Goal: Task Accomplishment & Management: Complete application form

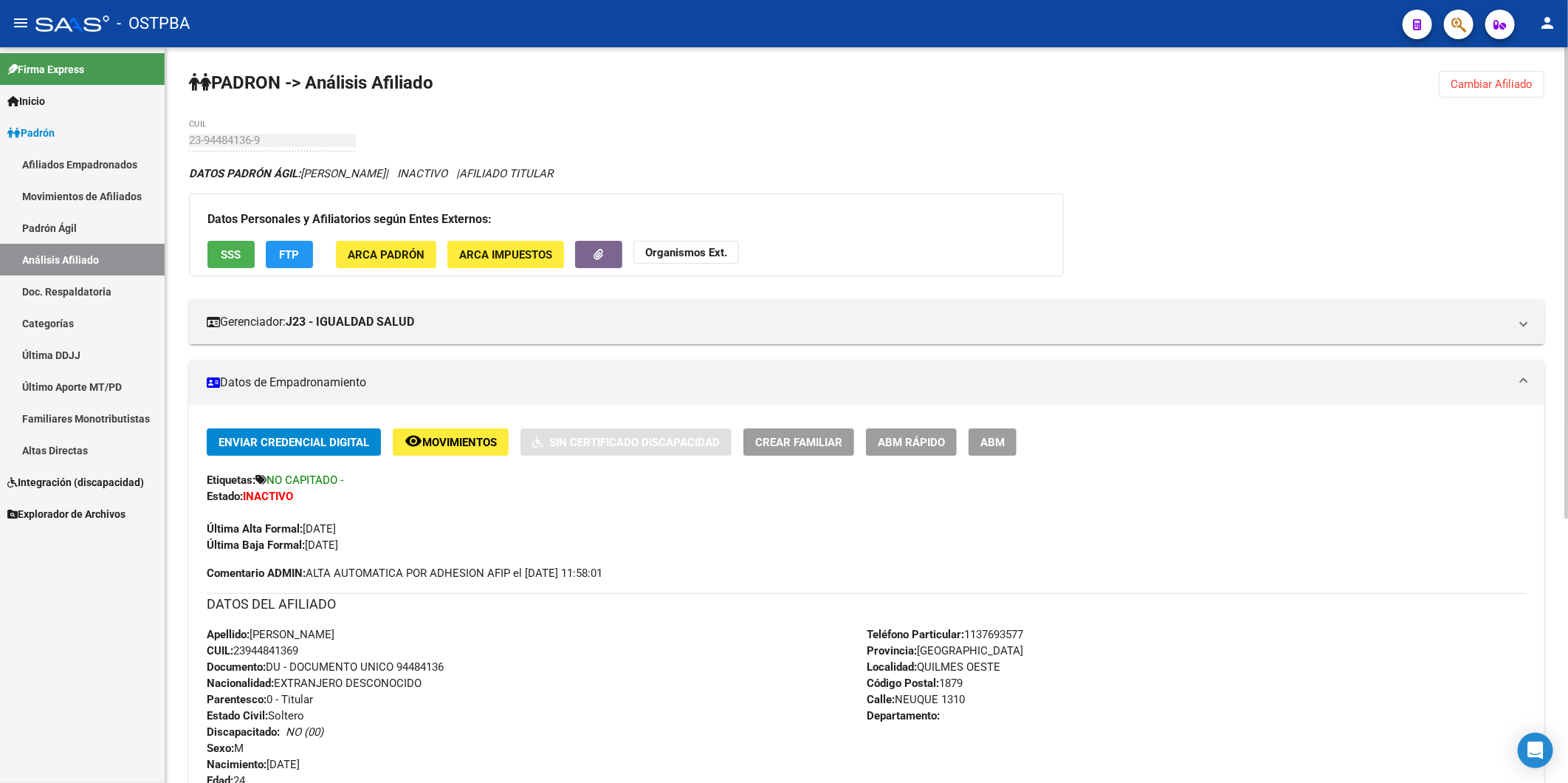
click at [1501, 89] on span "Cambiar Afiliado" at bounding box center [1492, 84] width 82 height 13
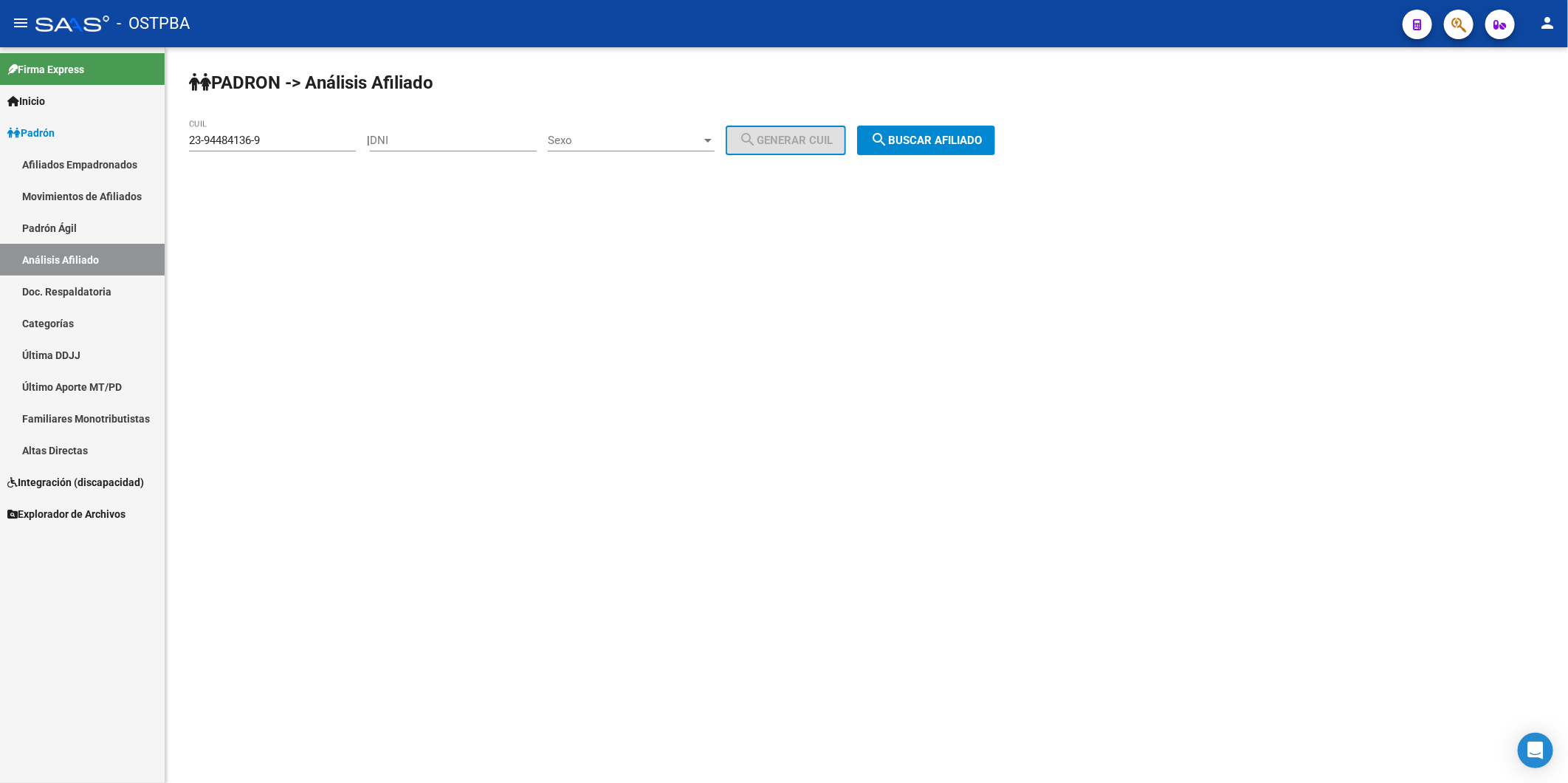
drag, startPoint x: 313, startPoint y: 131, endPoint x: 266, endPoint y: 142, distance: 48.3
click at [251, 141] on div "23-94484136-9 CUIL" at bounding box center [273, 135] width 167 height 32
drag, startPoint x: 298, startPoint y: 140, endPoint x: 133, endPoint y: 137, distance: 165.0
click at [133, 137] on mat-sidenav-container "Firma Express Inicio Instructivos Contacto OS Padrón Afiliados Empadronados Mov…" at bounding box center [784, 415] width 1568 height 735
click at [462, 143] on input "DNI" at bounding box center [454, 140] width 167 height 13
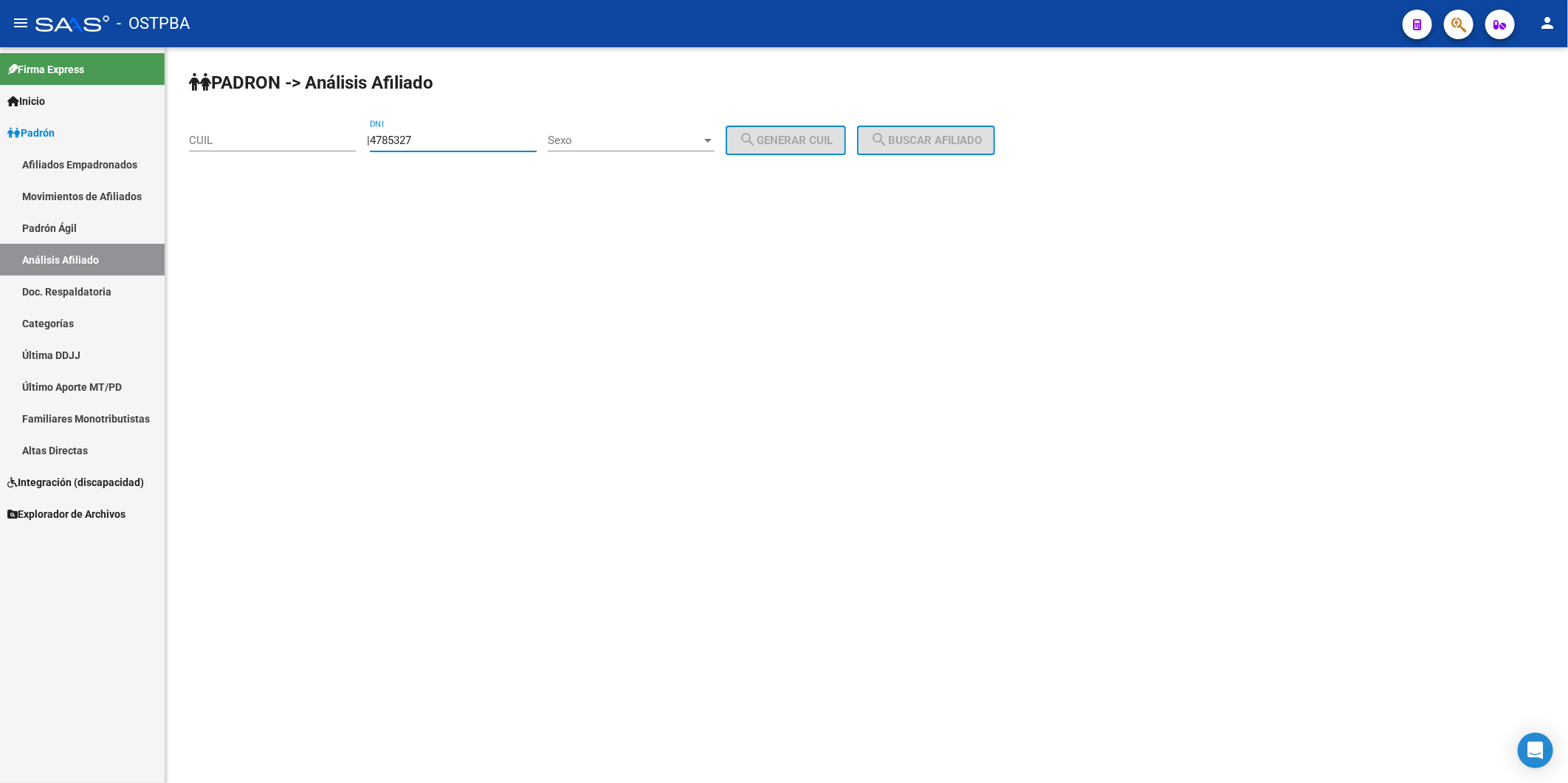
type input "4785327"
click at [587, 238] on mat-sidenav-content "PADRON -> Análisis Afiliado CUIL | 4785327 DNI Sexo Sexo search Generar CUIL se…" at bounding box center [866, 415] width 1403 height 735
click at [715, 135] on div at bounding box center [708, 140] width 13 height 11
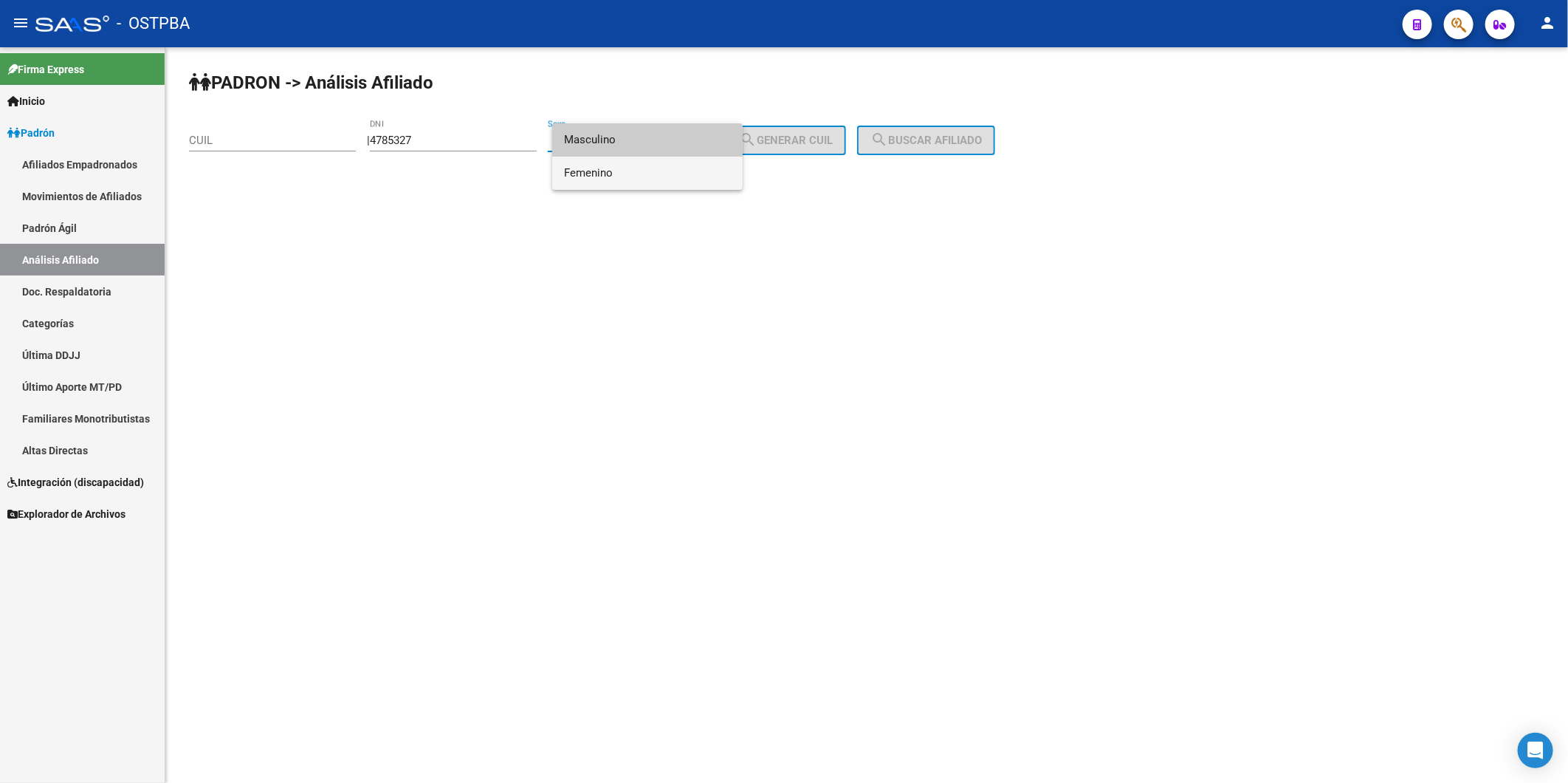
click at [691, 182] on span "Femenino" at bounding box center [648, 173] width 167 height 34
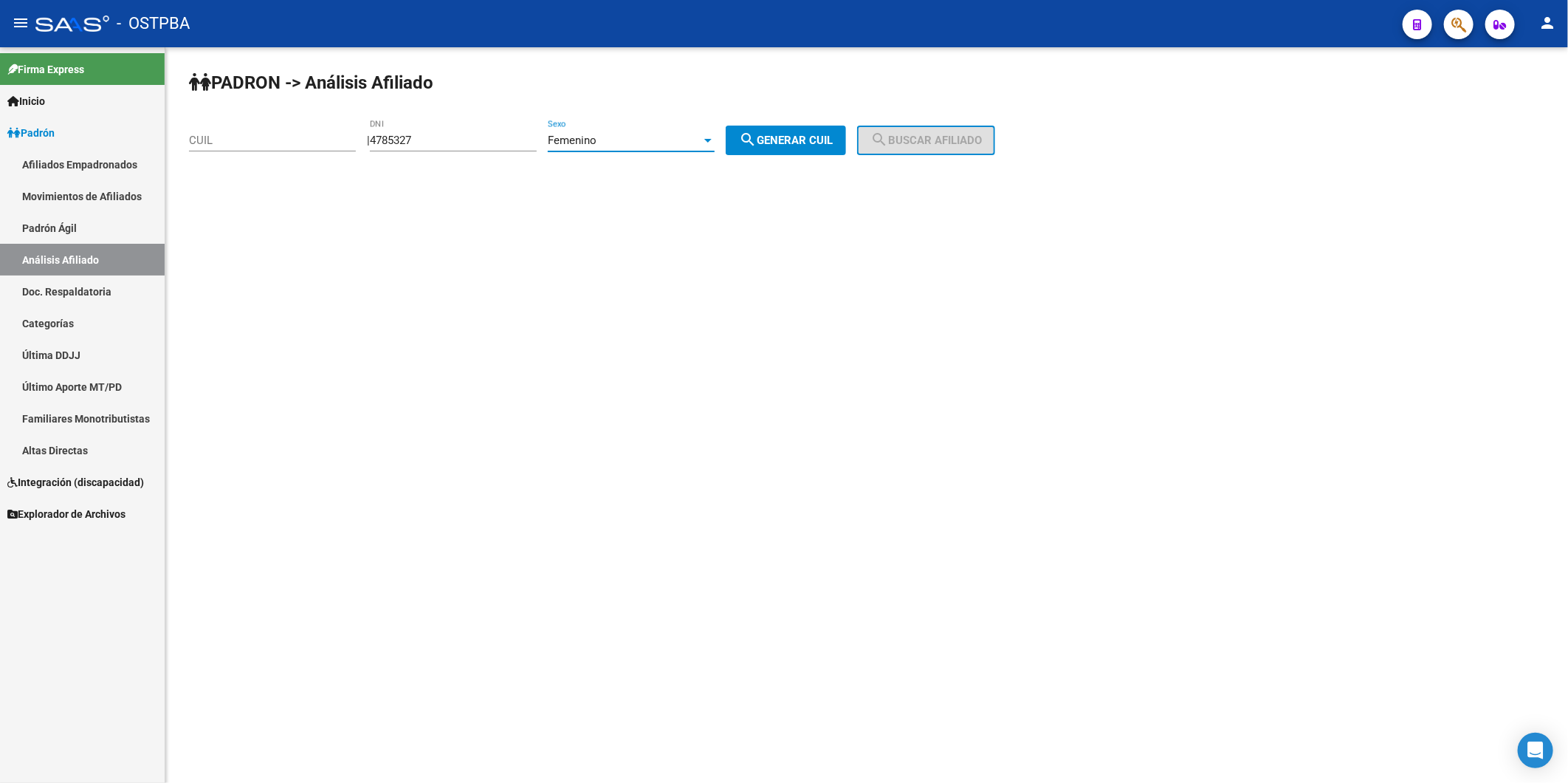
drag, startPoint x: 787, startPoint y: 152, endPoint x: 846, endPoint y: 139, distance: 60.4
click at [807, 143] on button "search Generar CUIL" at bounding box center [785, 140] width 120 height 29
type input "27-04785327-9"
click at [924, 146] on span "search Buscar afiliado" at bounding box center [926, 140] width 111 height 13
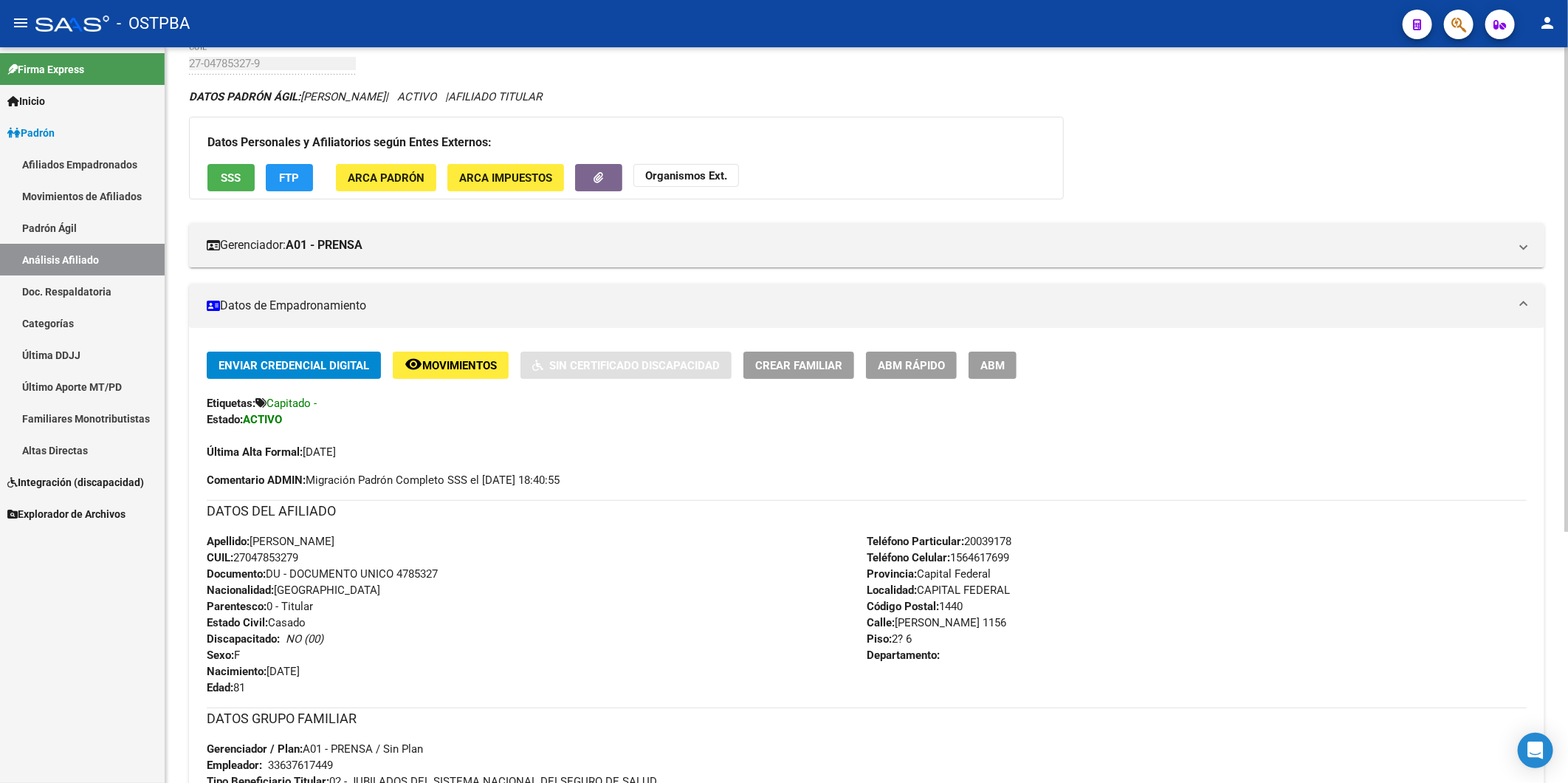
scroll to position [52, 0]
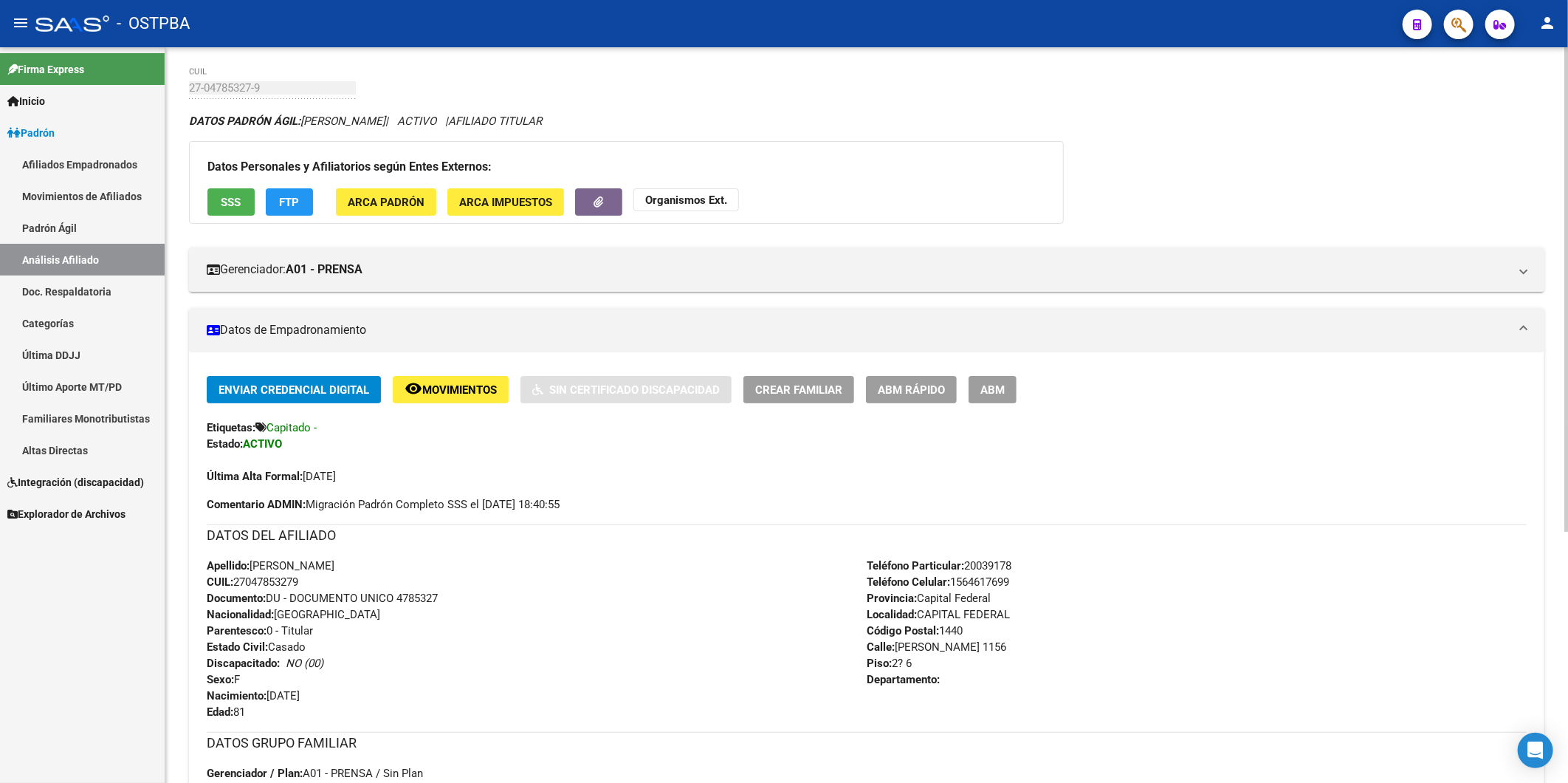
drag, startPoint x: 313, startPoint y: 580, endPoint x: 238, endPoint y: 585, distance: 75.2
click at [238, 585] on div "Apellido: [PERSON_NAME] CUIL: 27047853279 Documento: DU - DOCUMENTO UNICO 47853…" at bounding box center [536, 639] width 660 height 162
copy span "27047853279"
click at [705, 206] on button "Organismos Ext." at bounding box center [686, 200] width 106 height 23
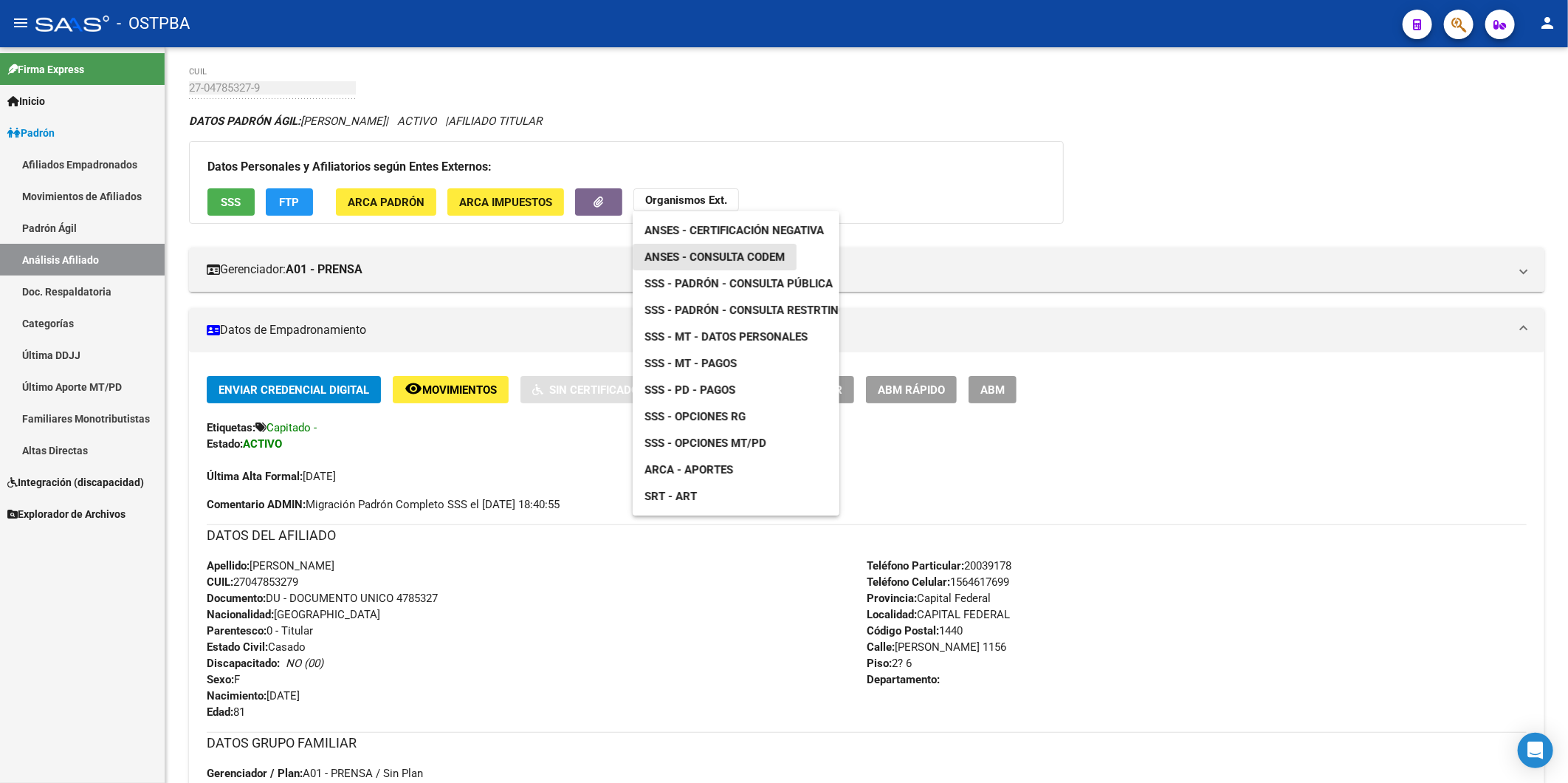
click at [731, 259] on span "ANSES - Consulta CODEM" at bounding box center [714, 257] width 140 height 13
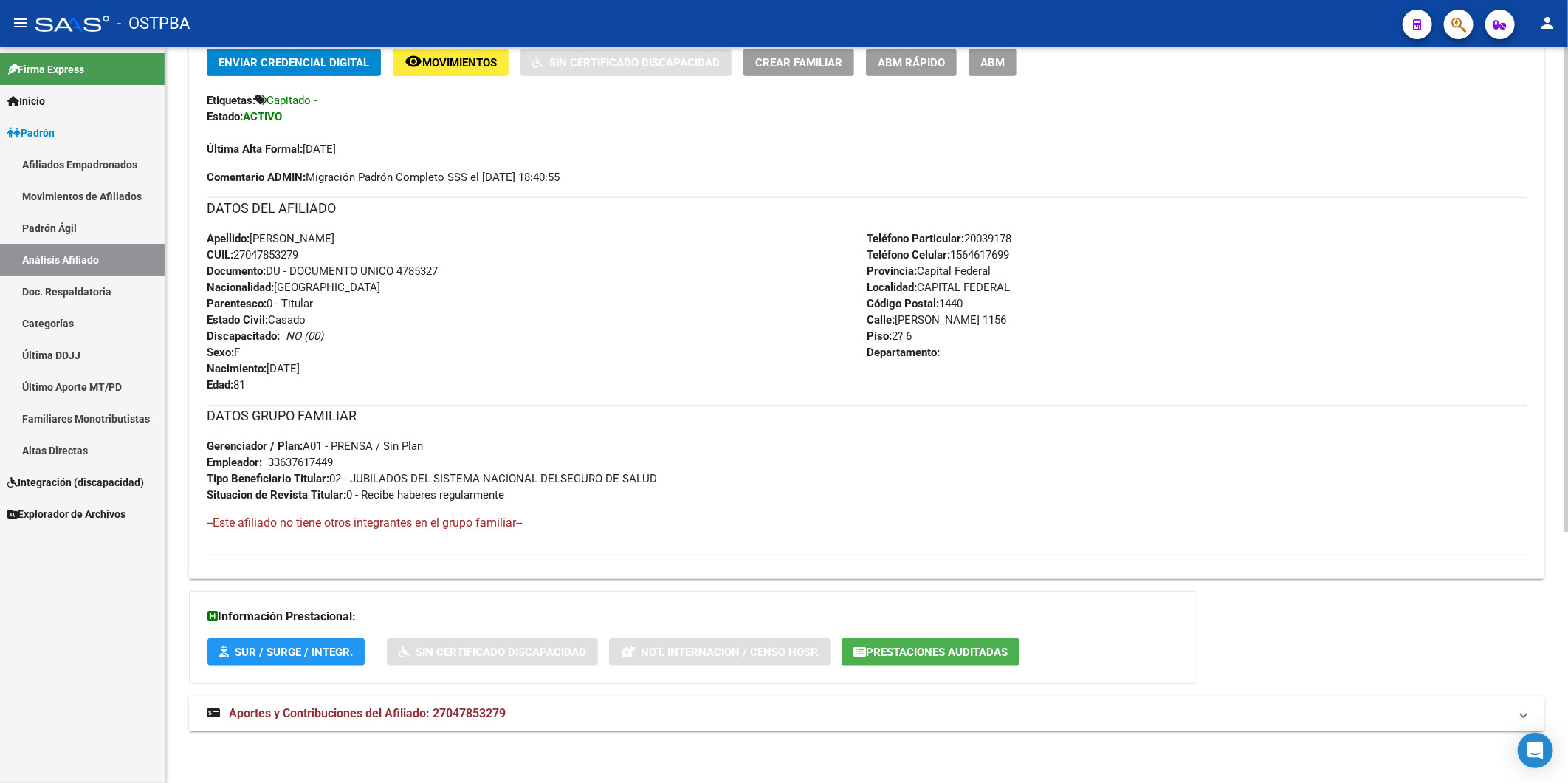
click at [532, 355] on div "Apellido: [PERSON_NAME] CUIL: 27047853279 Documento: DU - DOCUMENTO UNICO 47853…" at bounding box center [536, 311] width 660 height 162
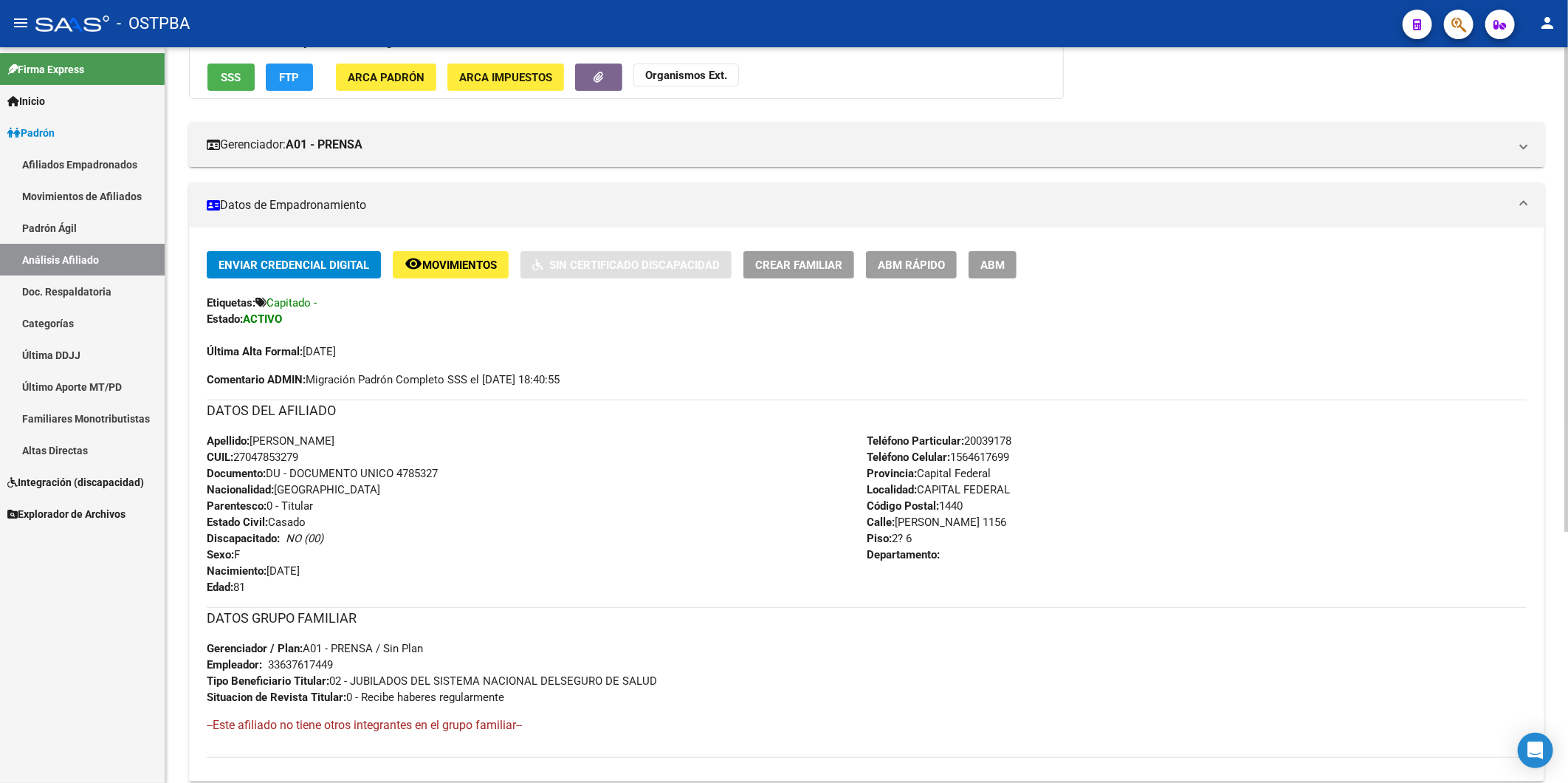
scroll to position [134, 0]
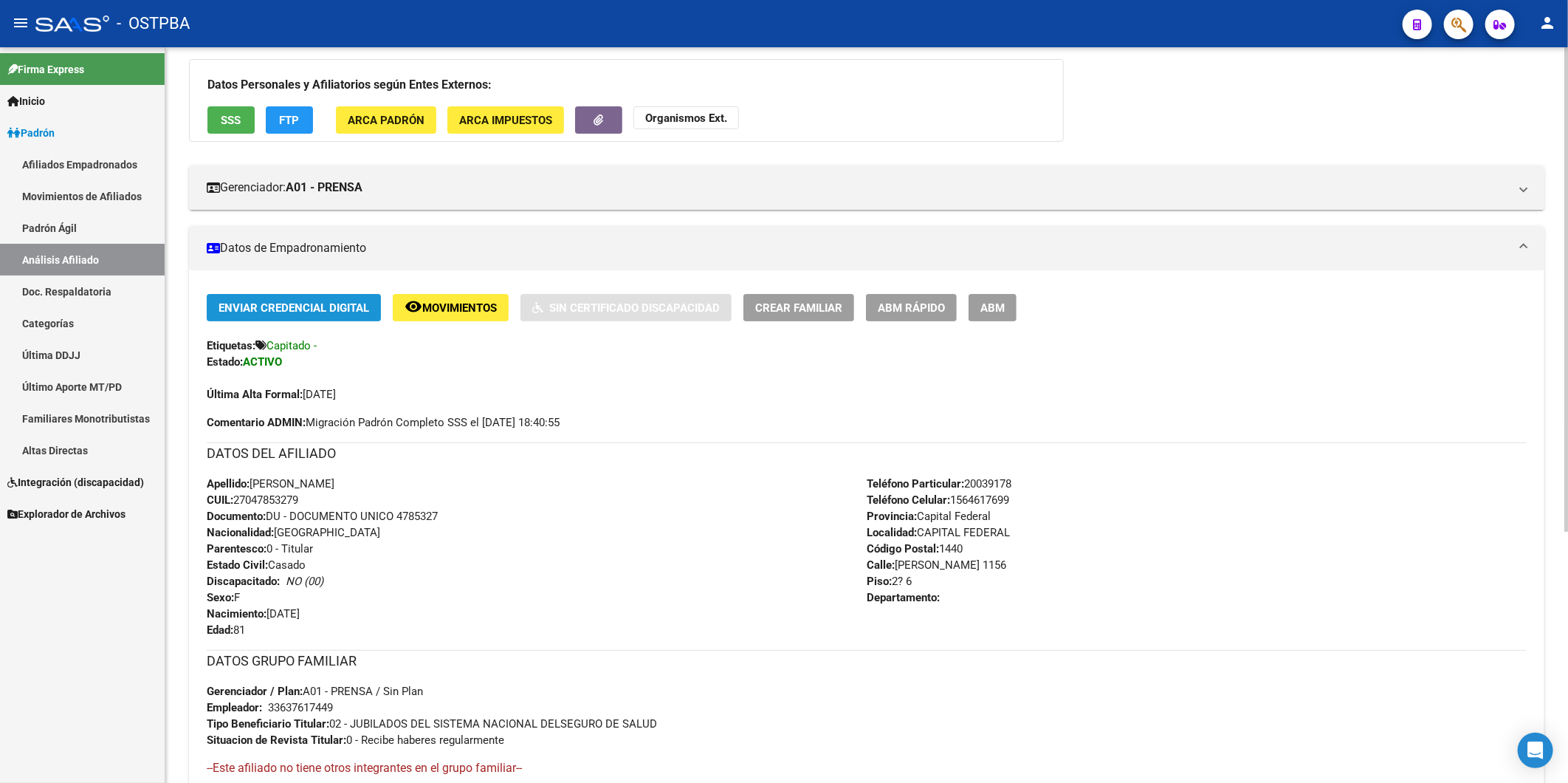
click at [266, 310] on span "Enviar Credencial Digital" at bounding box center [294, 308] width 151 height 13
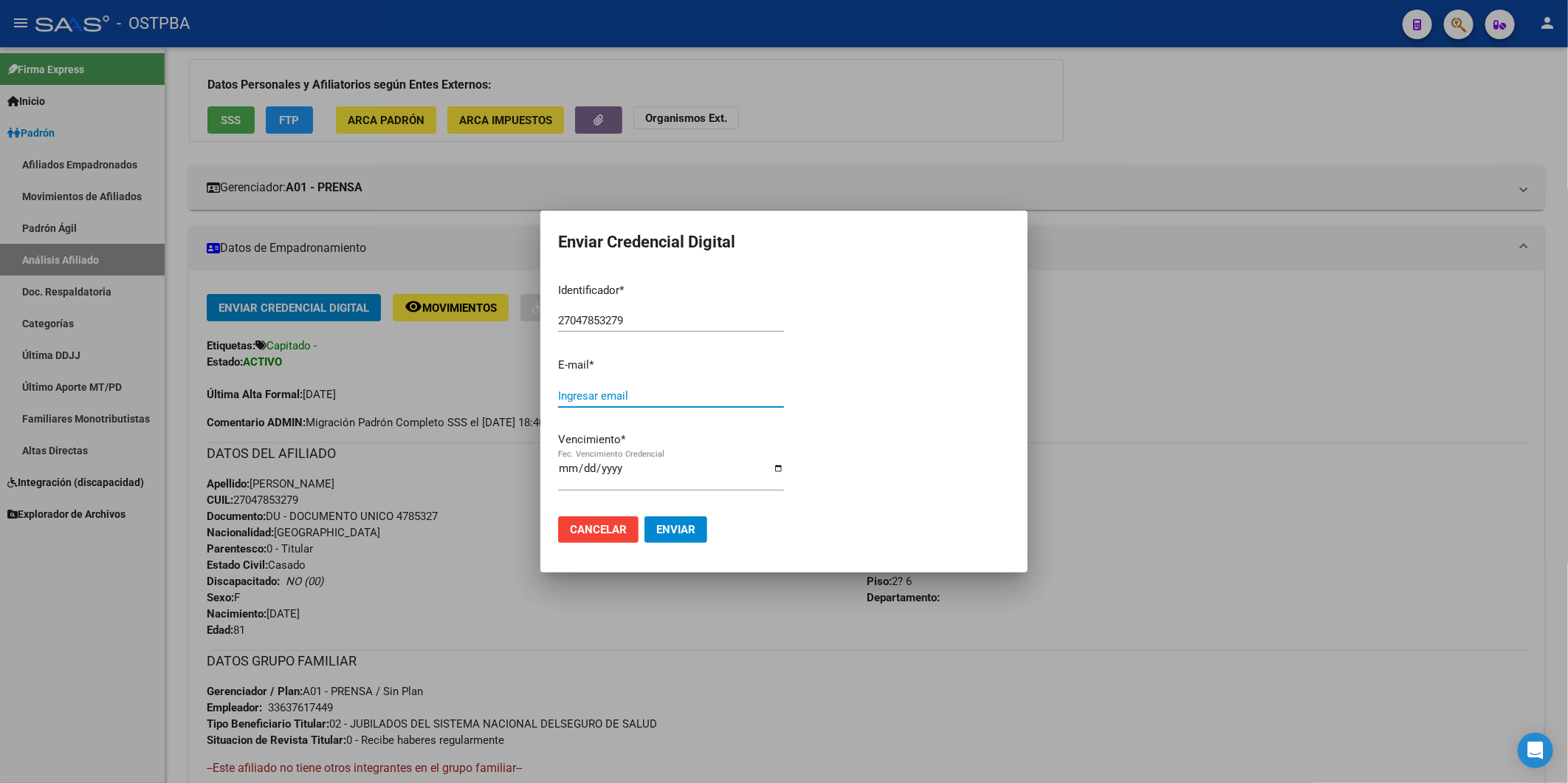
click at [612, 397] on input "Ingresar email" at bounding box center [671, 396] width 226 height 13
click at [1356, 390] on div at bounding box center [784, 392] width 1568 height 783
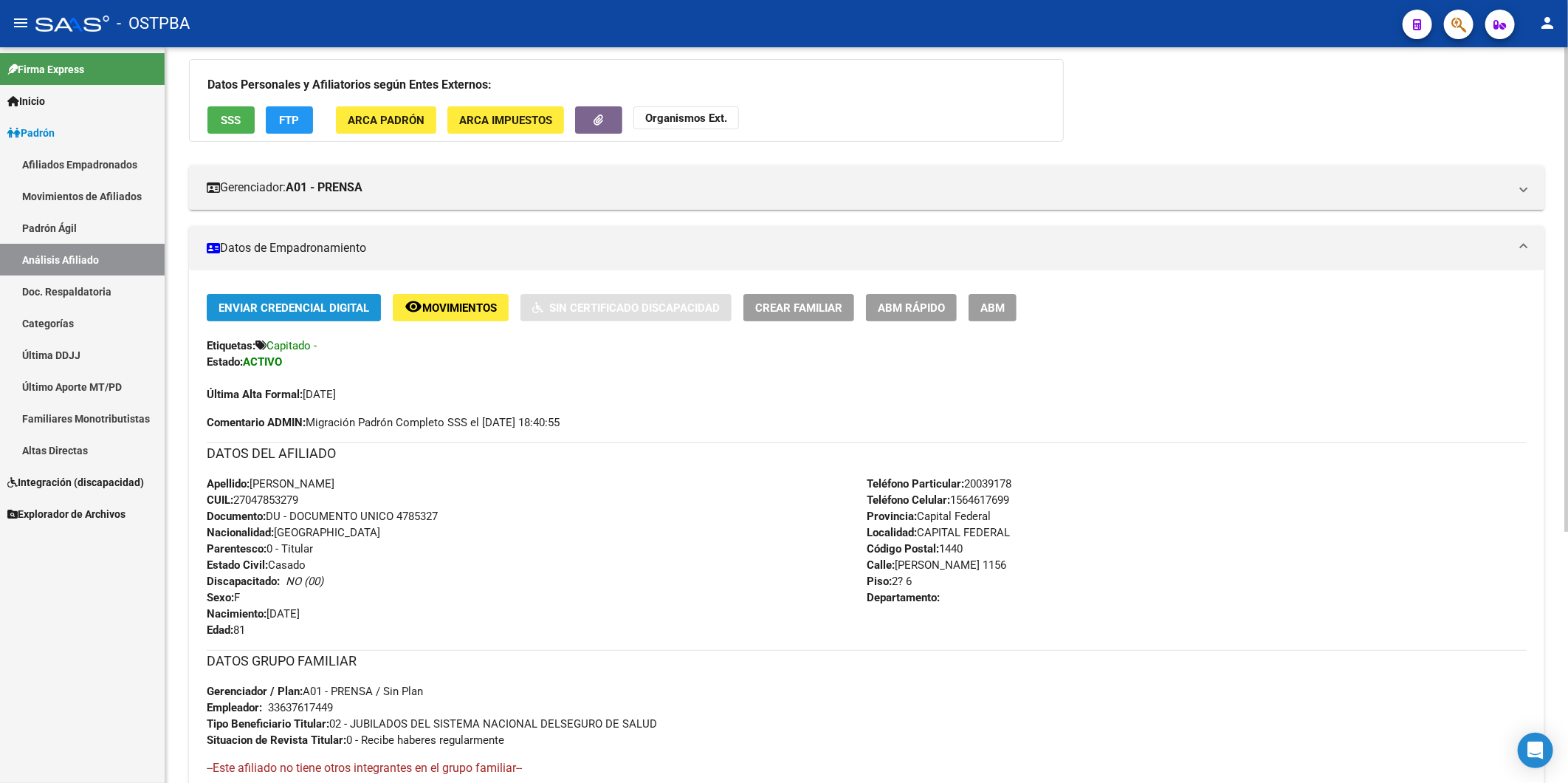
click at [328, 306] on span "Enviar Credencial Digital" at bounding box center [294, 308] width 151 height 13
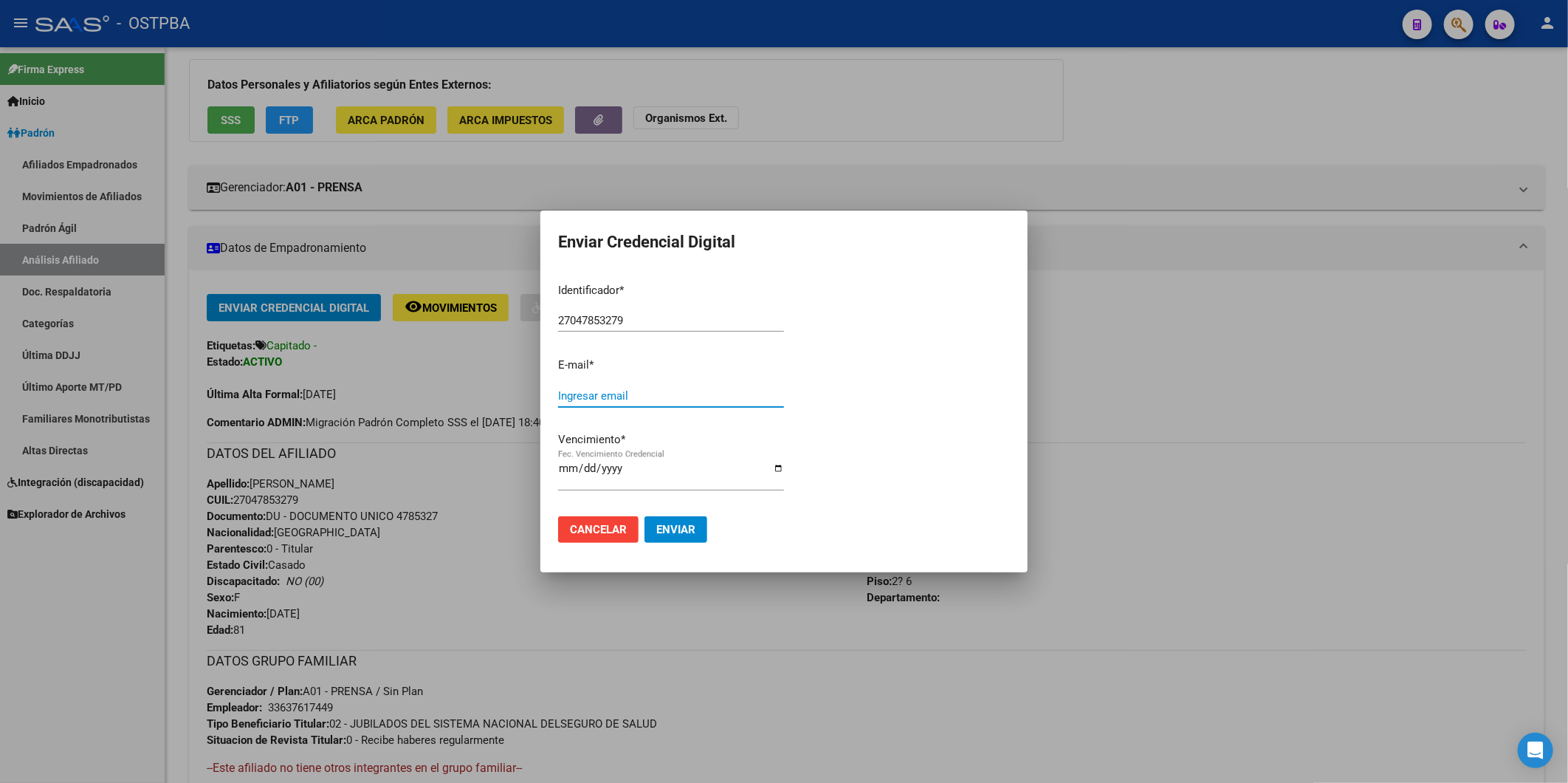
click at [605, 401] on input "Ingresar email" at bounding box center [671, 396] width 226 height 13
type input "ezcastelliano@yahoo.com.ar"
click at [568, 474] on input "Fec. Vencimiento Credencial" at bounding box center [671, 473] width 226 height 24
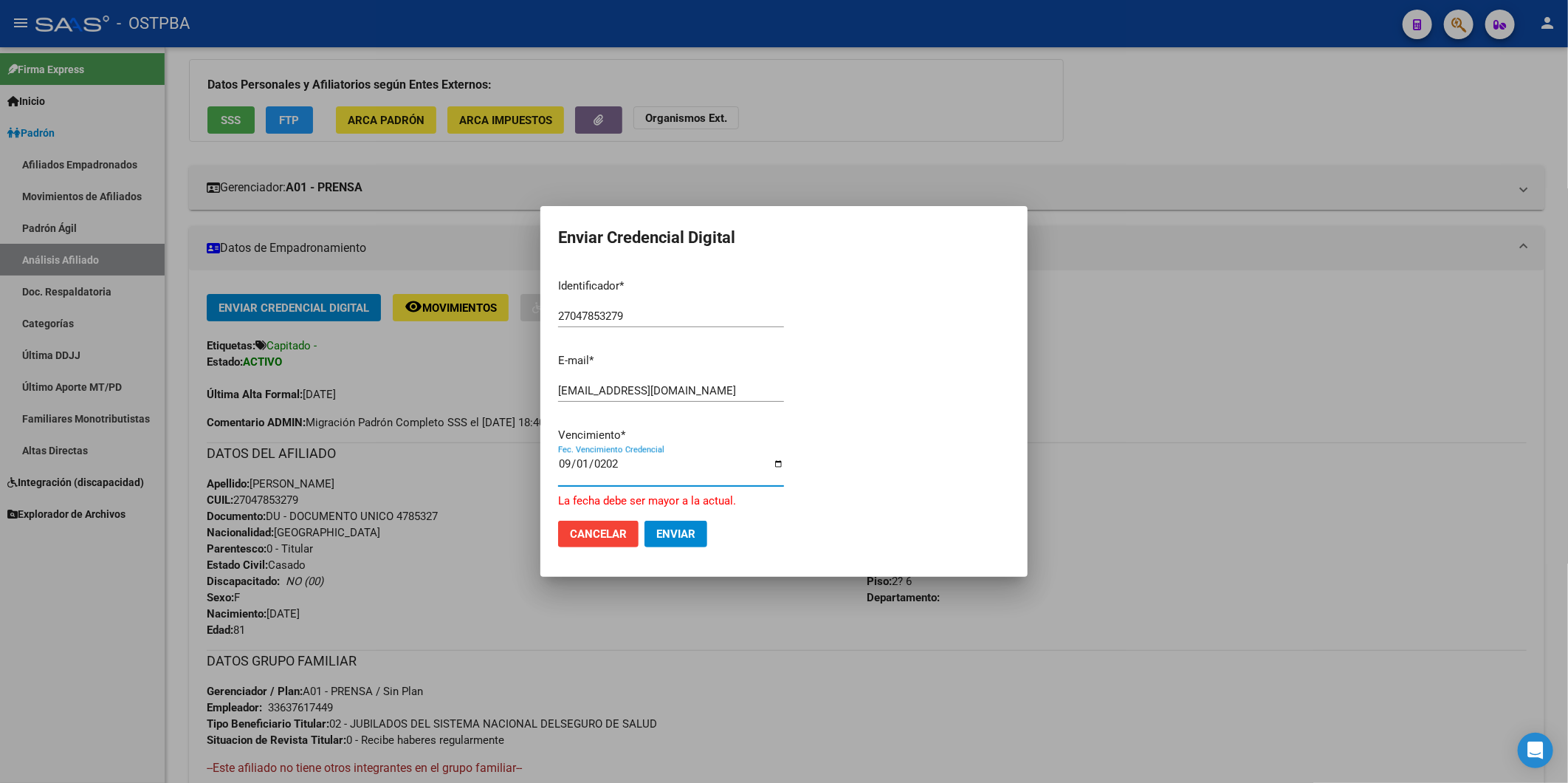
type input "2026-09-01"
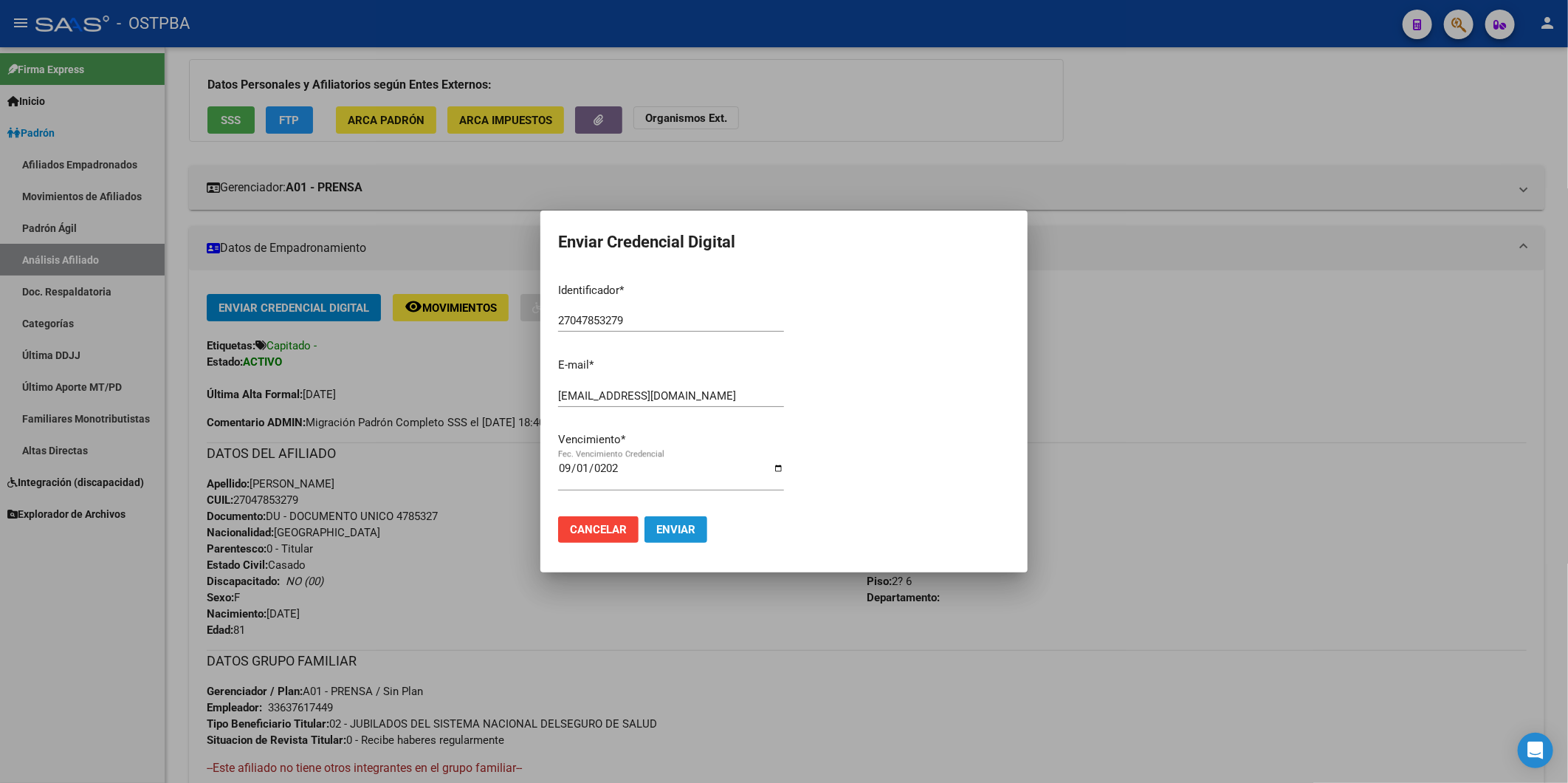
click at [685, 524] on span "Enviar" at bounding box center [676, 529] width 39 height 13
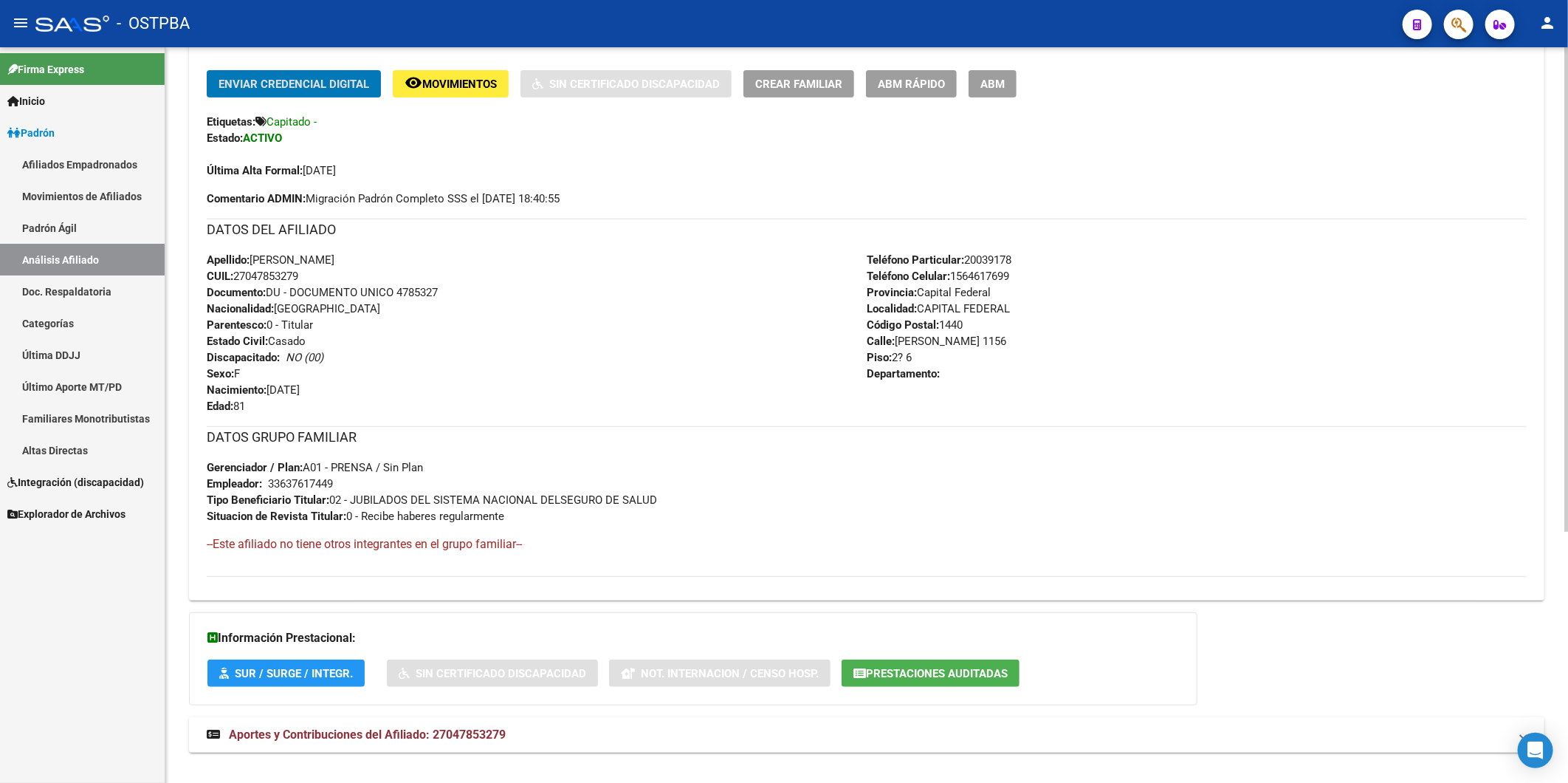
scroll to position [380, 0]
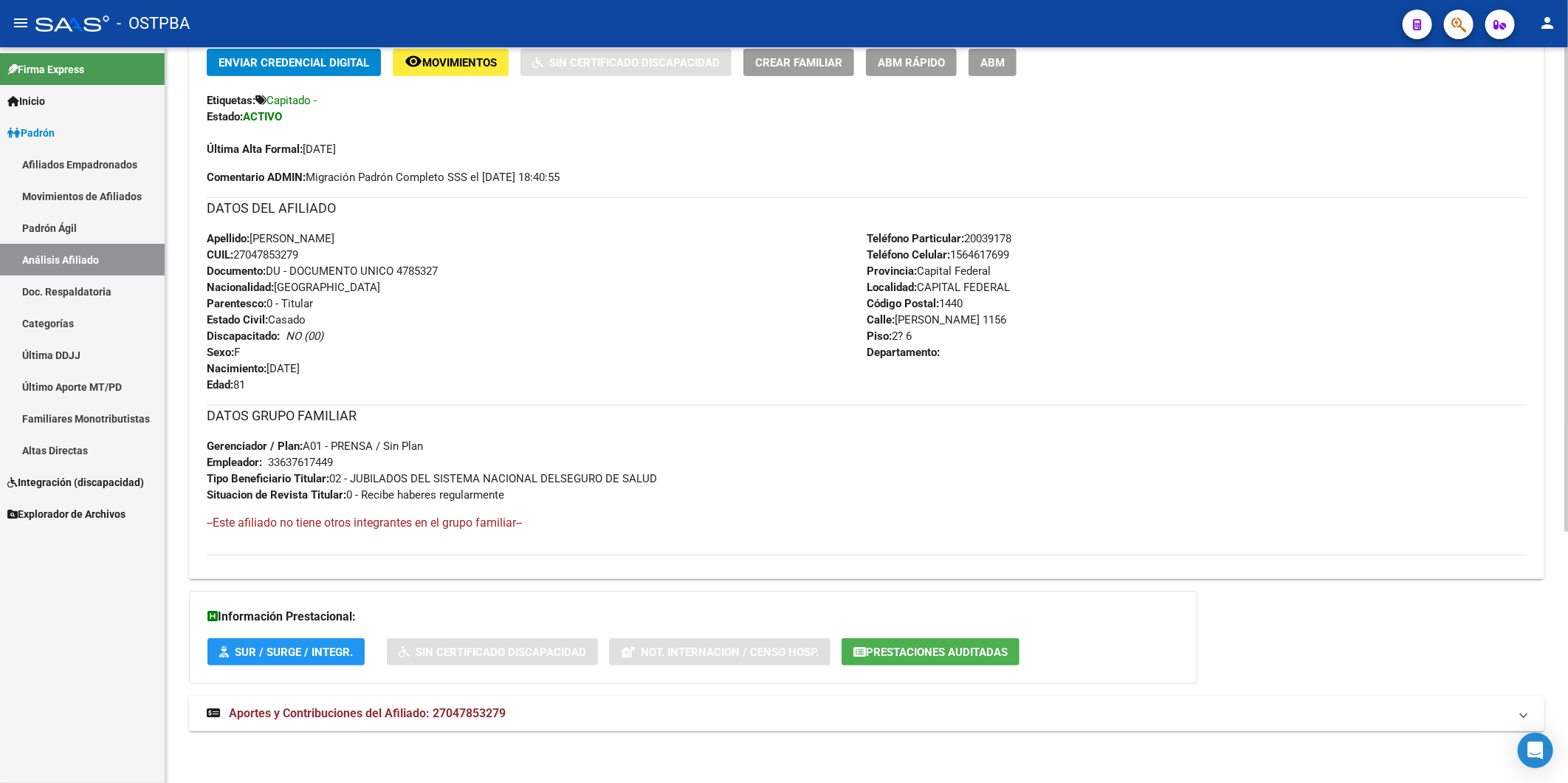
click at [469, 722] on mat-expansion-panel-header "Aportes y Contribuciones del Afiliado: 27047853279" at bounding box center [866, 713] width 1355 height 35
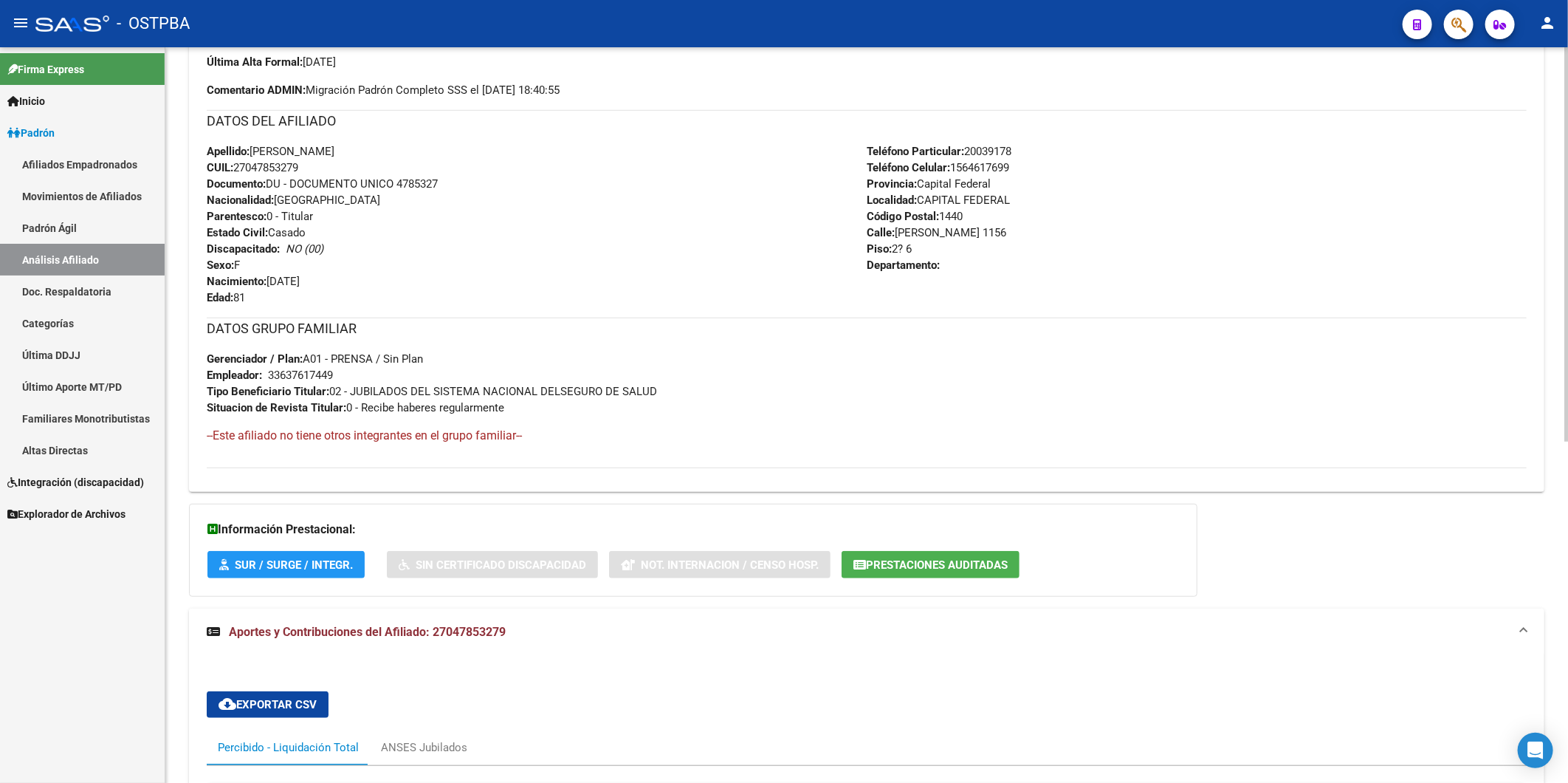
scroll to position [636, 0]
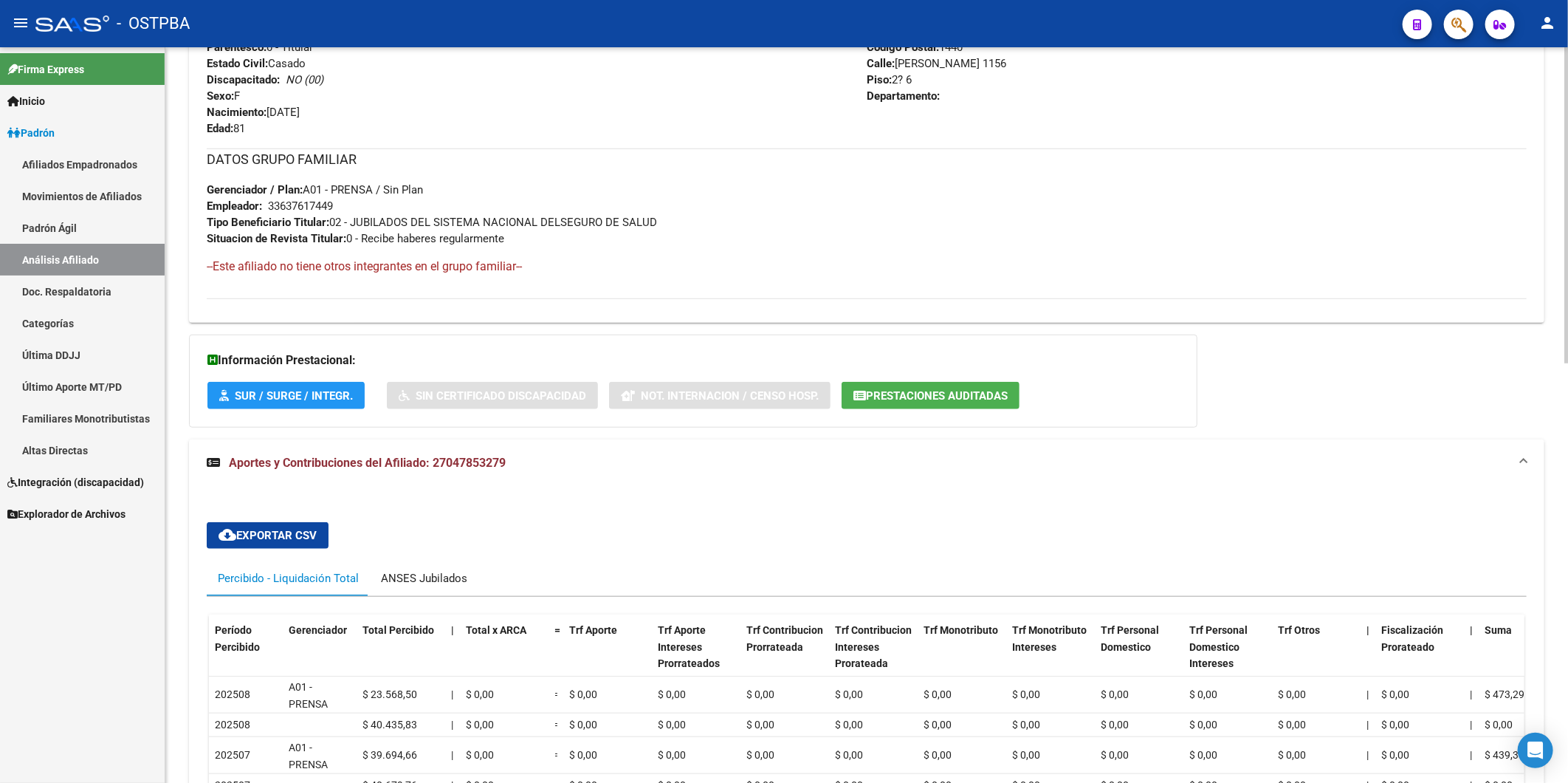
click at [424, 582] on div "ANSES Jubilados" at bounding box center [423, 578] width 86 height 16
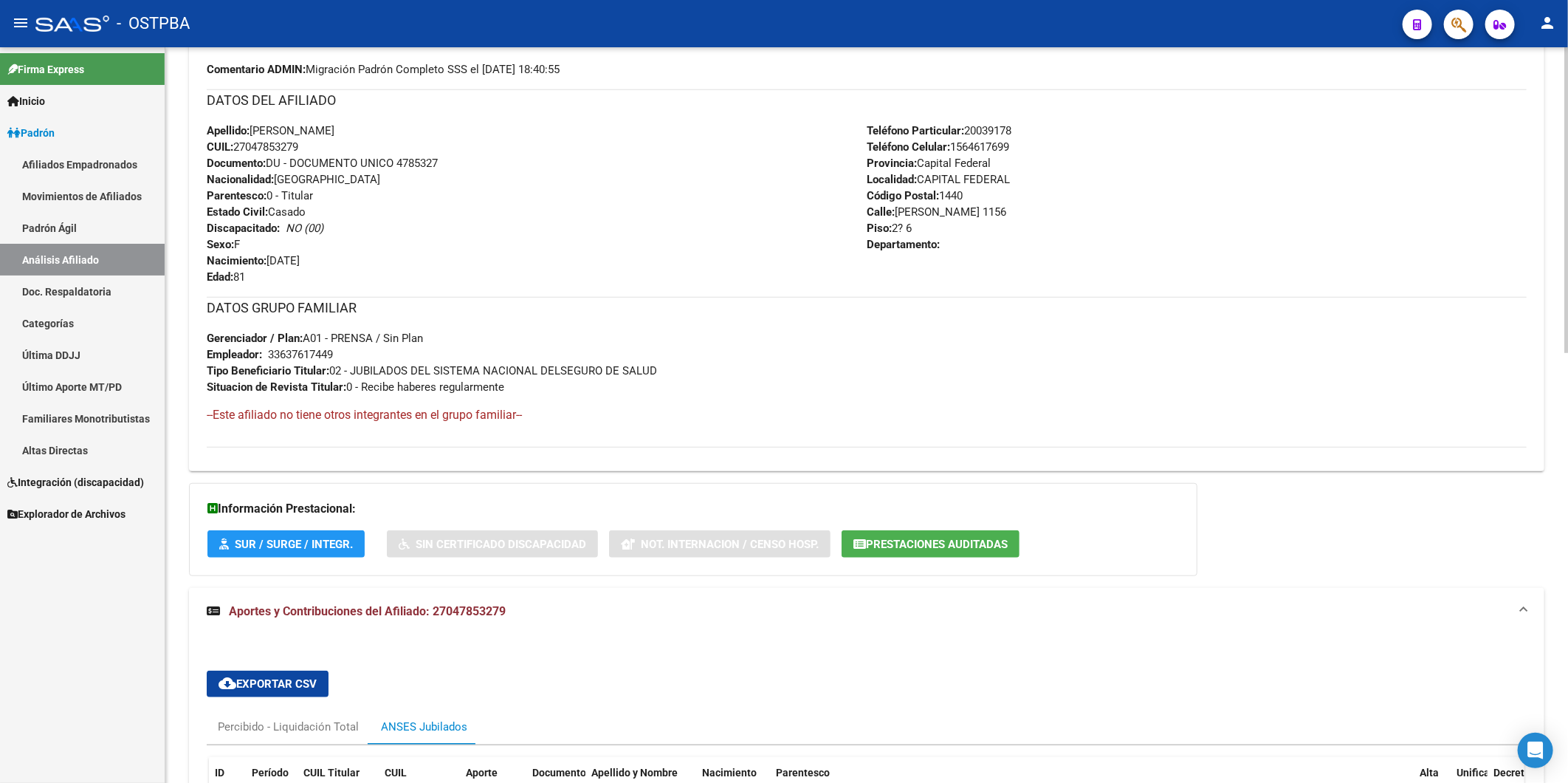
scroll to position [471, 0]
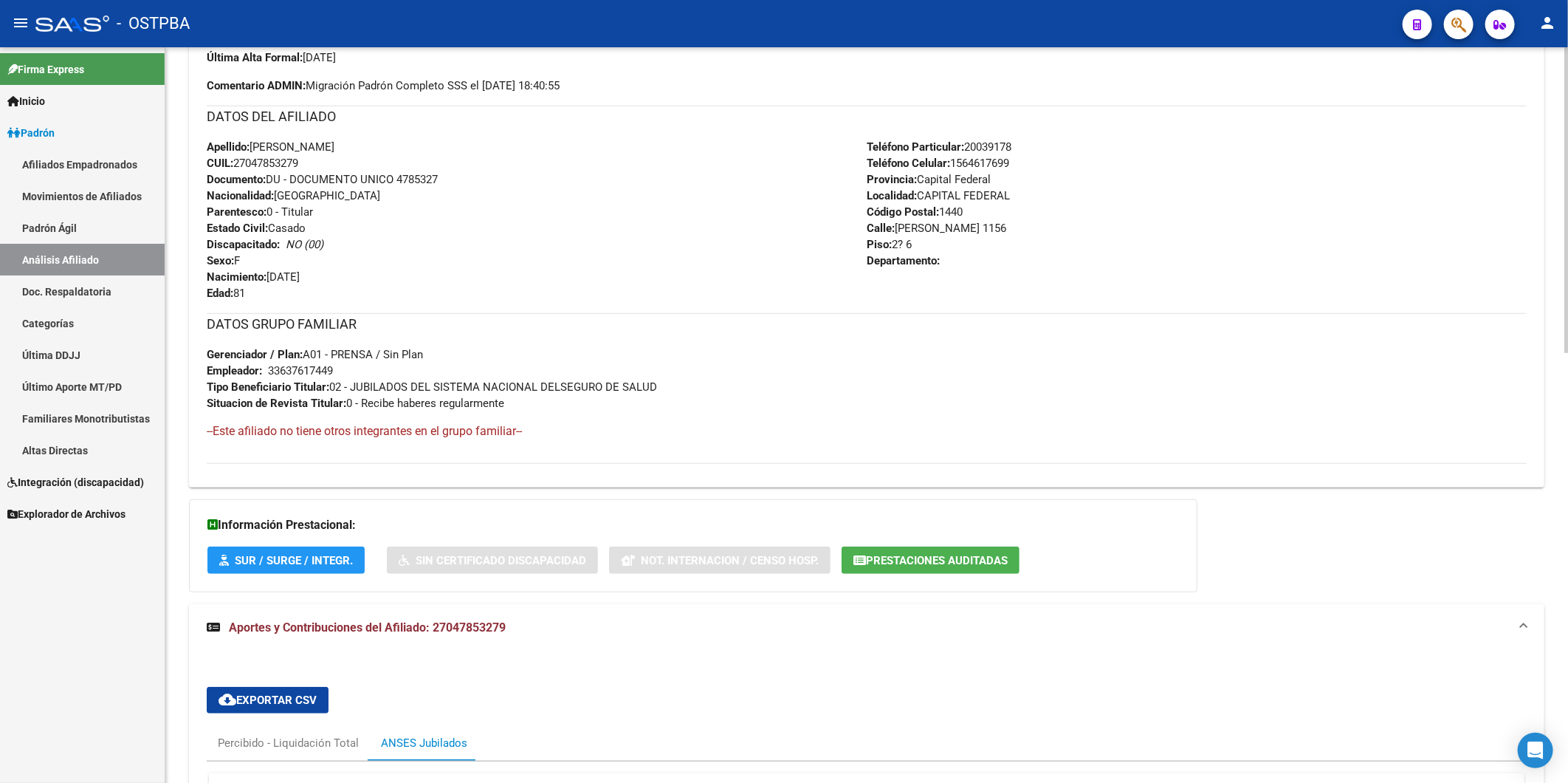
drag, startPoint x: 346, startPoint y: 370, endPoint x: 267, endPoint y: 373, distance: 79.1
click at [267, 373] on div "DATOS GRUPO FAMILIAR Gerenciador / Plan: A01 - PRENSA / Sin Plan Empleador: 336…" at bounding box center [866, 362] width 1320 height 98
copy span
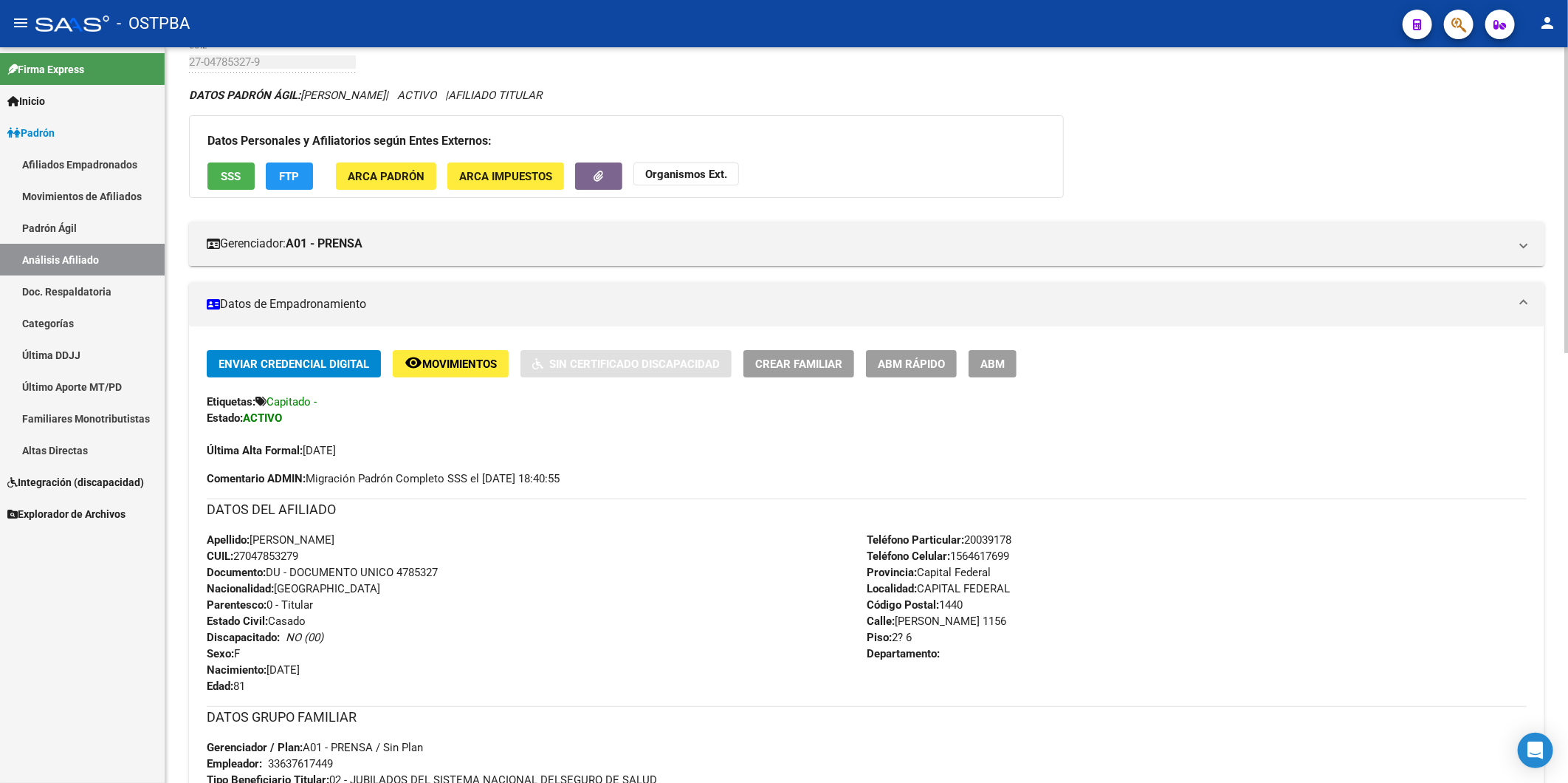
scroll to position [61, 0]
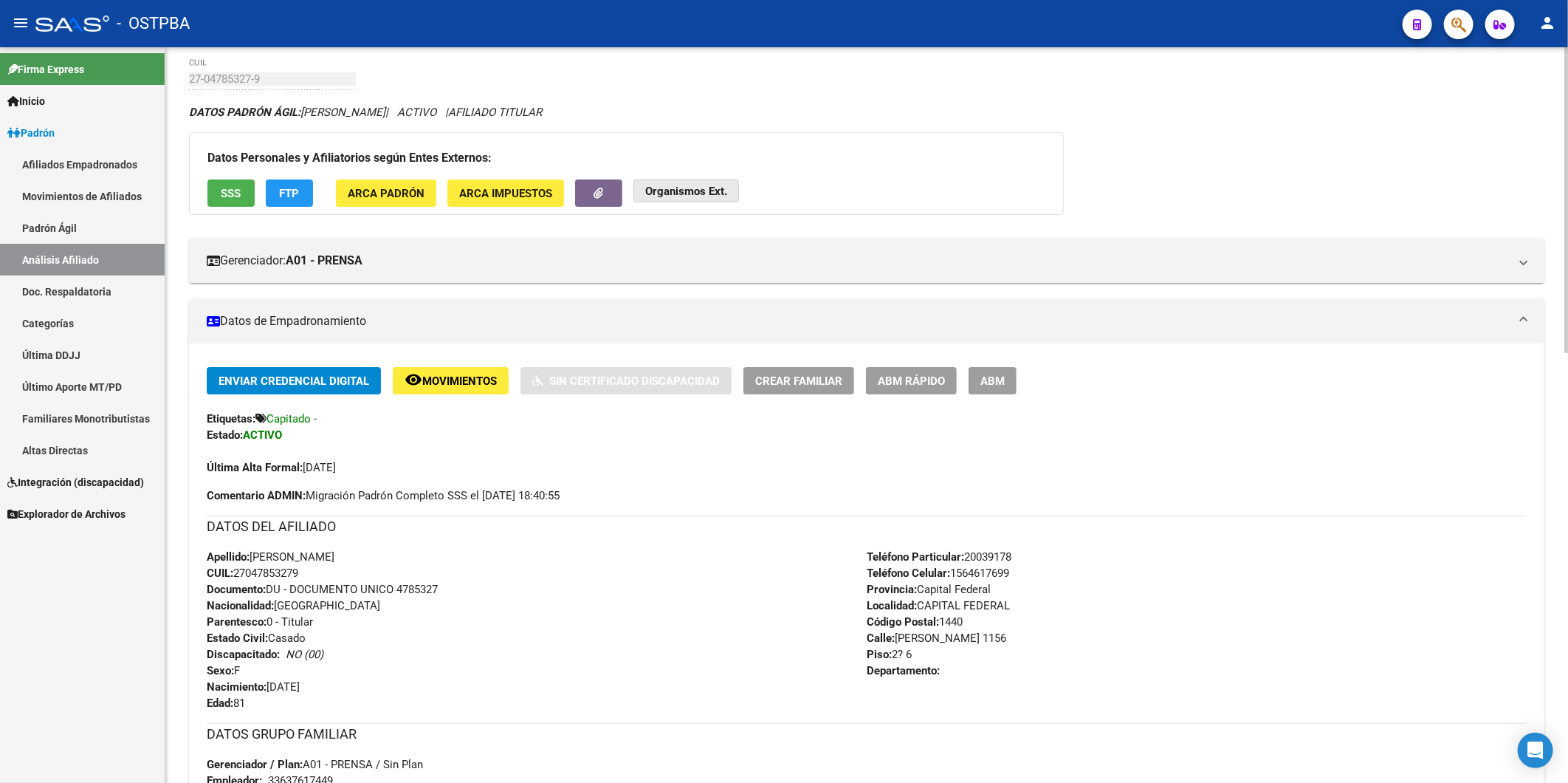
click at [703, 190] on strong "Organismos Ext." at bounding box center [686, 191] width 82 height 13
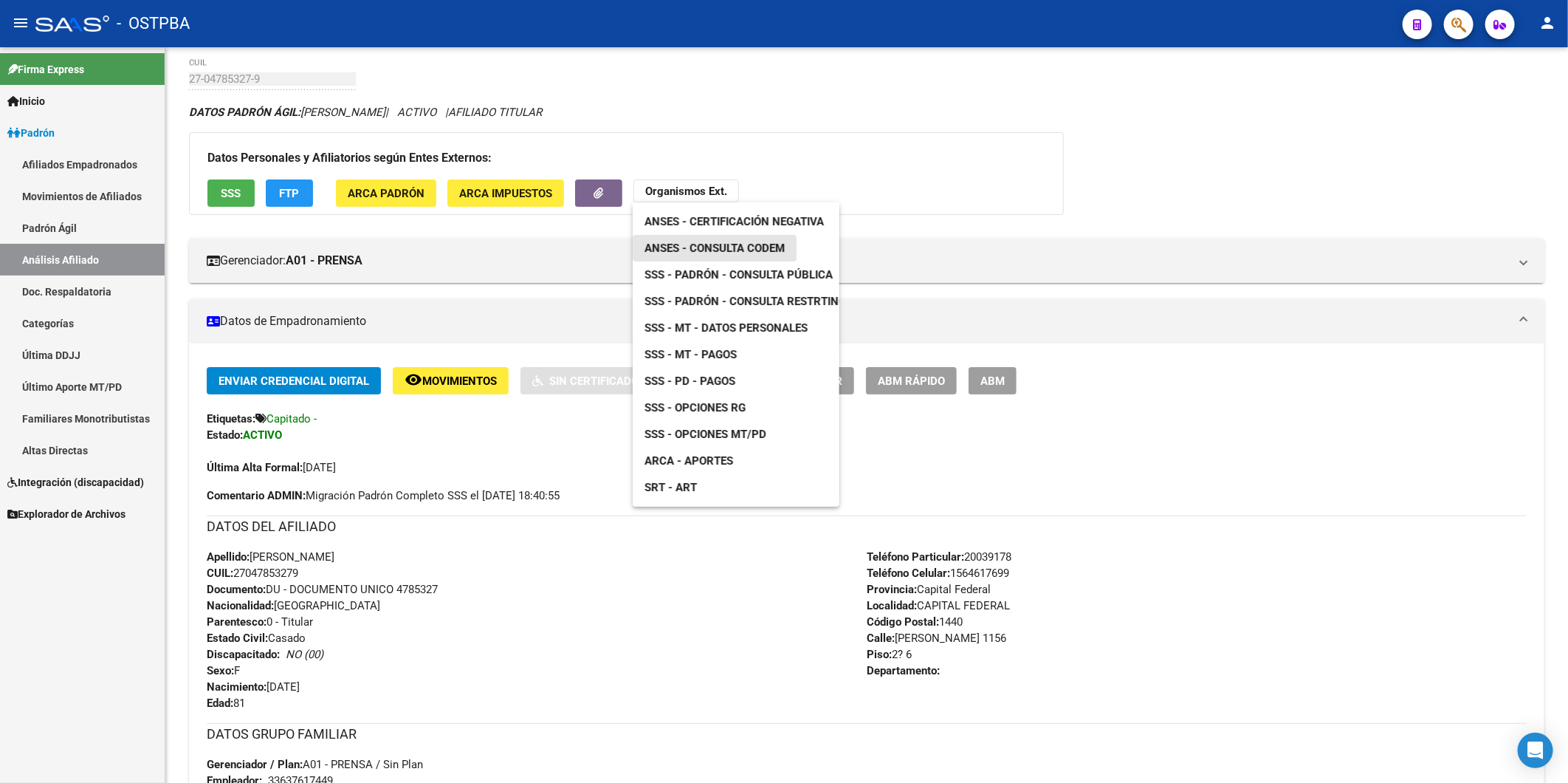
click at [715, 253] on span "ANSES - Consulta CODEM" at bounding box center [714, 248] width 140 height 13
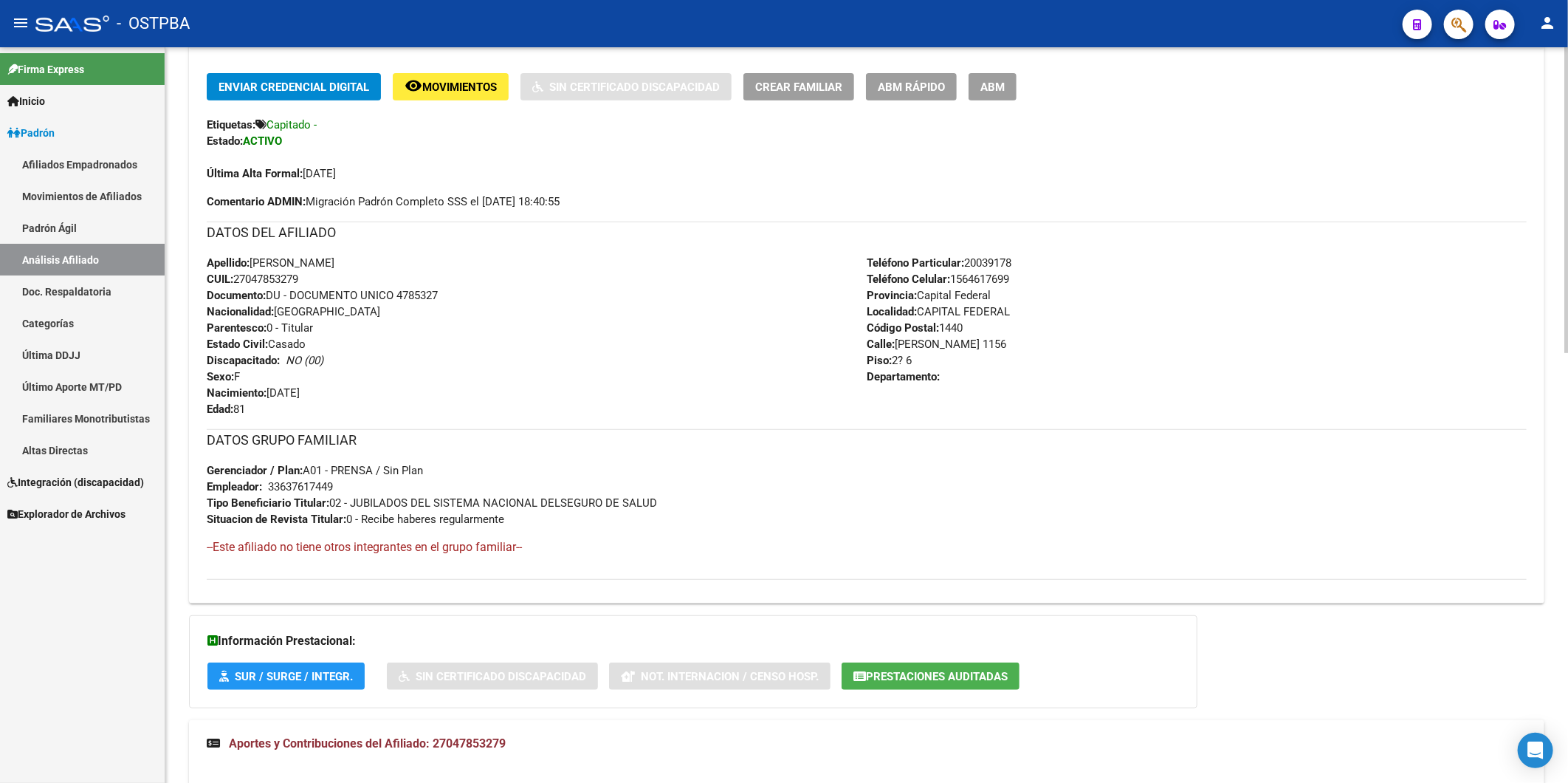
scroll to position [389, 0]
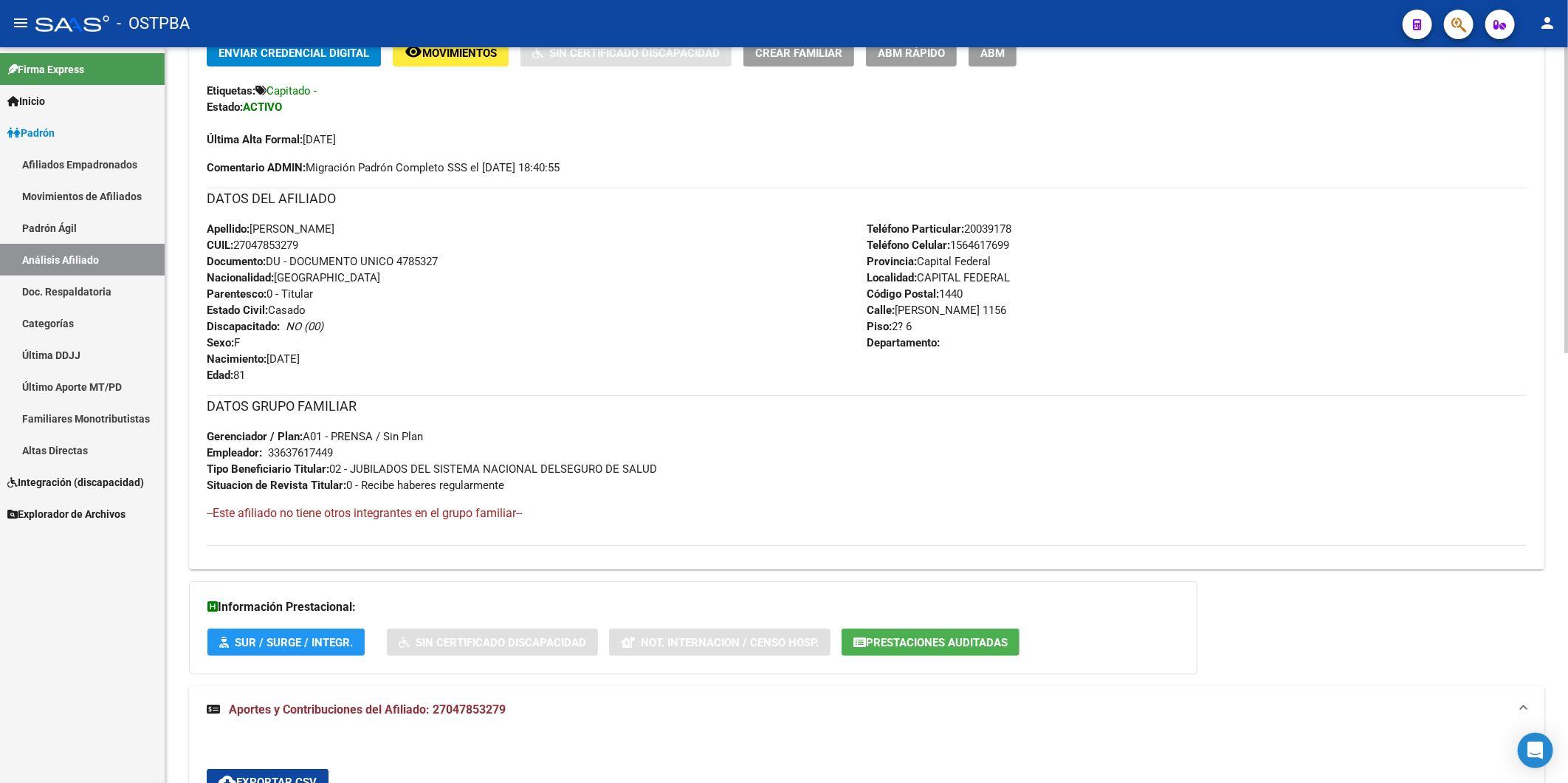
click at [549, 342] on div "Apellido: HAYDEE OLGA CAPIELLO CUIL: 27047853279 Documento: DU - DOCUMENTO UNIC…" at bounding box center [536, 302] width 660 height 162
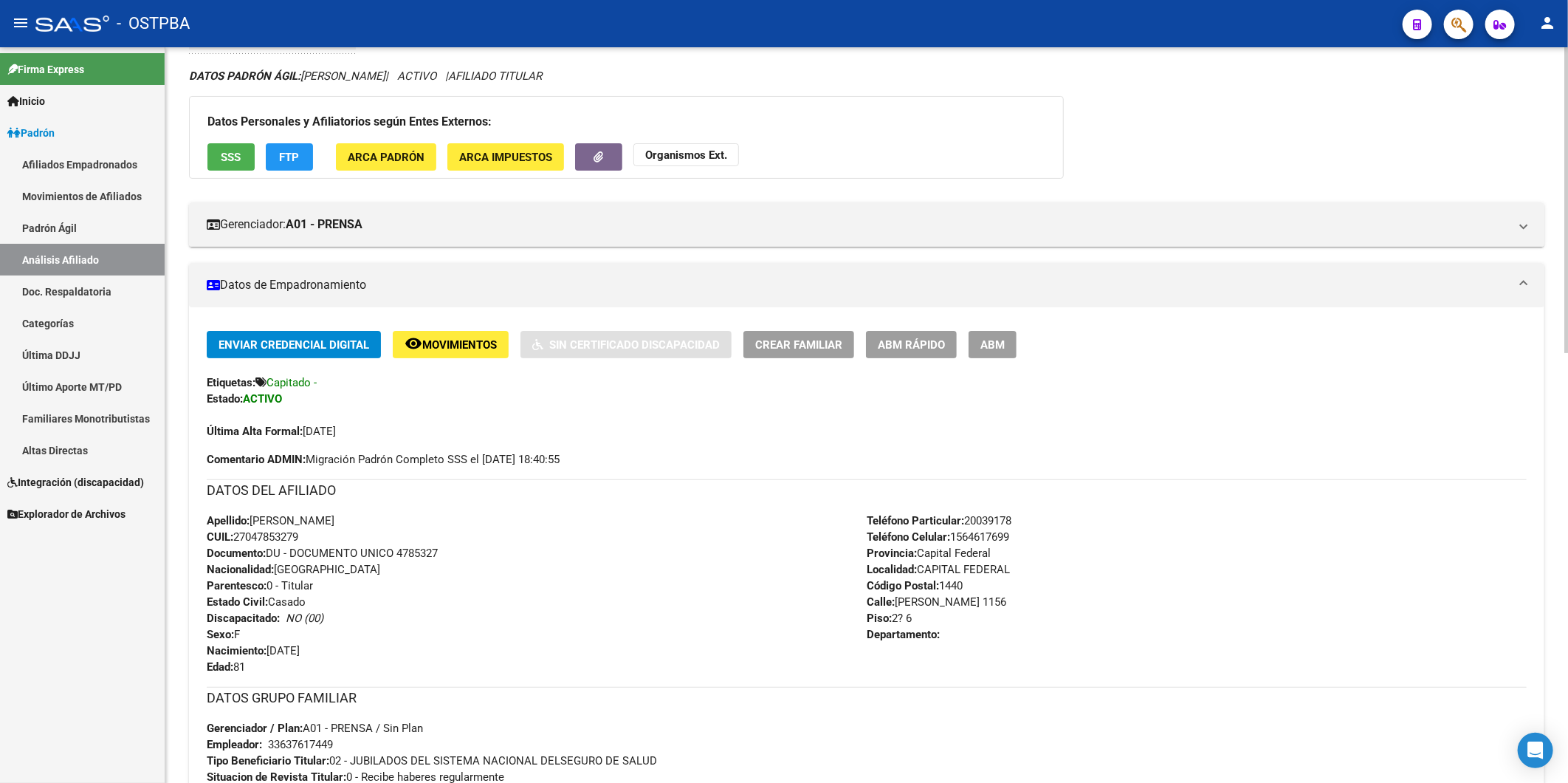
scroll to position [0, 0]
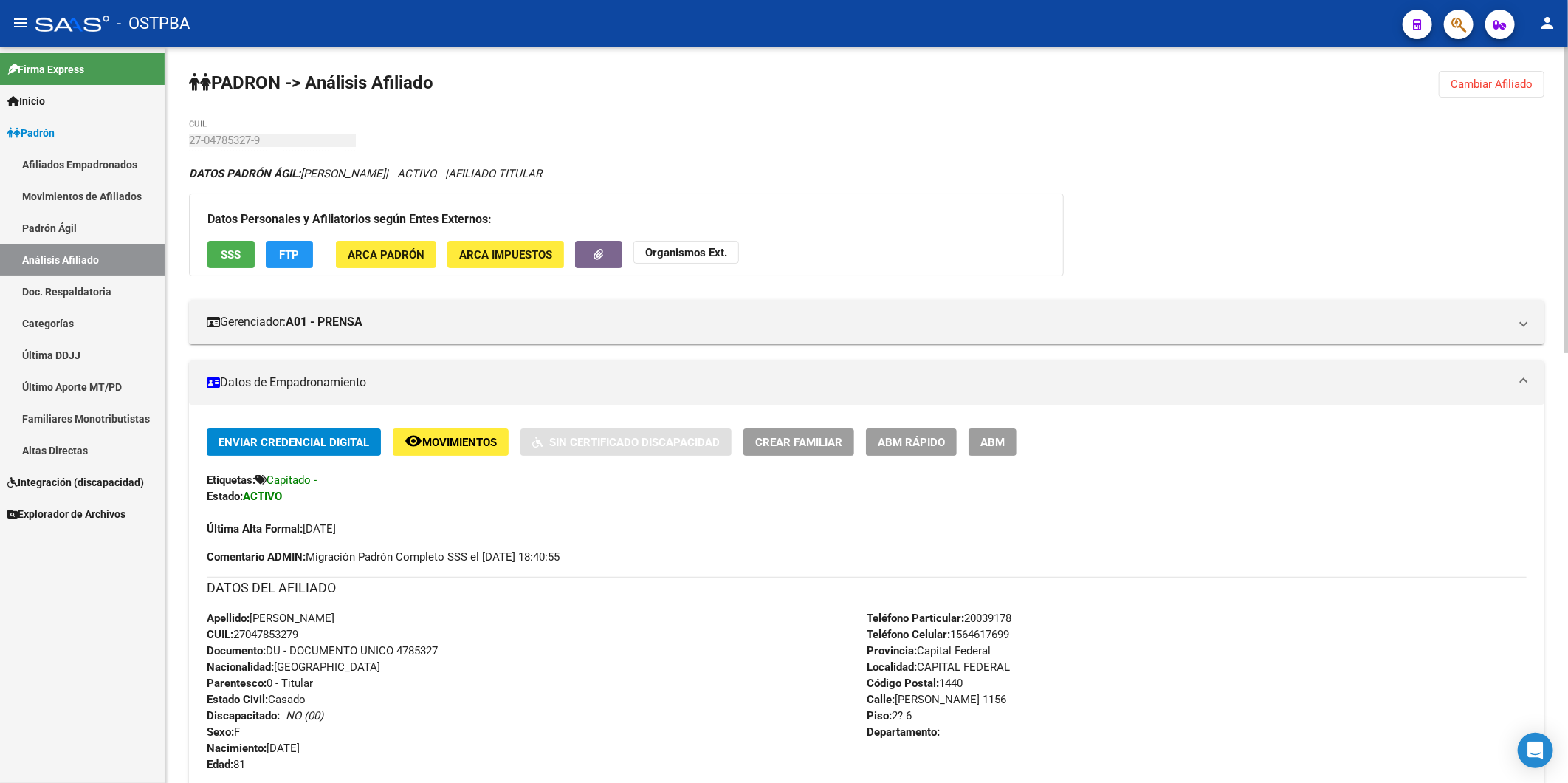
click at [1509, 83] on span "Cambiar Afiliado" at bounding box center [1492, 84] width 82 height 13
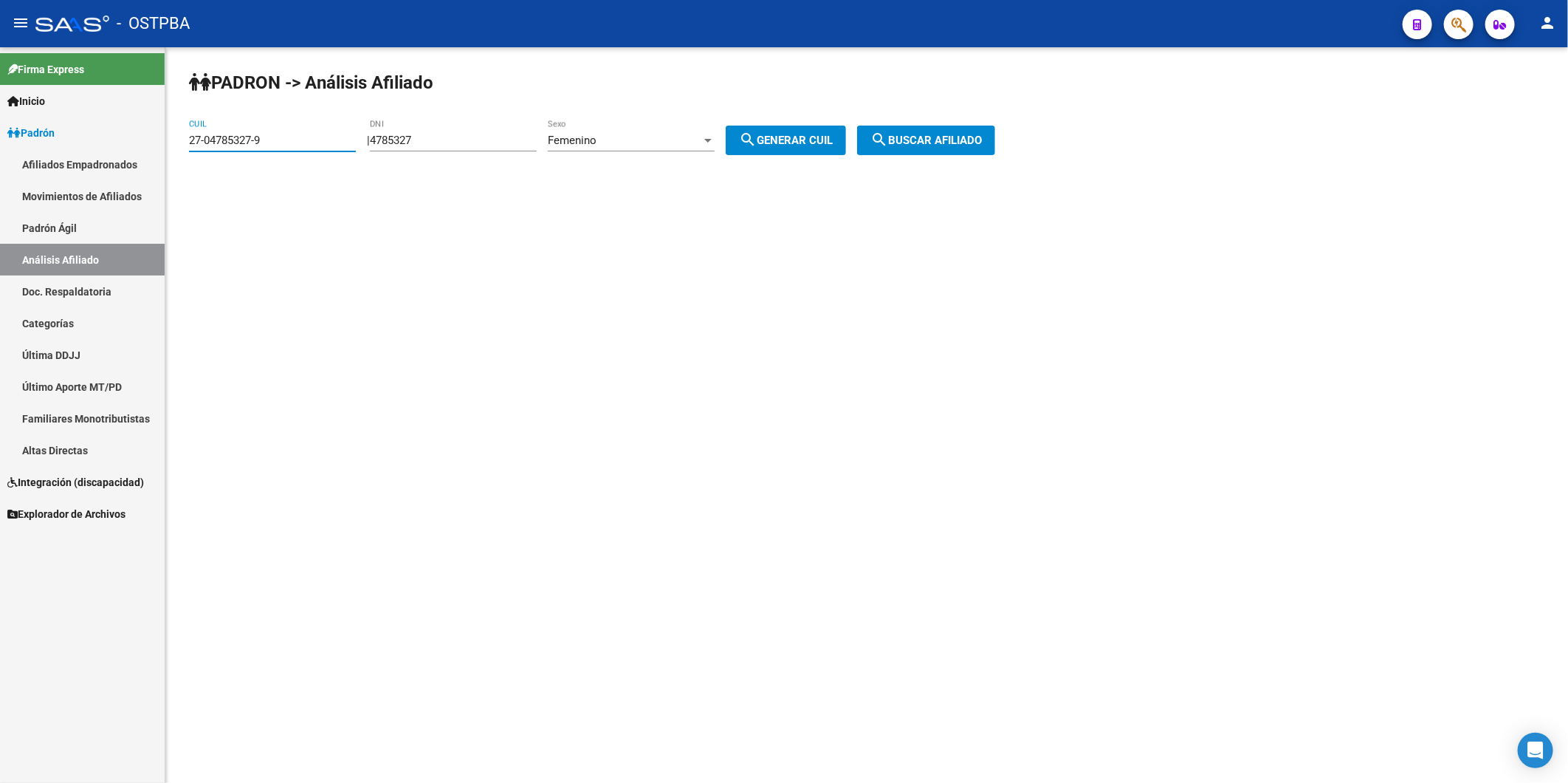
drag, startPoint x: 315, startPoint y: 139, endPoint x: 55, endPoint y: 157, distance: 260.6
click at [55, 157] on mat-sidenav-container "Firma Express Inicio Instructivos Contacto OS Padrón Afiliados Empadronados Mov…" at bounding box center [784, 415] width 1568 height 735
drag, startPoint x: 478, startPoint y: 138, endPoint x: 386, endPoint y: 147, distance: 92.4
click at [386, 147] on div "4785327 DNI" at bounding box center [454, 135] width 167 height 32
type input "58122039"
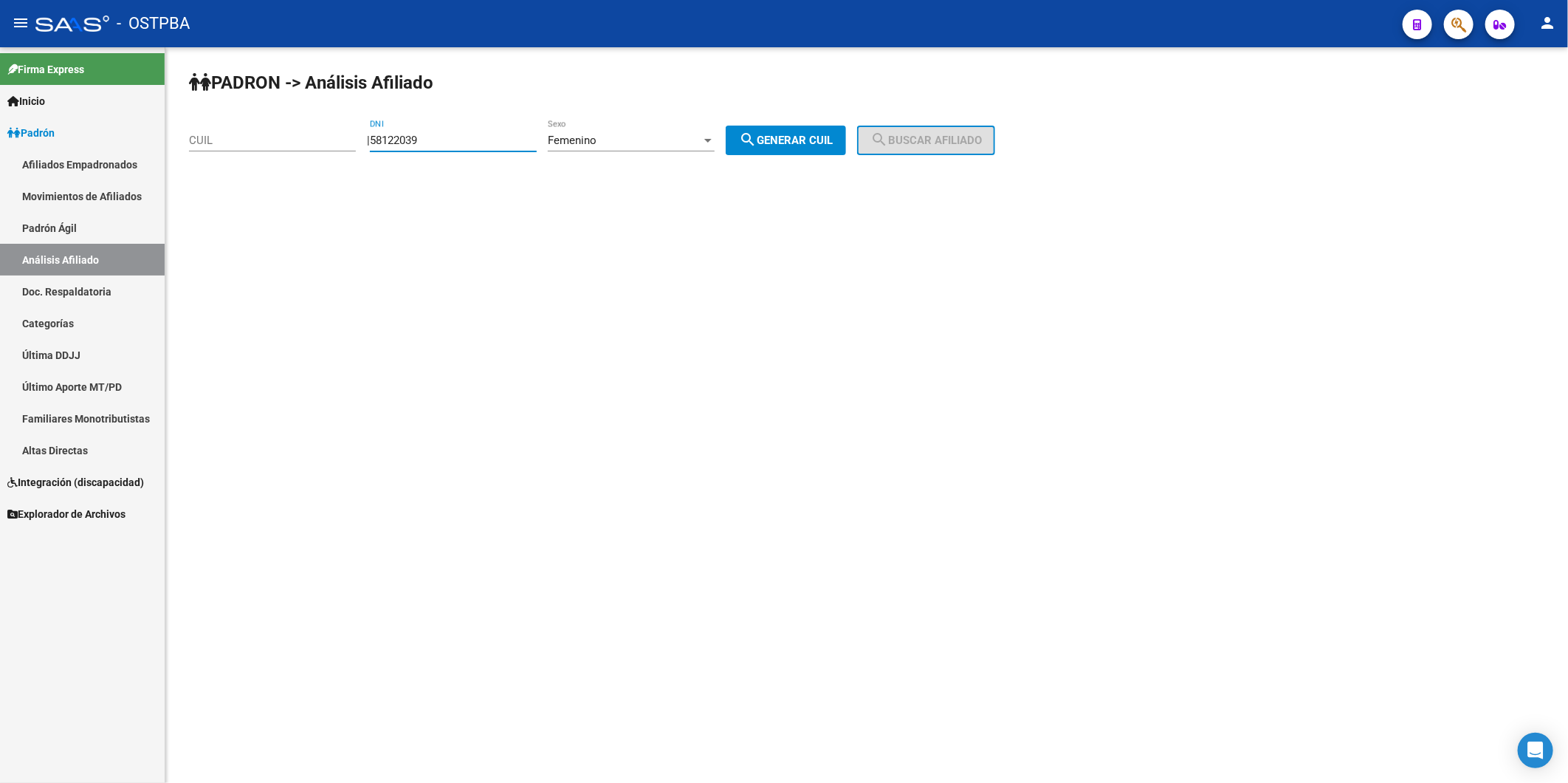
click at [811, 138] on span "search Generar CUIL" at bounding box center [786, 140] width 94 height 13
type input "27-58122039-7"
click at [920, 135] on span "search Buscar afiliado" at bounding box center [926, 140] width 111 height 13
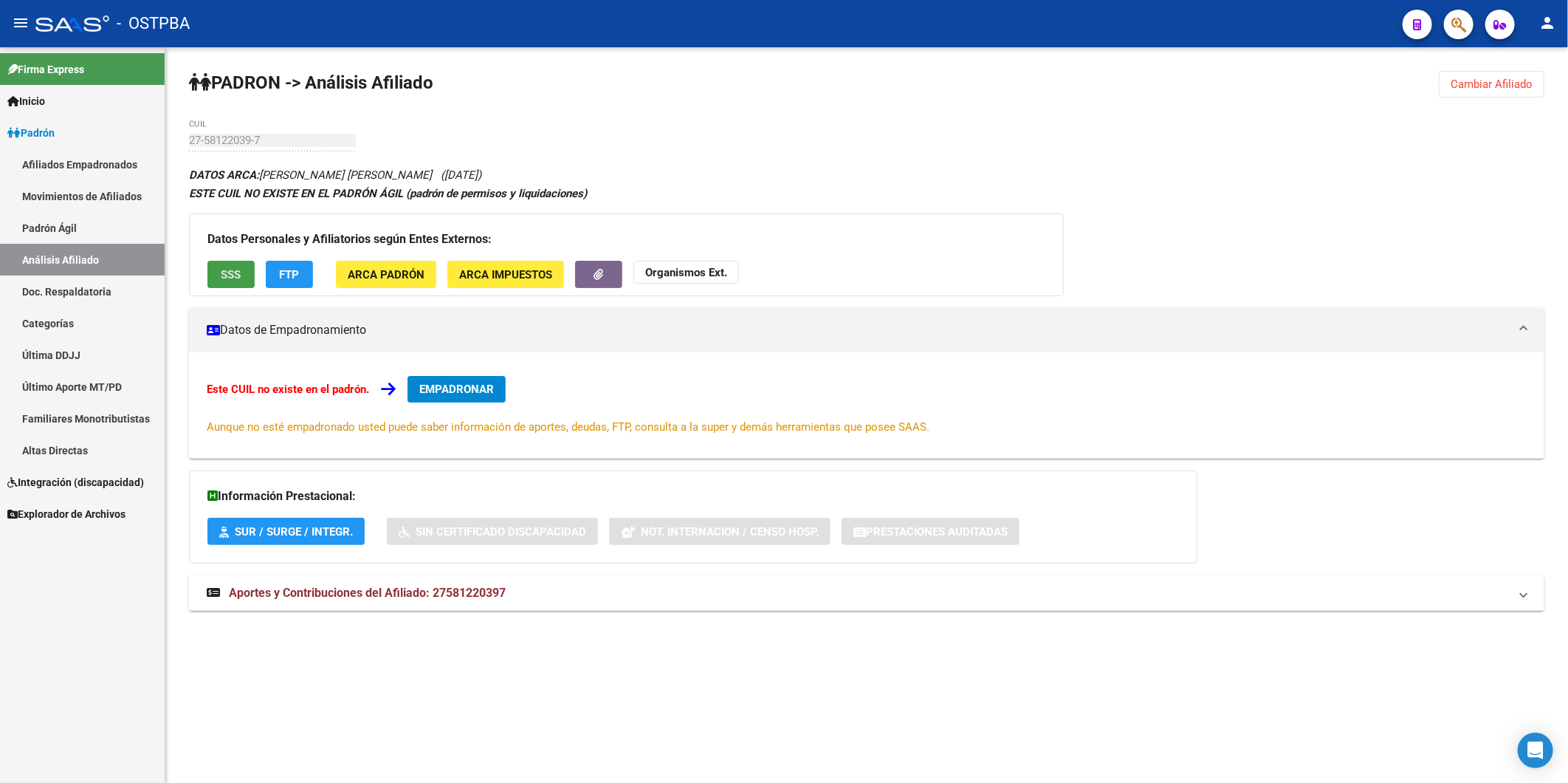
click at [231, 274] on span "SSS" at bounding box center [231, 274] width 20 height 13
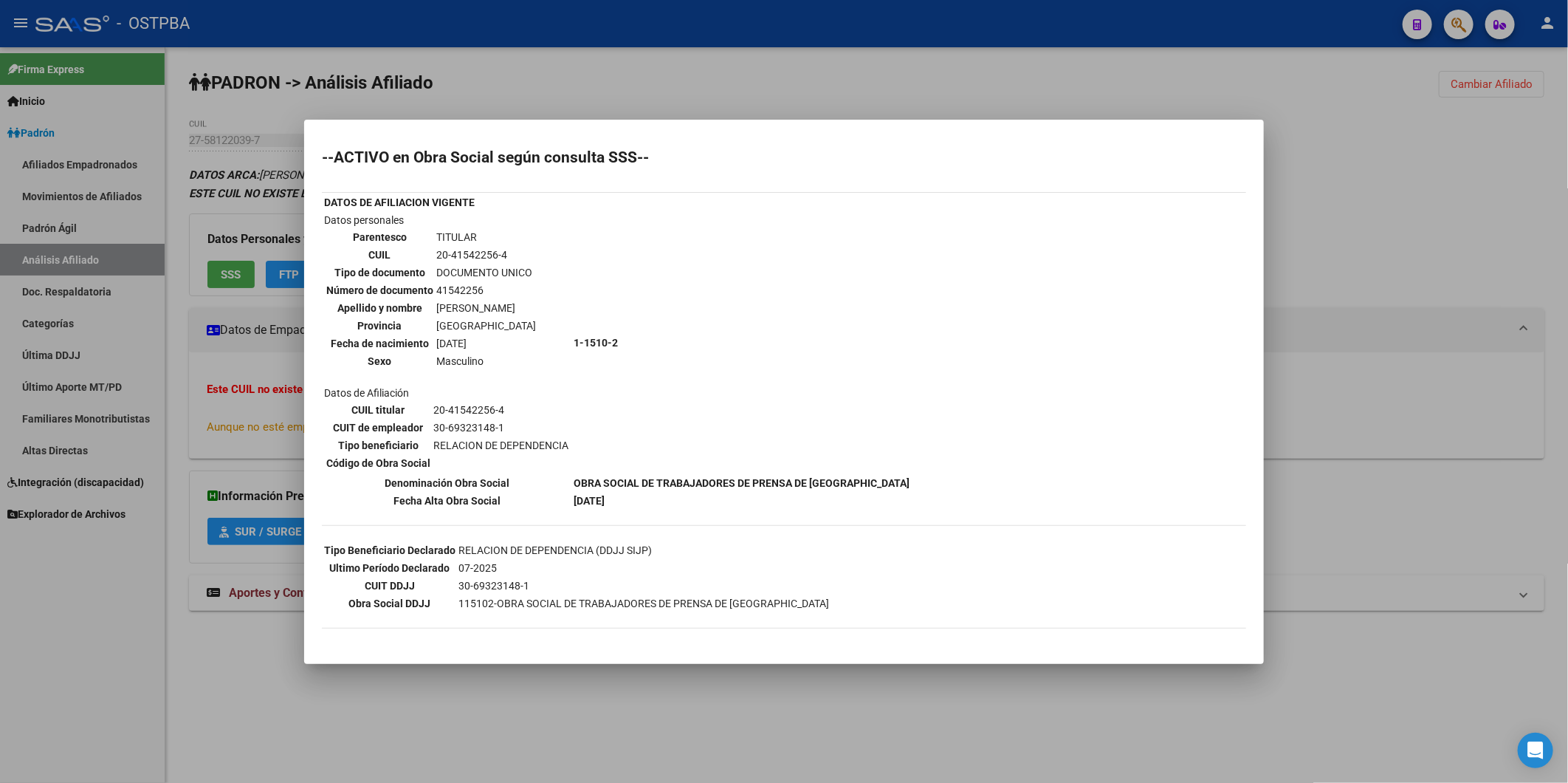
drag, startPoint x: 506, startPoint y: 248, endPoint x: 431, endPoint y: 250, distance: 75.0
click at [431, 250] on tr "CUIL 20-41542256-4" at bounding box center [432, 255] width 211 height 16
copy tr "20-41542256-4"
click at [1364, 137] on div at bounding box center [784, 392] width 1568 height 783
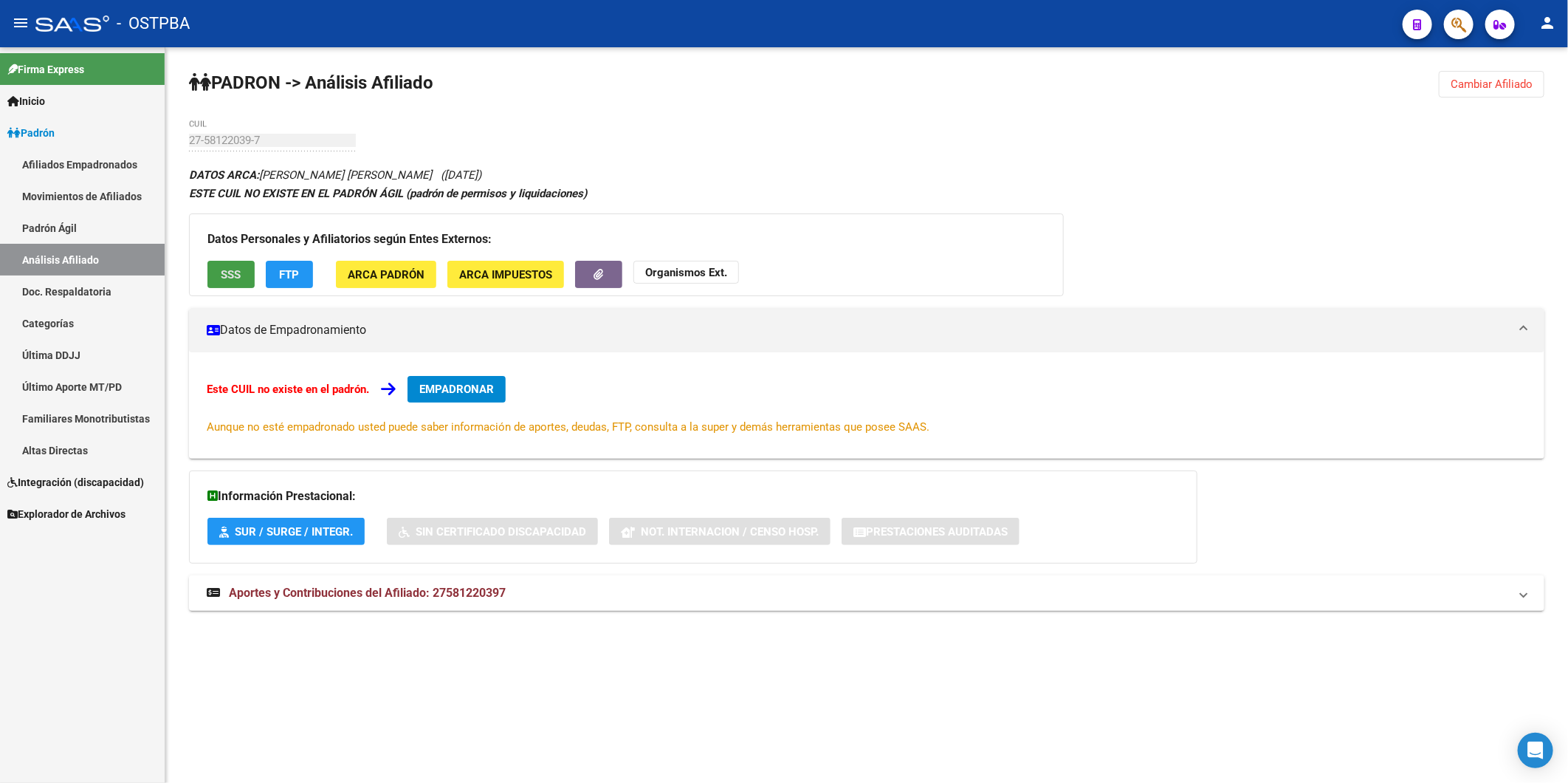
click at [242, 274] on button "SSS" at bounding box center [231, 274] width 47 height 27
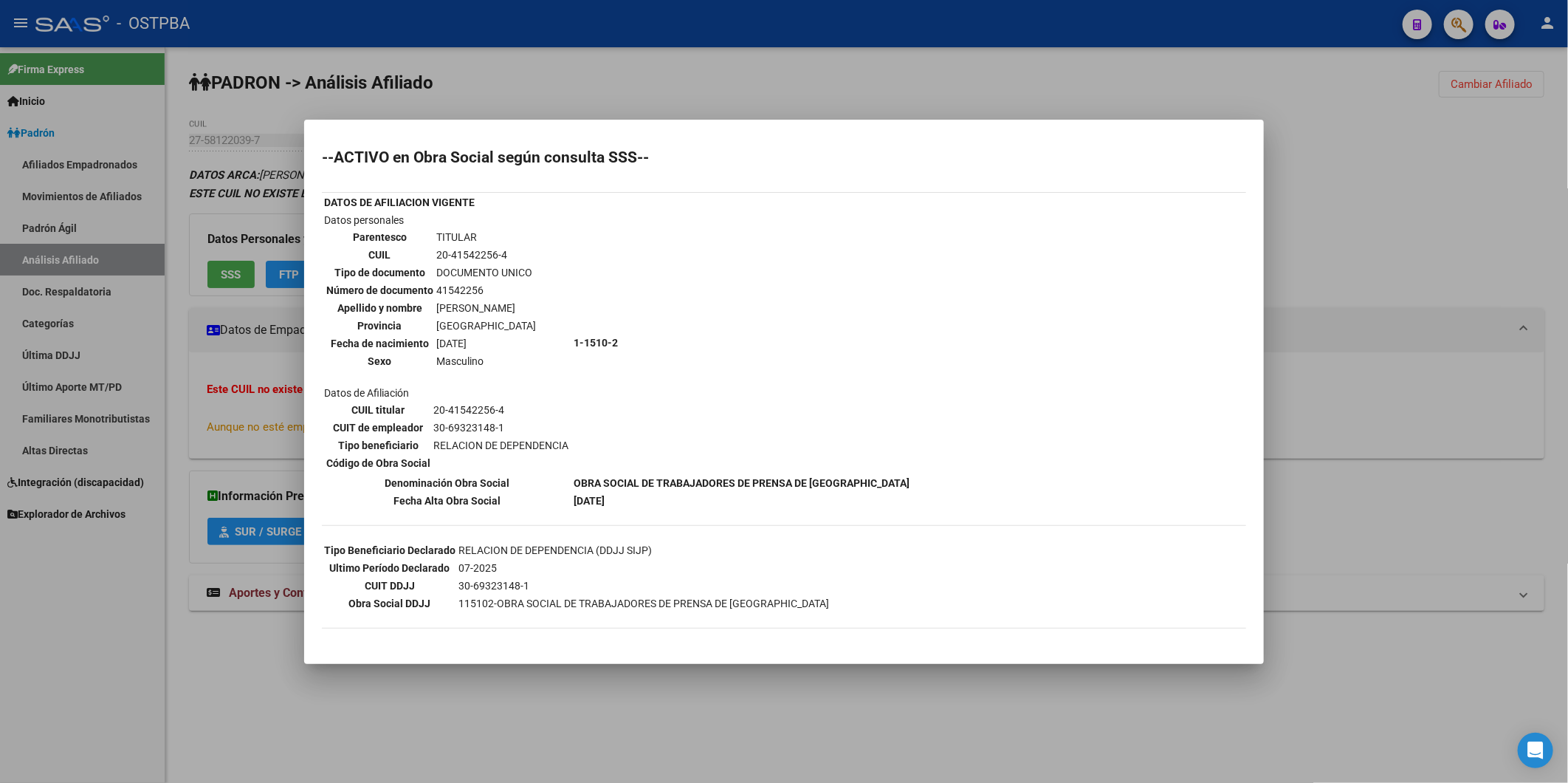
drag, startPoint x: 201, startPoint y: 276, endPoint x: 216, endPoint y: 271, distance: 15.8
click at [202, 275] on div at bounding box center [784, 392] width 1568 height 783
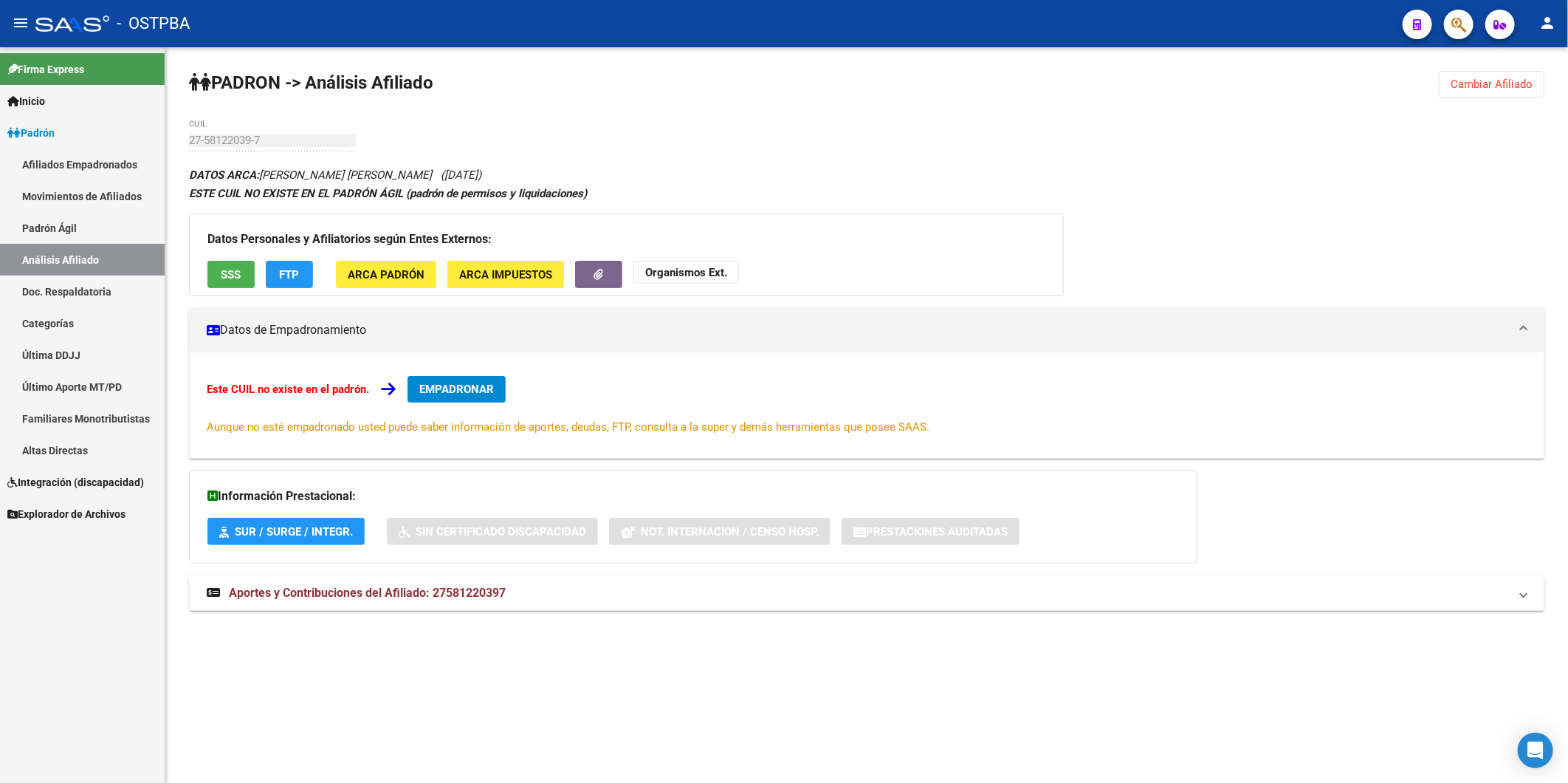
click at [229, 267] on span "SSS" at bounding box center [231, 274] width 20 height 13
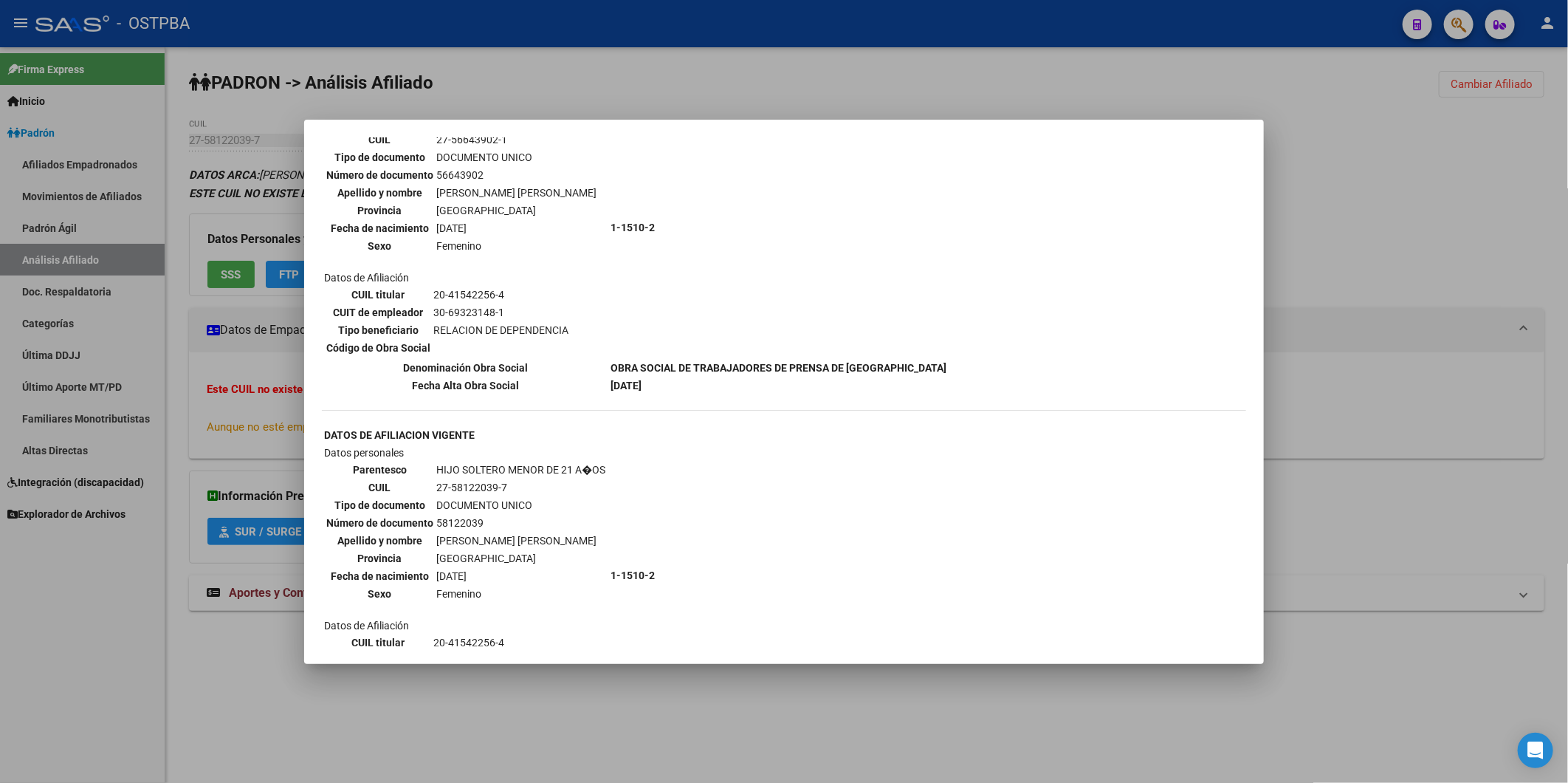
scroll to position [306, 0]
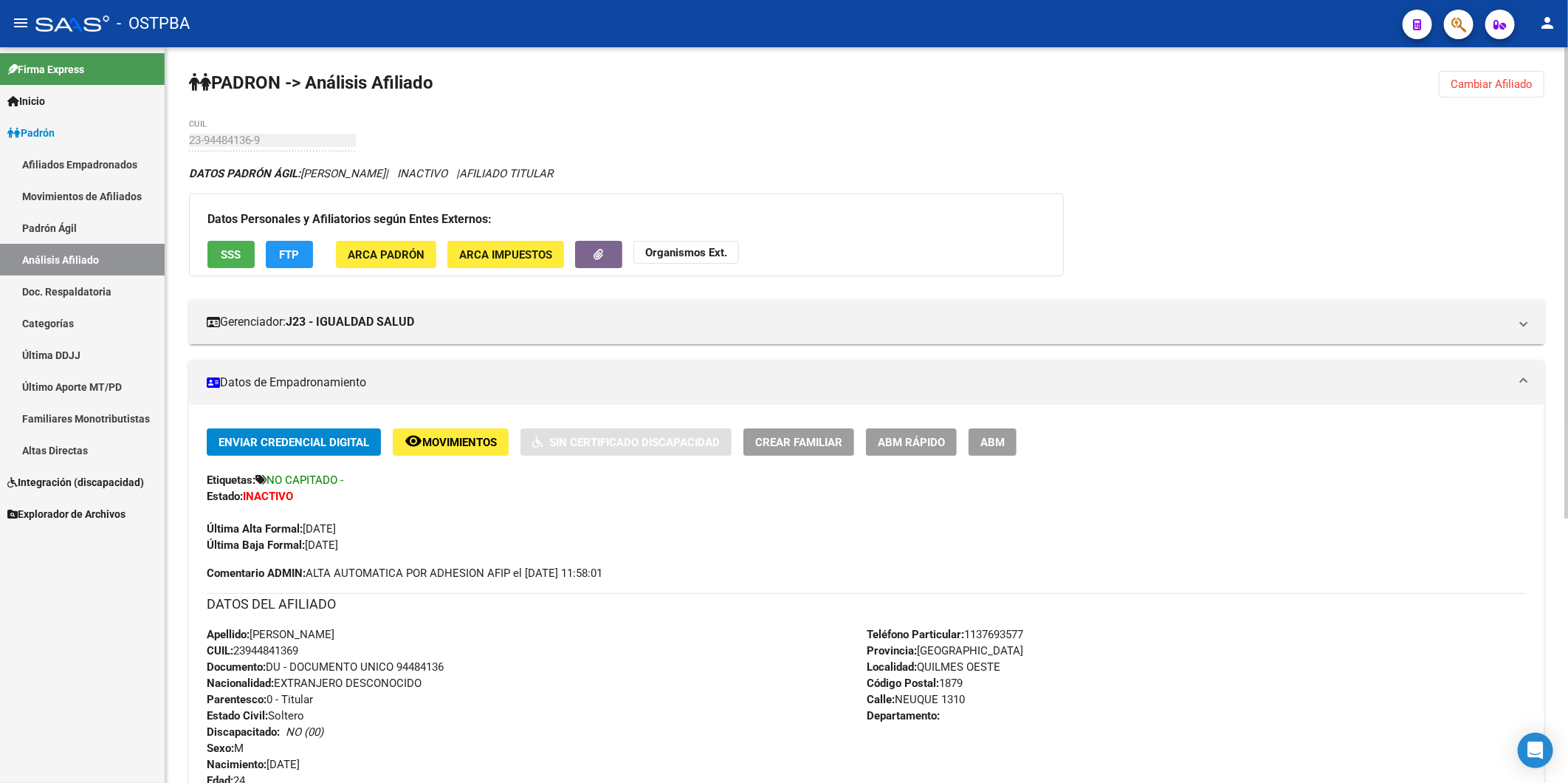
click at [1498, 88] on span "Cambiar Afiliado" at bounding box center [1492, 84] width 82 height 13
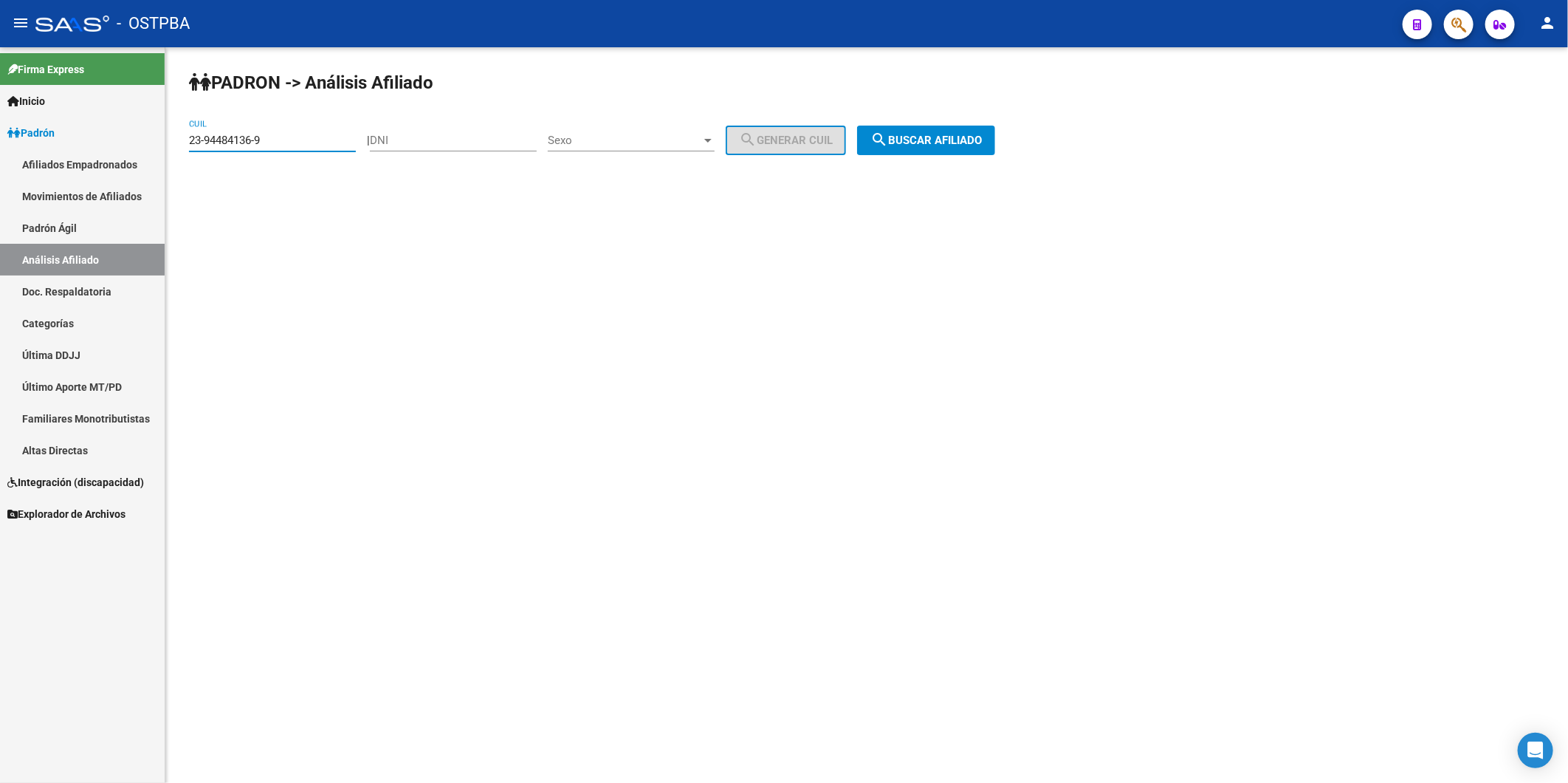
drag, startPoint x: 322, startPoint y: 134, endPoint x: 114, endPoint y: 120, distance: 208.5
click at [138, 129] on mat-sidenav-container "Firma Express Inicio Instructivos Contacto OS Padrón Afiliados Empadronados Mov…" at bounding box center [784, 415] width 1568 height 735
click at [432, 143] on input "DNI" at bounding box center [454, 140] width 167 height 13
type input "5779807"
click at [715, 144] on div at bounding box center [708, 140] width 13 height 11
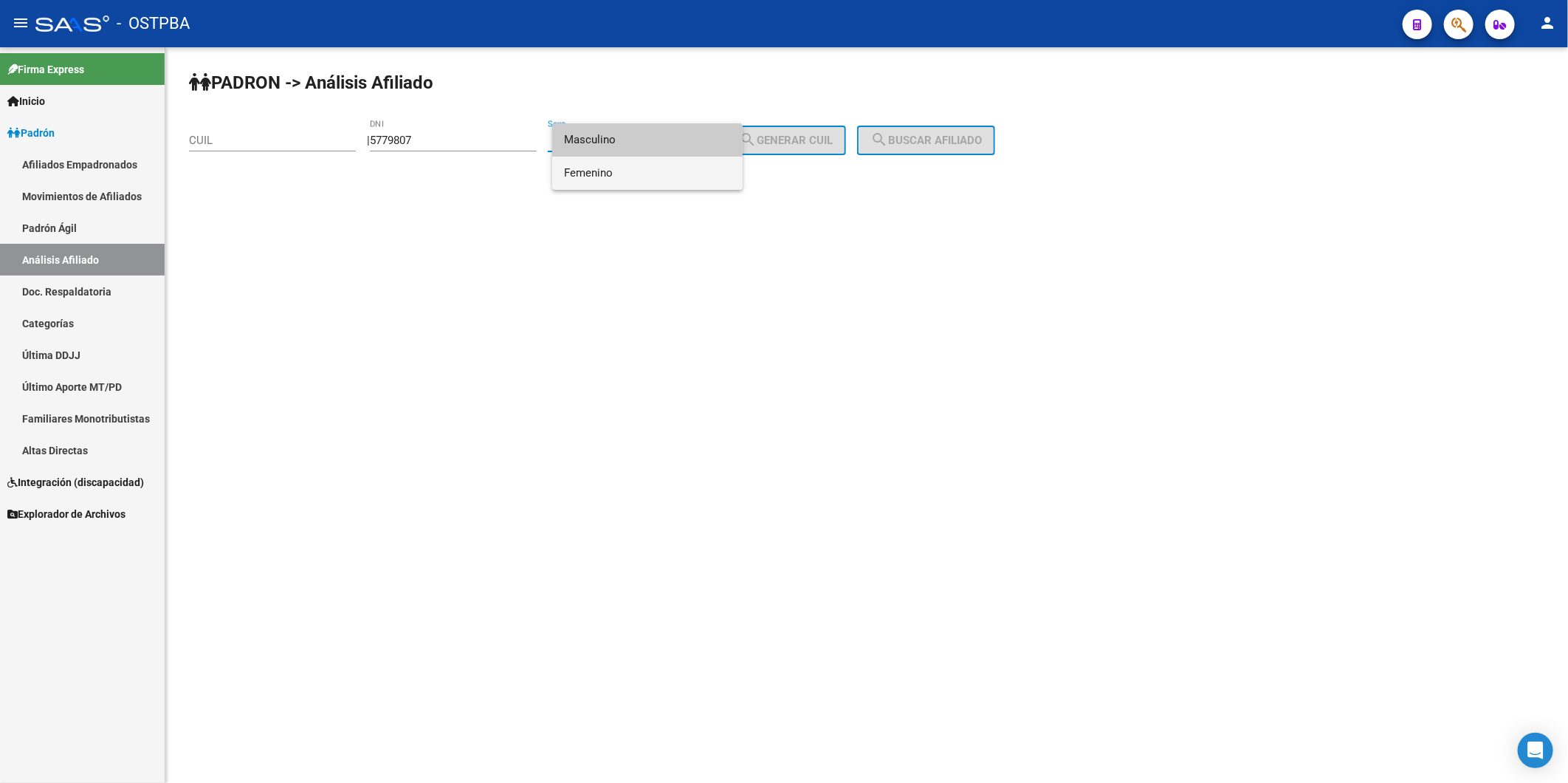
drag, startPoint x: 712, startPoint y: 168, endPoint x: 761, endPoint y: 150, distance: 52.2
click at [712, 170] on span "Femenino" at bounding box center [648, 173] width 167 height 34
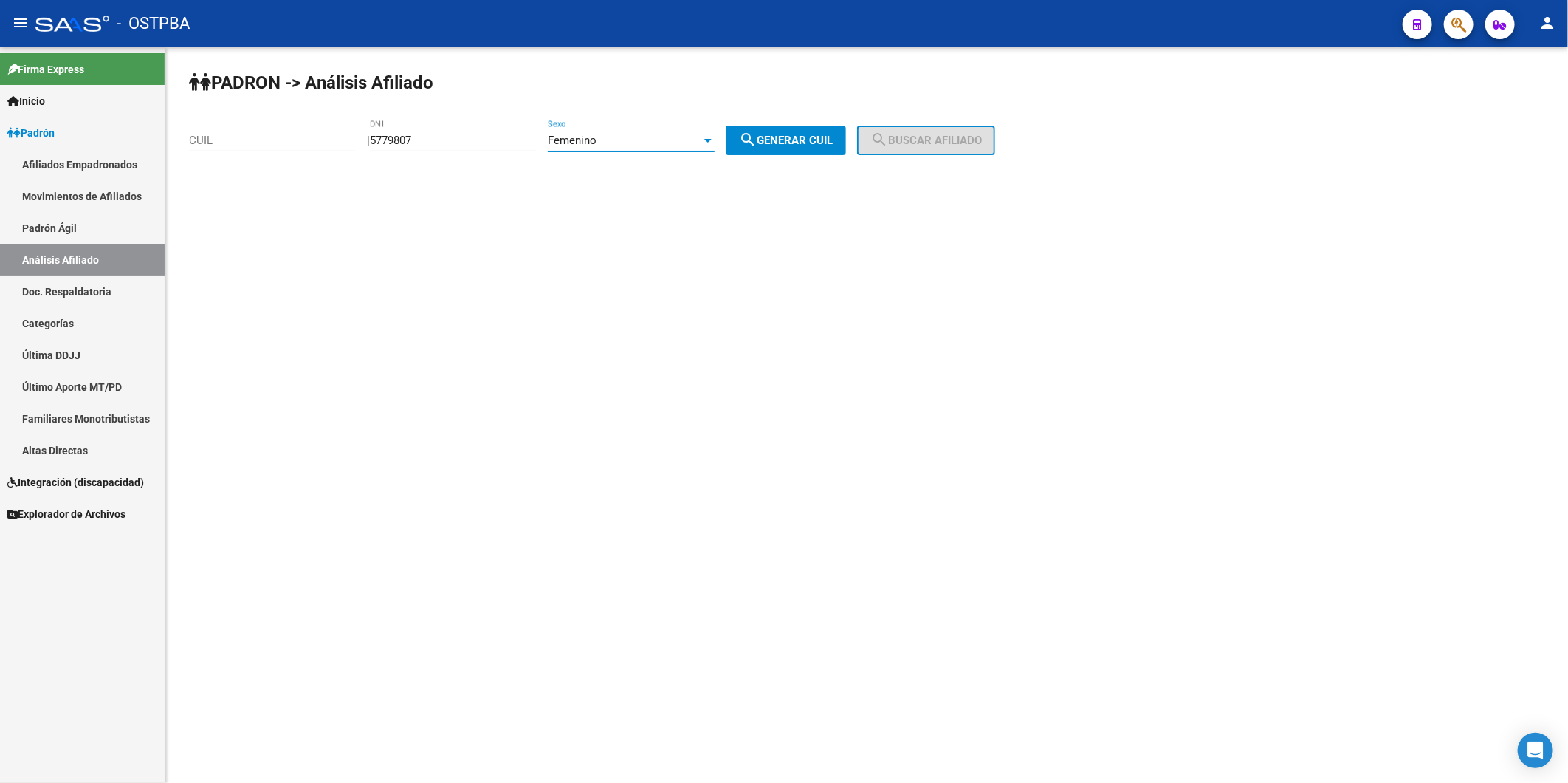
drag, startPoint x: 777, startPoint y: 145, endPoint x: 938, endPoint y: 141, distance: 161.0
click at [777, 145] on span "search Generar CUIL" at bounding box center [786, 140] width 94 height 13
type input "27-05779807-1"
click at [978, 138] on span "search Buscar afiliado" at bounding box center [926, 140] width 111 height 13
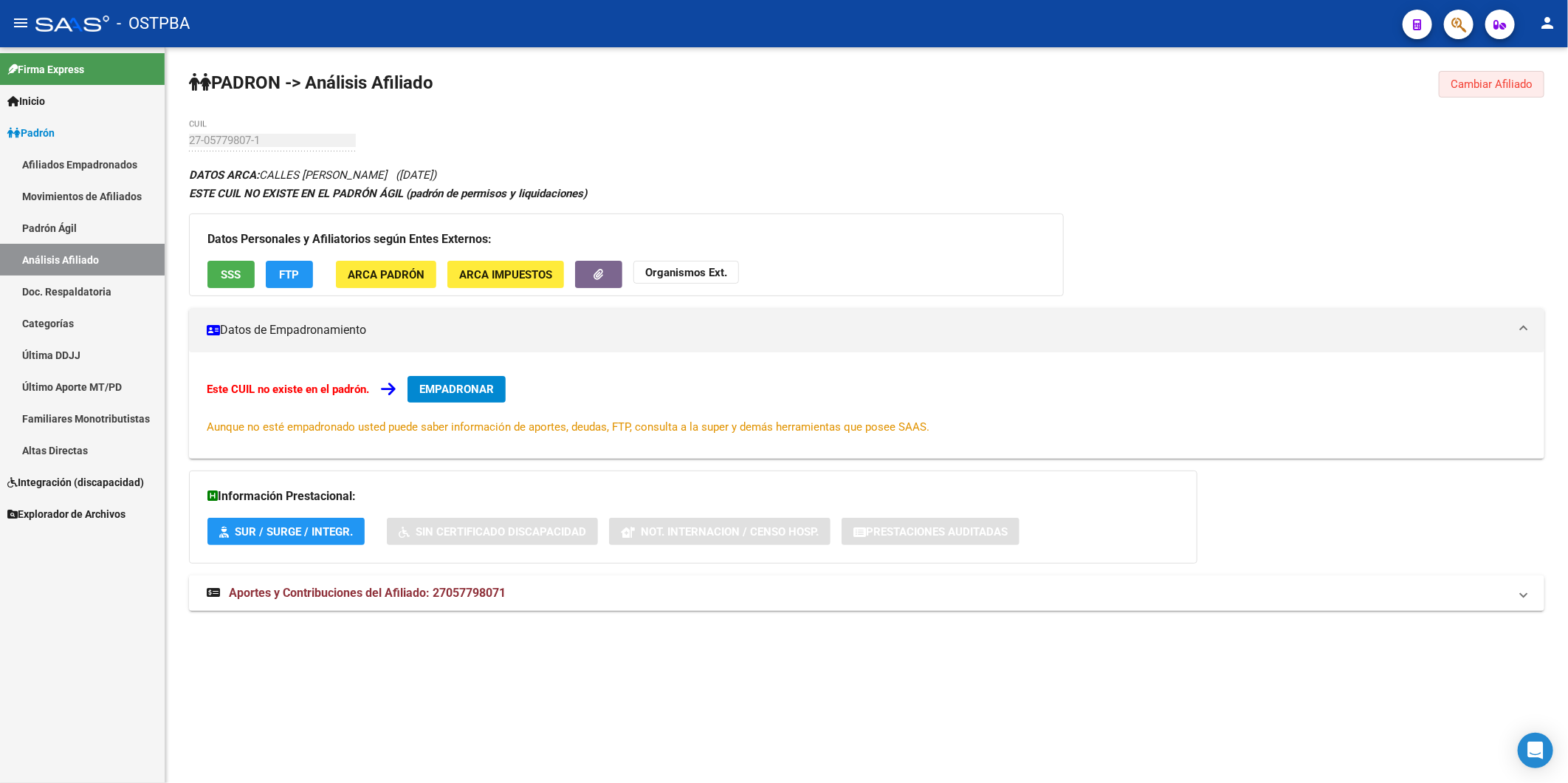
click at [1462, 82] on span "Cambiar Afiliado" at bounding box center [1492, 84] width 82 height 13
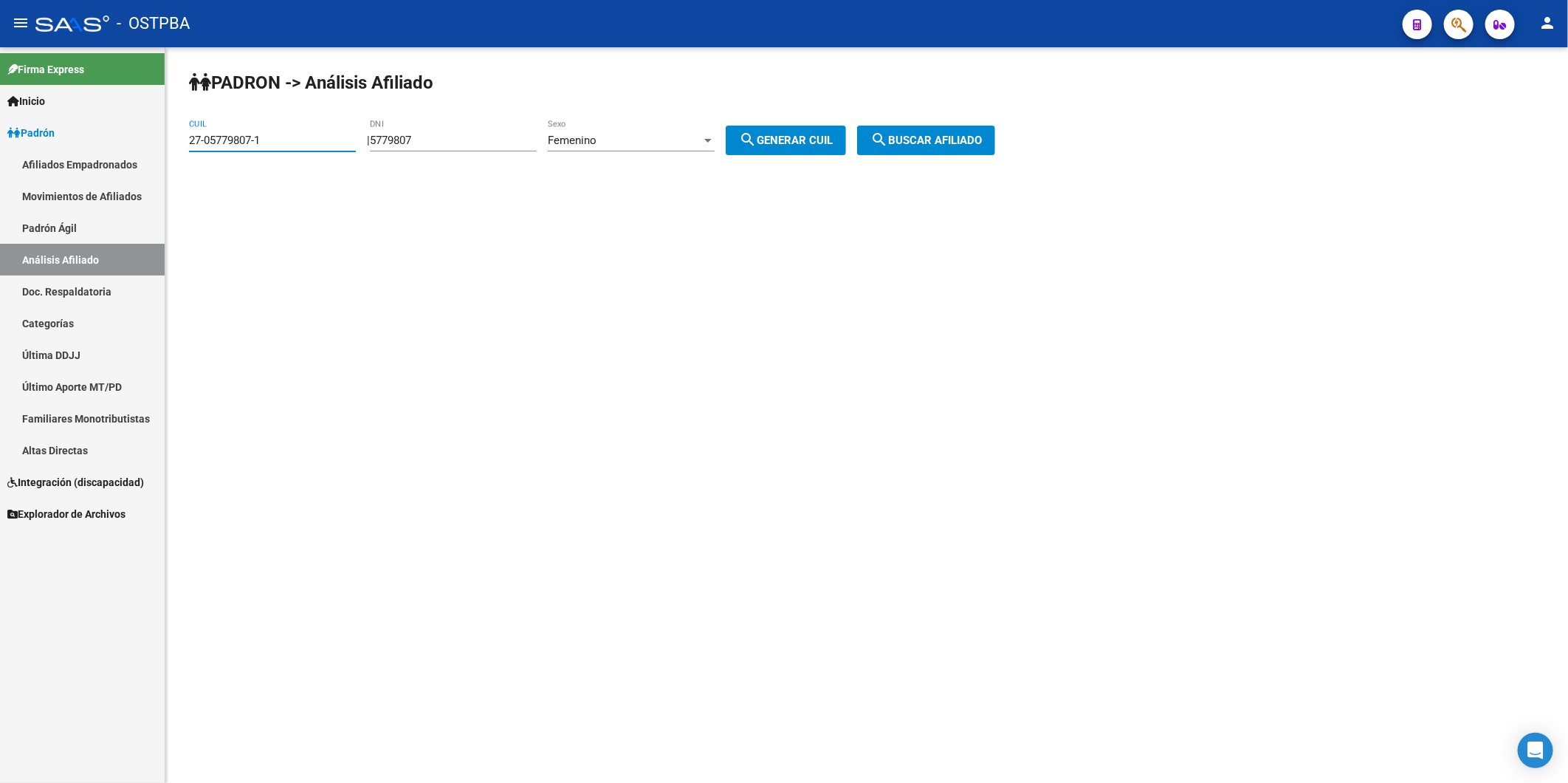
drag, startPoint x: 306, startPoint y: 143, endPoint x: 118, endPoint y: 153, distance: 188.3
click at [120, 153] on mat-sidenav-container "Firma Express Inicio Instructivos Contacto OS Padrón Afiliados Empadronados Mov…" at bounding box center [784, 415] width 1568 height 735
drag, startPoint x: 445, startPoint y: 136, endPoint x: 357, endPoint y: 152, distance: 89.4
click at [357, 152] on div "PADRON -> Análisis Afiliado CUIL | 5779807 DNI Femenino Sexo search Generar CUI…" at bounding box center [866, 124] width 1403 height 155
type input "5761807"
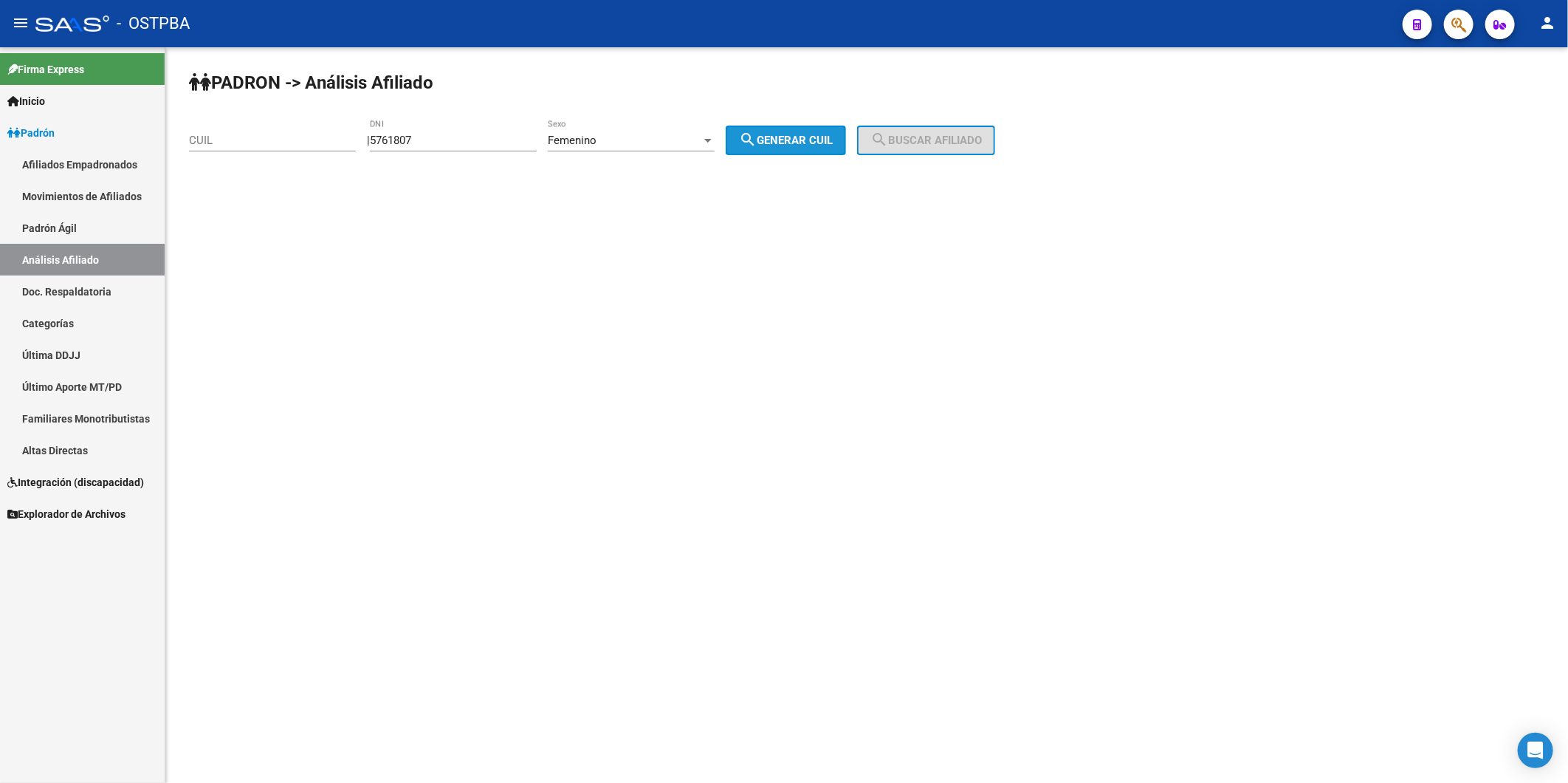
click at [831, 137] on span "search Generar CUIL" at bounding box center [786, 140] width 94 height 13
type input "27-05761807-3"
click at [950, 139] on span "search Buscar afiliado" at bounding box center [926, 140] width 111 height 13
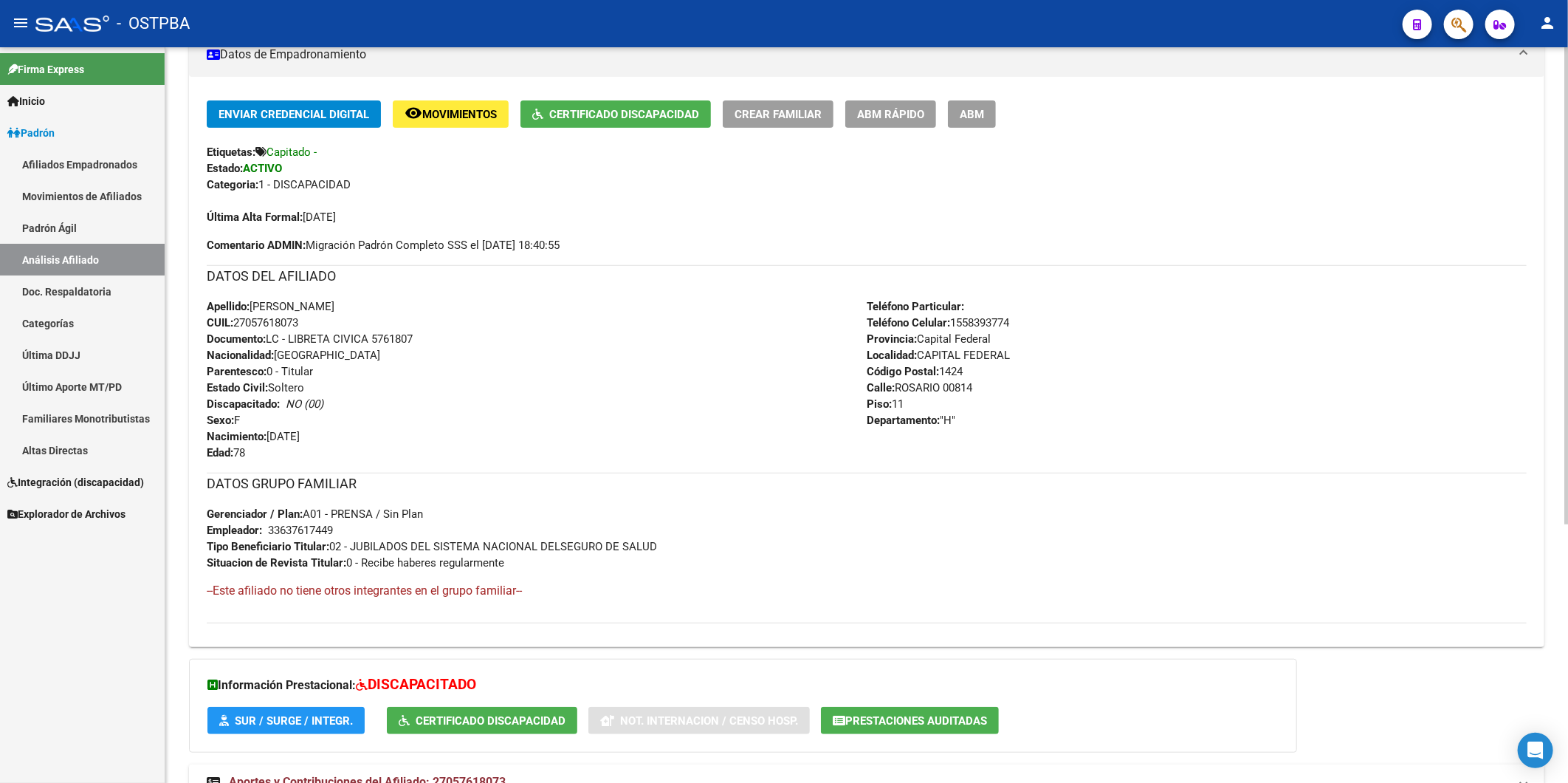
scroll to position [397, 0]
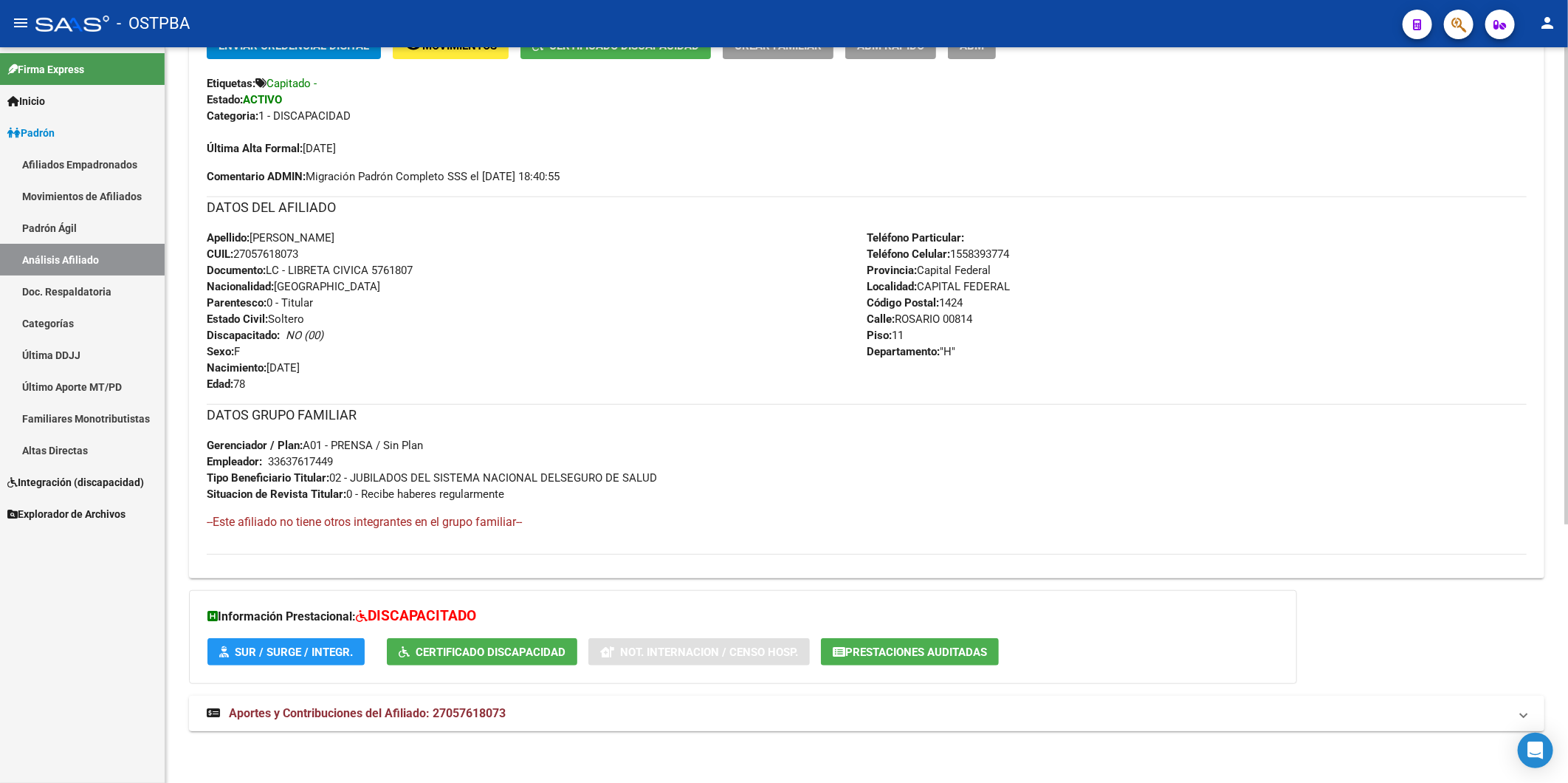
click at [440, 712] on span "Aportes y Contribuciones del Afiliado: 27057618073" at bounding box center [368, 713] width 277 height 14
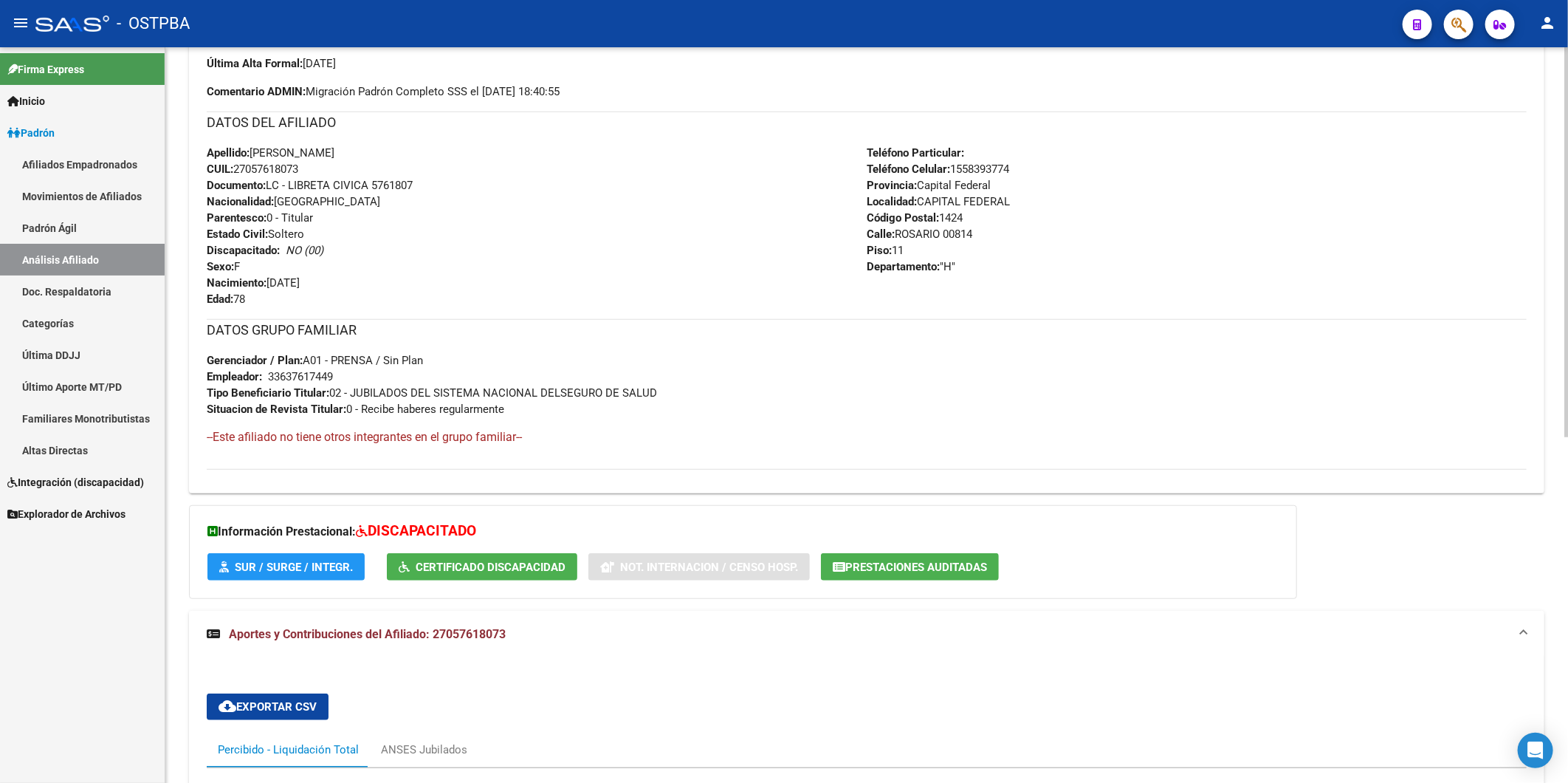
scroll to position [653, 0]
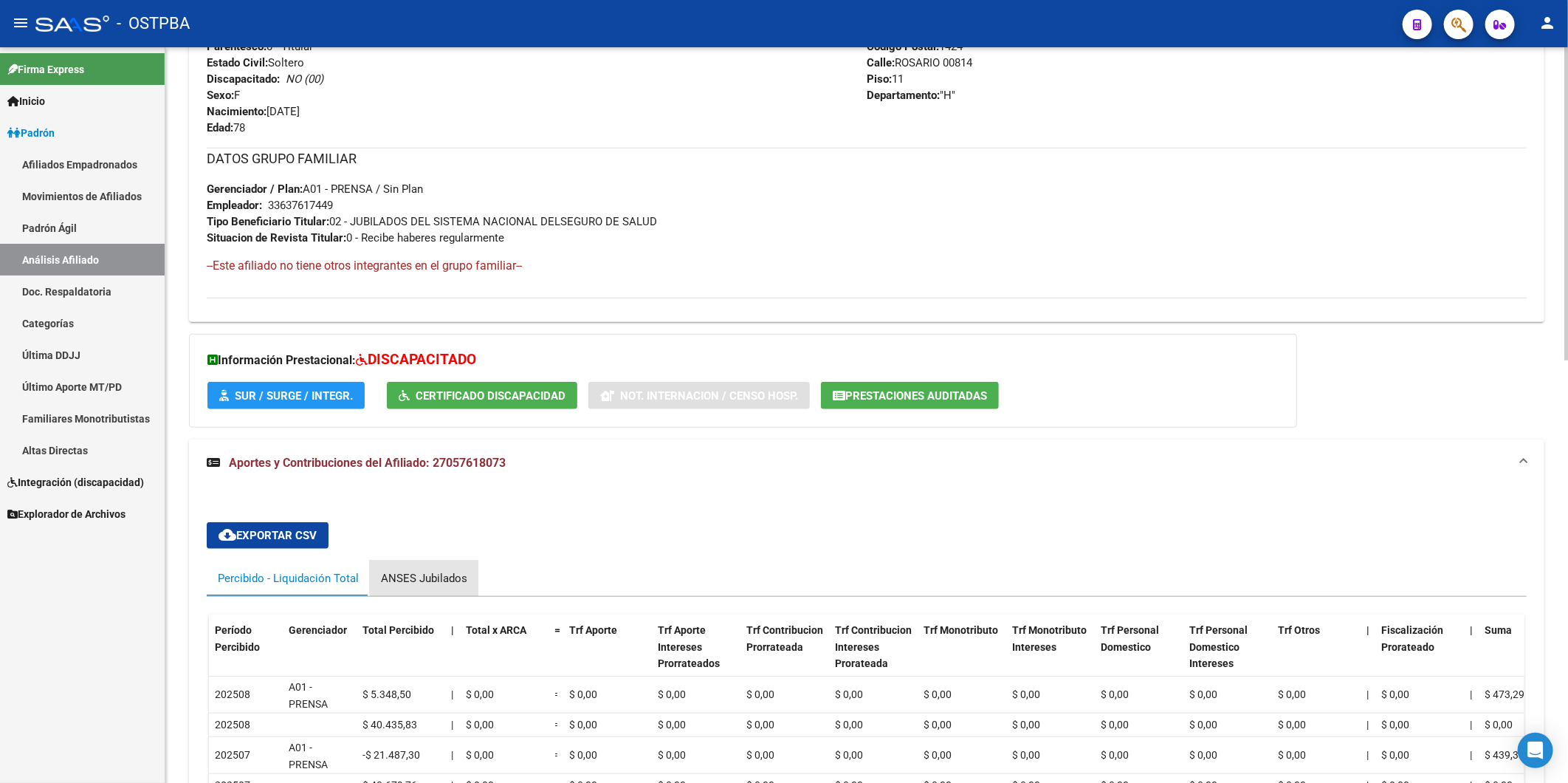
click at [454, 574] on div "ANSES Jubilados" at bounding box center [423, 578] width 86 height 16
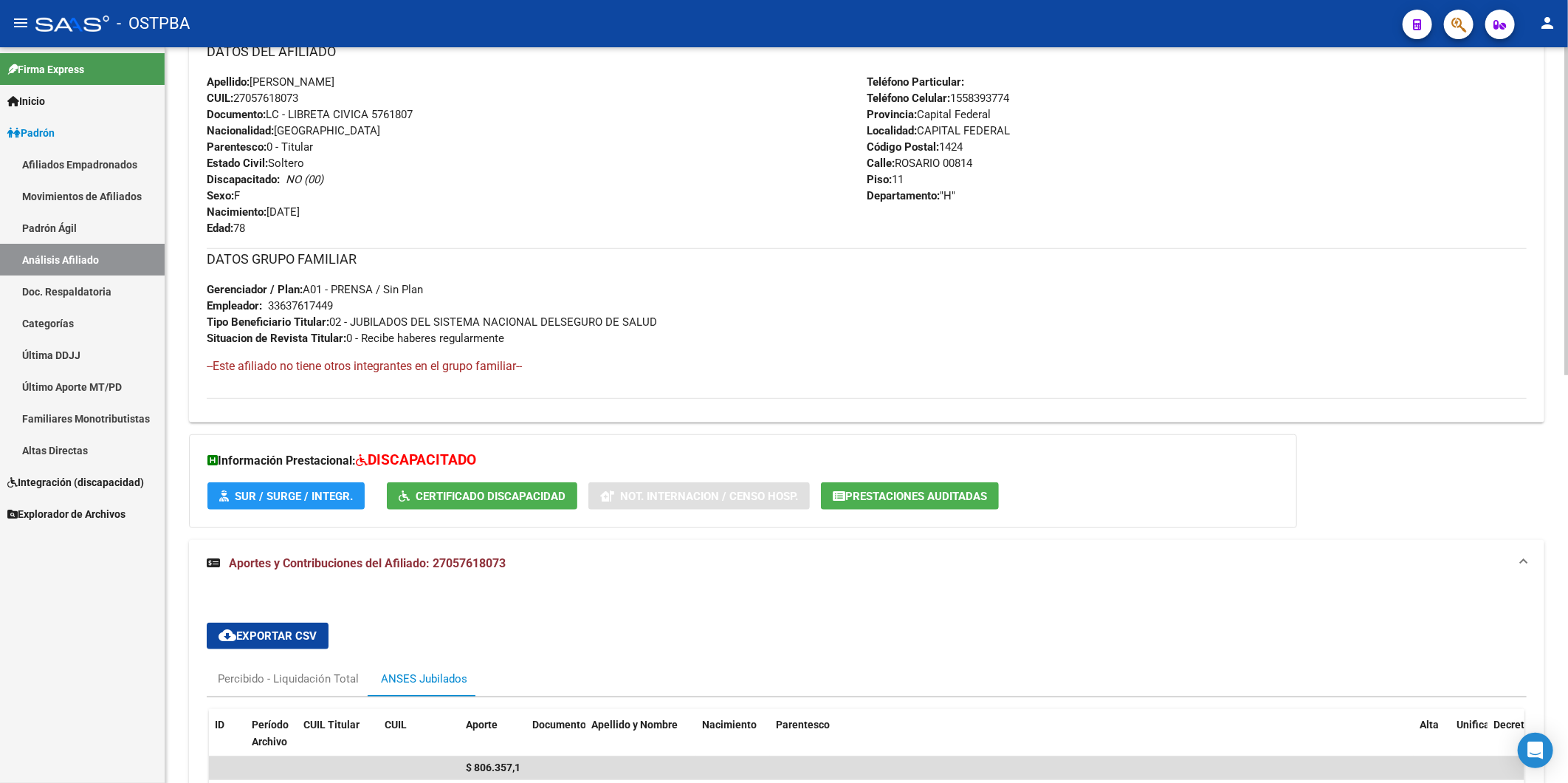
scroll to position [571, 0]
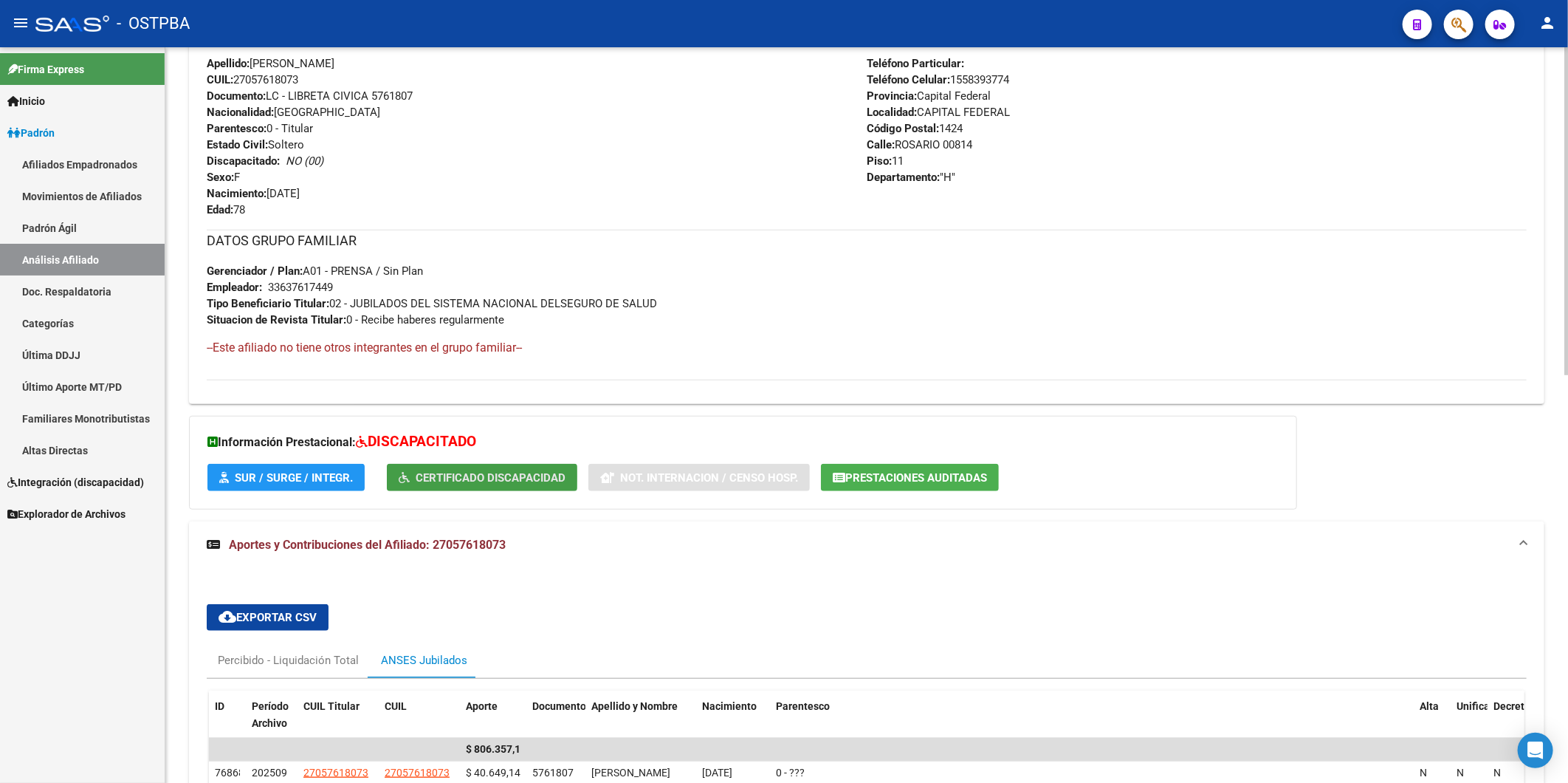
click at [456, 477] on span "Certificado Discapacidad" at bounding box center [490, 477] width 150 height 13
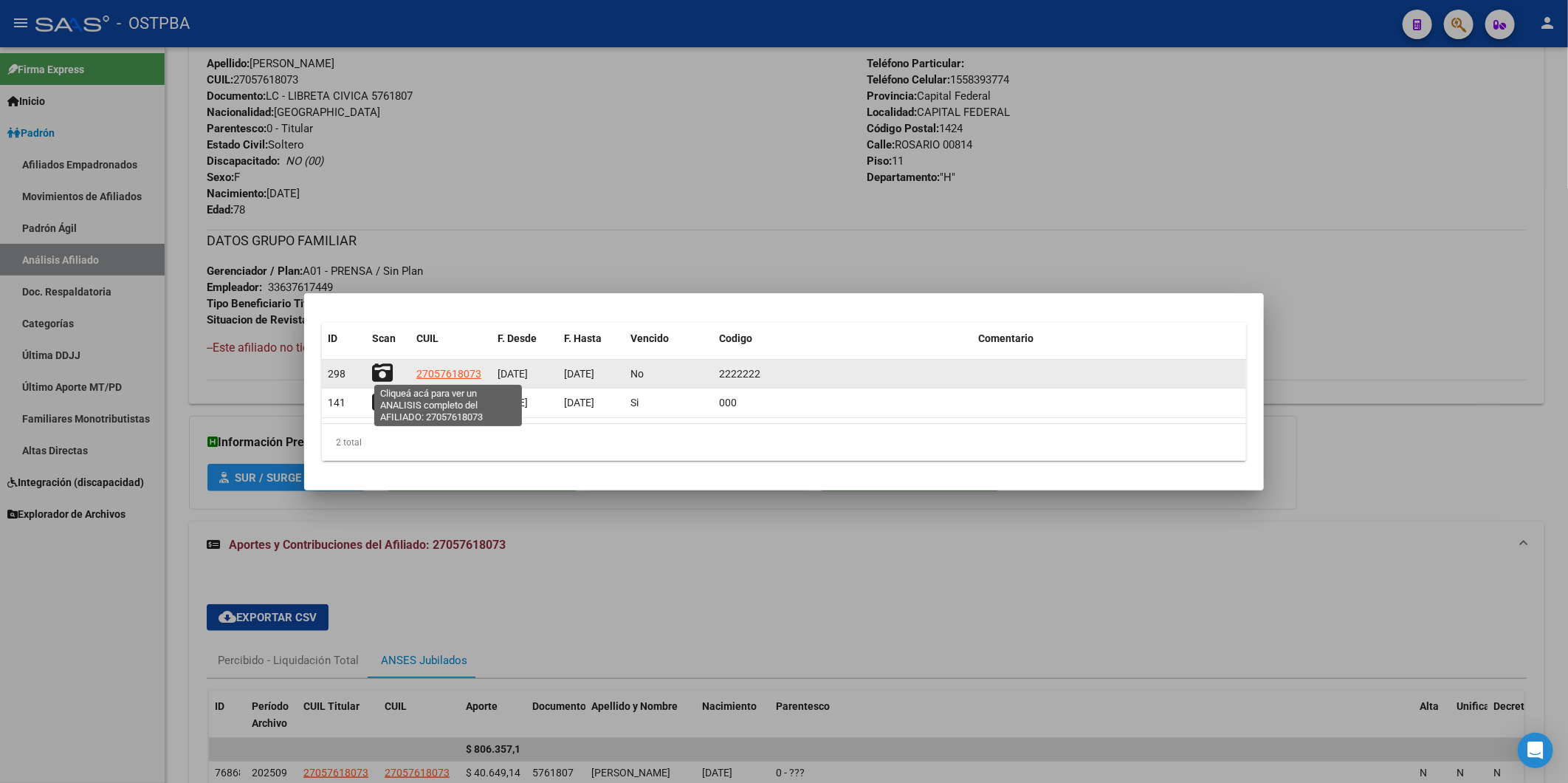
click at [477, 373] on span "27057618073" at bounding box center [449, 373] width 65 height 11
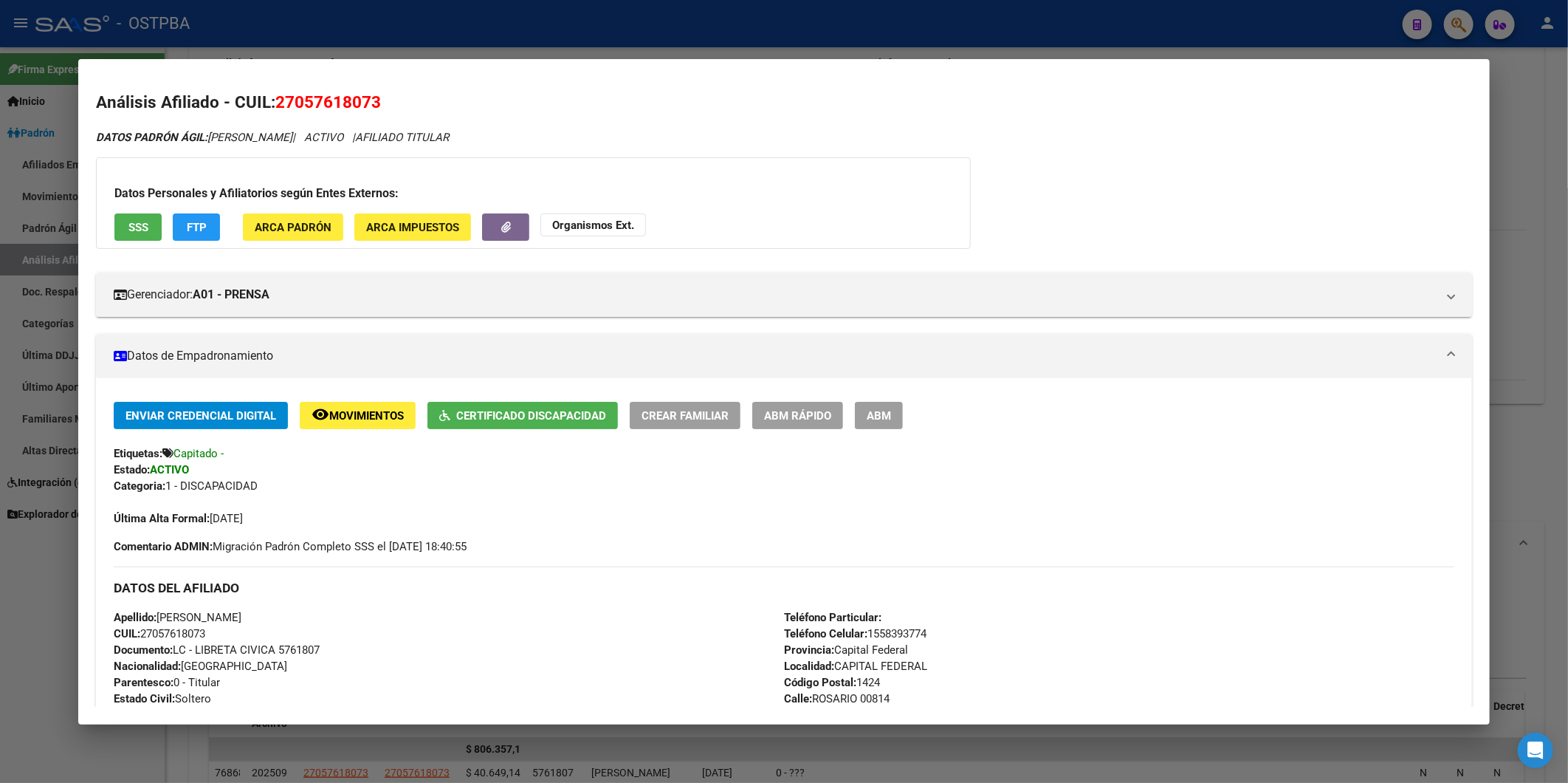
click at [1519, 200] on div at bounding box center [784, 392] width 1568 height 783
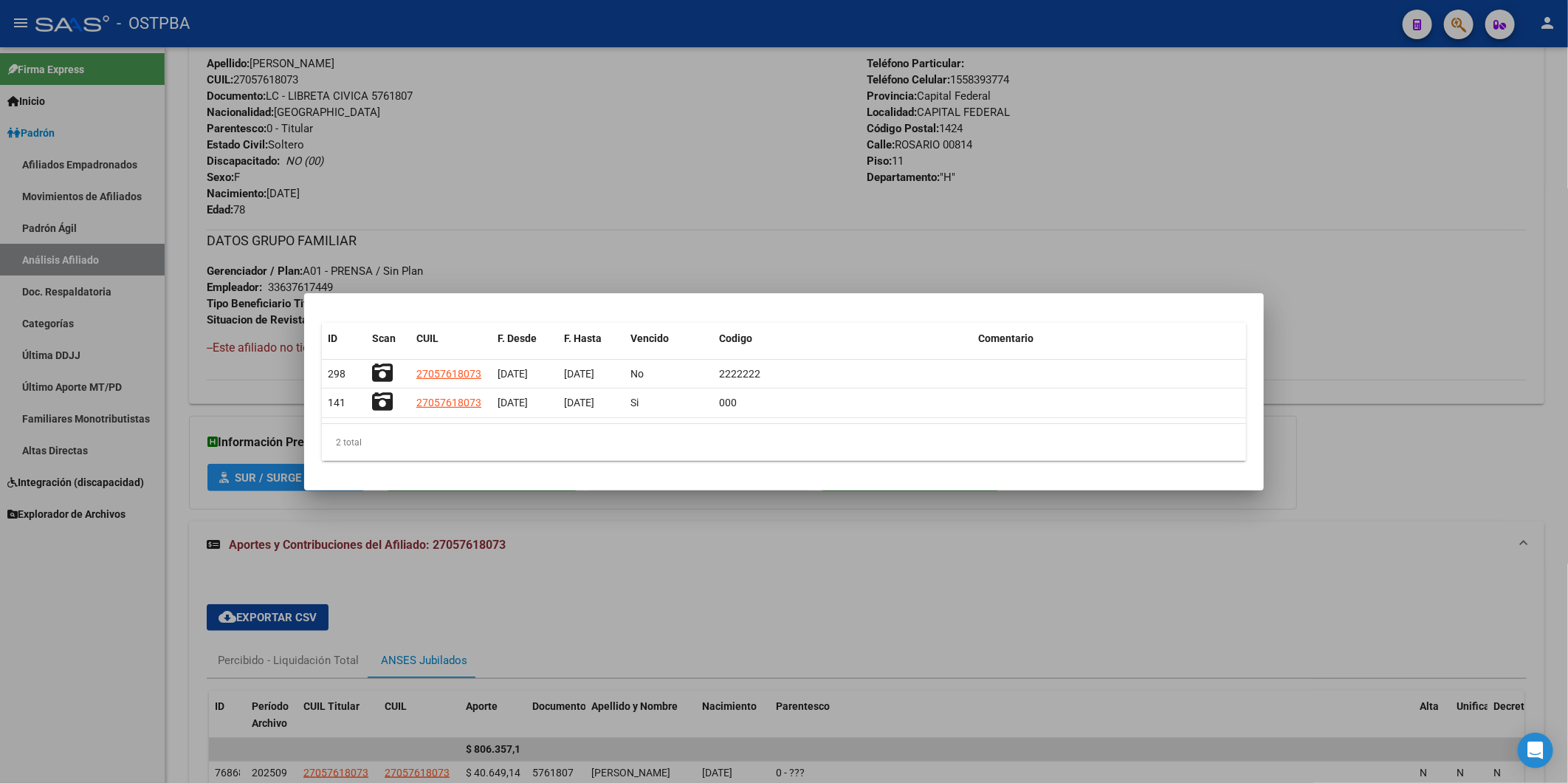
click at [1370, 207] on div at bounding box center [784, 392] width 1568 height 783
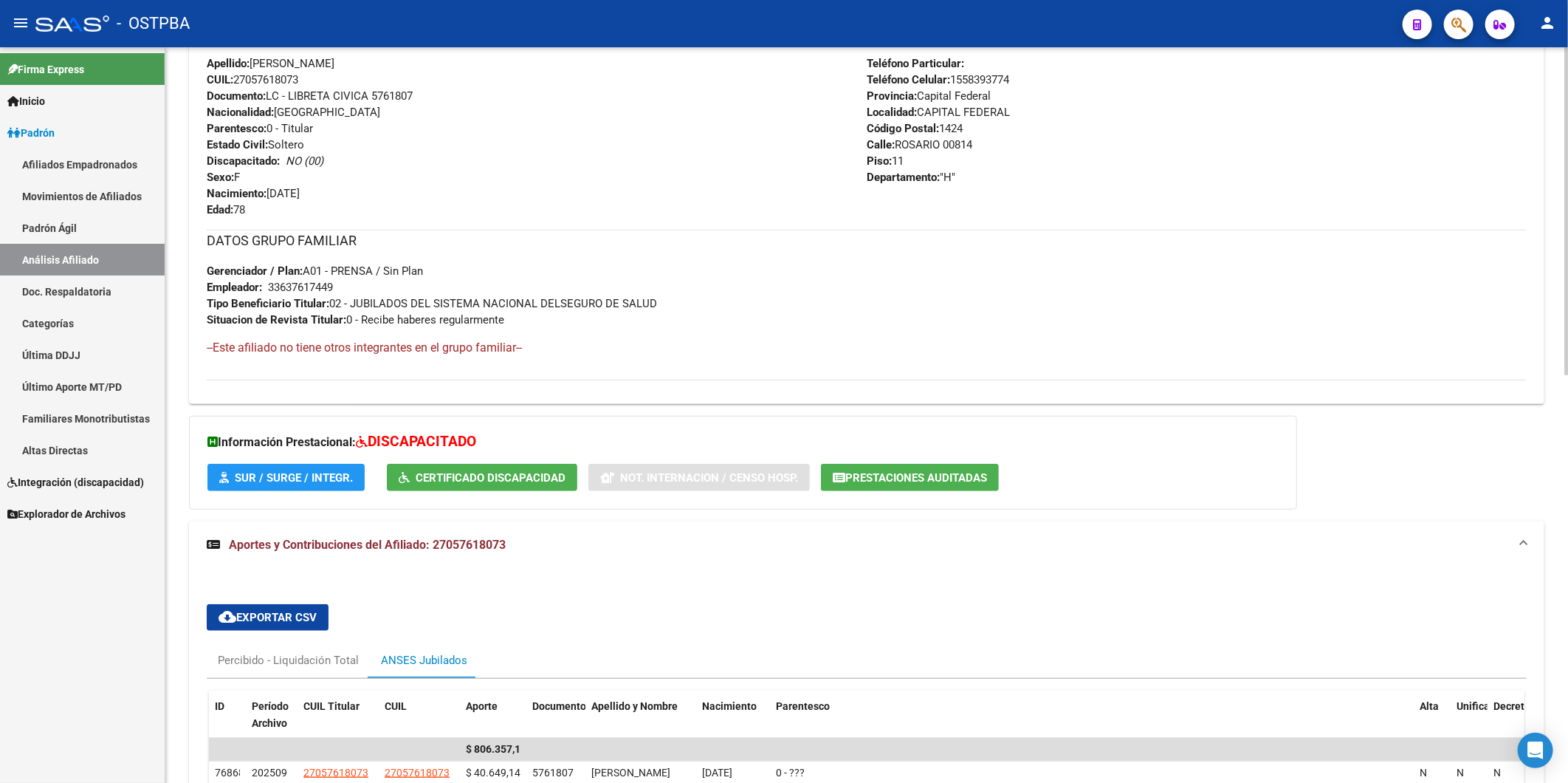
drag, startPoint x: 337, startPoint y: 288, endPoint x: 269, endPoint y: 284, distance: 68.1
click at [269, 284] on div "33637617449" at bounding box center [300, 287] width 65 height 16
drag, startPoint x: 269, startPoint y: 284, endPoint x: 288, endPoint y: 290, distance: 19.9
copy div "33637617449"
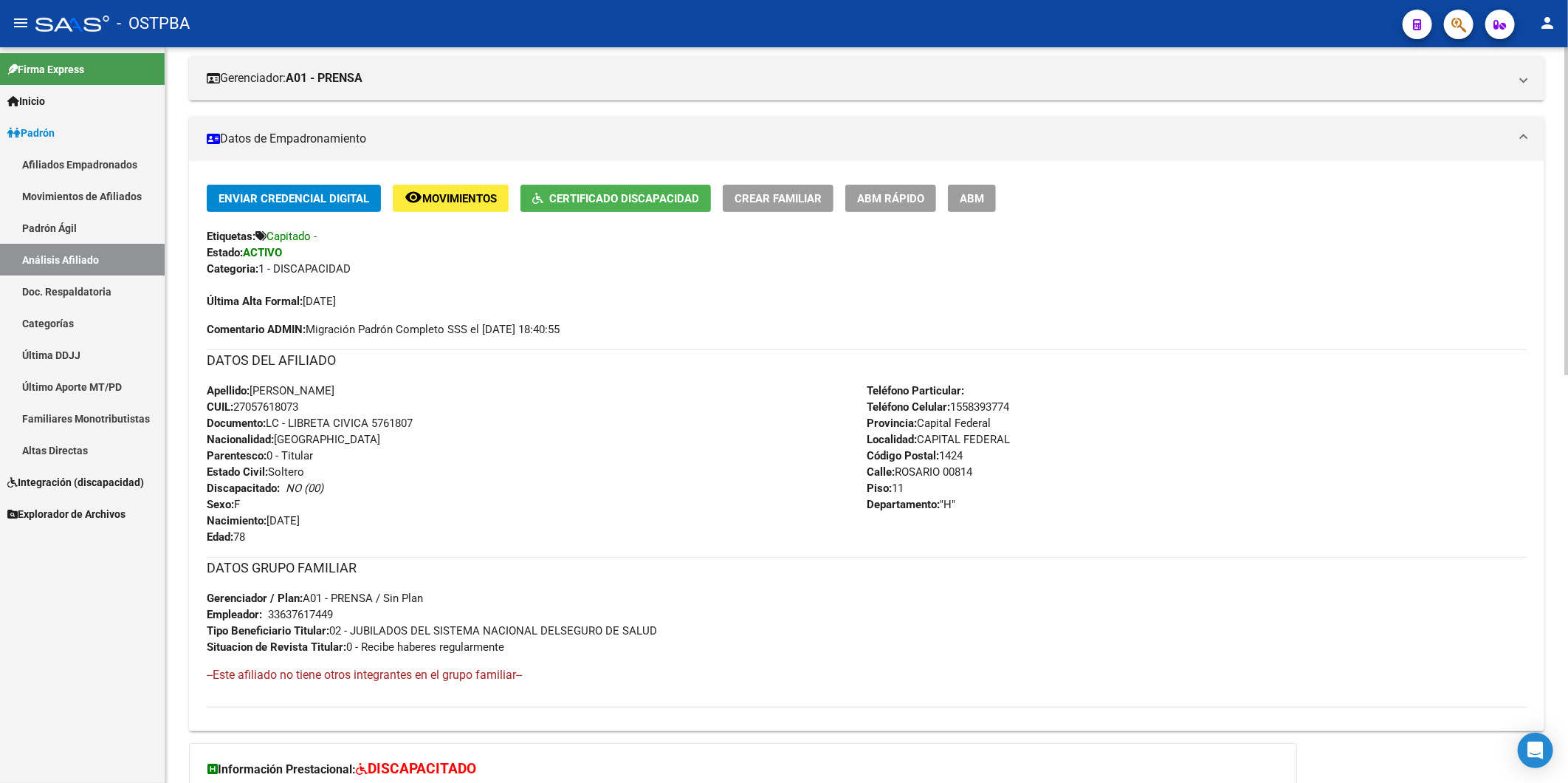
scroll to position [0, 0]
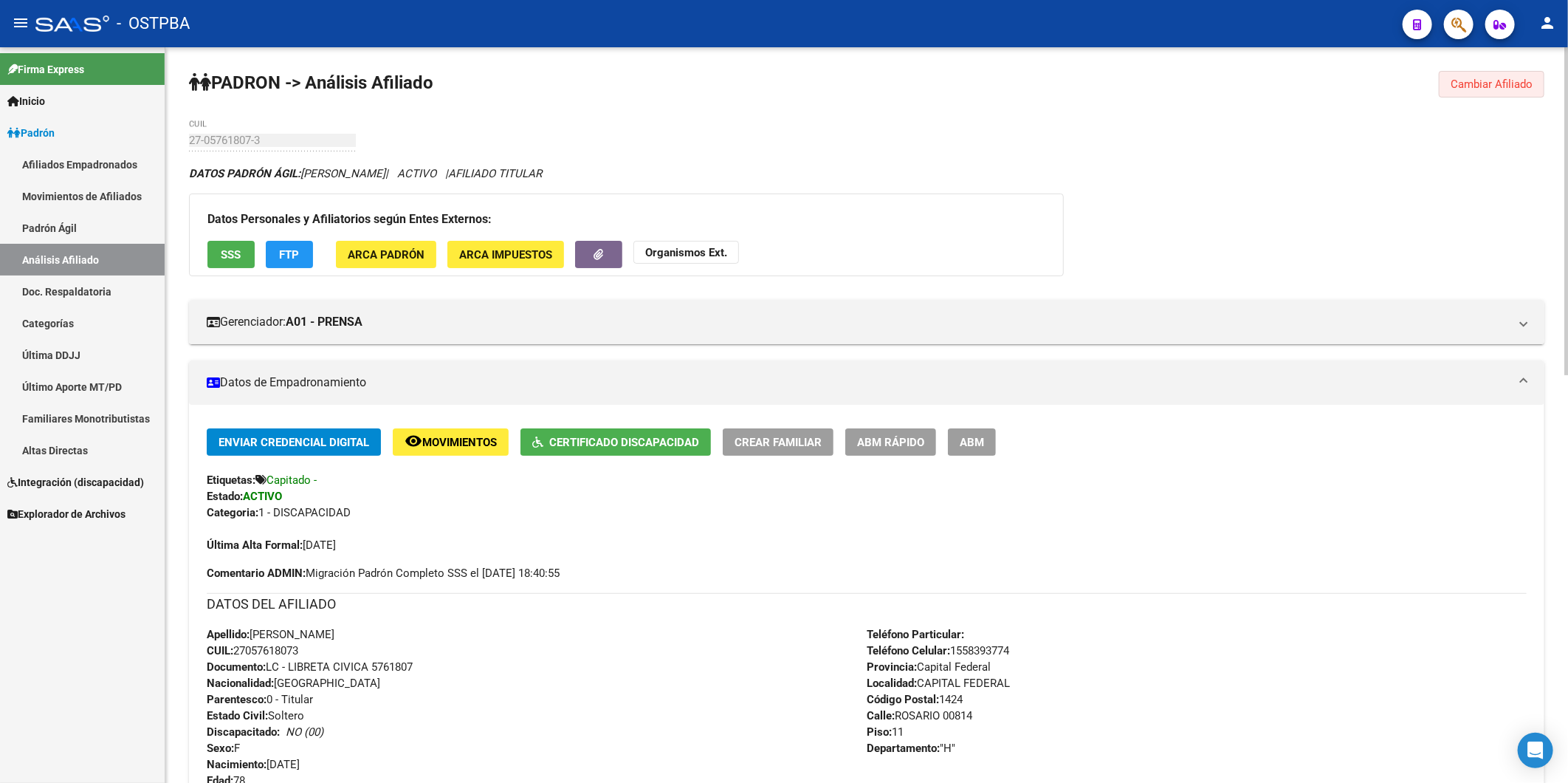
click at [1452, 85] on span "Cambiar Afiliado" at bounding box center [1492, 84] width 82 height 13
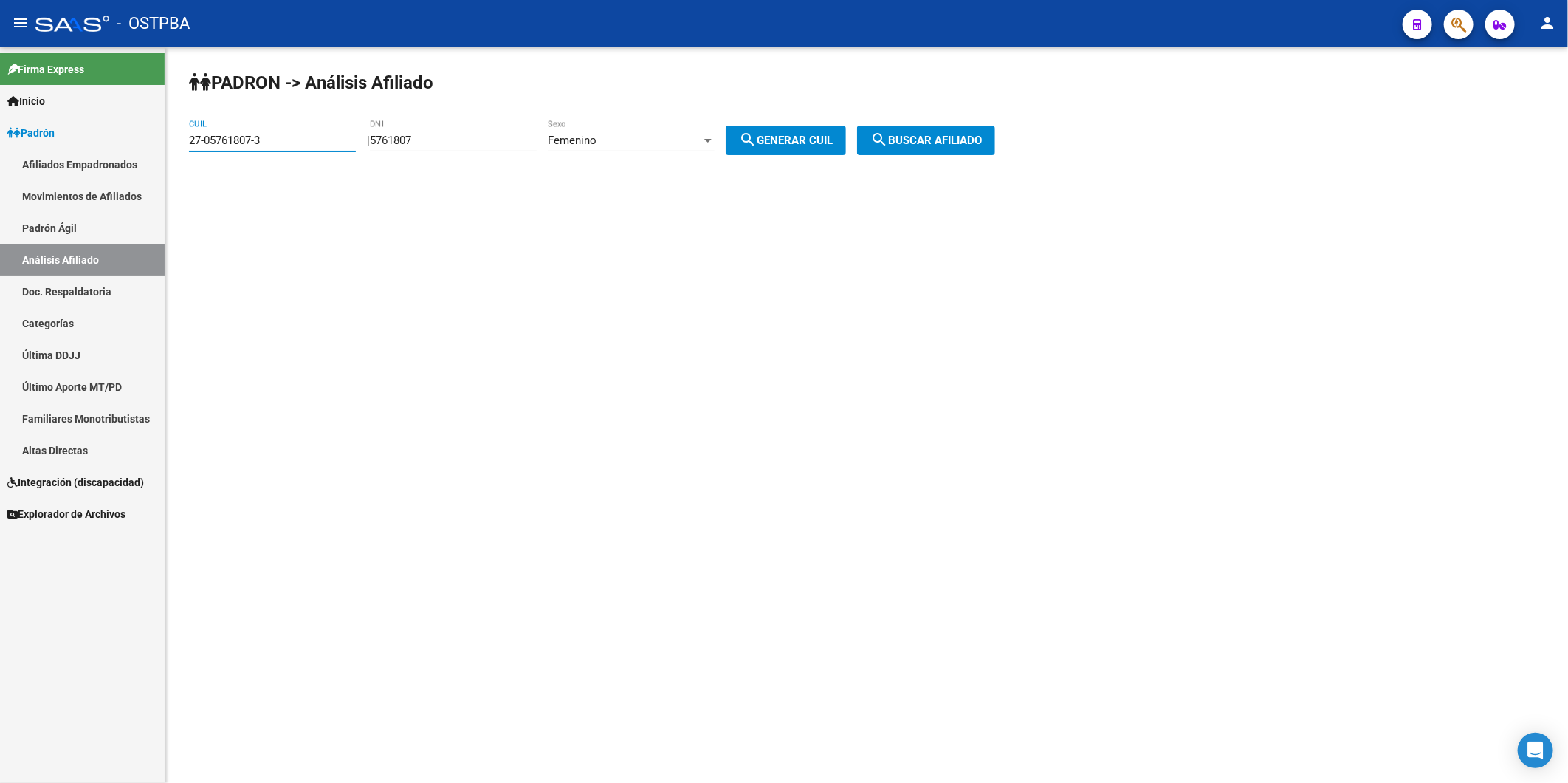
drag, startPoint x: 300, startPoint y: 138, endPoint x: 144, endPoint y: 167, distance: 158.7
click at [144, 167] on mat-sidenav-container "Firma Express Inicio Instructivos Contacto OS Padrón Afiliados Empadronados Mov…" at bounding box center [784, 415] width 1568 height 735
drag, startPoint x: 448, startPoint y: 141, endPoint x: 282, endPoint y: 145, distance: 166.0
click at [282, 146] on app-analisis-afiliado "PADRON -> Análisis Afiliado CUIL | 5761807 DNI Femenino Sexo search Generar CUI…" at bounding box center [598, 140] width 817 height 13
type input "94794096"
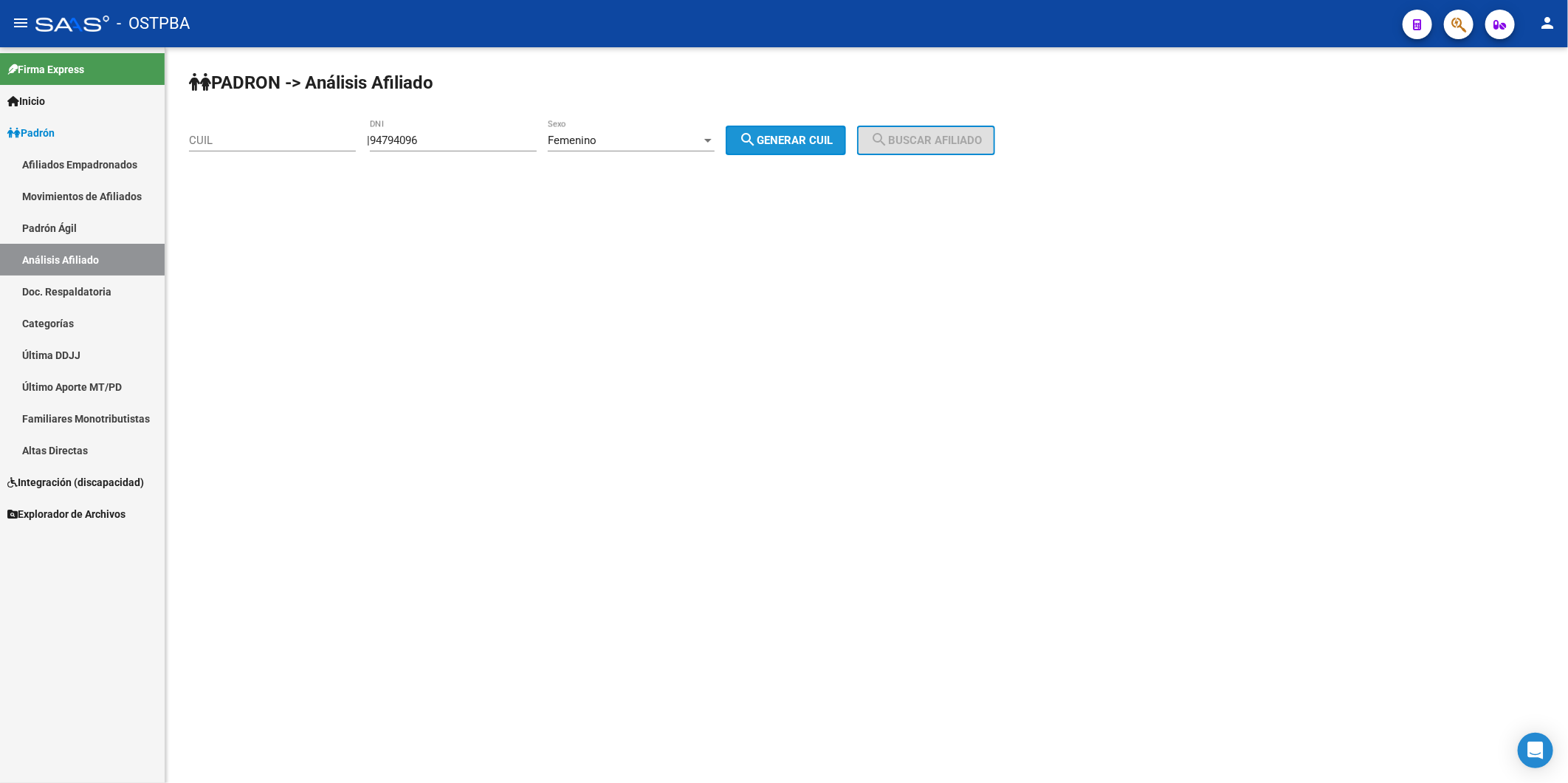
click at [824, 143] on span "search Generar CUIL" at bounding box center [786, 140] width 94 height 13
type input "27-94794096-7"
click at [932, 147] on button "search Buscar afiliado" at bounding box center [926, 140] width 138 height 29
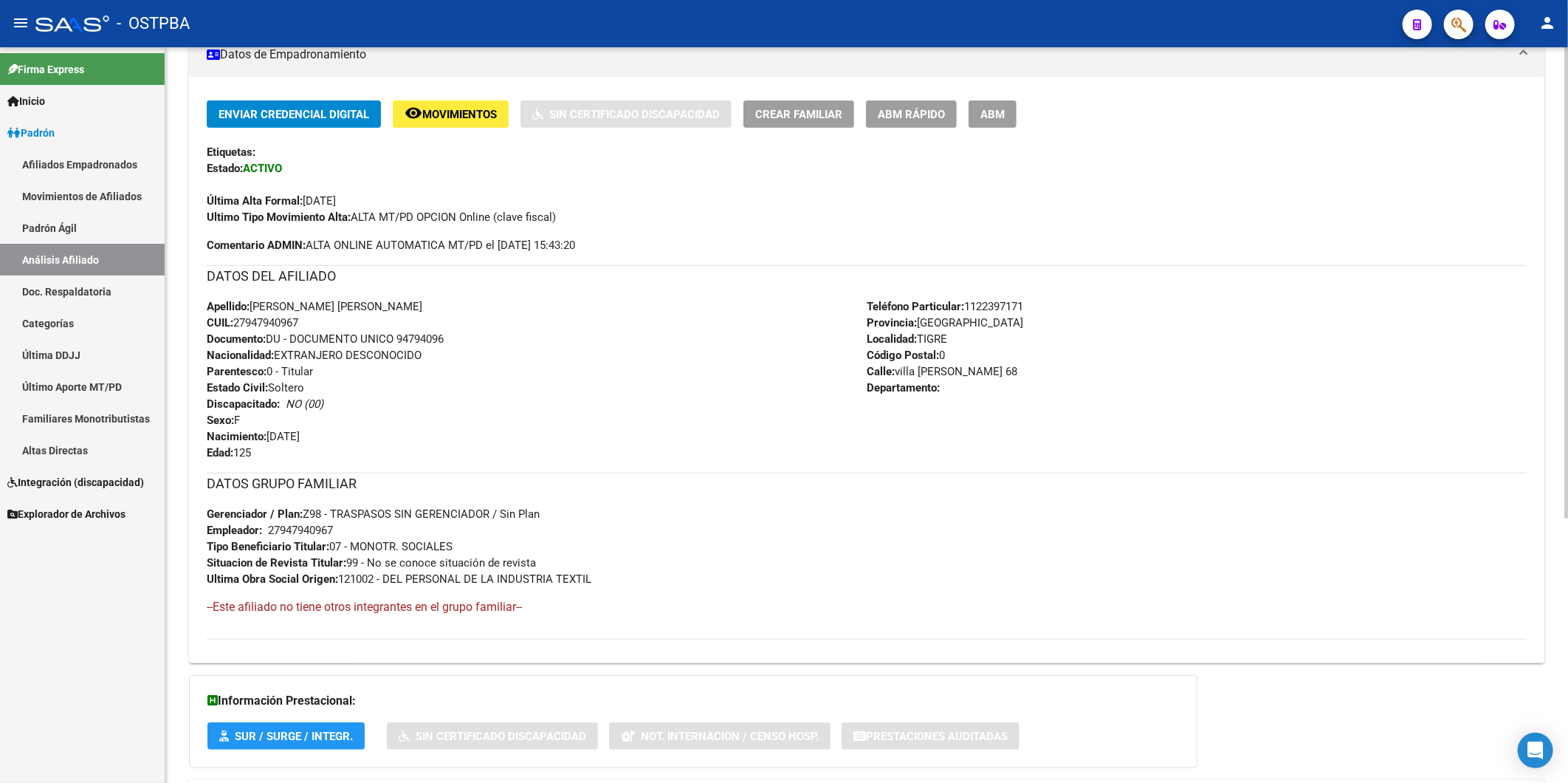
scroll to position [414, 0]
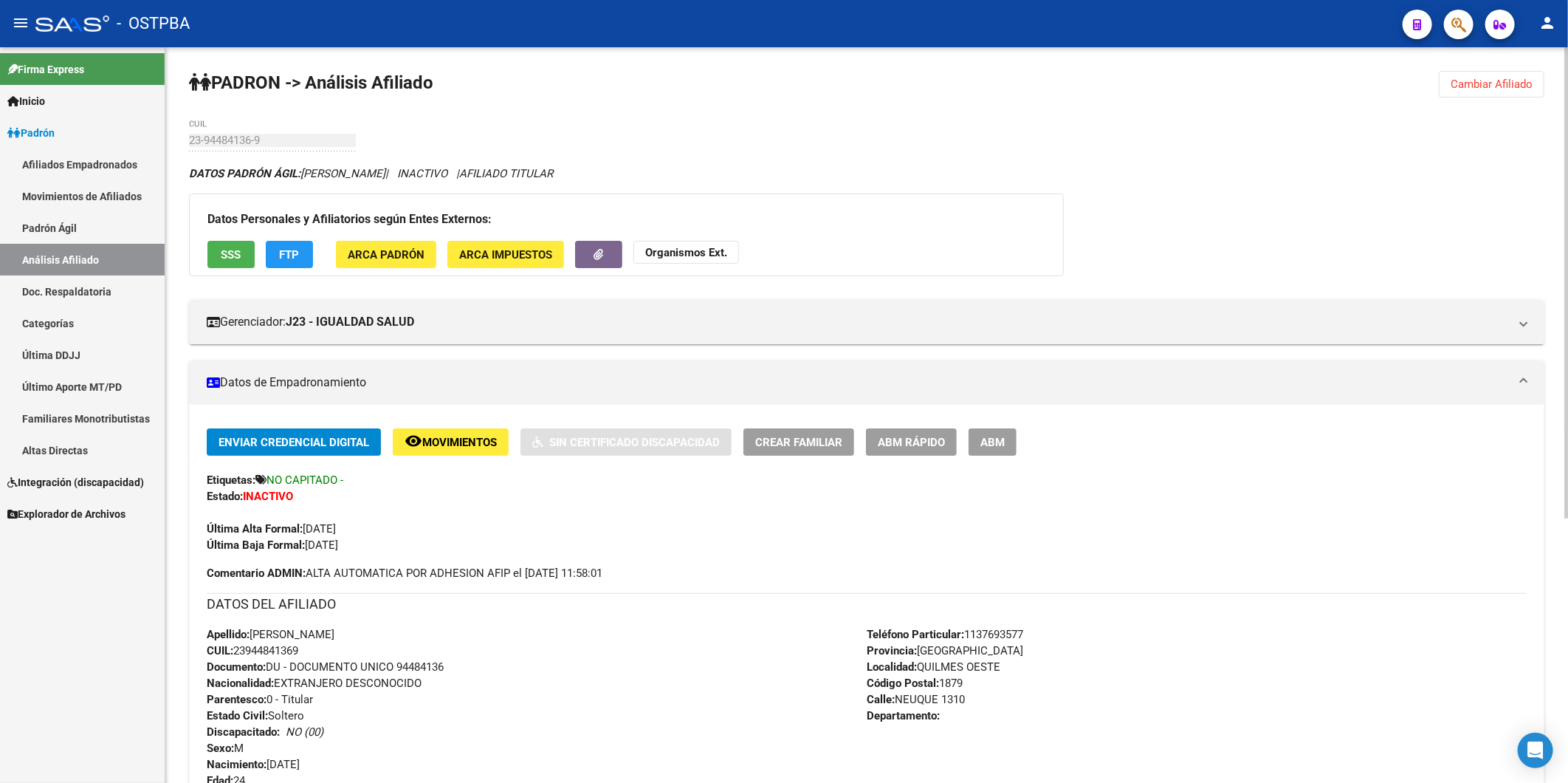
click at [1498, 91] on button "Cambiar Afiliado" at bounding box center [1491, 84] width 106 height 26
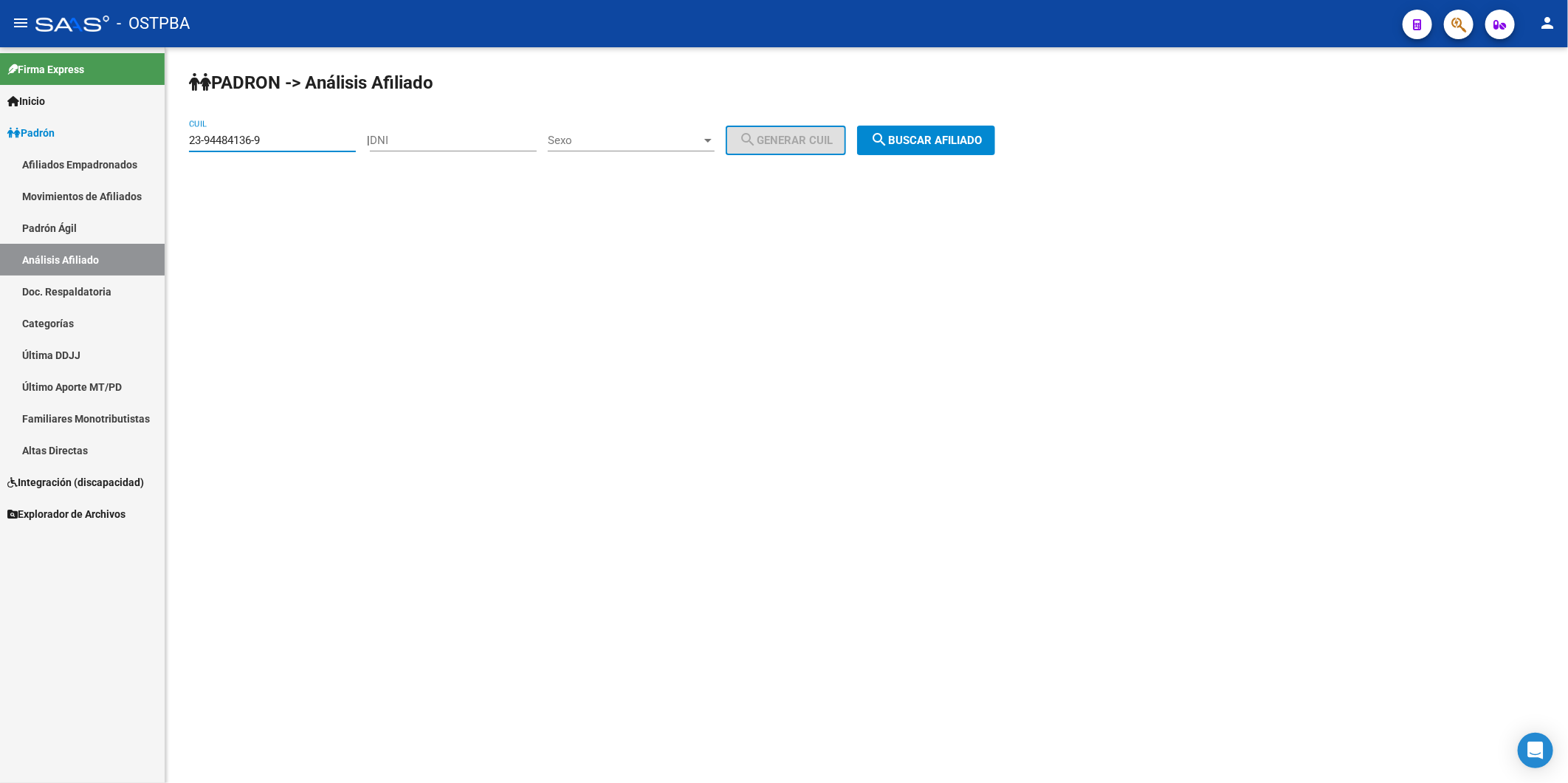
drag, startPoint x: 267, startPoint y: 138, endPoint x: 81, endPoint y: 145, distance: 186.1
click at [81, 145] on mat-sidenav-container "Firma Express Inicio Instructivos Contacto OS Padrón Afiliados Empadronados Mov…" at bounding box center [784, 415] width 1568 height 735
click at [419, 136] on input "DNI" at bounding box center [454, 140] width 167 height 13
type input "94794096"
click at [712, 142] on div at bounding box center [707, 141] width 7 height 4
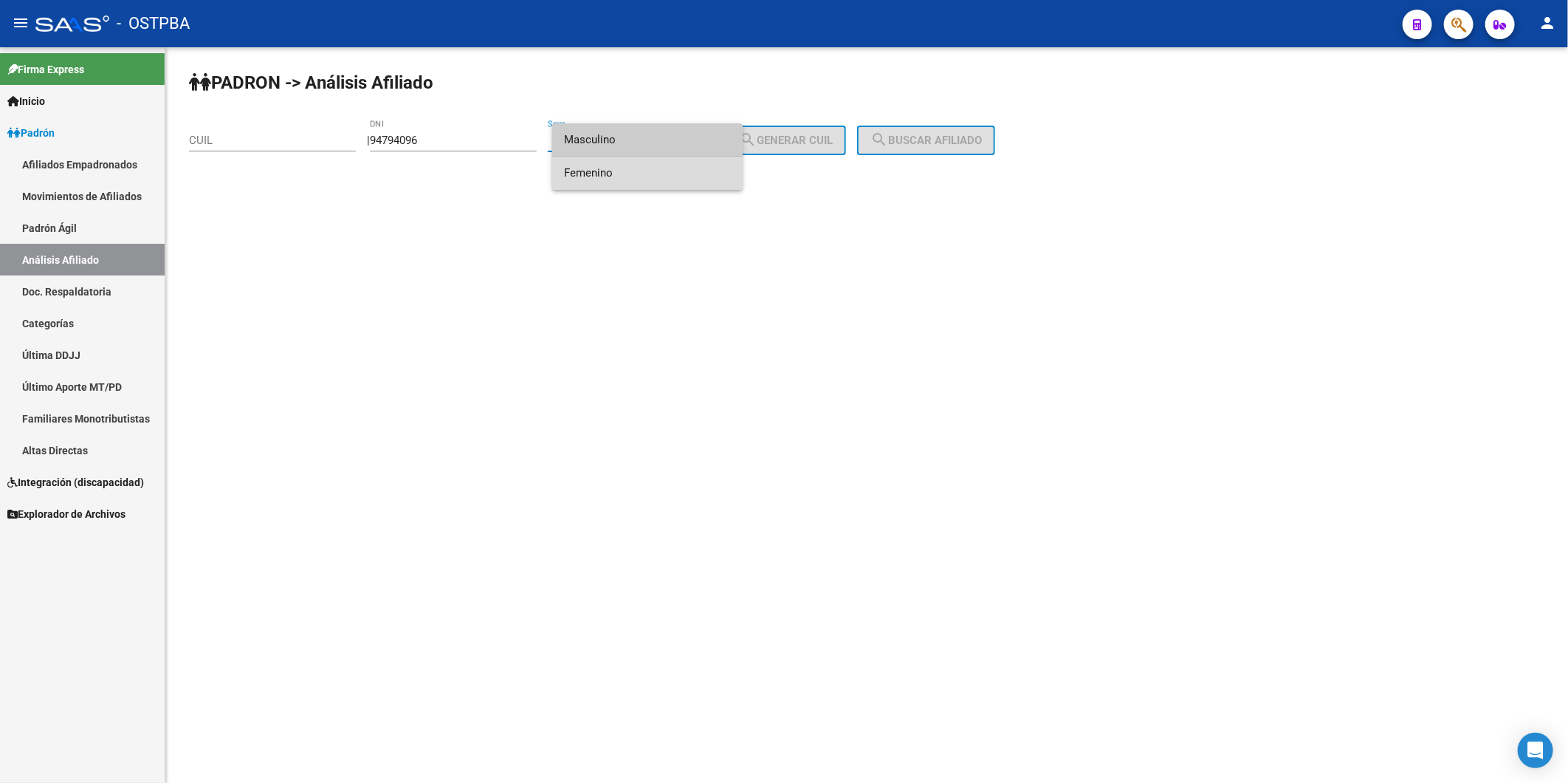
drag, startPoint x: 663, startPoint y: 183, endPoint x: 751, endPoint y: 162, distance: 90.5
click at [668, 182] on span "Femenino" at bounding box center [648, 173] width 167 height 34
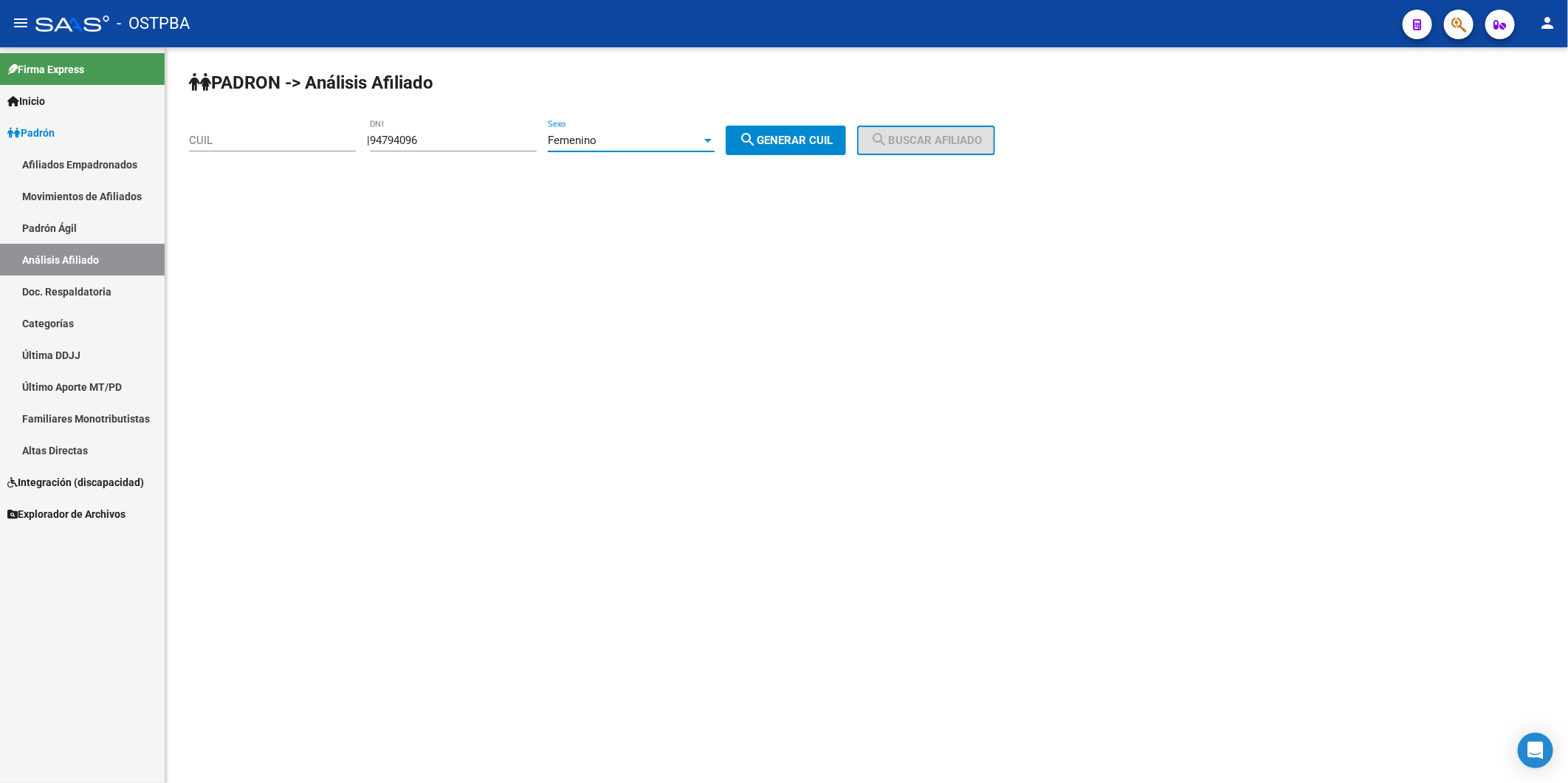
drag, startPoint x: 783, startPoint y: 144, endPoint x: 1096, endPoint y: 180, distance: 315.1
click at [793, 144] on span "search Generar CUIL" at bounding box center [786, 140] width 94 height 13
type input "27-94794096-7"
click at [978, 144] on span "search Buscar afiliado" at bounding box center [926, 140] width 111 height 13
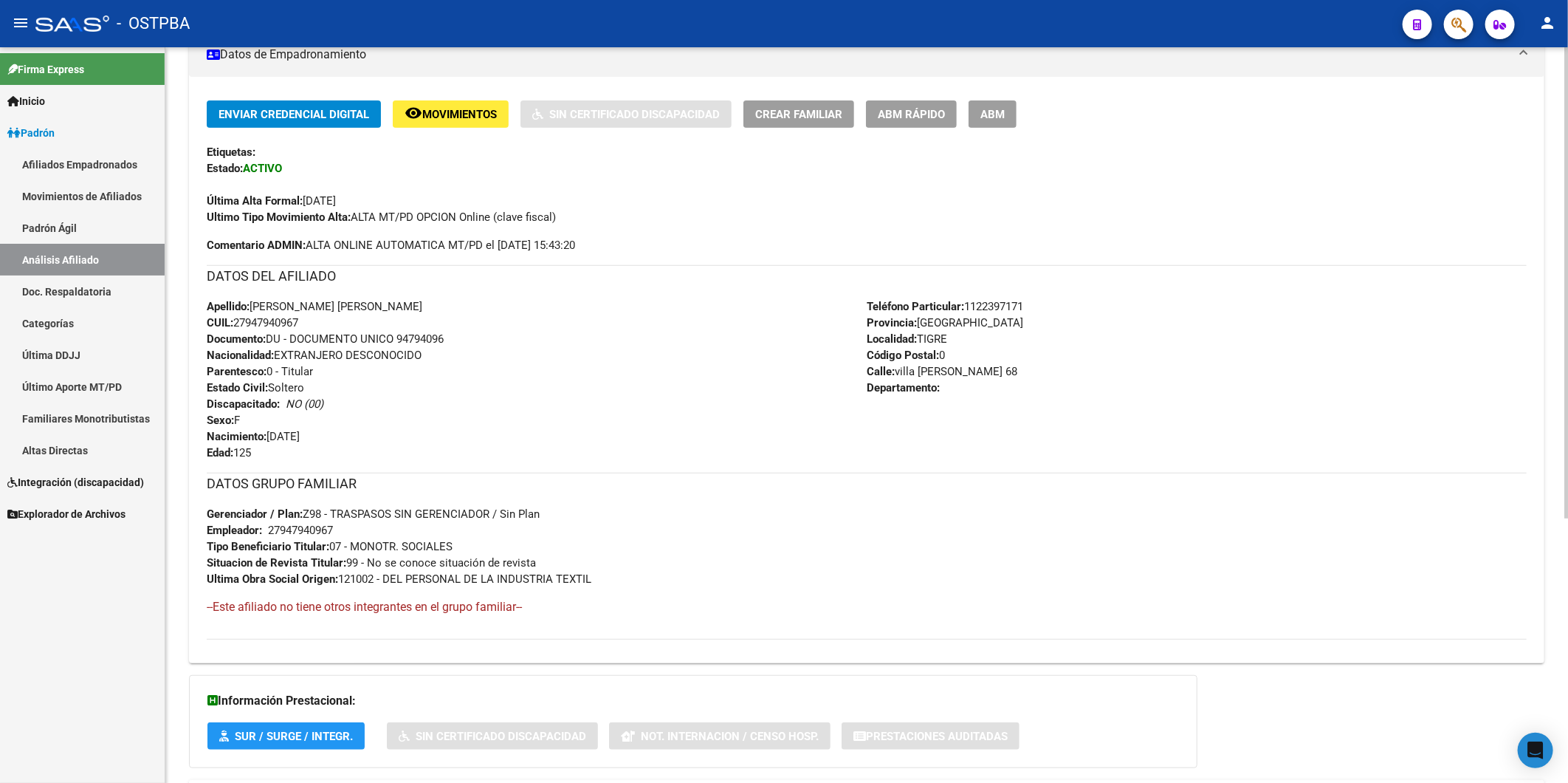
scroll to position [414, 0]
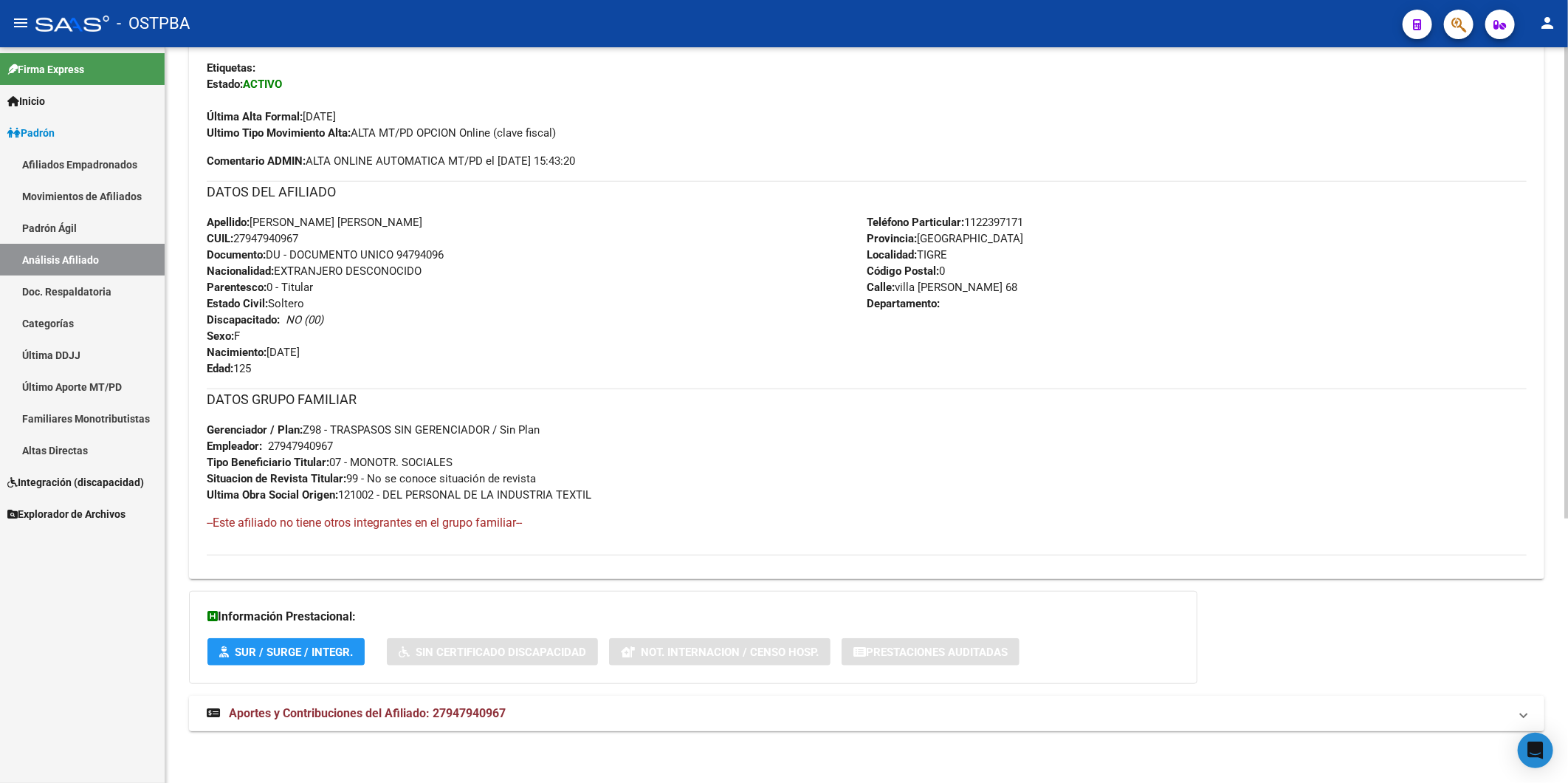
click at [404, 706] on span "Aportes y Contribuciones del Afiliado: 27947940967" at bounding box center [368, 713] width 277 height 14
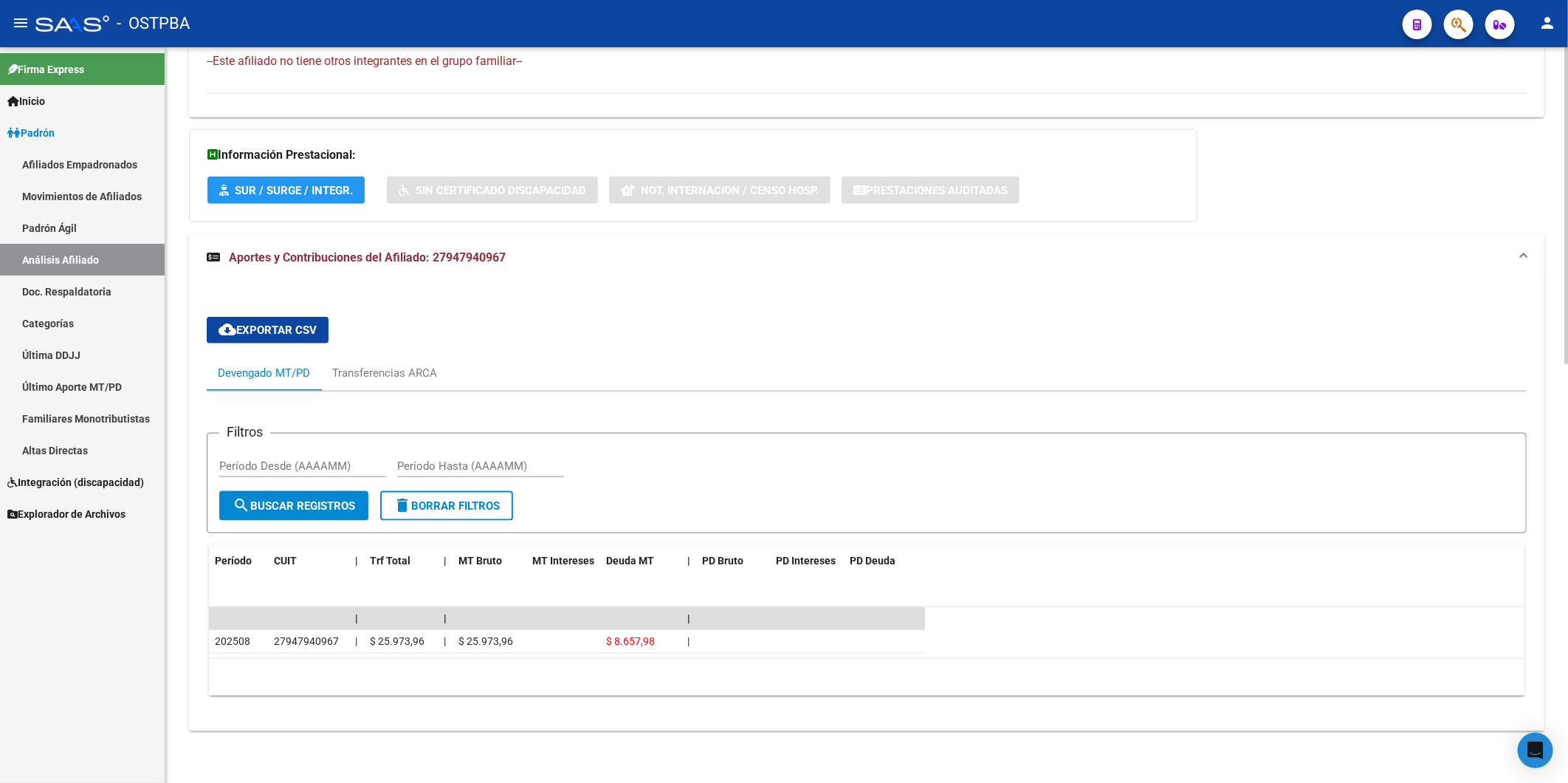
scroll to position [875, 0]
click at [384, 366] on div "Transferencias ARCA" at bounding box center [385, 373] width 105 height 16
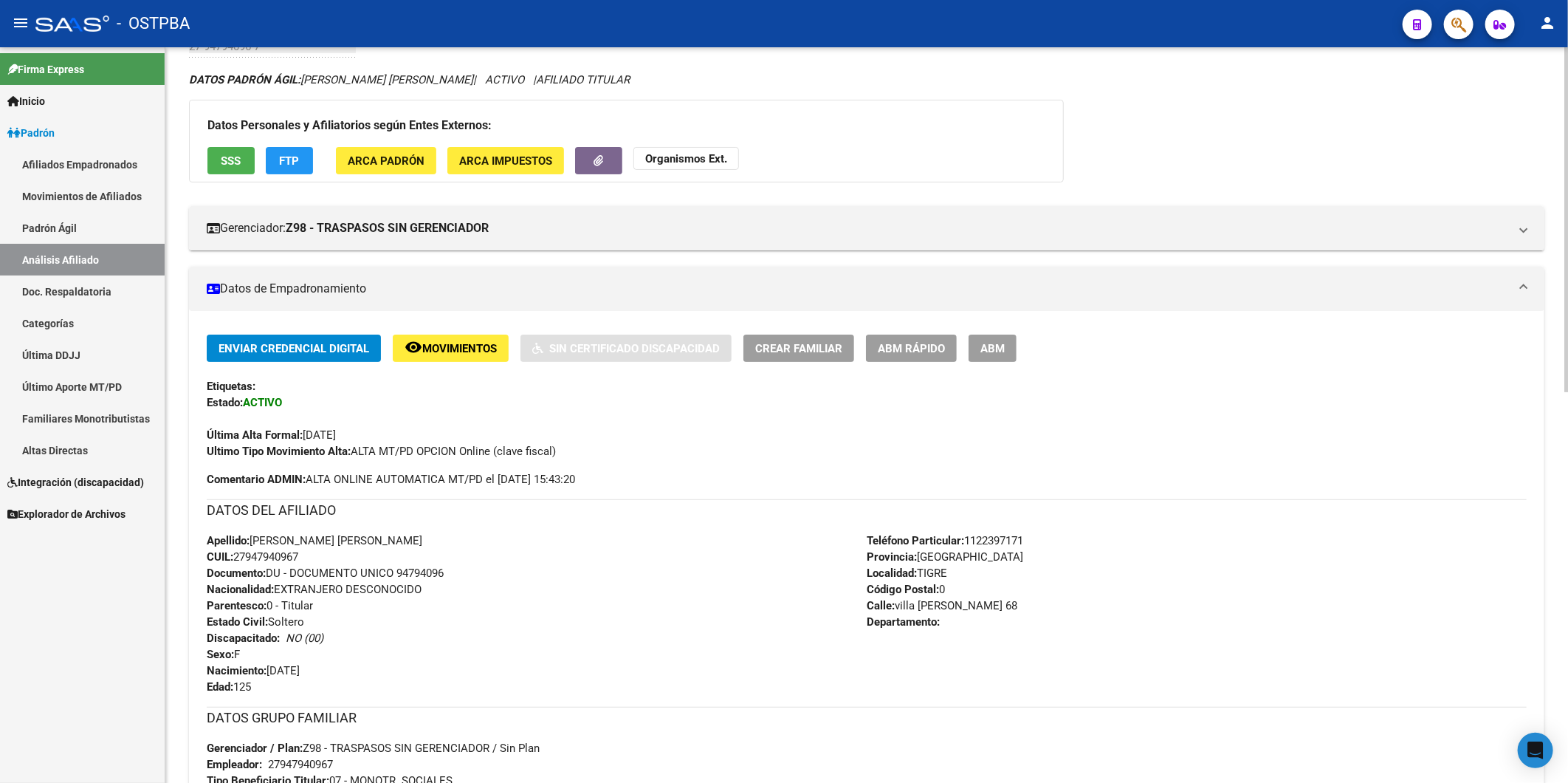
scroll to position [0, 0]
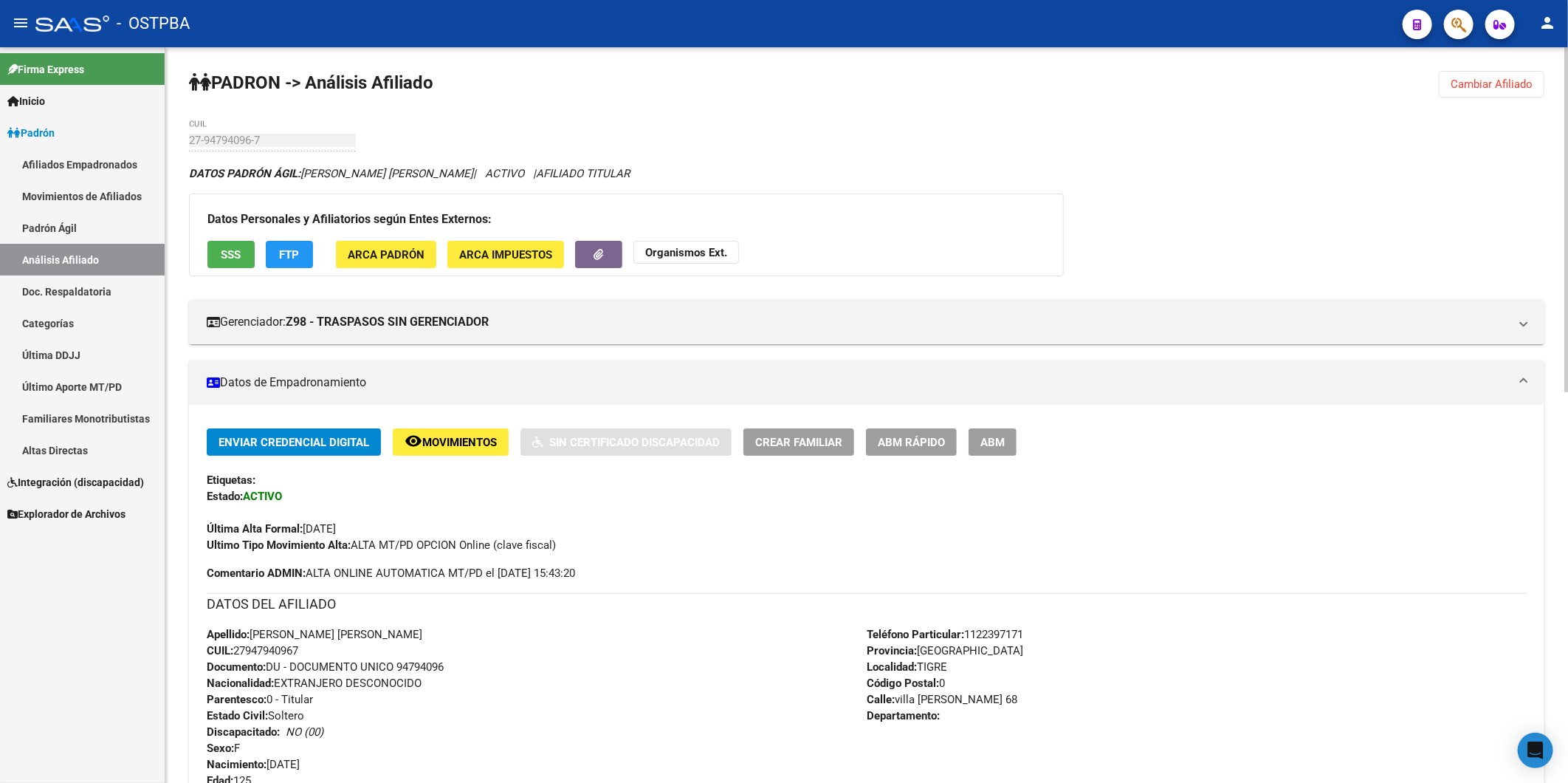
click at [1464, 83] on span "Cambiar Afiliado" at bounding box center [1492, 84] width 82 height 13
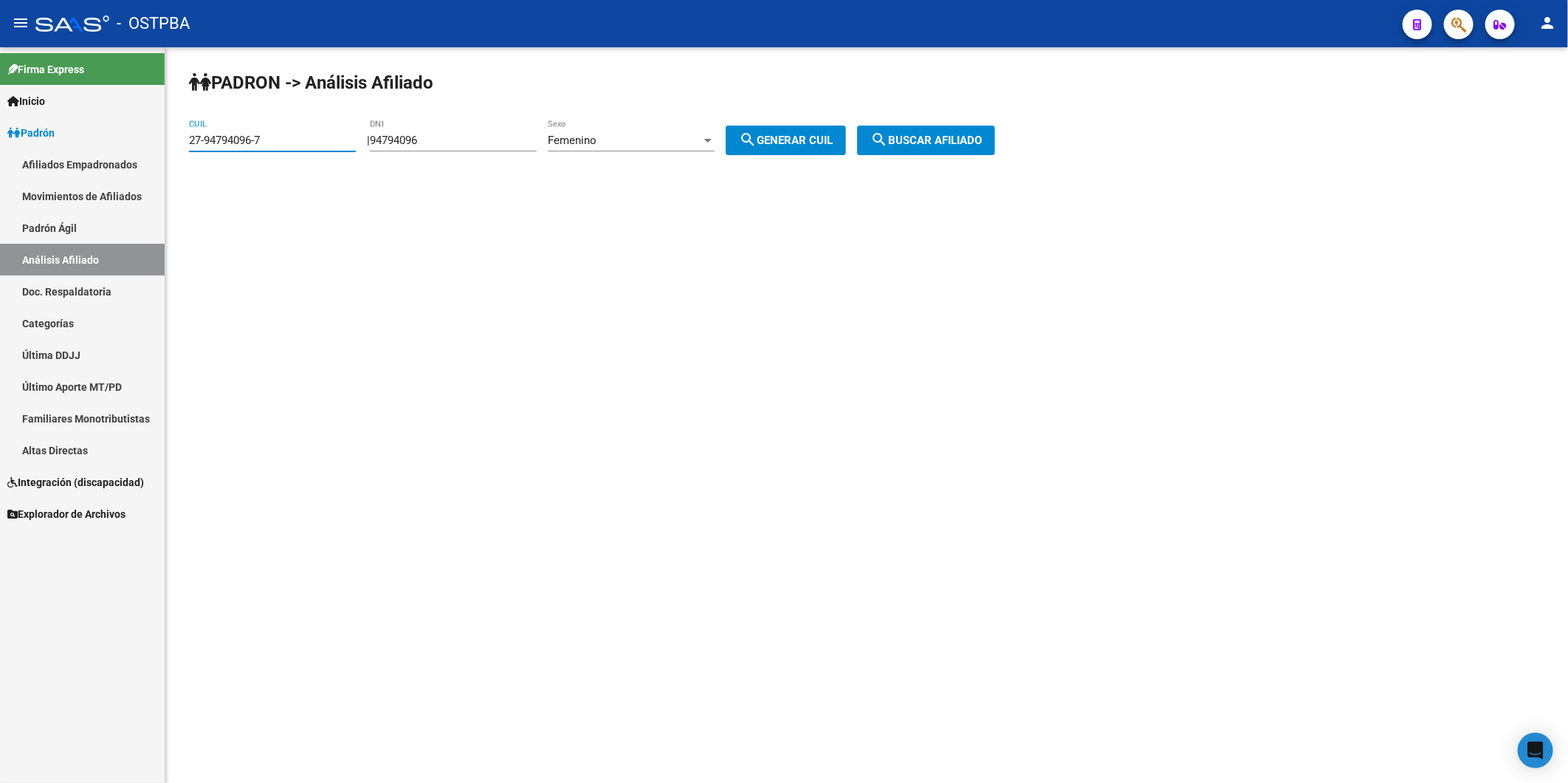
drag, startPoint x: 276, startPoint y: 140, endPoint x: 188, endPoint y: 139, distance: 88.0
click at [188, 139] on div "PADRON -> Análisis Afiliado 27-94794096-7 CUIL | 94794096 DNI Femenino Sexo sea…" at bounding box center [866, 124] width 1403 height 155
click at [920, 143] on span "search Buscar afiliado" at bounding box center [926, 140] width 111 height 13
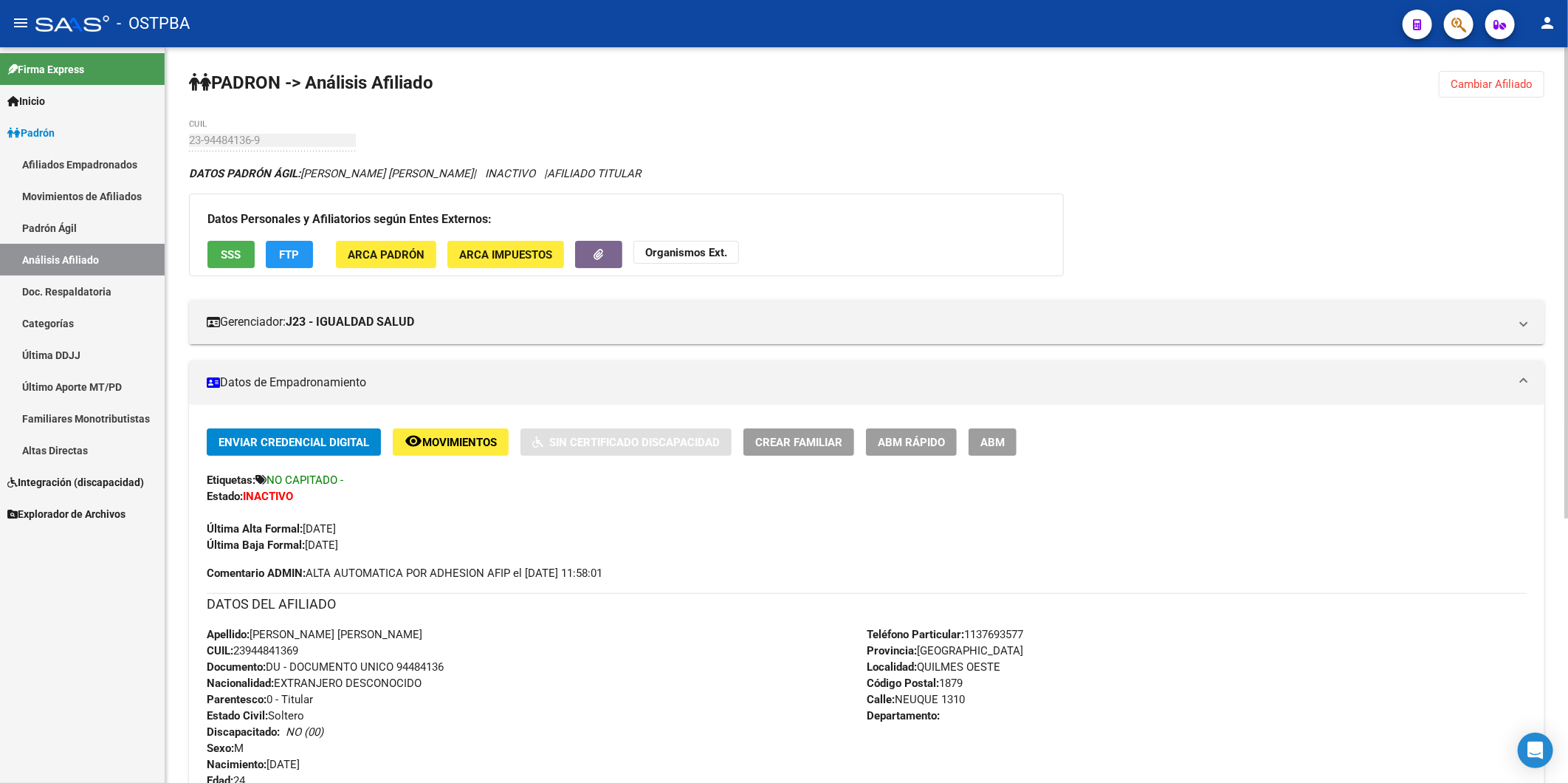
click at [1523, 81] on span "Cambiar Afiliado" at bounding box center [1492, 84] width 82 height 13
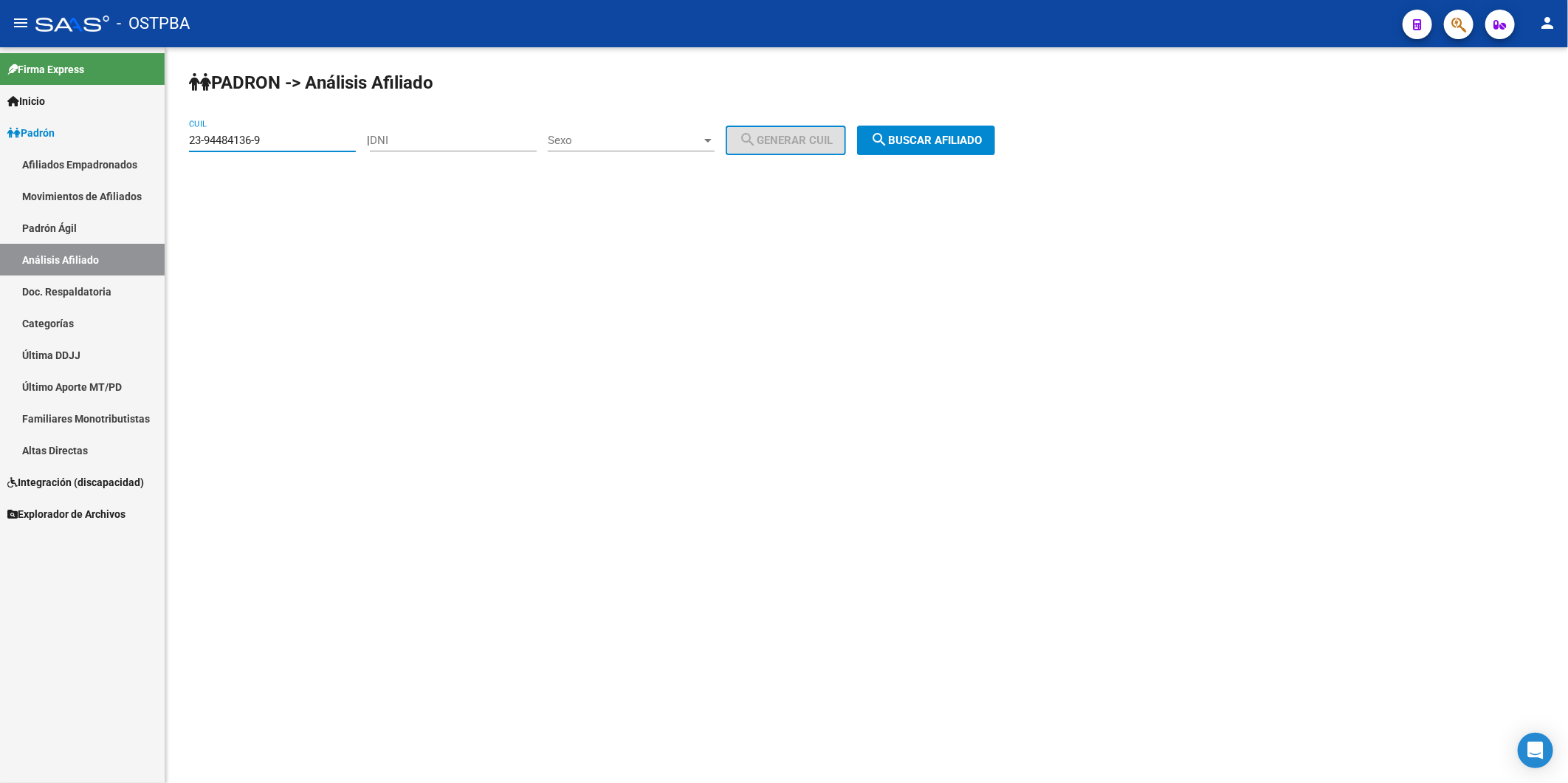
drag, startPoint x: 274, startPoint y: 142, endPoint x: 145, endPoint y: 156, distance: 129.8
click at [145, 156] on mat-sidenav-container "Firma Express Inicio Instructivos Contacto OS Padrón Afiliados Empadronados Mov…" at bounding box center [784, 415] width 1568 height 735
paste input "0-41542256-4"
type input "20-41542256-4"
click at [926, 134] on span "search Buscar afiliado" at bounding box center [926, 140] width 111 height 13
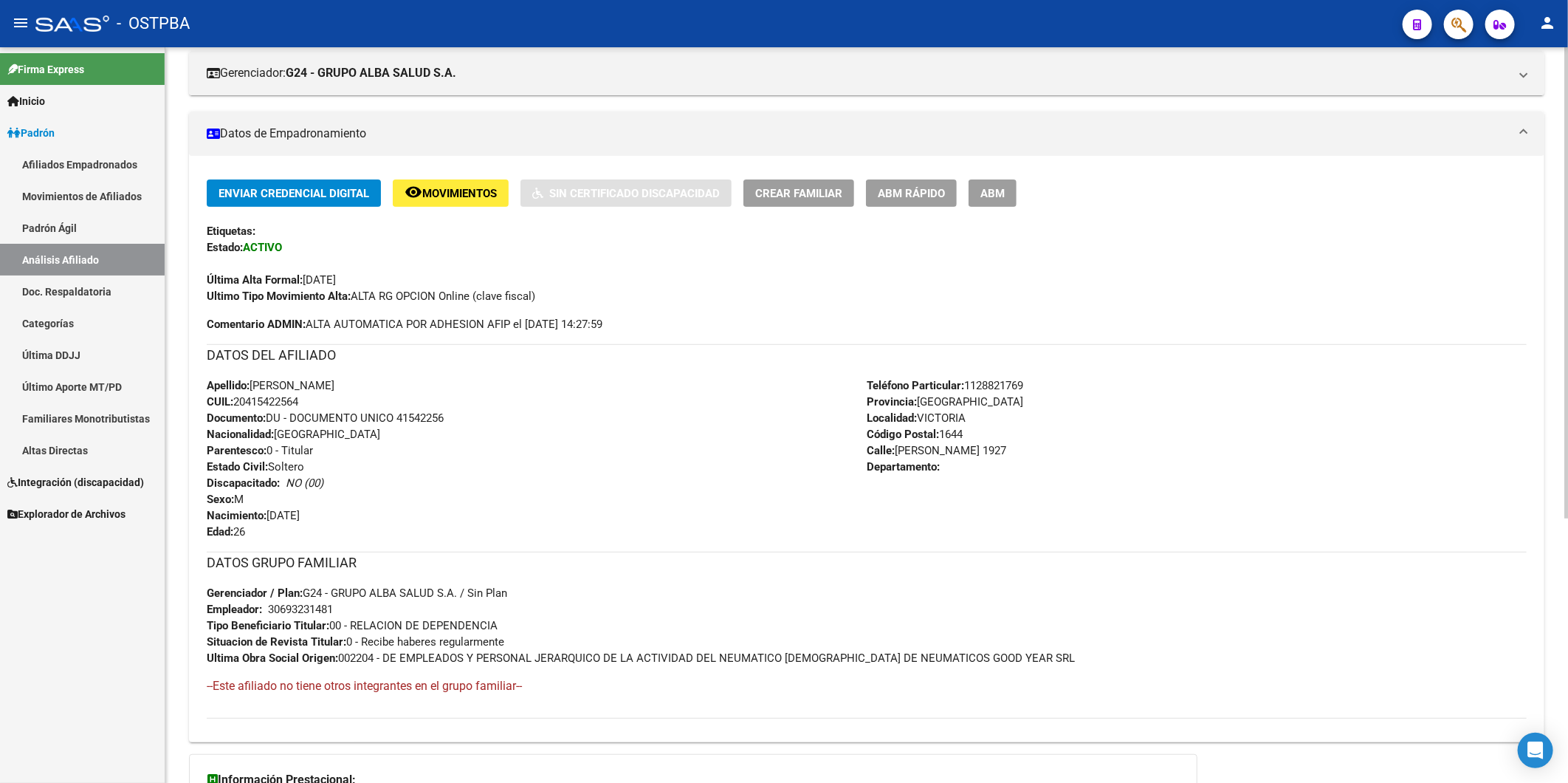
scroll to position [414, 0]
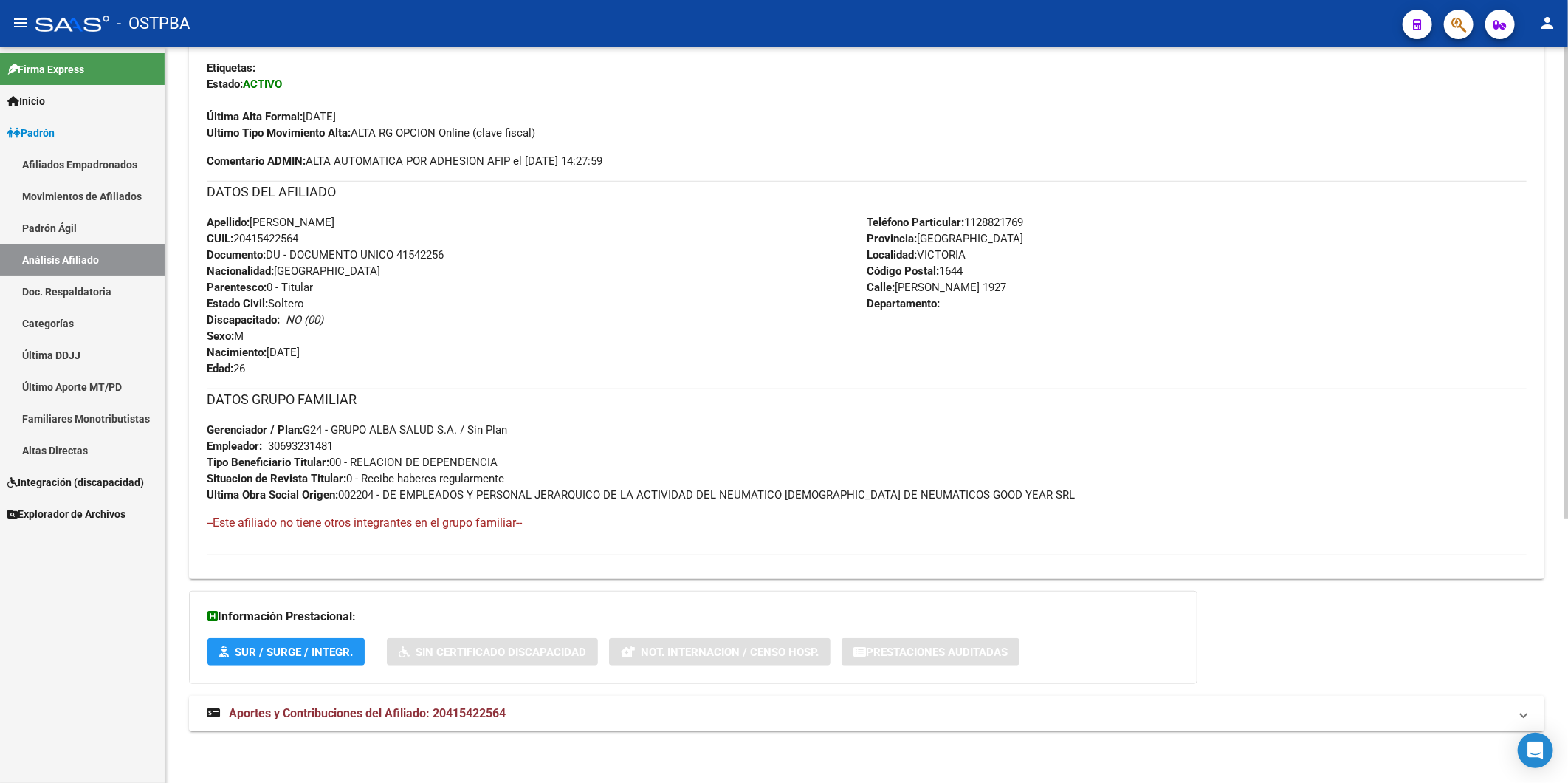
click at [483, 713] on span "Aportes y Contribuciones del Afiliado: 20415422564" at bounding box center [368, 713] width 277 height 14
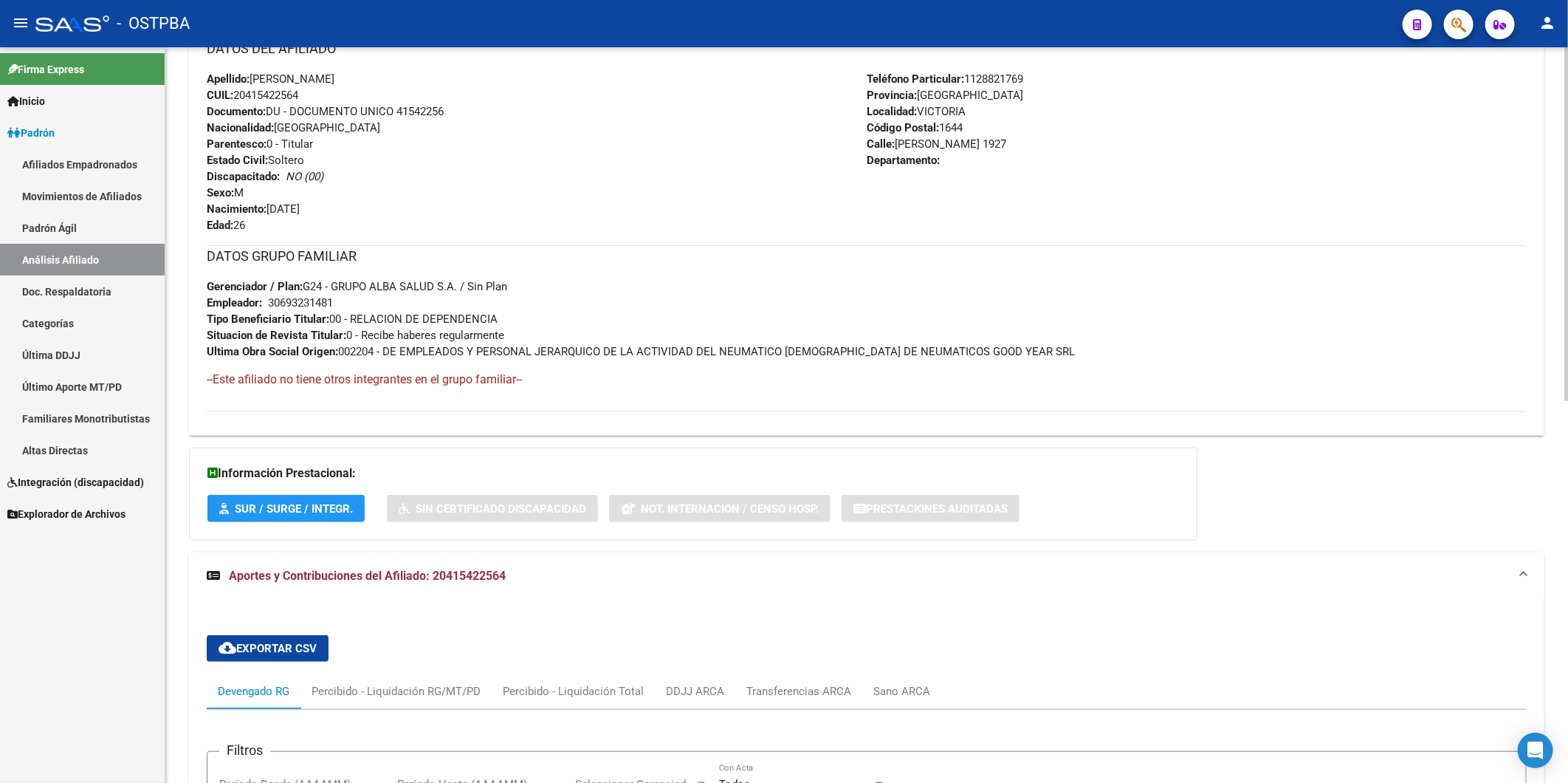
scroll to position [792, 0]
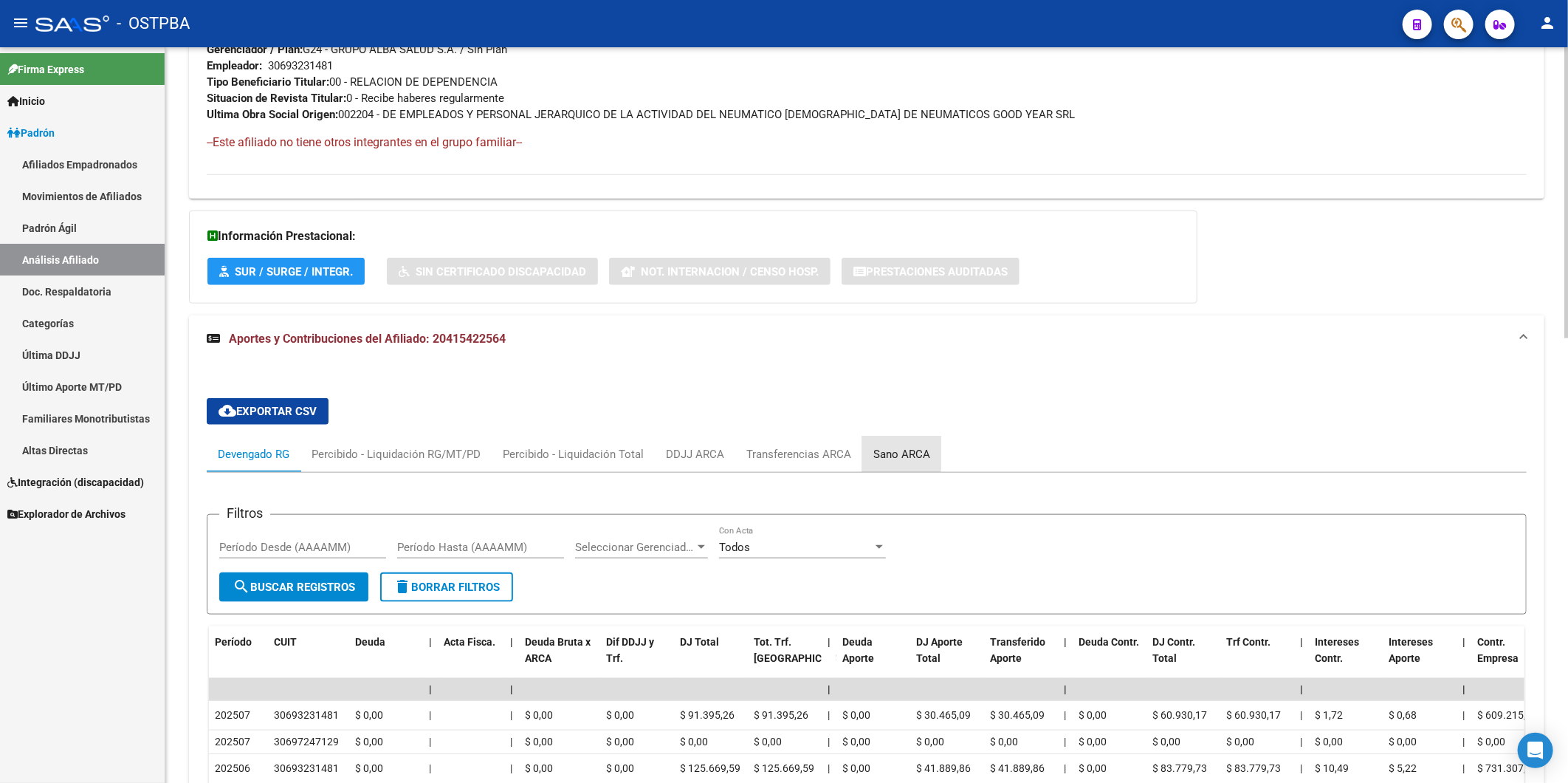
click at [889, 455] on div "Sano ARCA" at bounding box center [901, 455] width 56 height 16
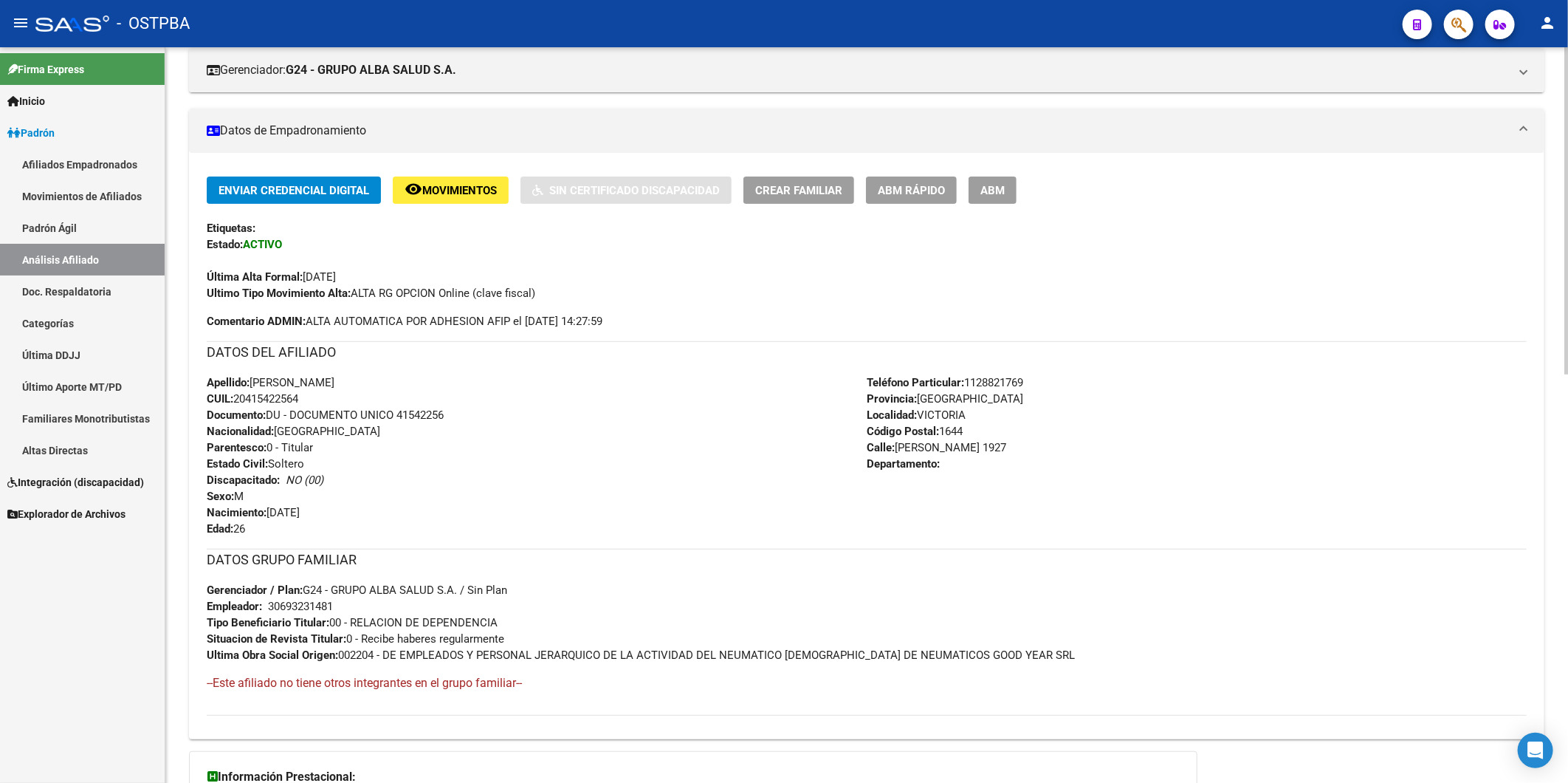
scroll to position [54, 0]
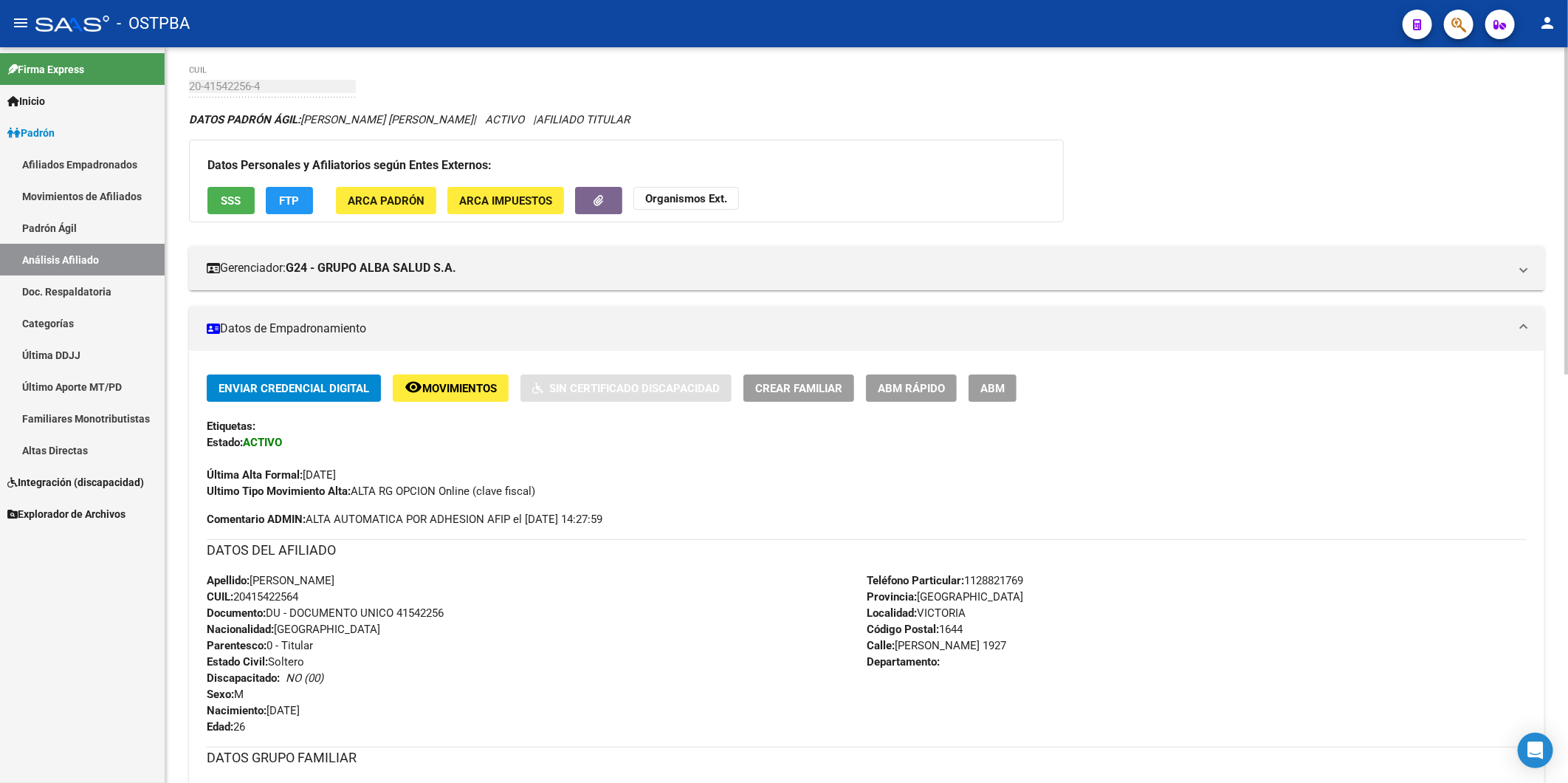
click at [242, 201] on button "SSS" at bounding box center [231, 200] width 47 height 27
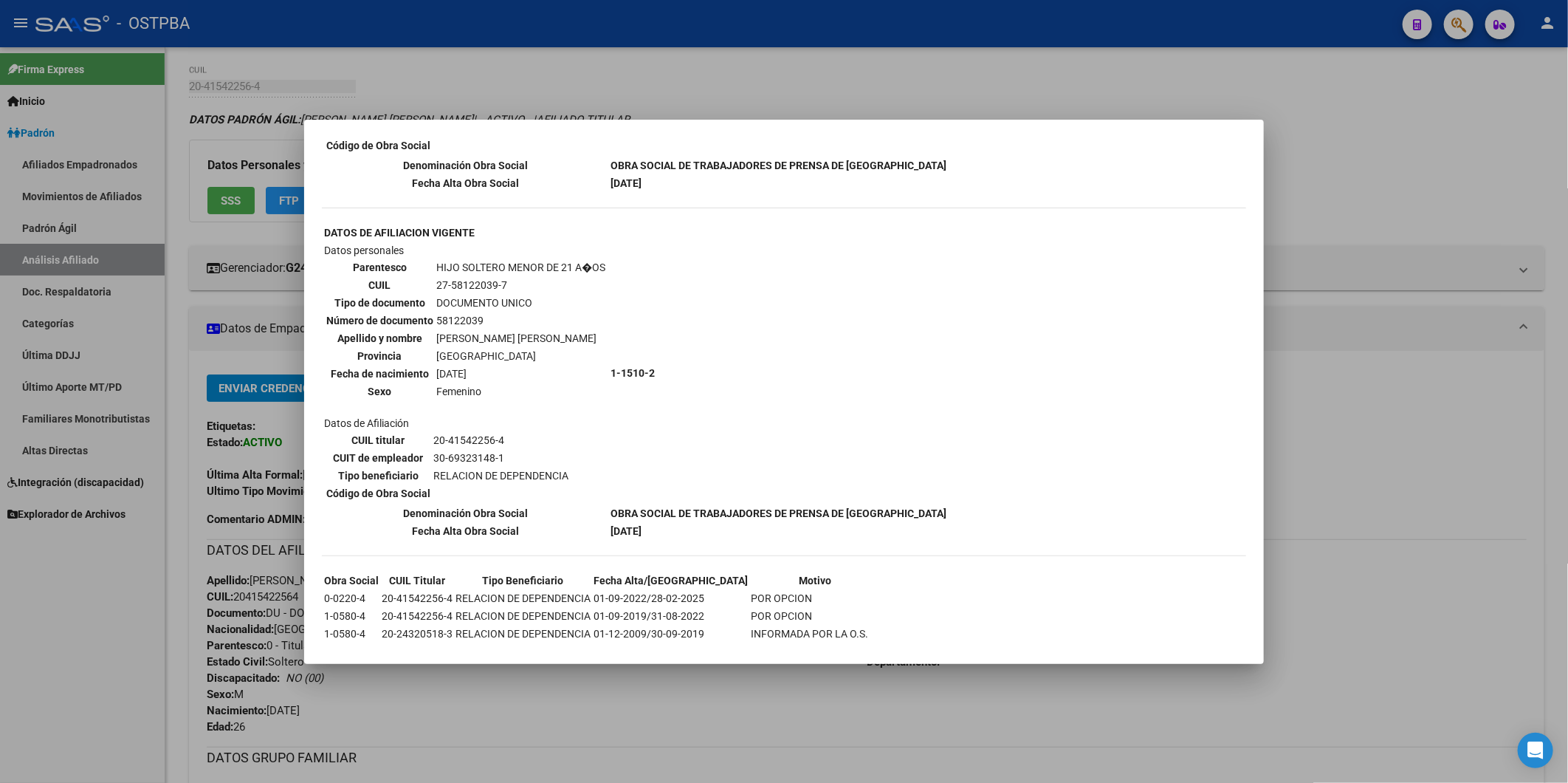
scroll to position [769, 0]
click at [1426, 247] on div at bounding box center [784, 392] width 1568 height 783
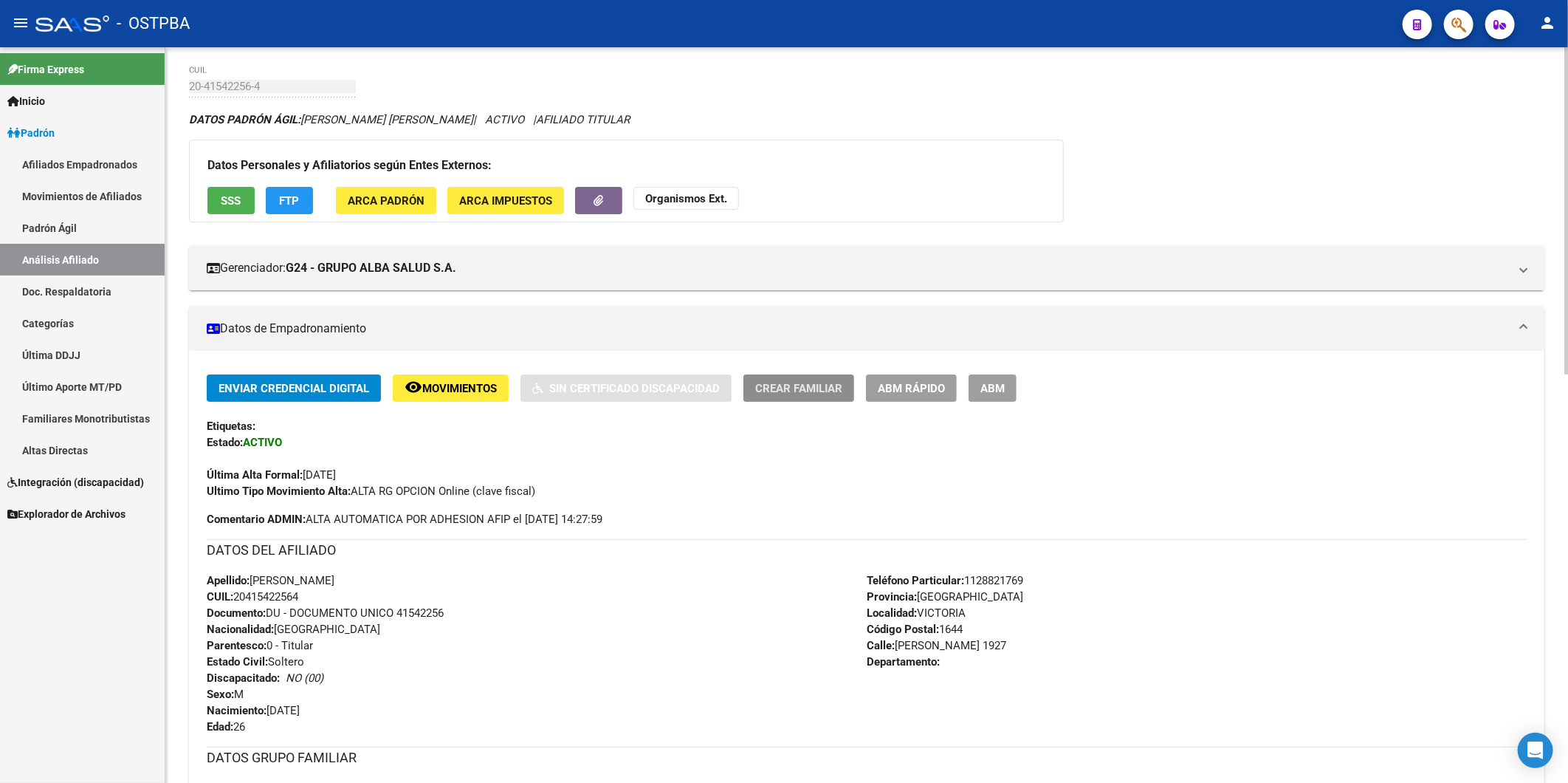
click at [777, 386] on span "Crear Familiar" at bounding box center [798, 388] width 87 height 13
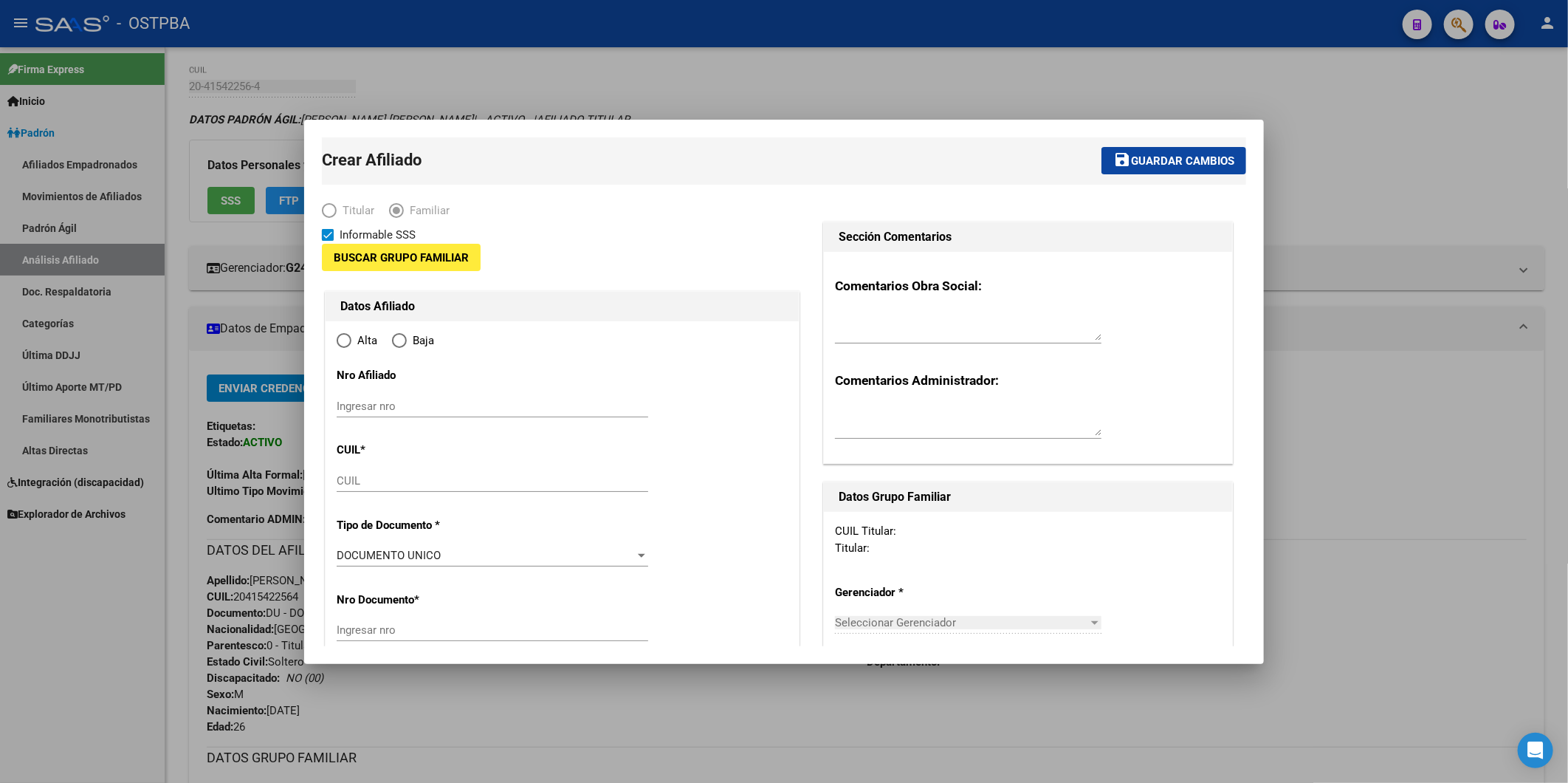
type input "30-69323148-1"
type input "VICTORIA"
type input "1644"
type input "MARTIN RODRIGUEZ"
type input "1927"
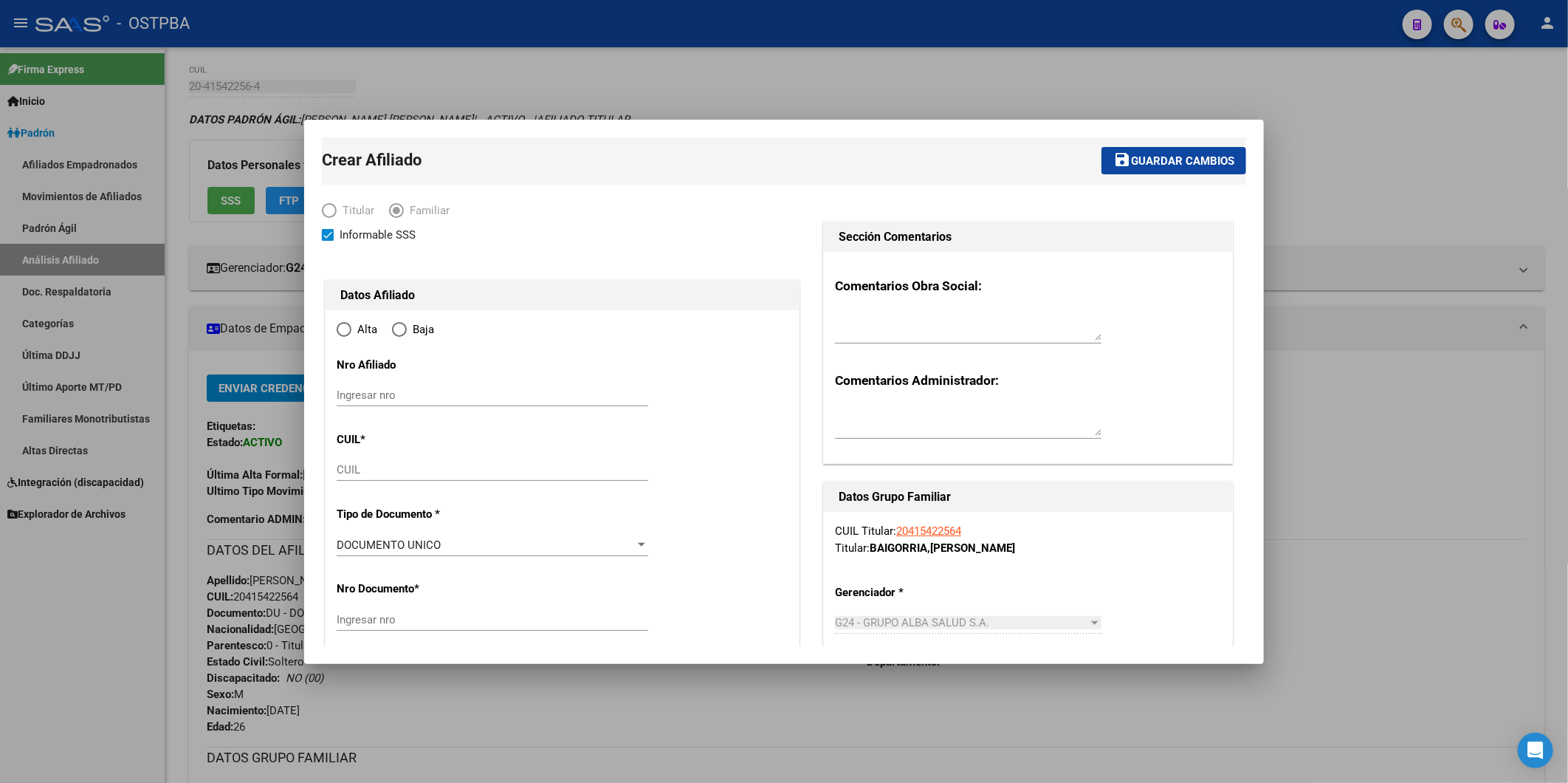
radio input "true"
type input "30-69323148-1"
click at [1385, 145] on div at bounding box center [784, 392] width 1568 height 783
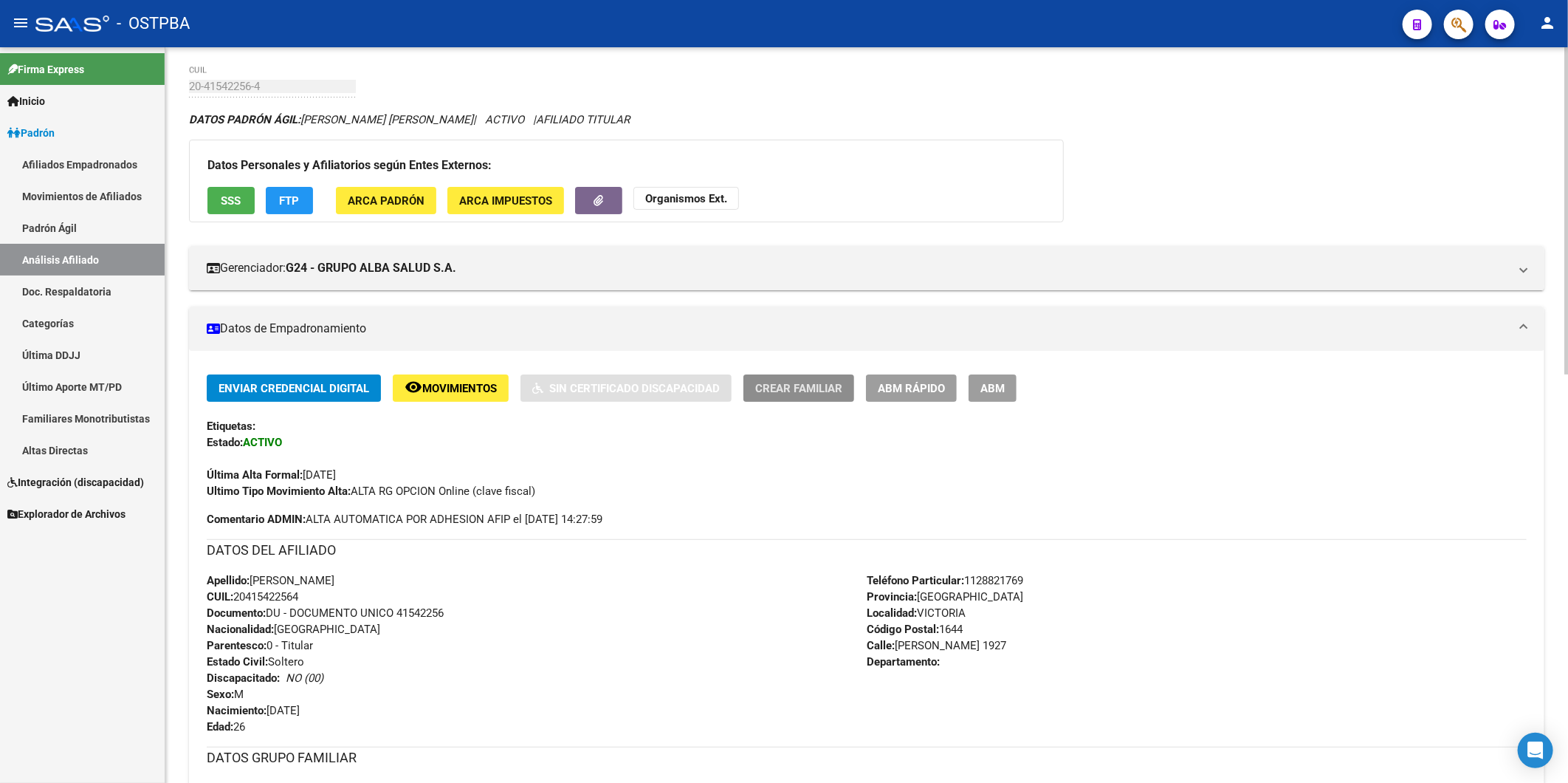
click at [822, 387] on span "Crear Familiar" at bounding box center [798, 388] width 87 height 13
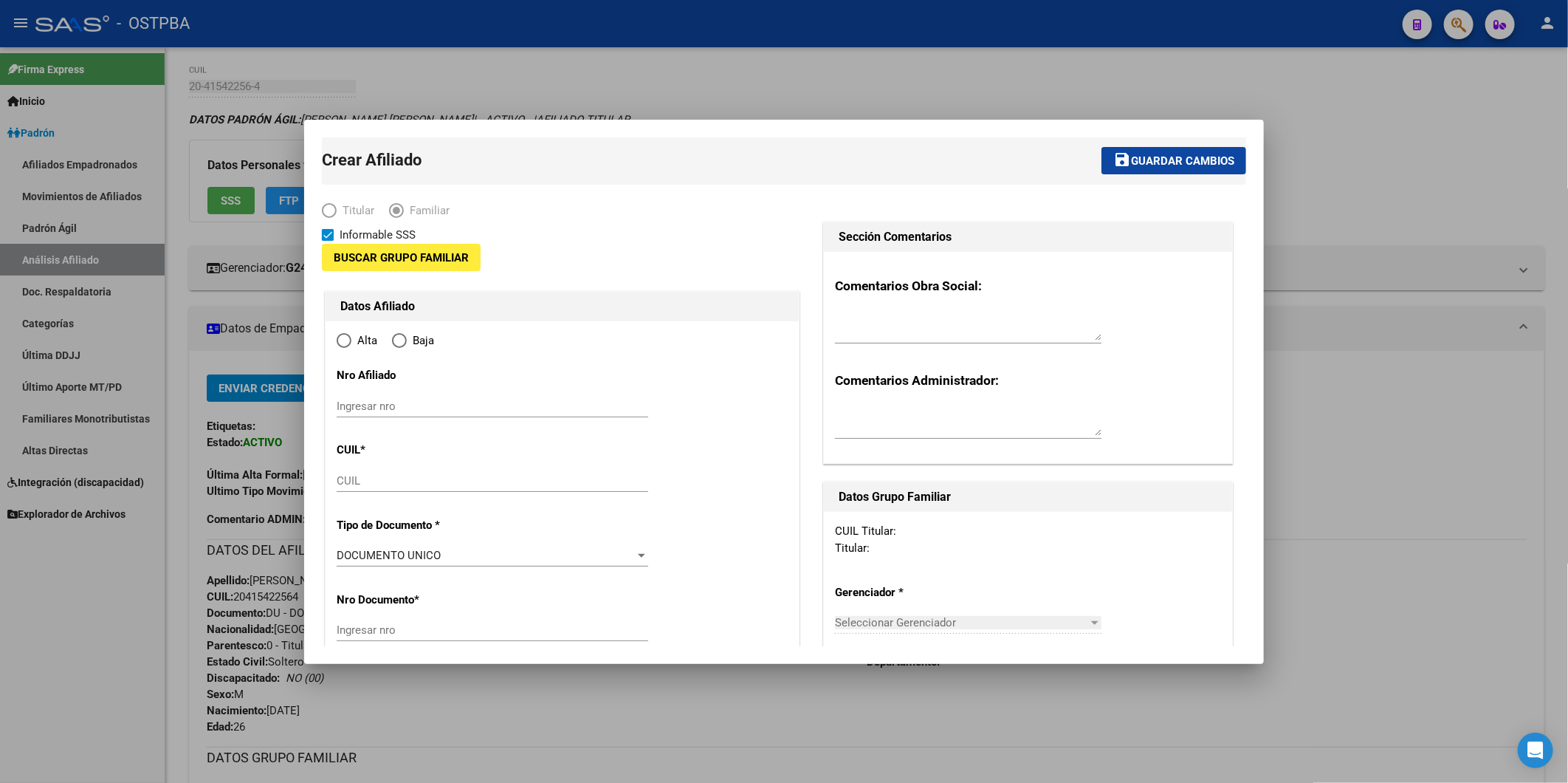
type input "30-69323148-1"
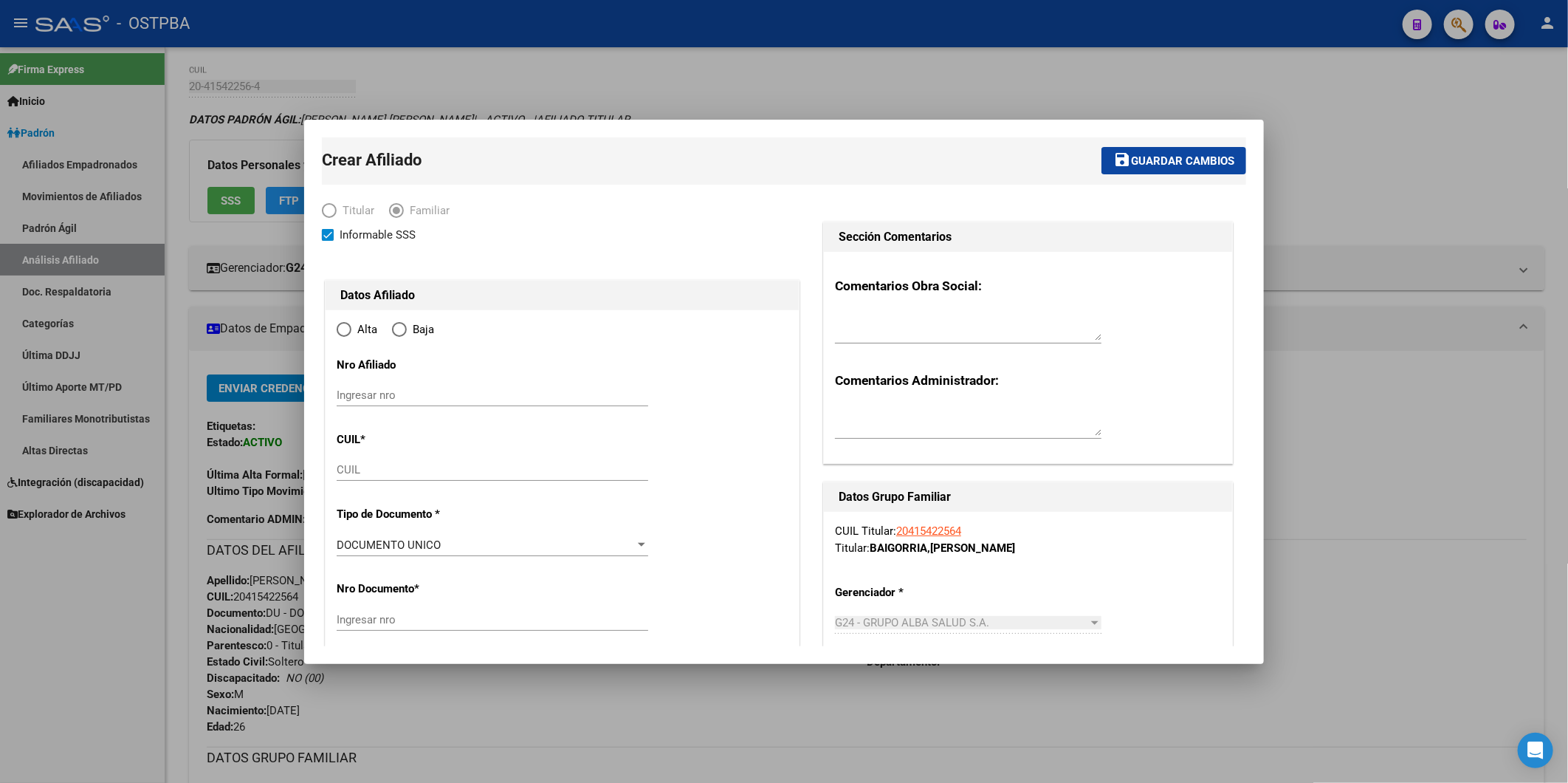
type input "VICTORIA"
type input "1644"
type input "[PERSON_NAME]"
type input "1927"
radio input "true"
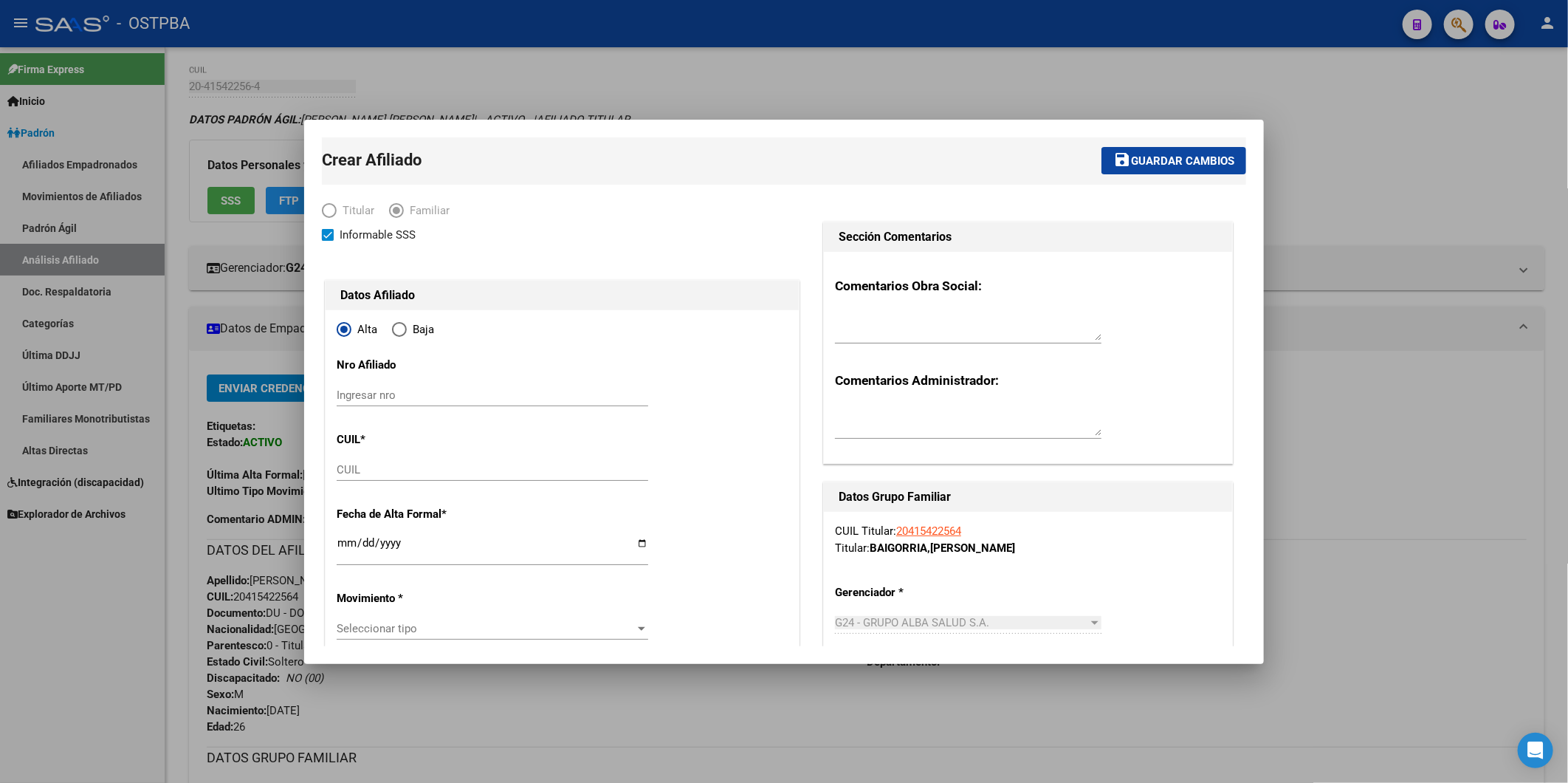
type input "30-69323148-1"
click at [395, 469] on input "CUIL" at bounding box center [492, 469] width 311 height 13
paste input "27-58122039-7"
type input "27-58122039-7"
type input "58122039"
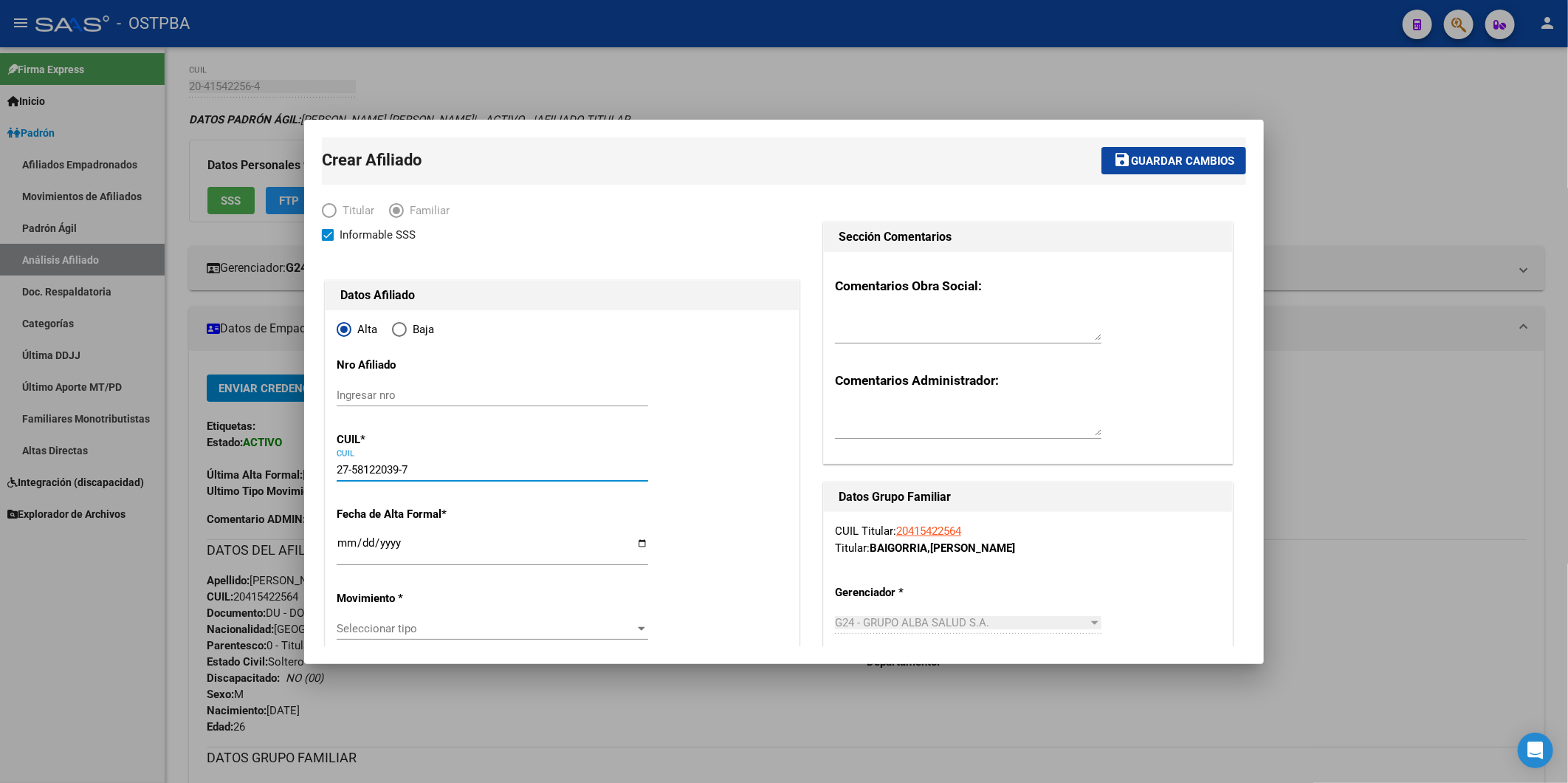
type input "BAIGORRIA"
type input "[PERSON_NAME] [PERSON_NAME]"
type input "[DATE]"
type input "[GEOGRAPHIC_DATA]"
type input "0000"
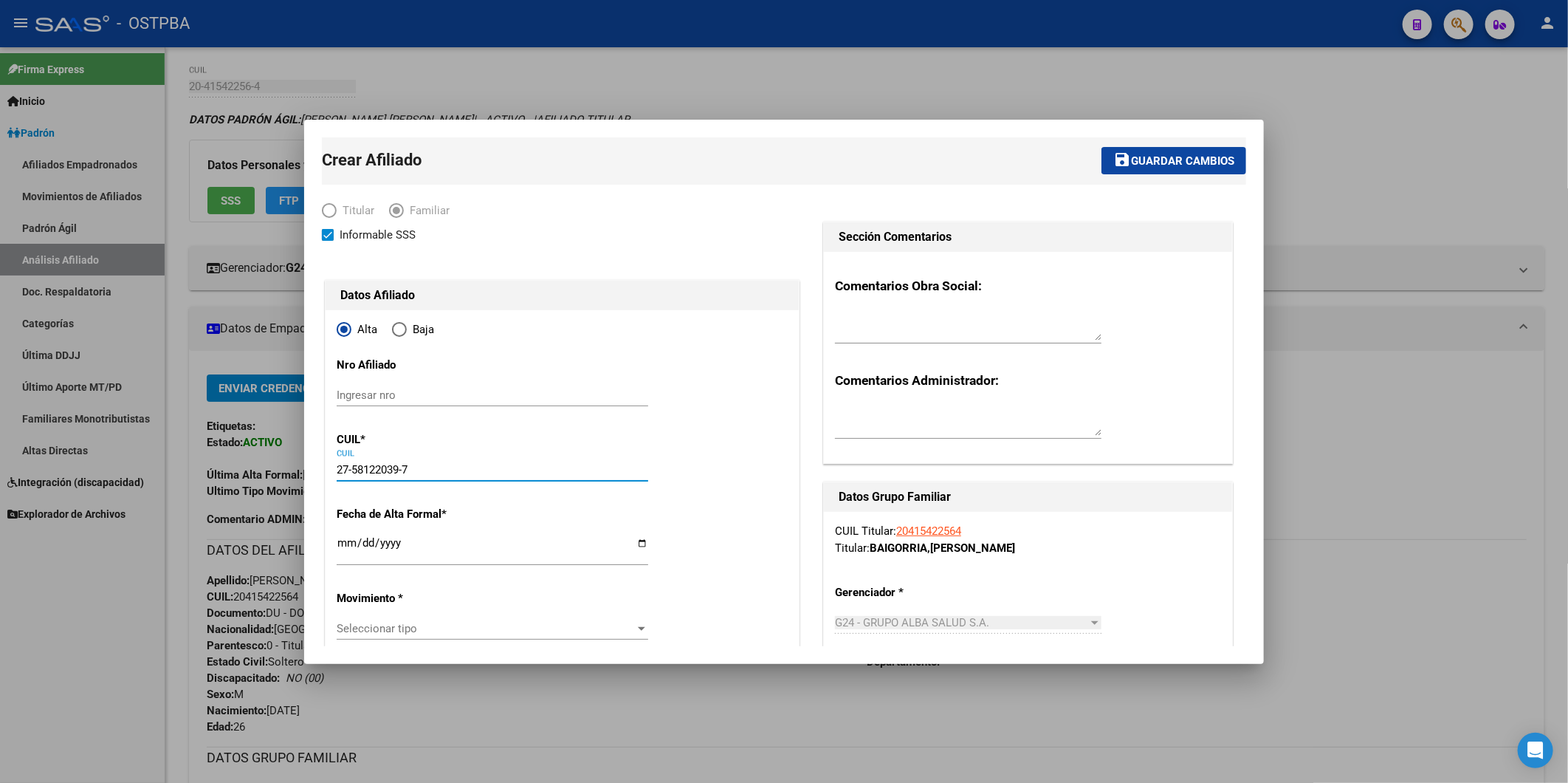
type input "CNO MORON"
type input "2337"
type input "27-58122039-7"
click at [340, 542] on input "Ingresar fecha" at bounding box center [492, 548] width 311 height 24
type input "2025-03-01"
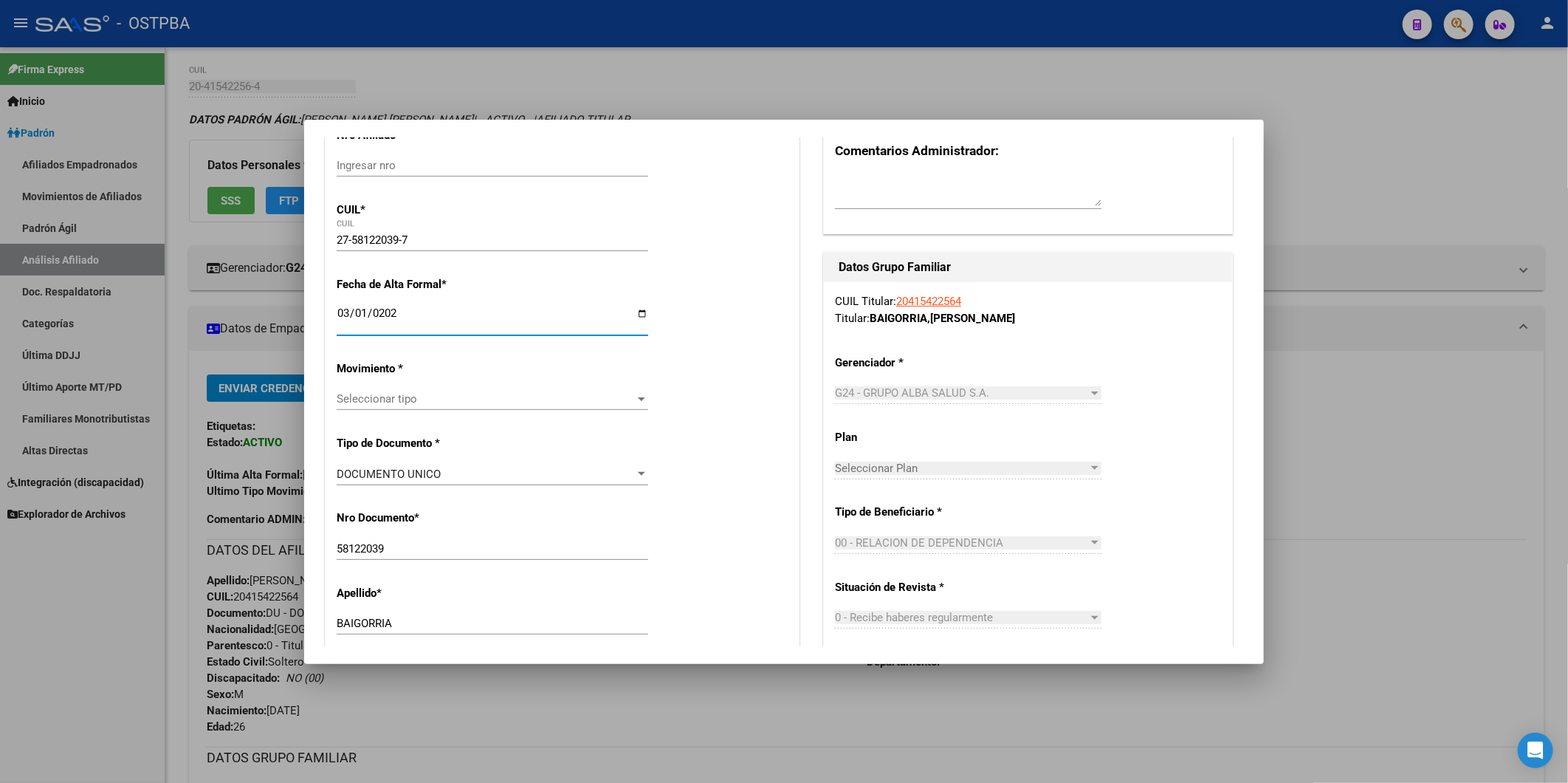
scroll to position [246, 0]
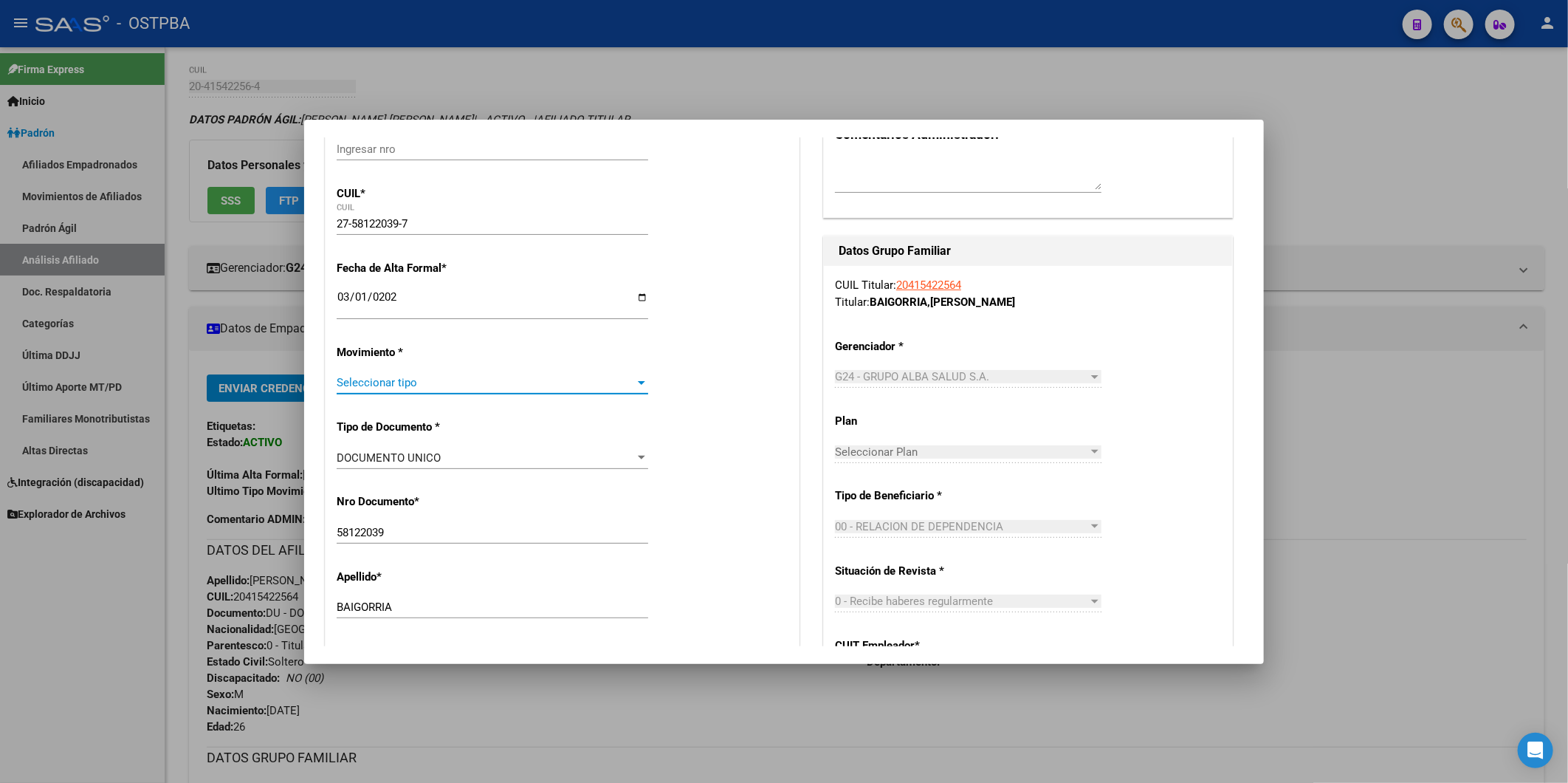
click at [638, 382] on div at bounding box center [641, 382] width 7 height 4
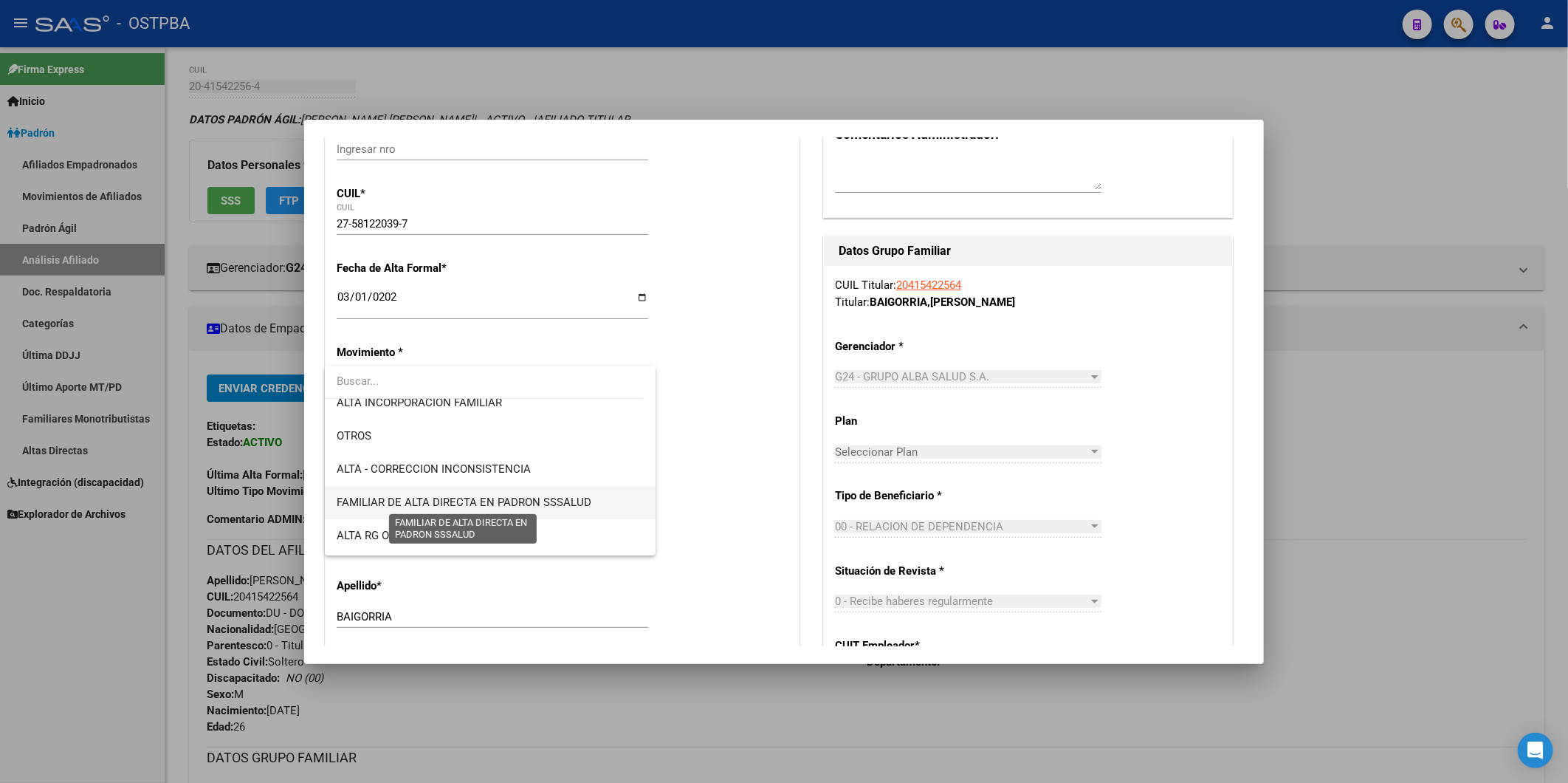
click at [477, 496] on span "FAMILIAR DE ALTA DIRECTA EN PADRON SSSALUD" at bounding box center [463, 502] width 255 height 13
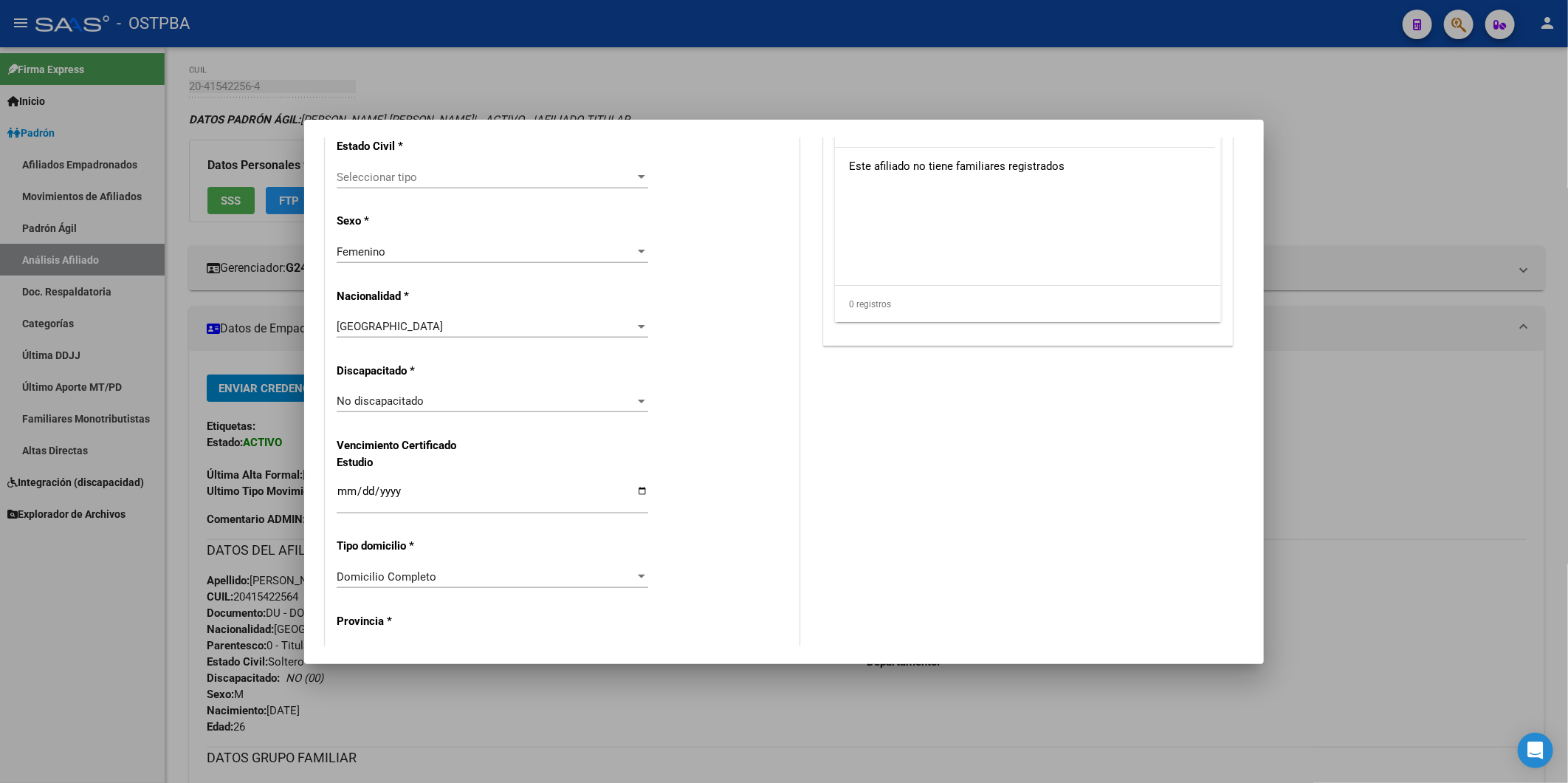
scroll to position [903, 0]
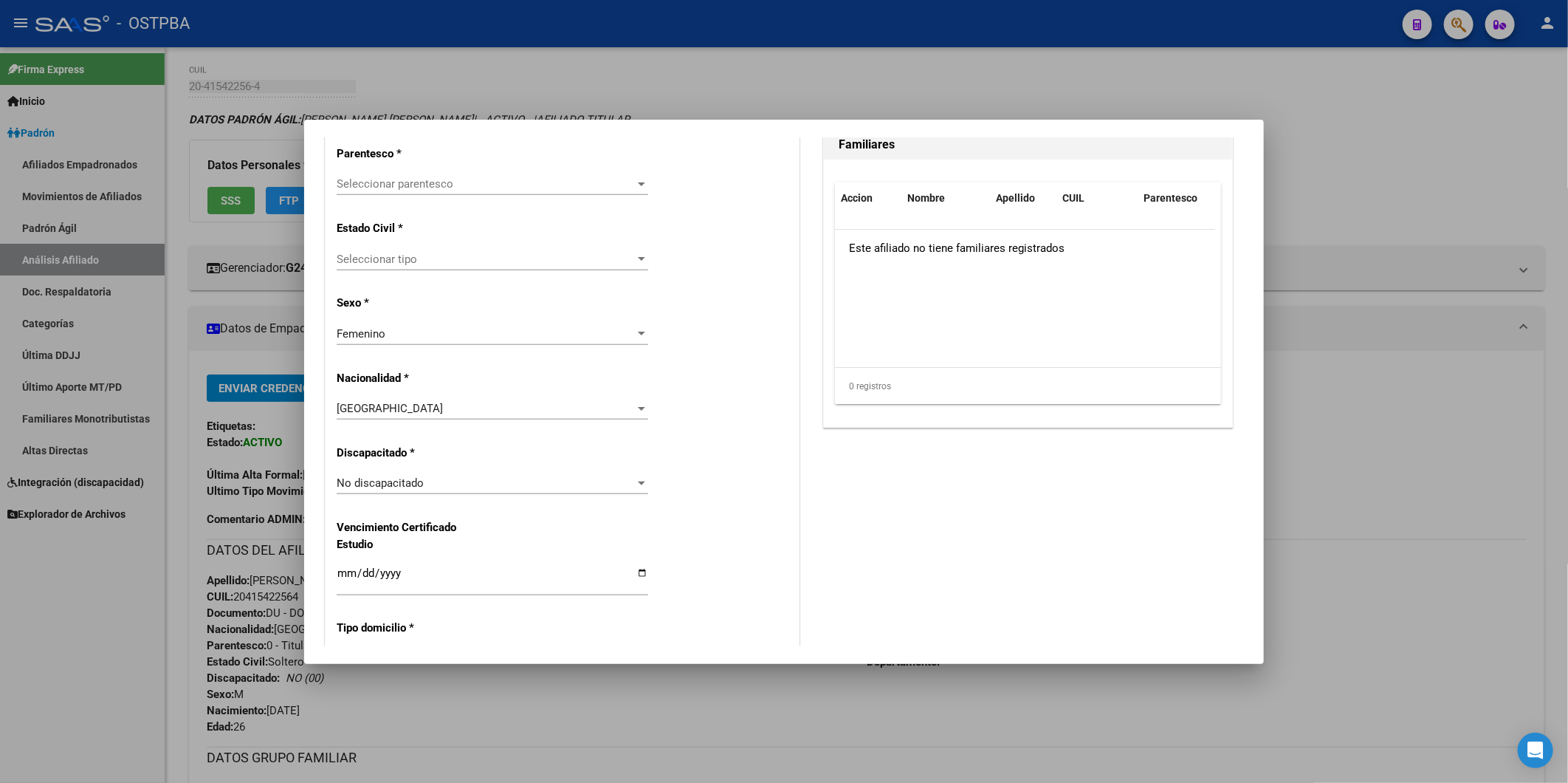
click at [639, 255] on div at bounding box center [641, 259] width 13 height 11
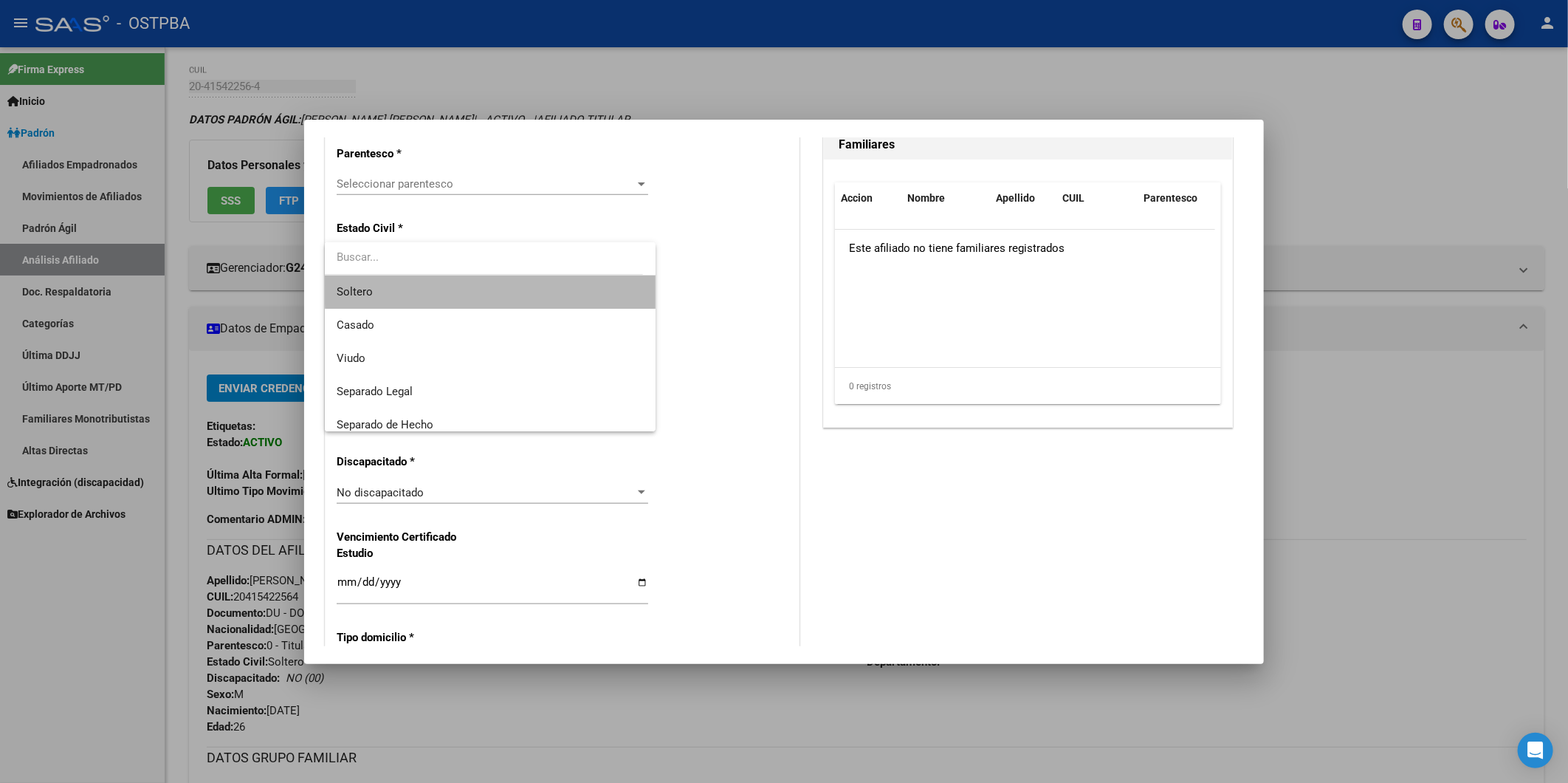
click at [590, 285] on span "Soltero" at bounding box center [490, 292] width 306 height 34
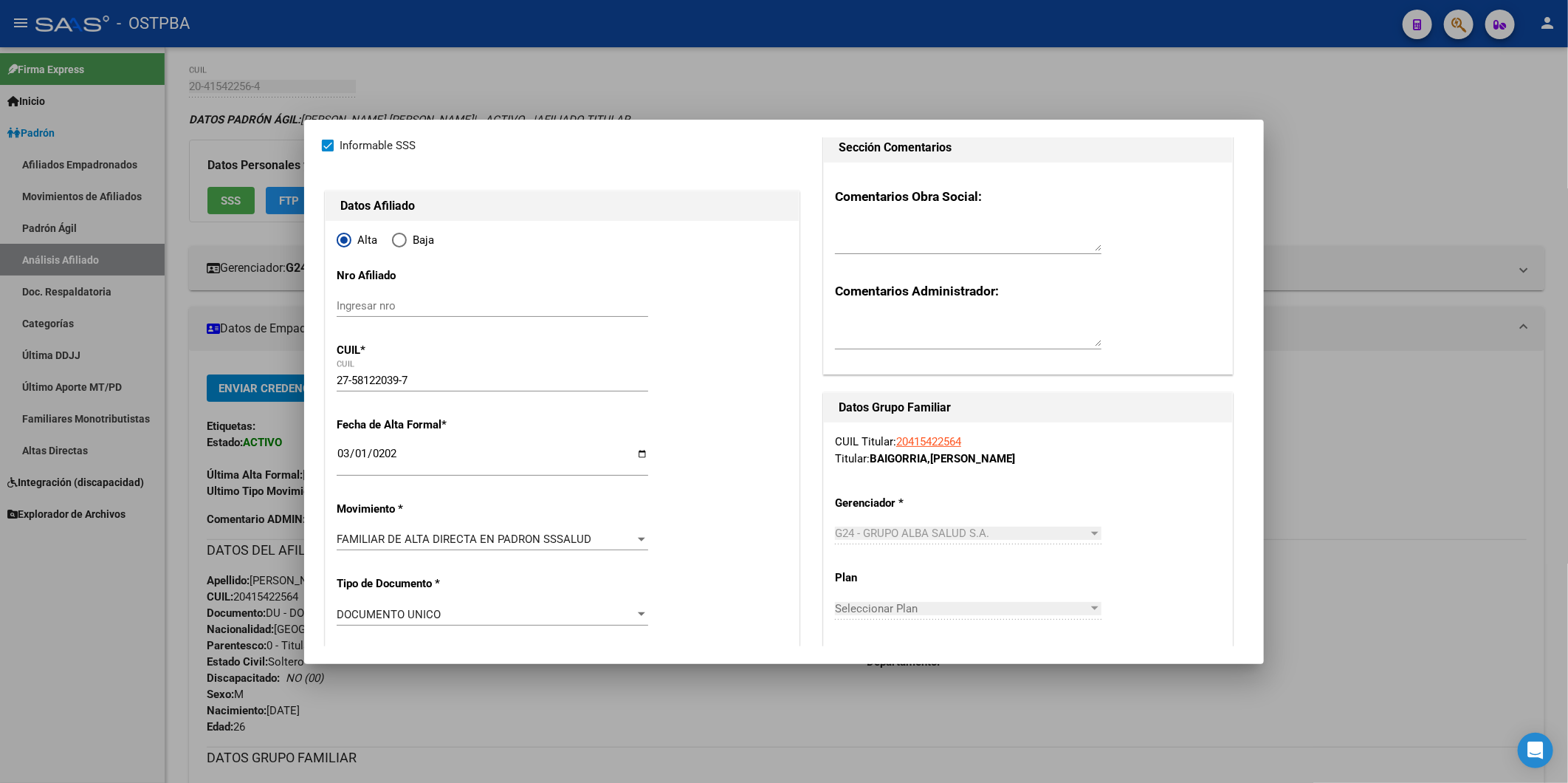
scroll to position [0, 0]
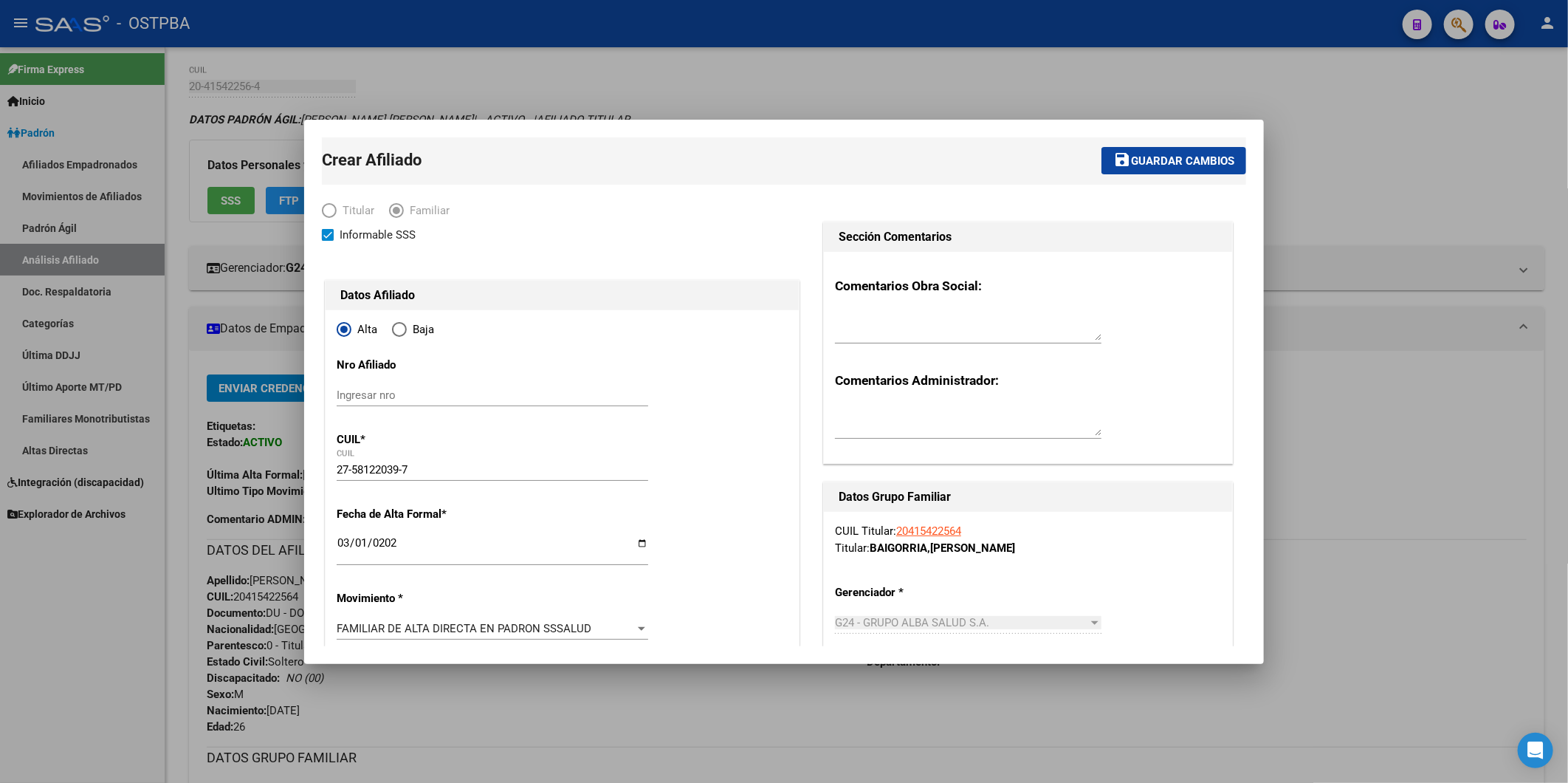
click at [1153, 156] on span "Guardar cambios" at bounding box center [1182, 161] width 103 height 13
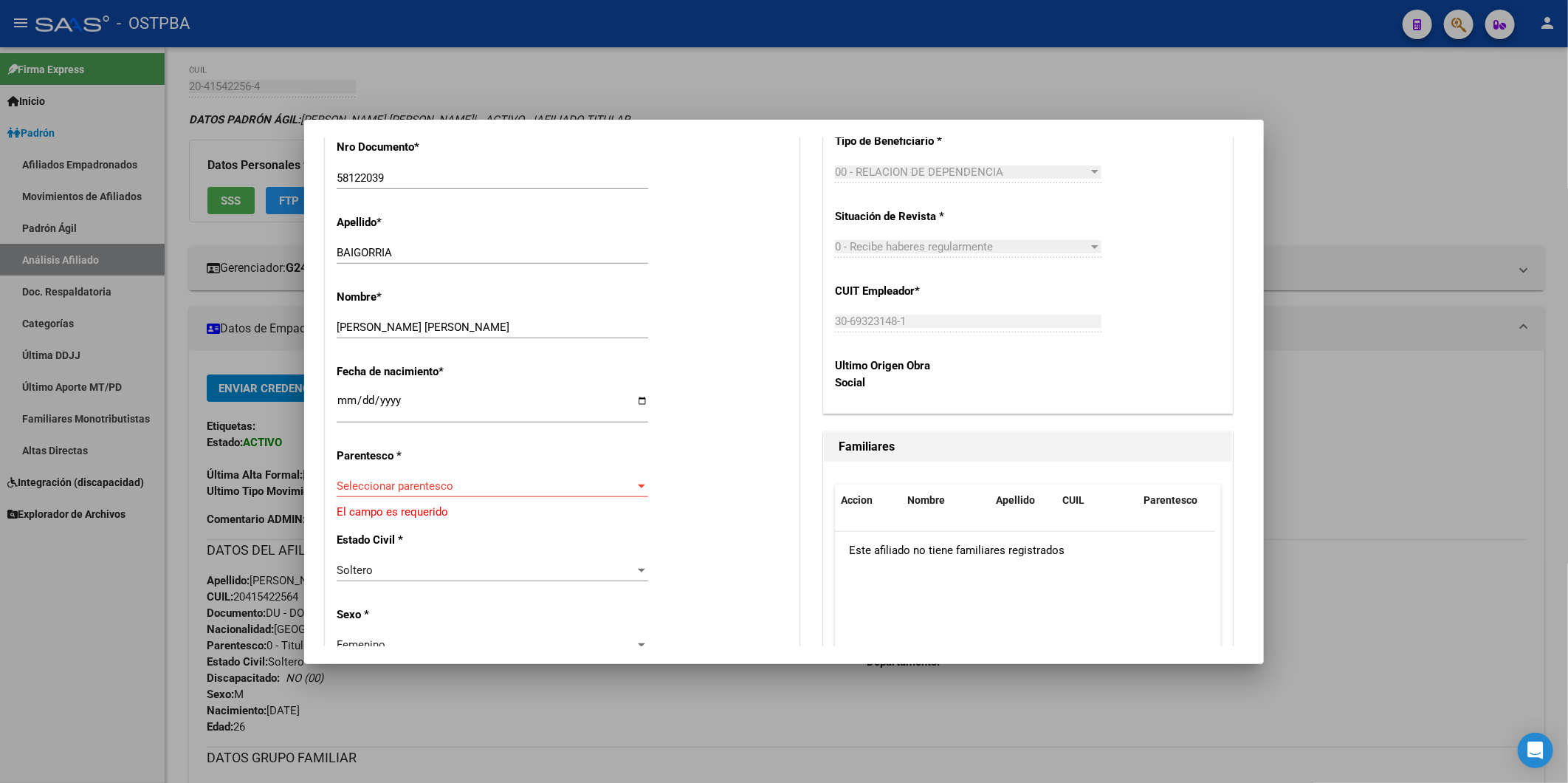
scroll to position [656, 0]
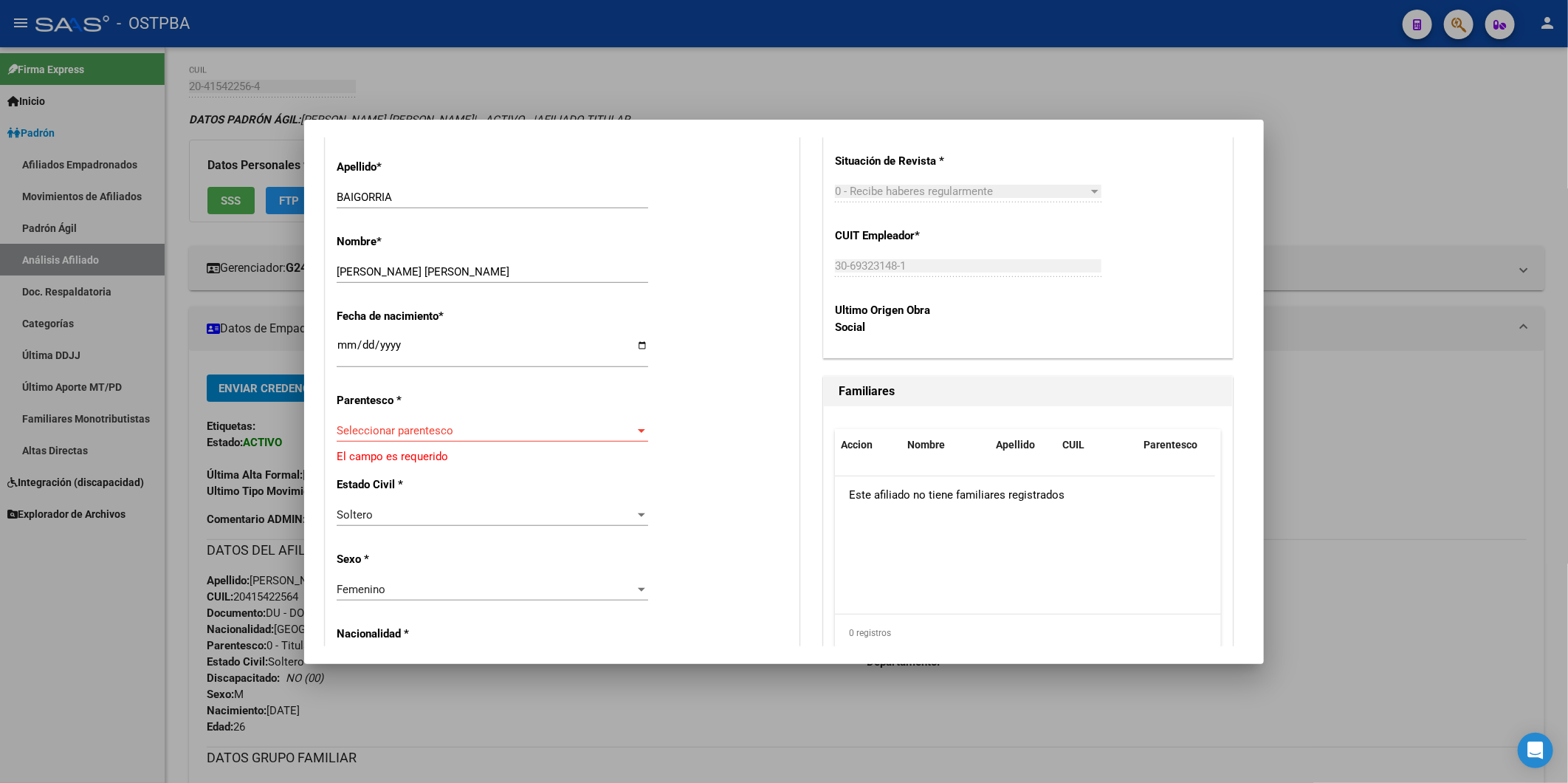
click at [638, 429] on div at bounding box center [641, 431] width 7 height 4
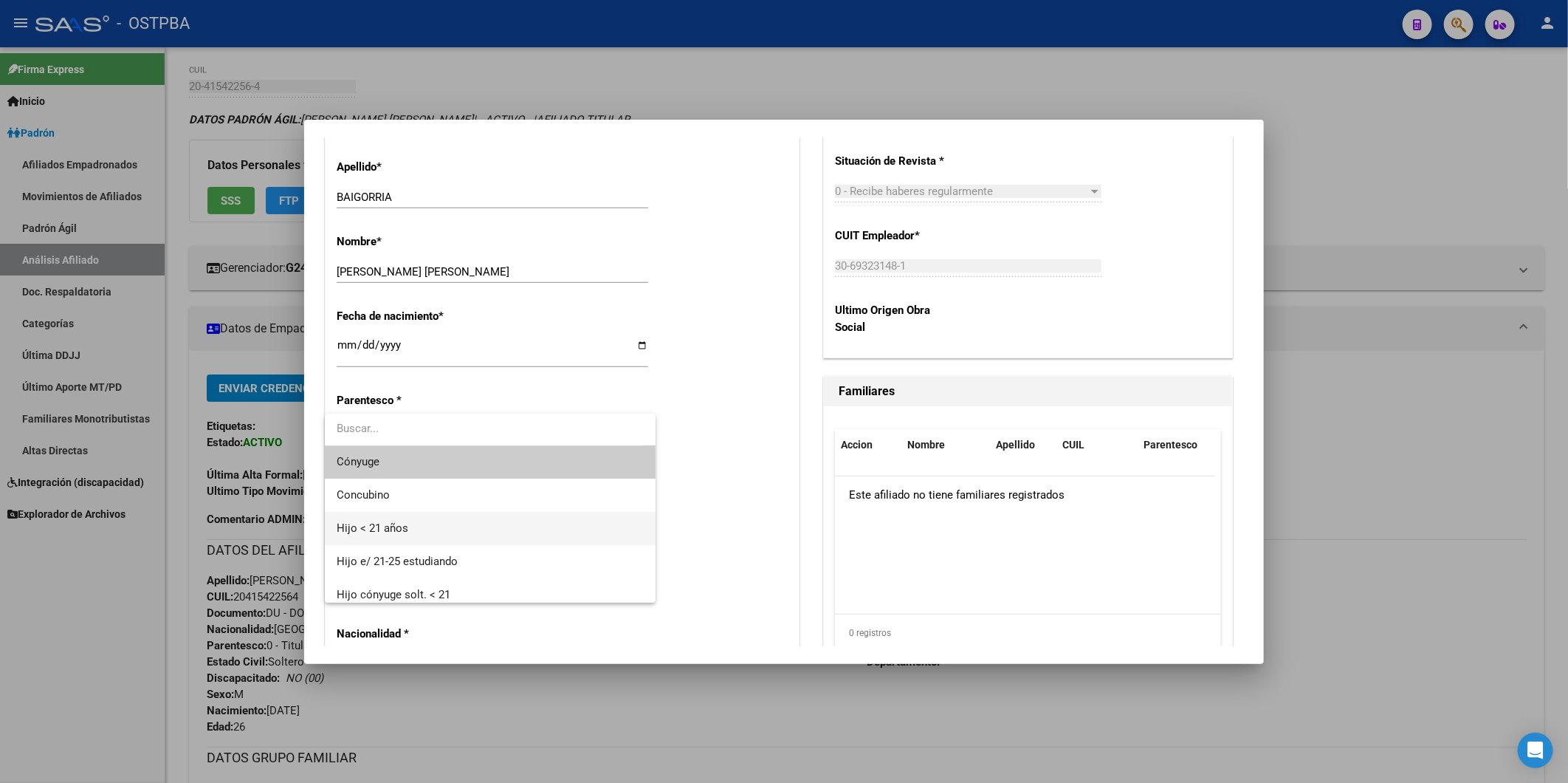
scroll to position [0, 0]
click at [477, 528] on span "Hijo < 21 años" at bounding box center [490, 530] width 306 height 34
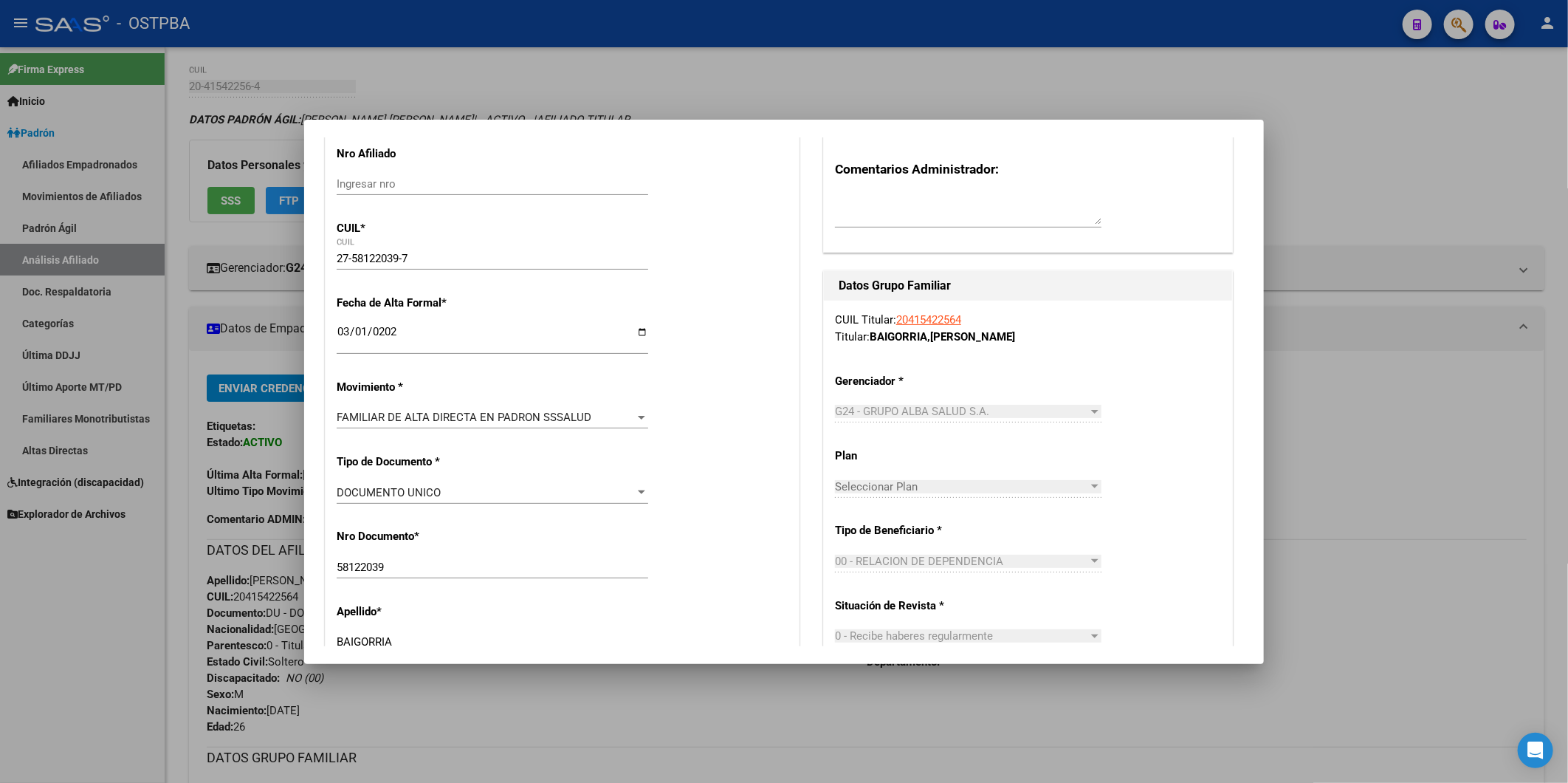
scroll to position [63, 0]
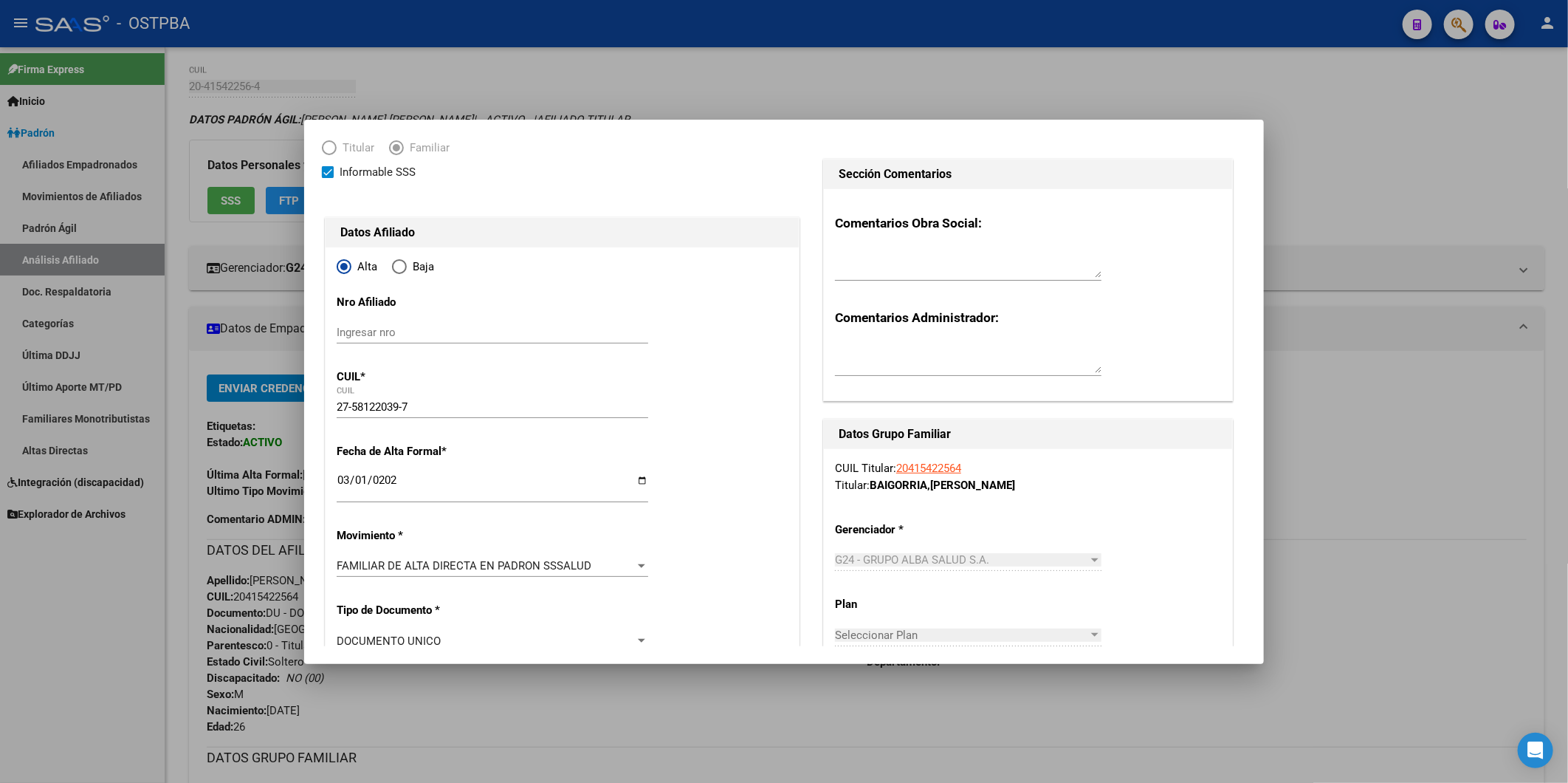
click at [1349, 143] on div at bounding box center [784, 392] width 1568 height 783
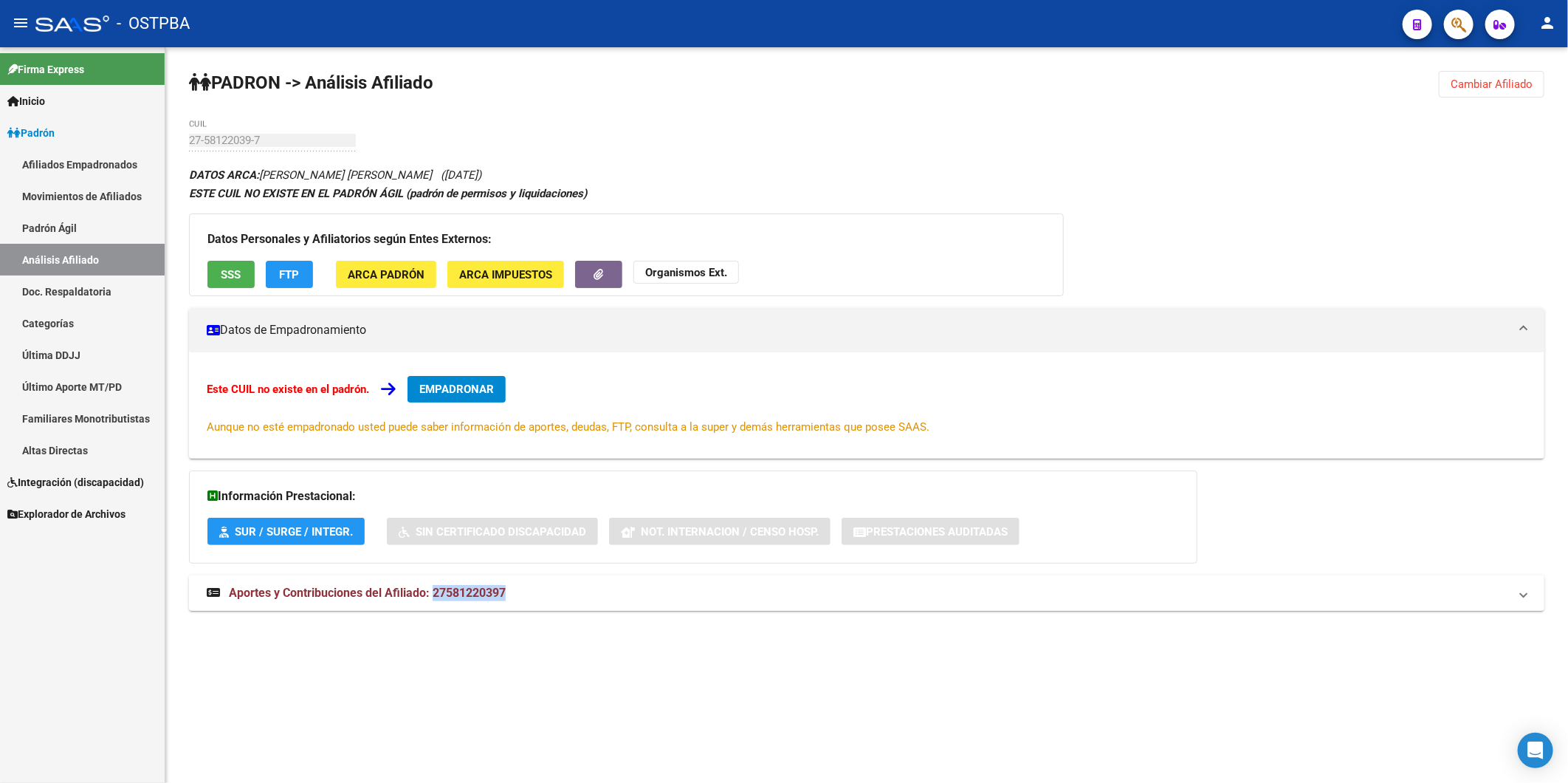
drag, startPoint x: 436, startPoint y: 591, endPoint x: 519, endPoint y: 600, distance: 83.5
click at [519, 600] on mat-panel-title "Aportes y Contribuciones del Afiliado: 27581220397" at bounding box center [857, 593] width 1303 height 16
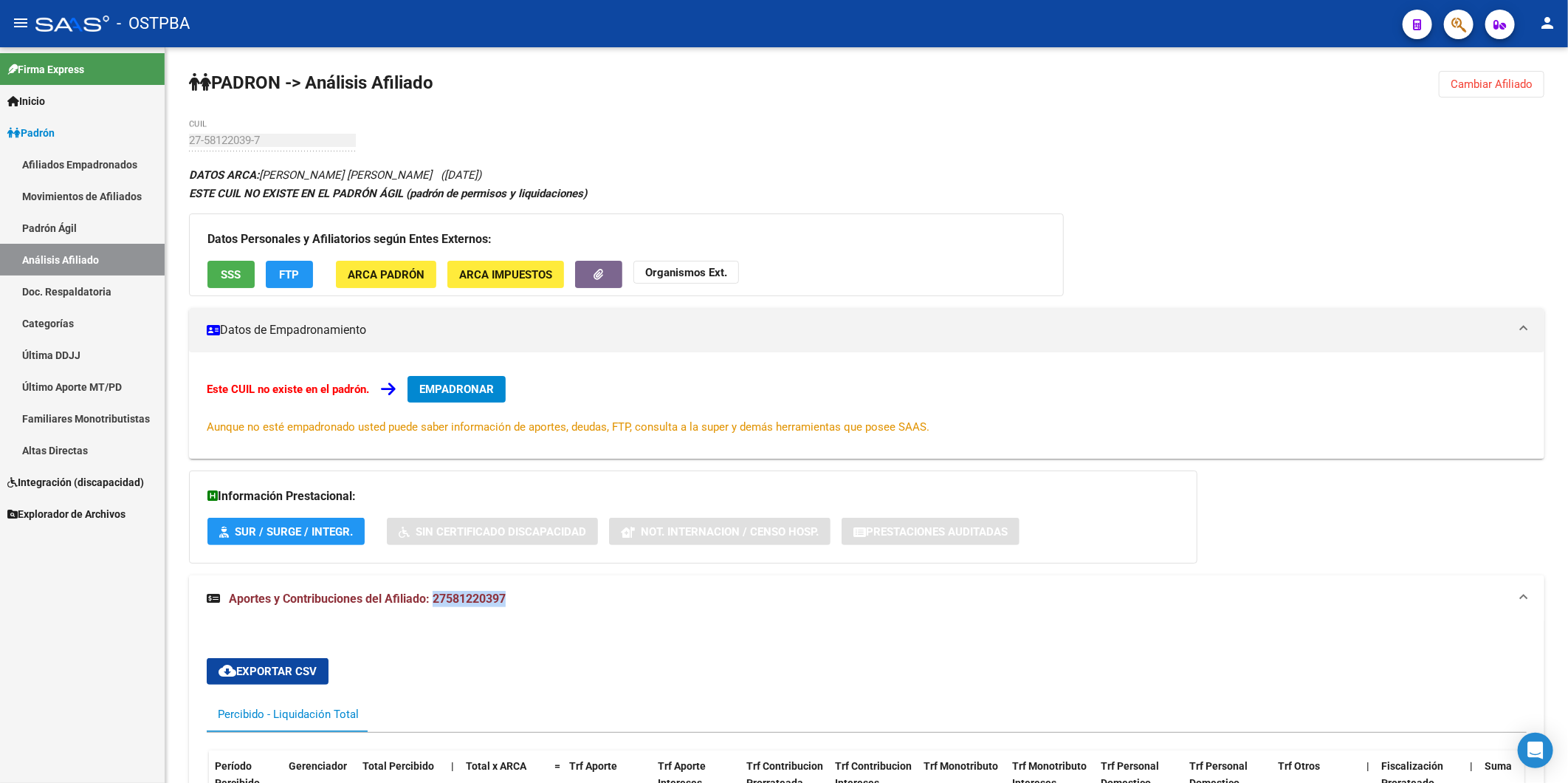
copy span "27581220397"
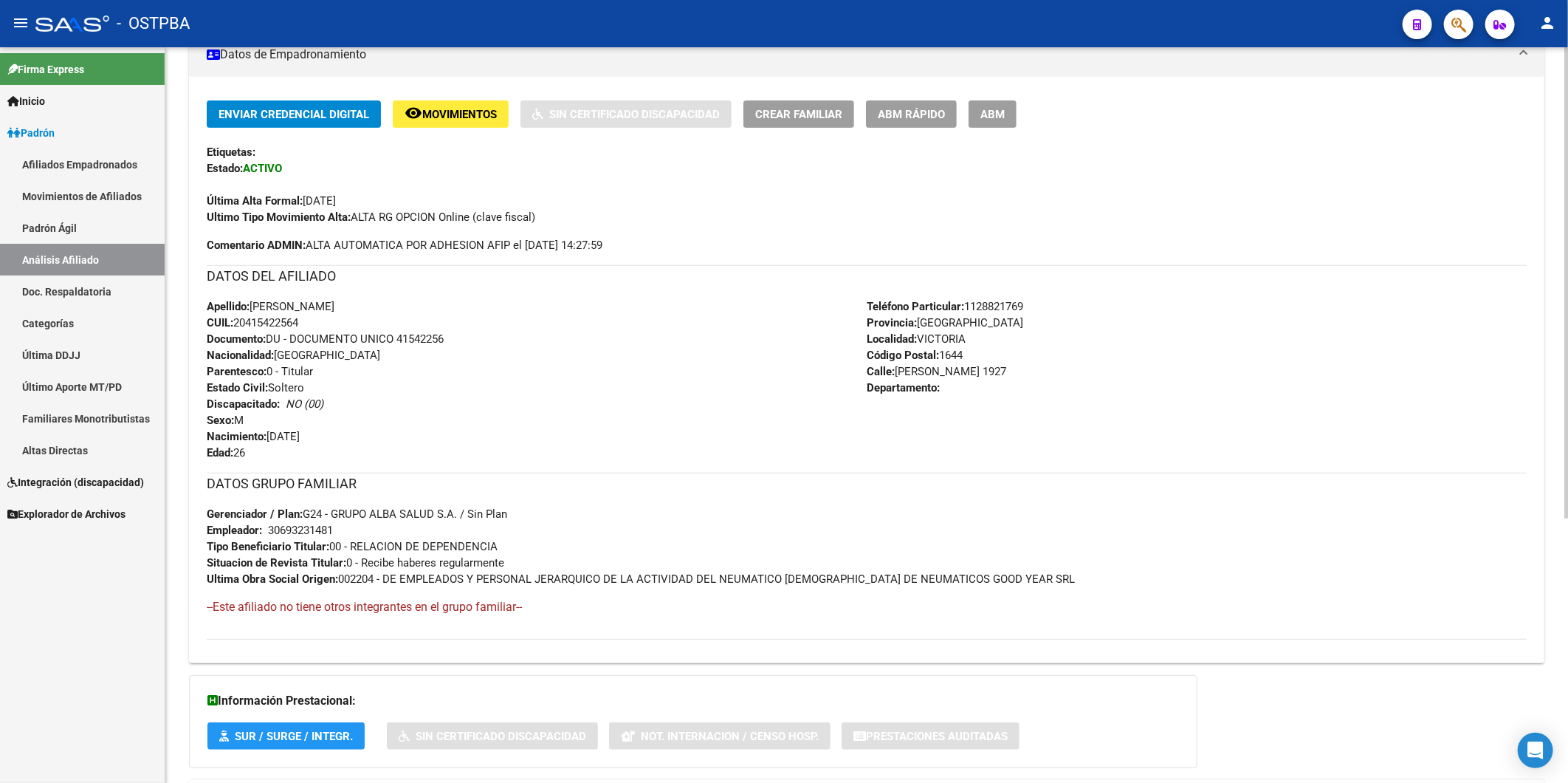
scroll to position [414, 0]
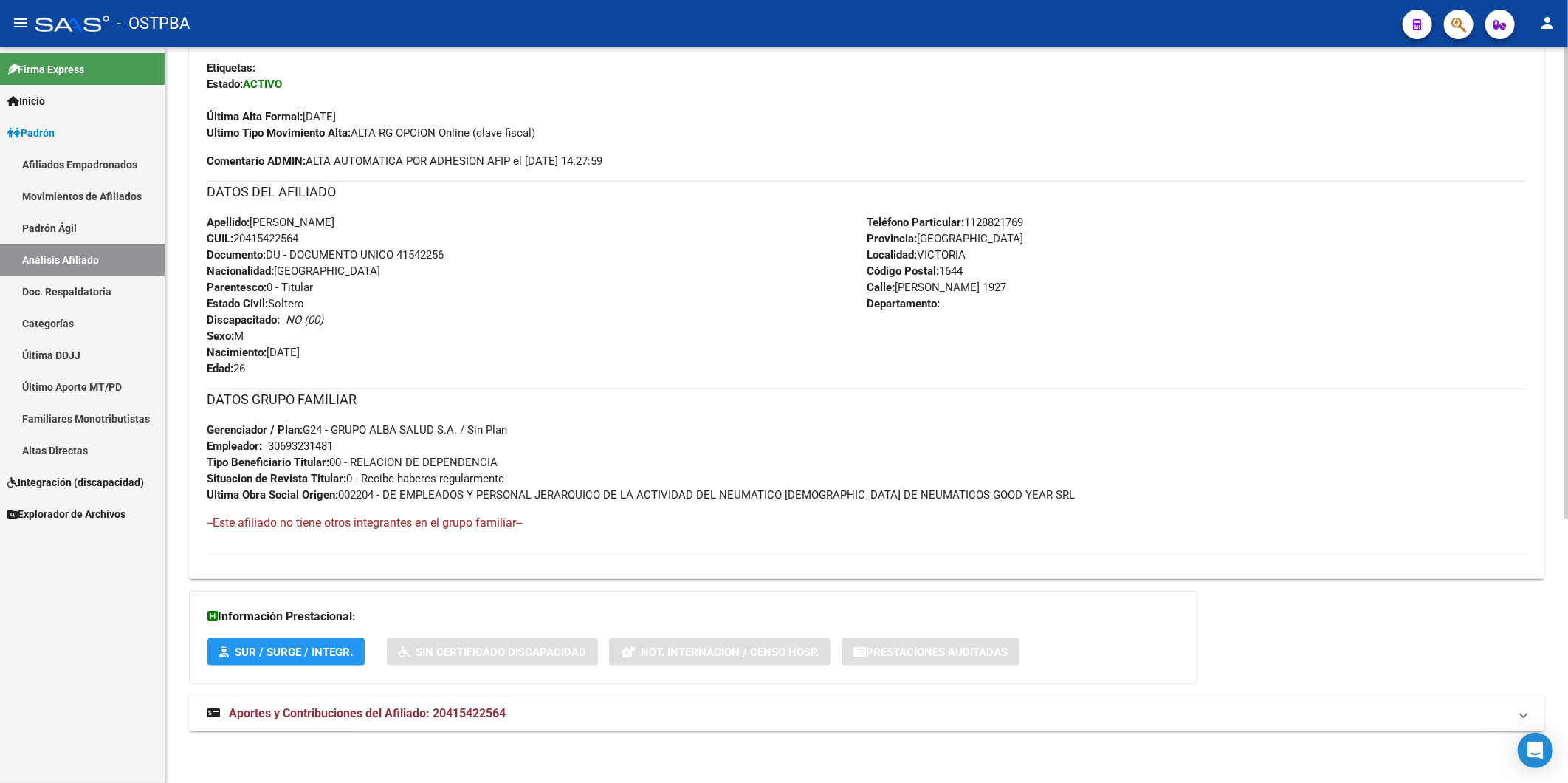
click at [459, 713] on span "Aportes y Contribuciones del Afiliado: 20415422564" at bounding box center [368, 713] width 277 height 14
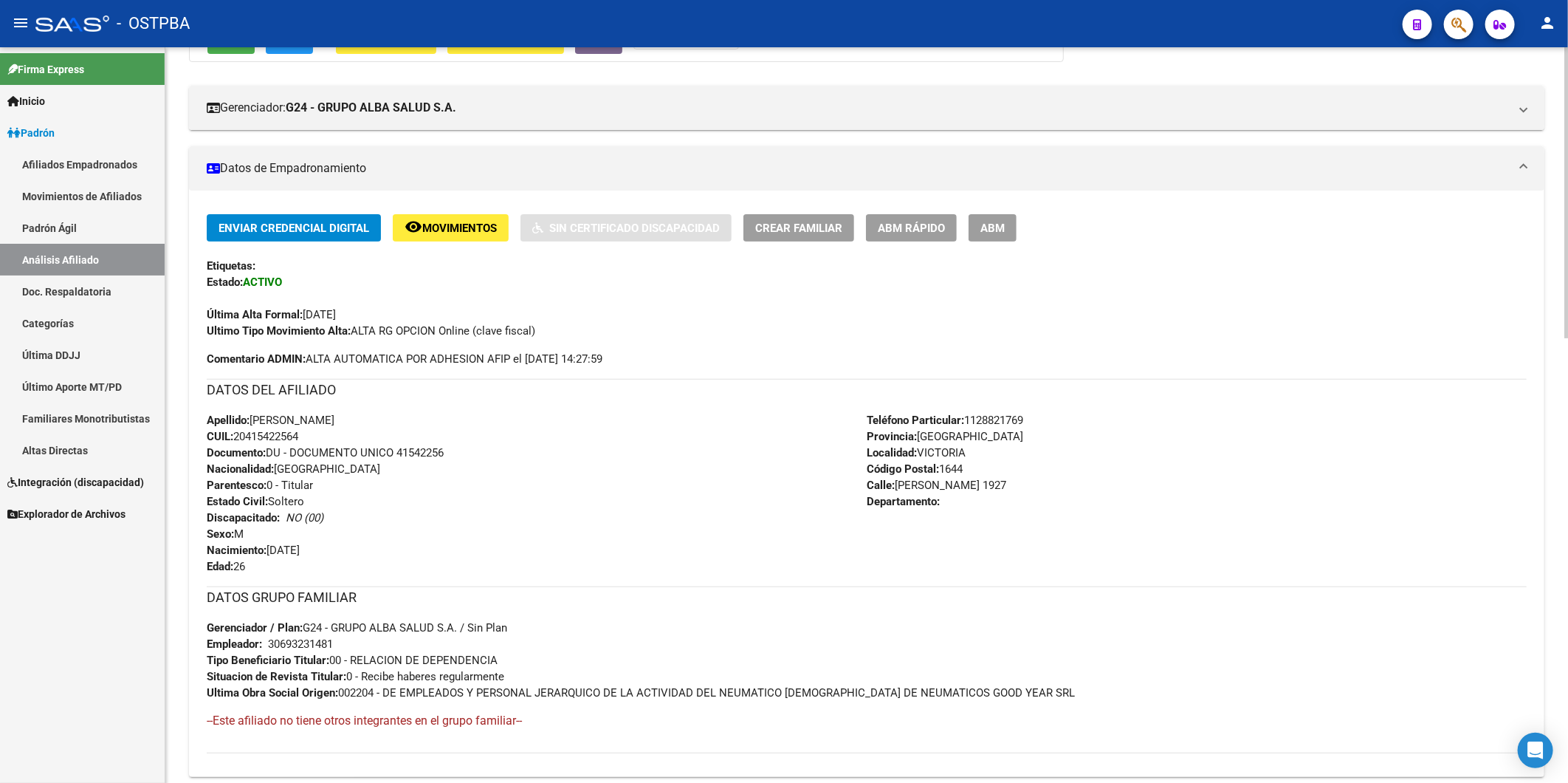
scroll to position [0, 0]
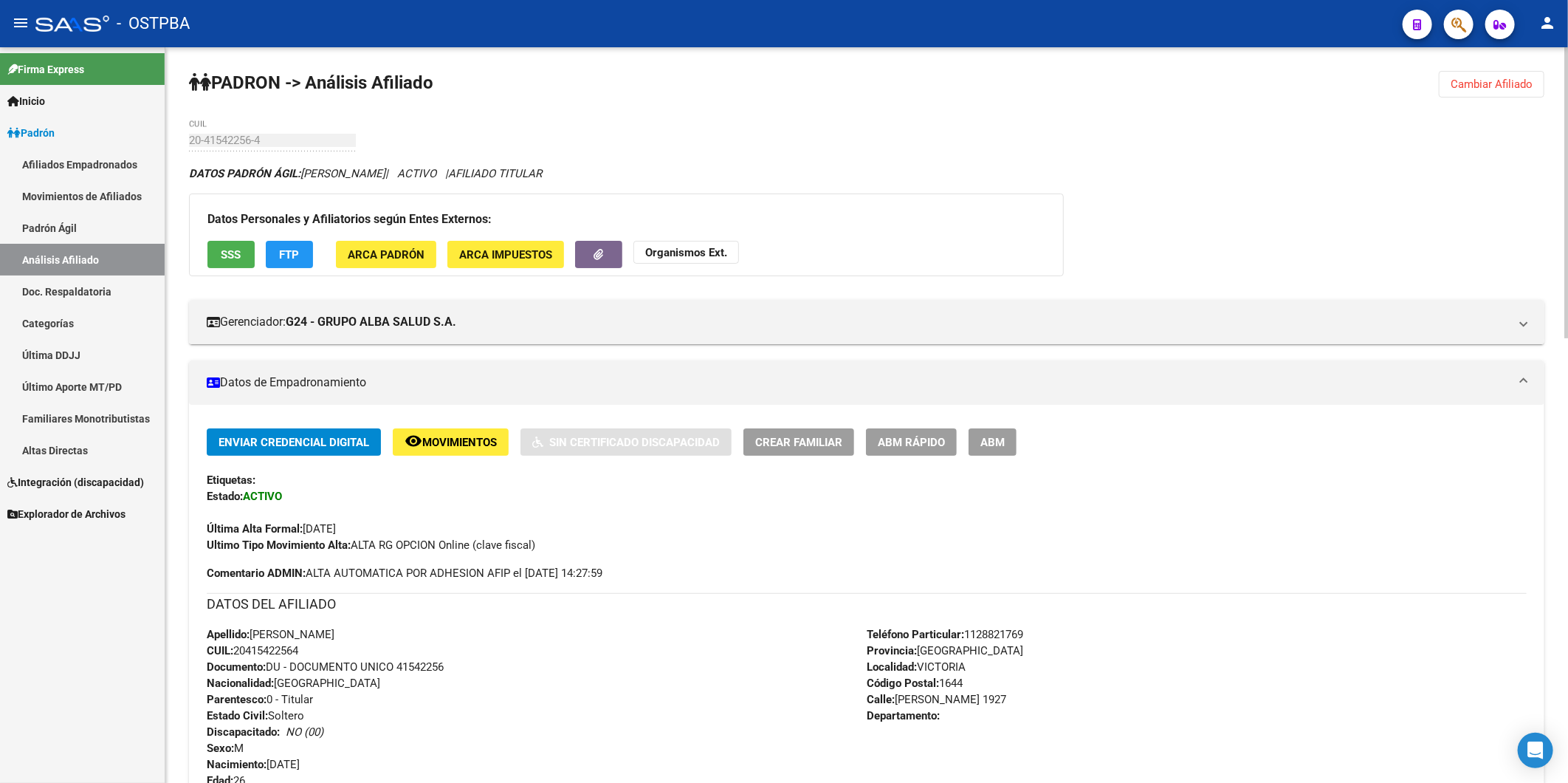
click at [284, 256] on span "FTP" at bounding box center [290, 255] width 20 height 13
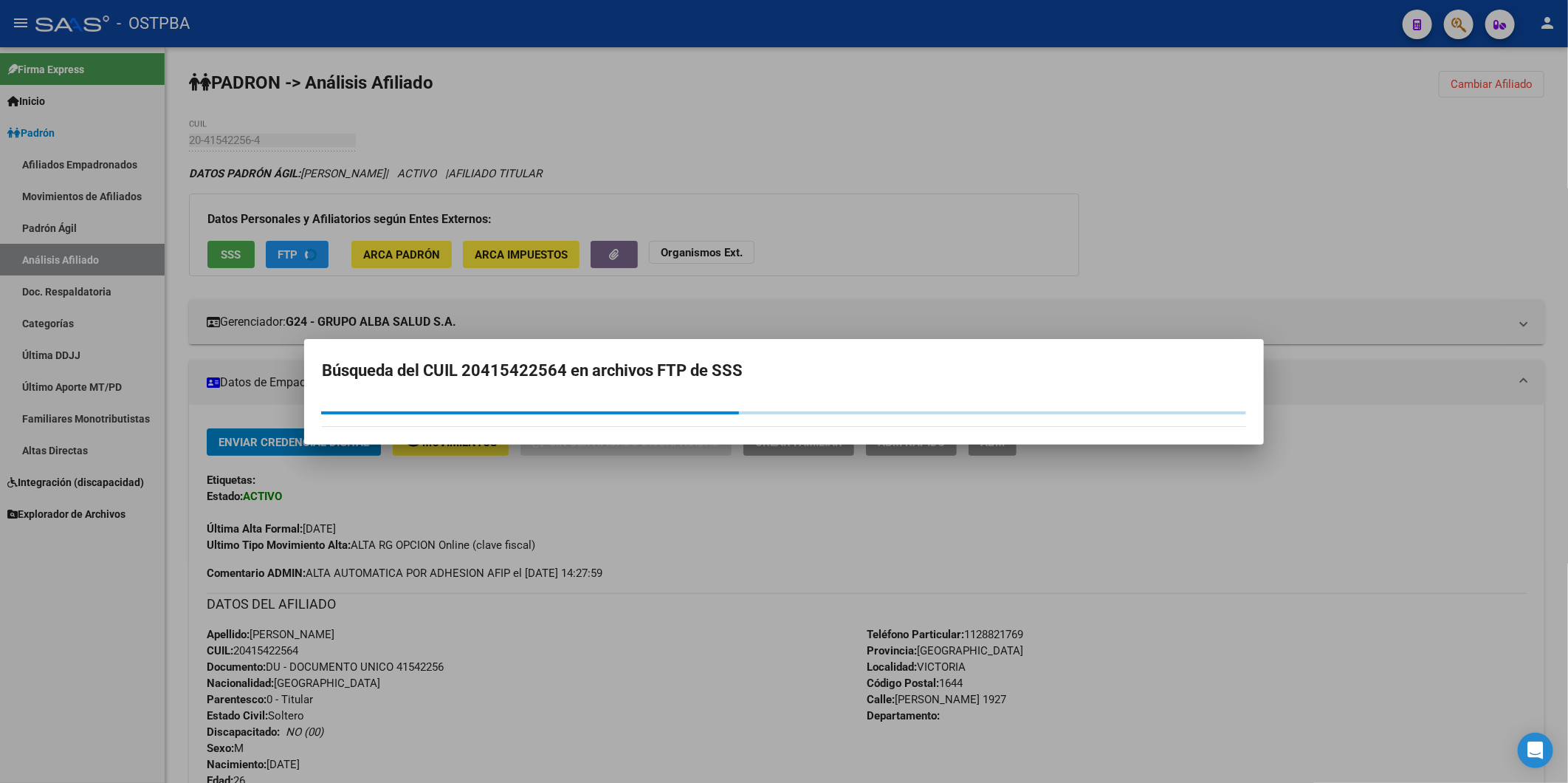
click at [228, 251] on div at bounding box center [784, 392] width 1568 height 783
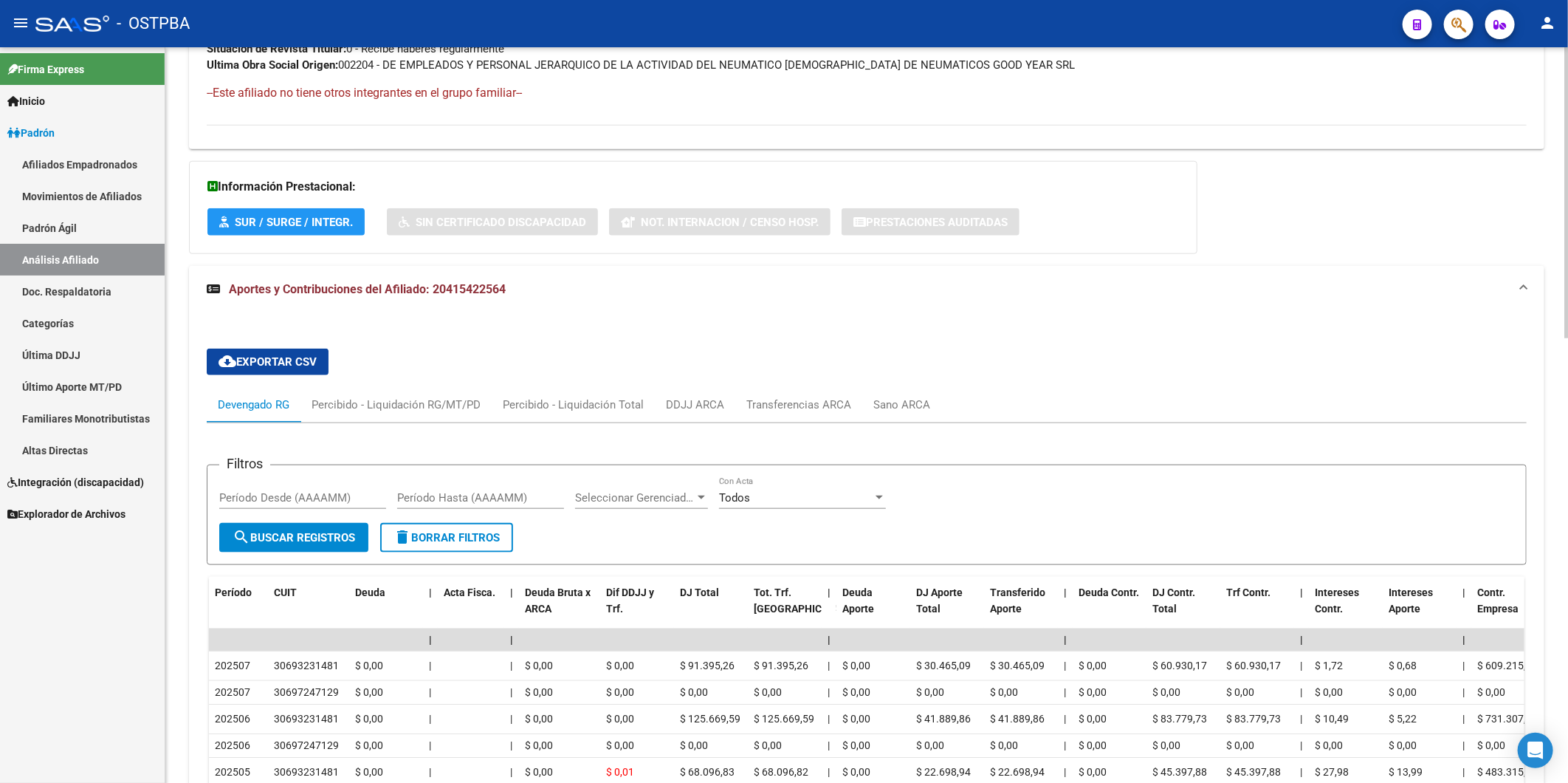
scroll to position [903, 0]
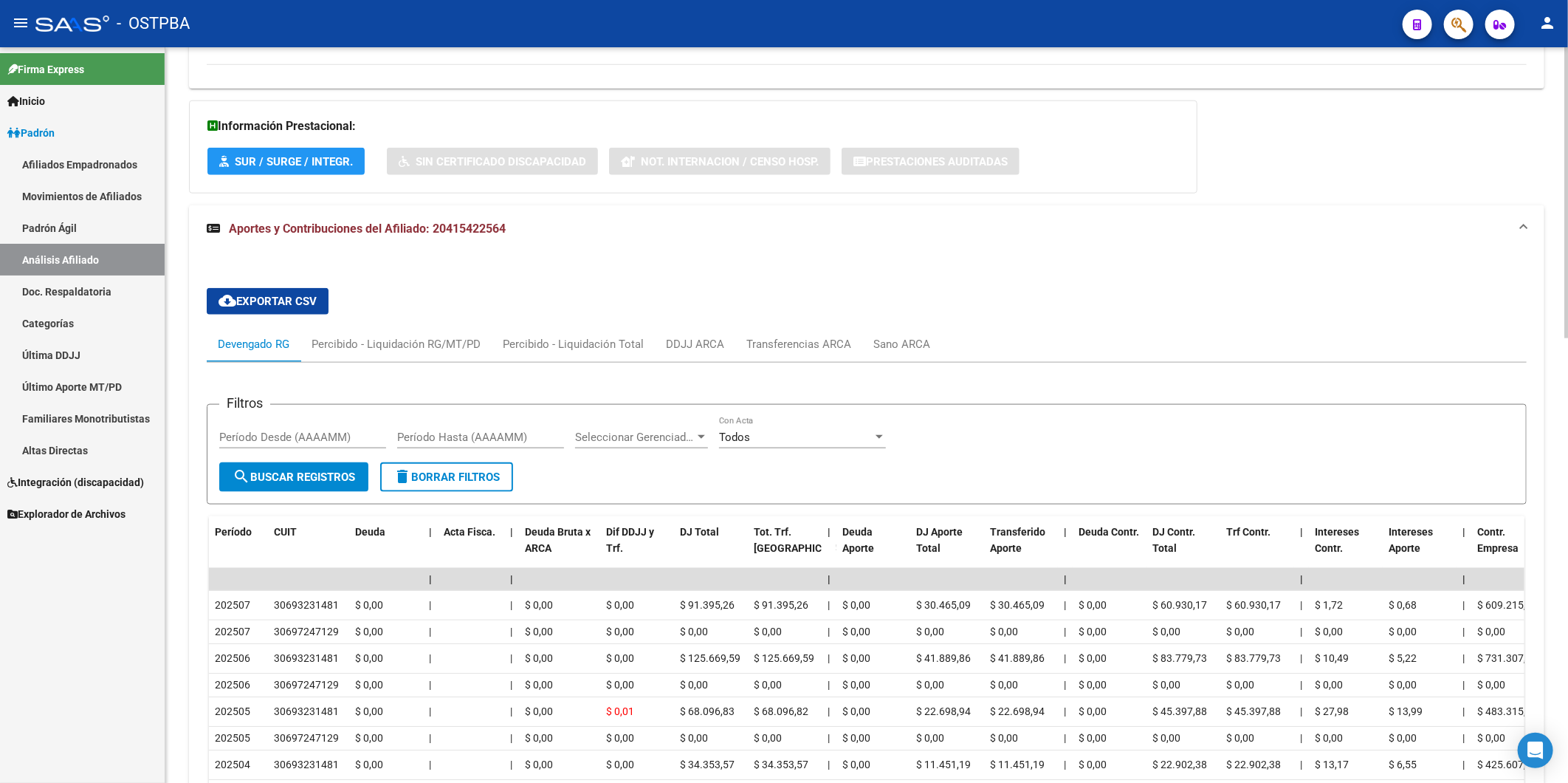
click at [259, 337] on div "Devengado RG" at bounding box center [253, 344] width 71 height 16
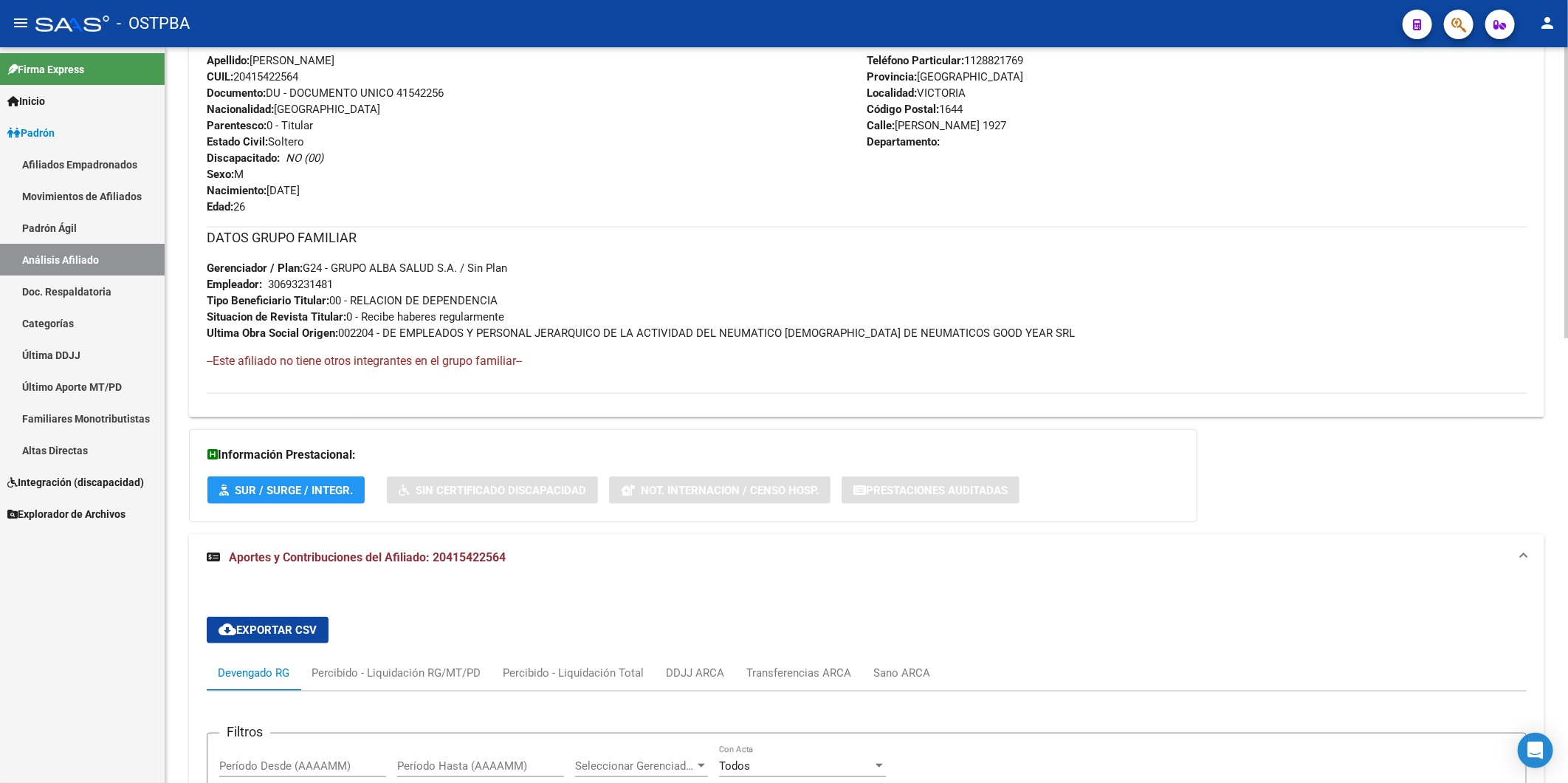
scroll to position [246, 0]
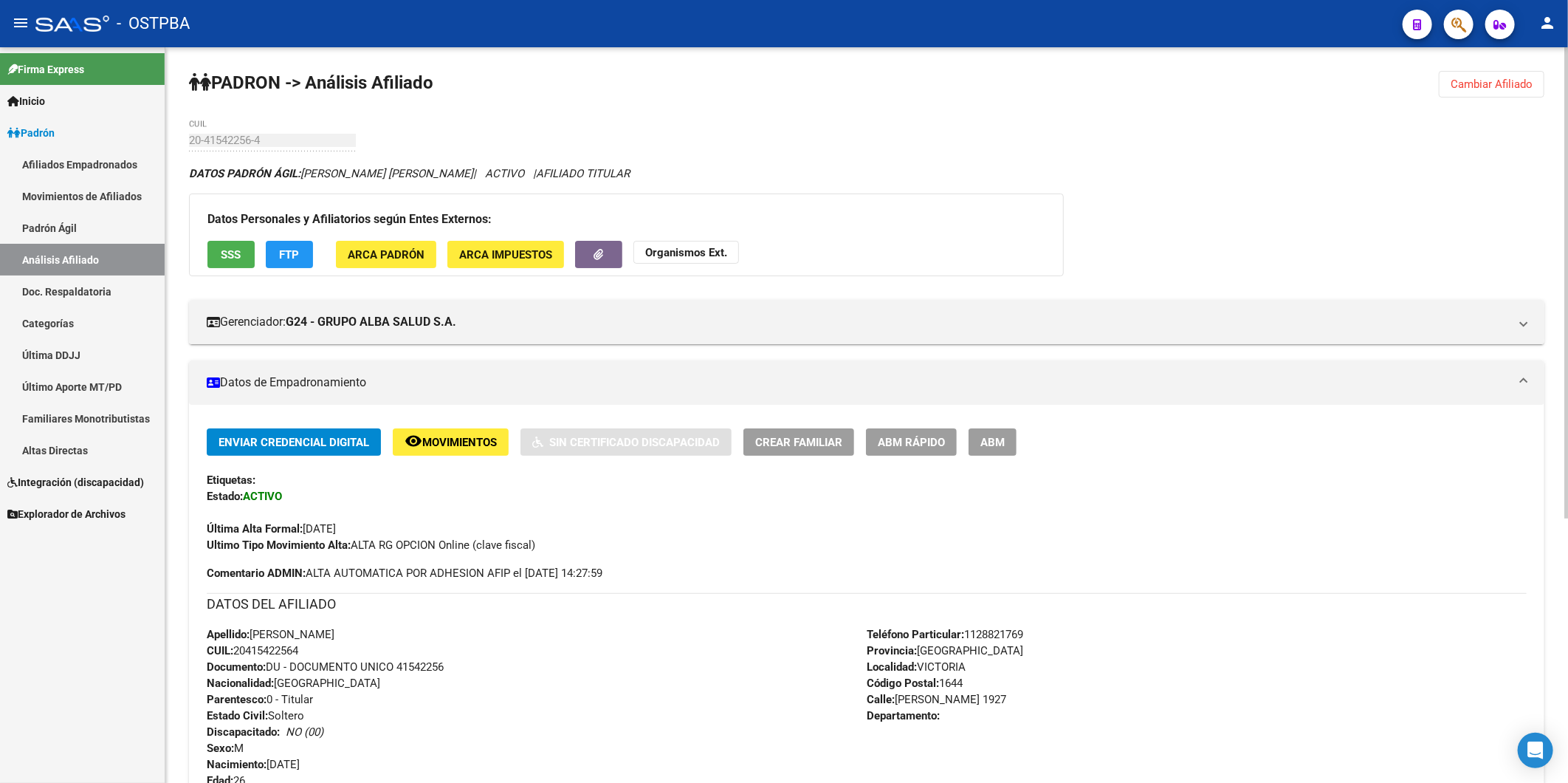
click at [779, 438] on span "Crear Familiar" at bounding box center [798, 442] width 87 height 13
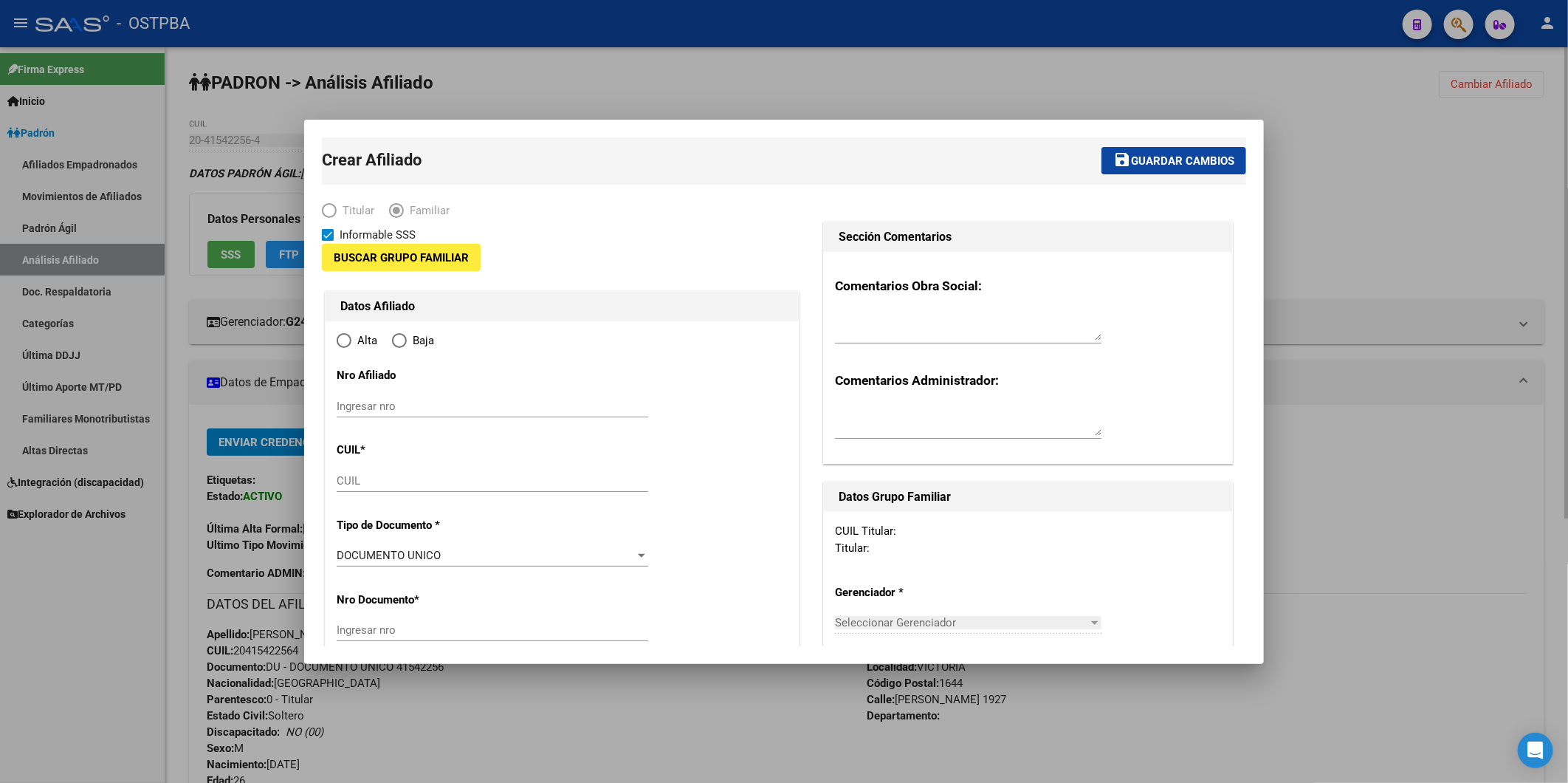
type input "30-69323148-1"
type input "VICTORIA"
type input "1644"
type input "[PERSON_NAME]"
type input "1927"
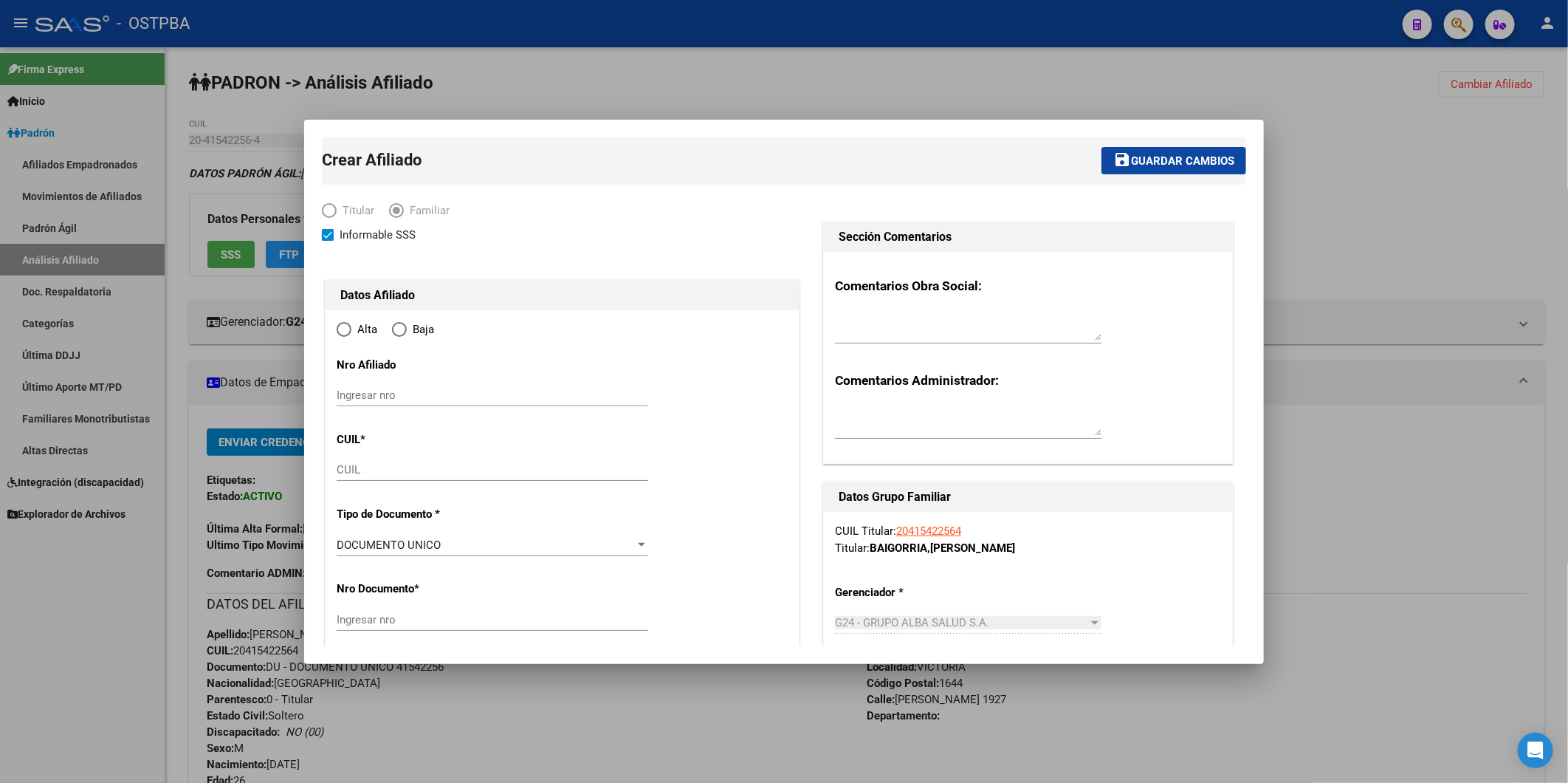
radio input "true"
type input "30-69323148-1"
click at [378, 474] on input "CUIL" at bounding box center [492, 469] width 311 height 13
paste input "27-58122039-7"
type input "27-58122039-7"
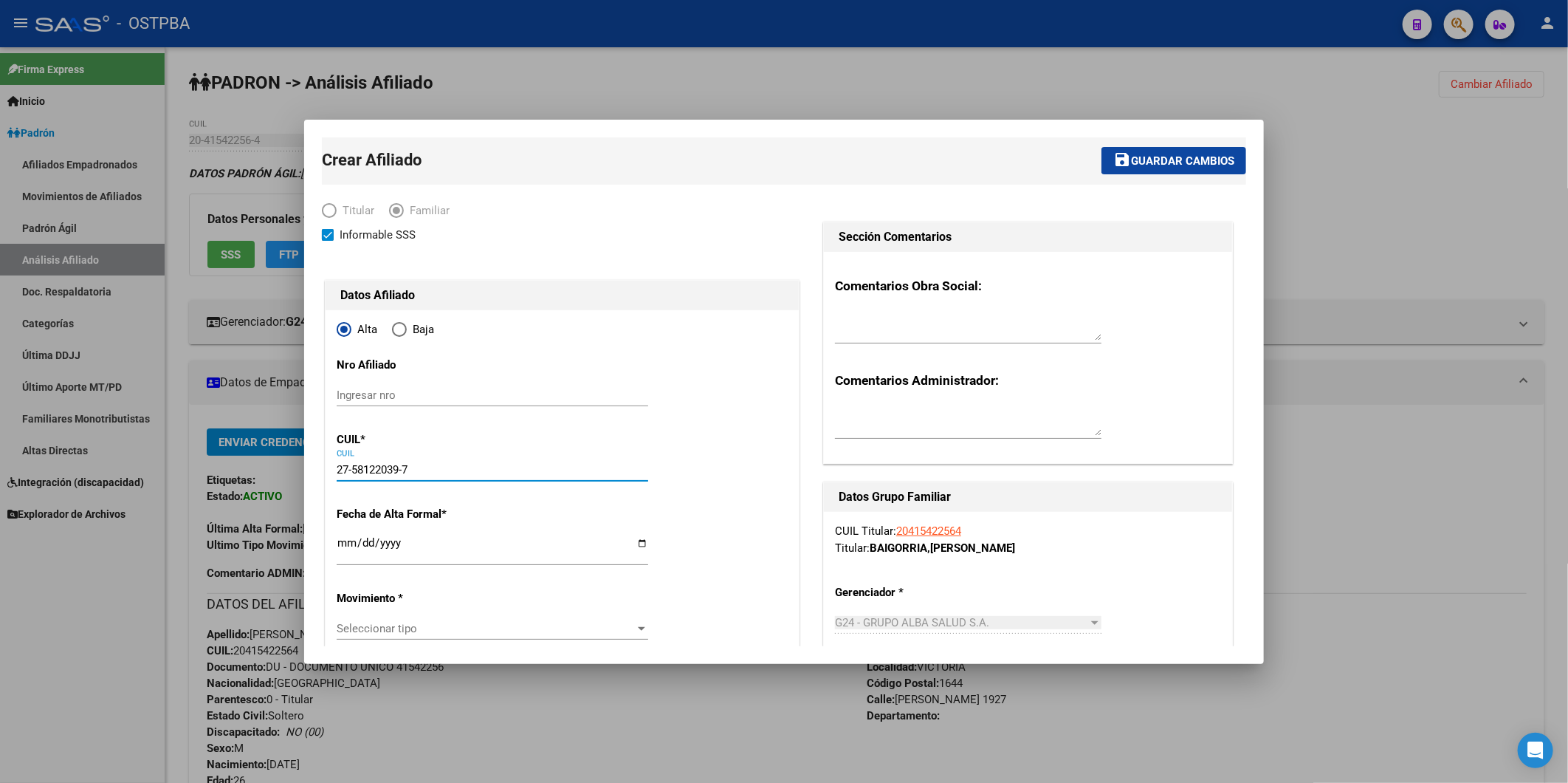
type input "58122039"
type input "BAIGORRIA"
type input "[PERSON_NAME] [PERSON_NAME]"
type input "[DATE]"
type input "[GEOGRAPHIC_DATA]"
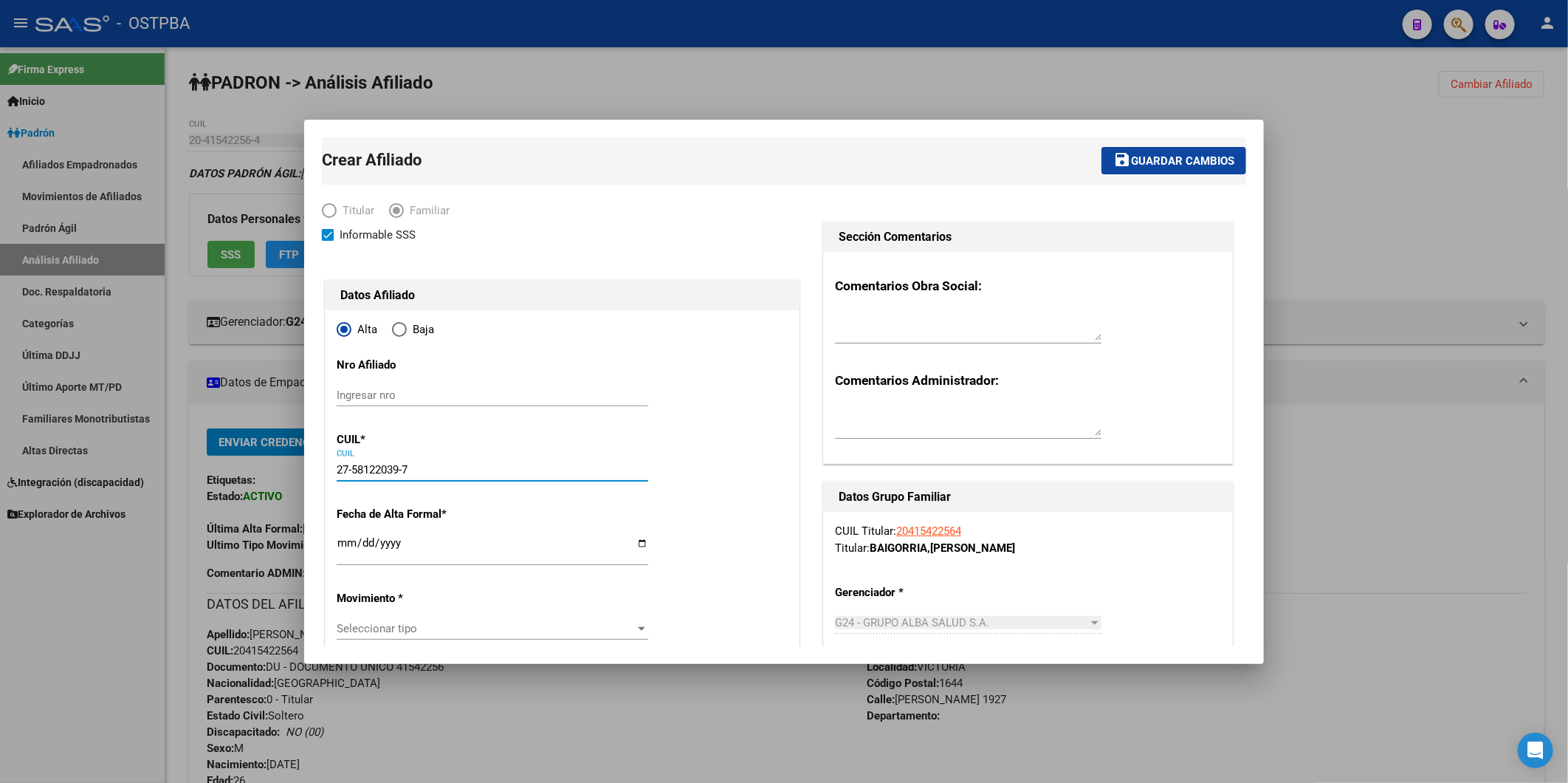
type input "0000"
type input "CNO MORON"
type input "2337"
type input "27-58122039-7"
click at [348, 545] on input "Ingresar fecha" at bounding box center [492, 548] width 311 height 24
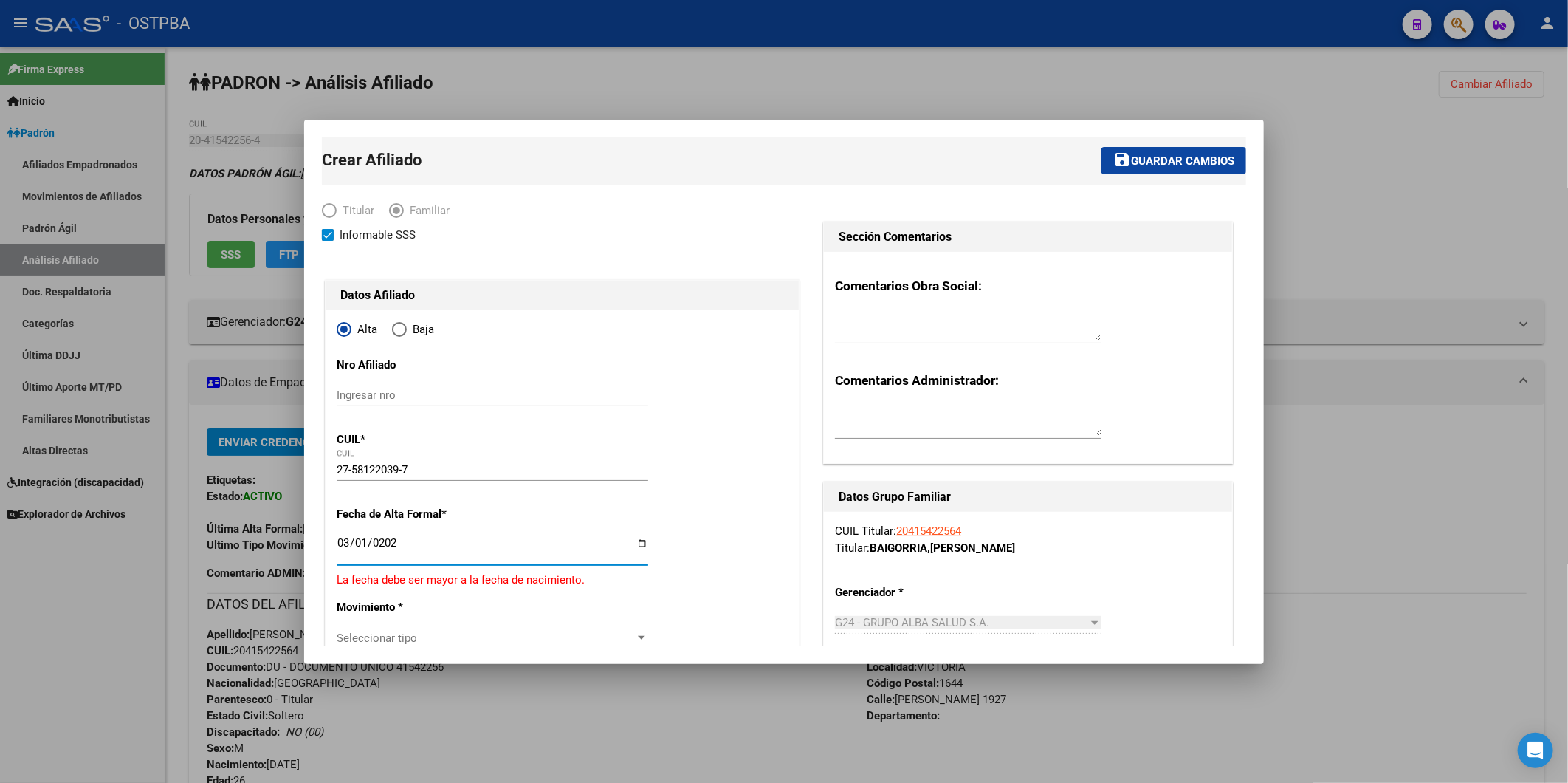
type input "[DATE]"
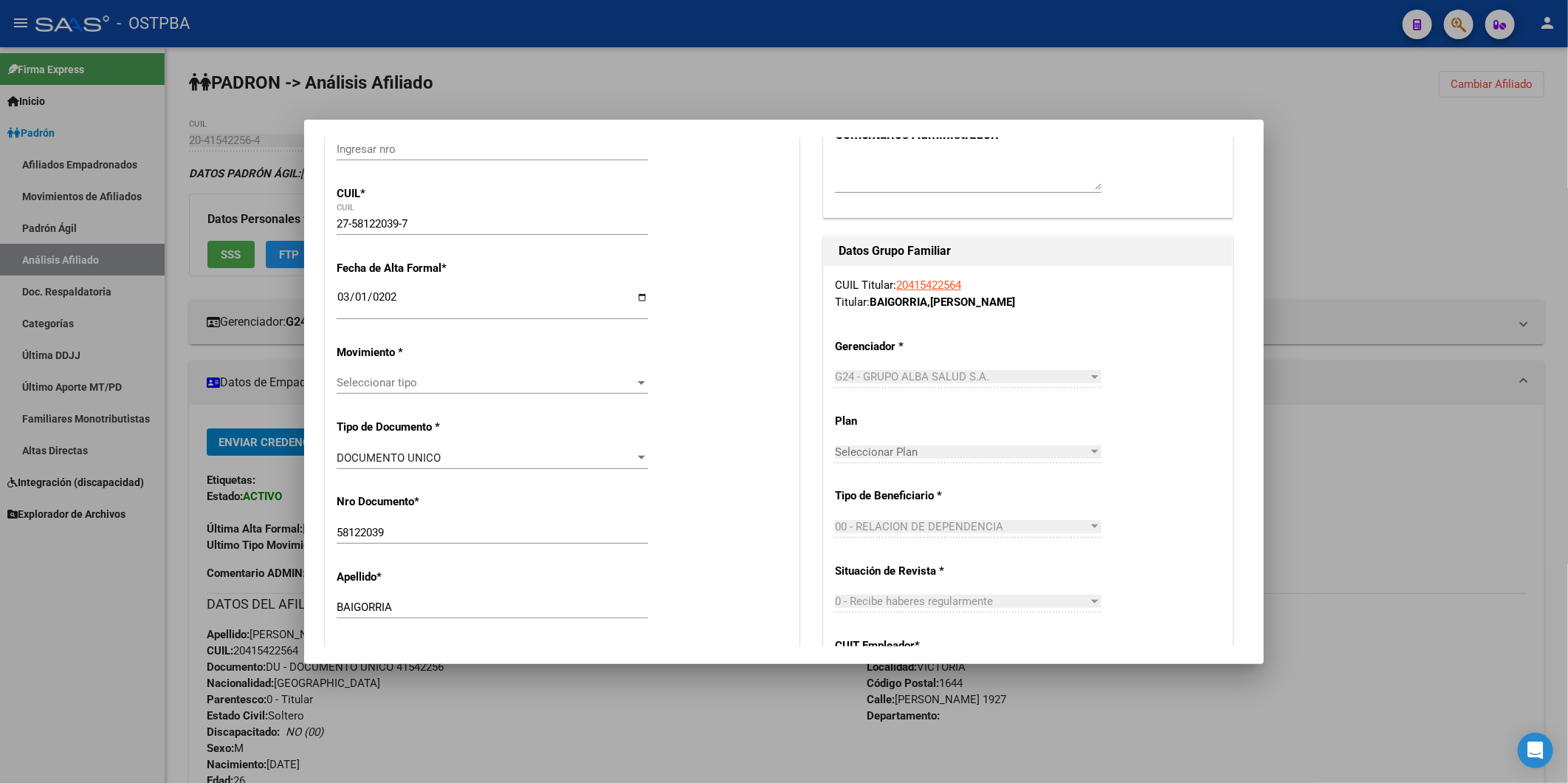
click at [639, 378] on div at bounding box center [641, 382] width 13 height 11
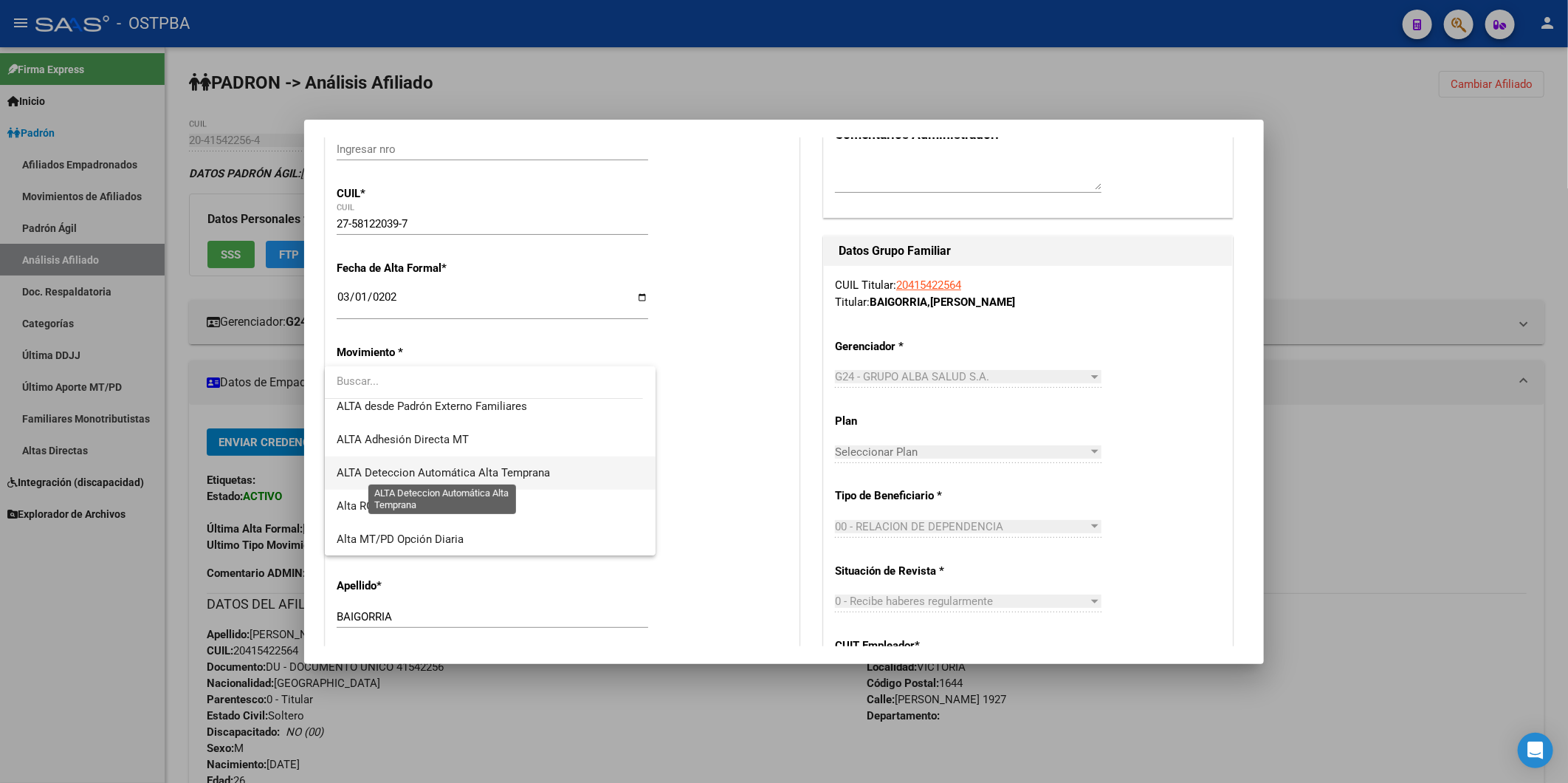
scroll to position [344, 0]
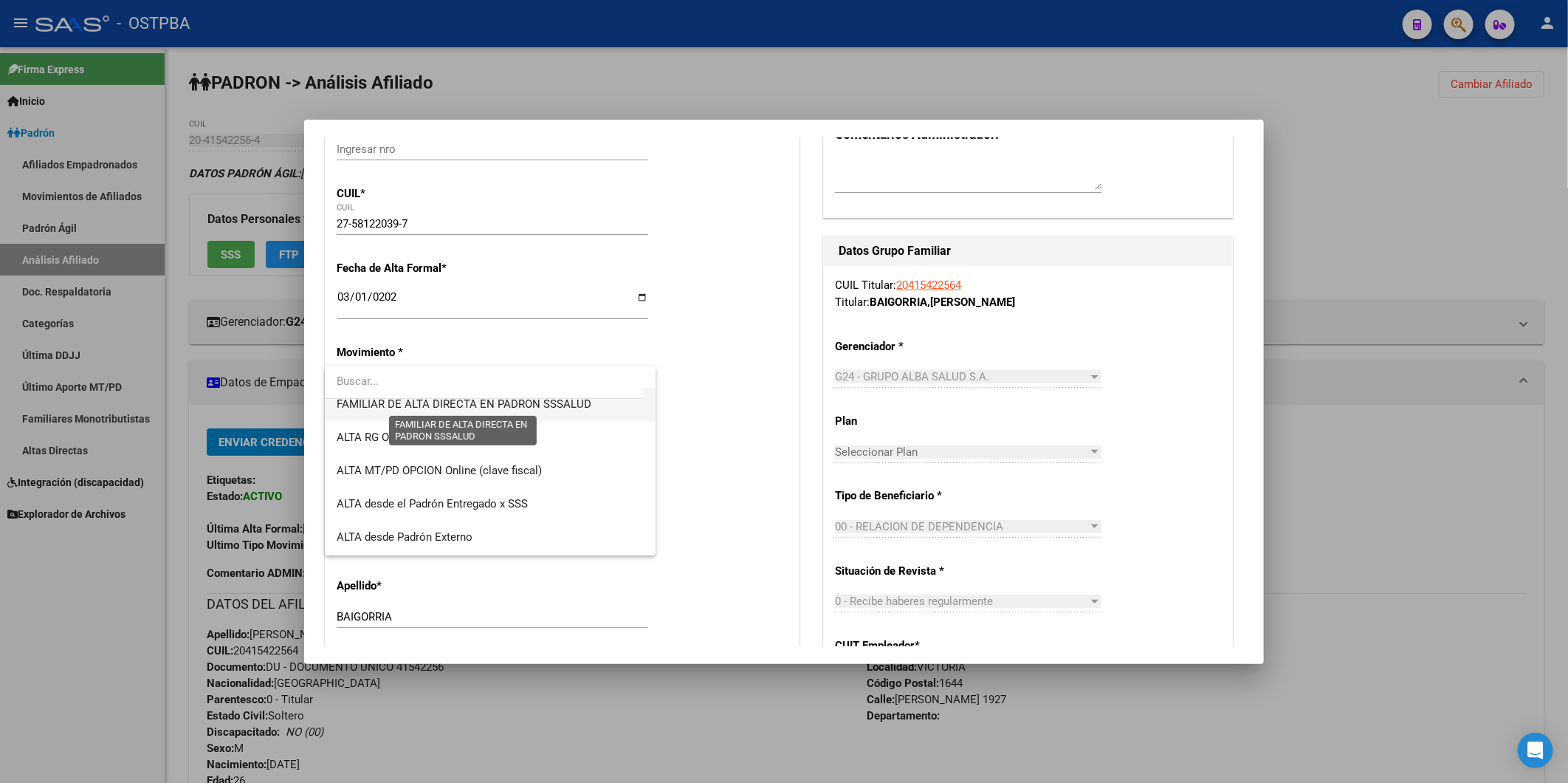
click at [505, 401] on span "FAMILIAR DE ALTA DIRECTA EN PADRON SSSALUD" at bounding box center [463, 404] width 255 height 13
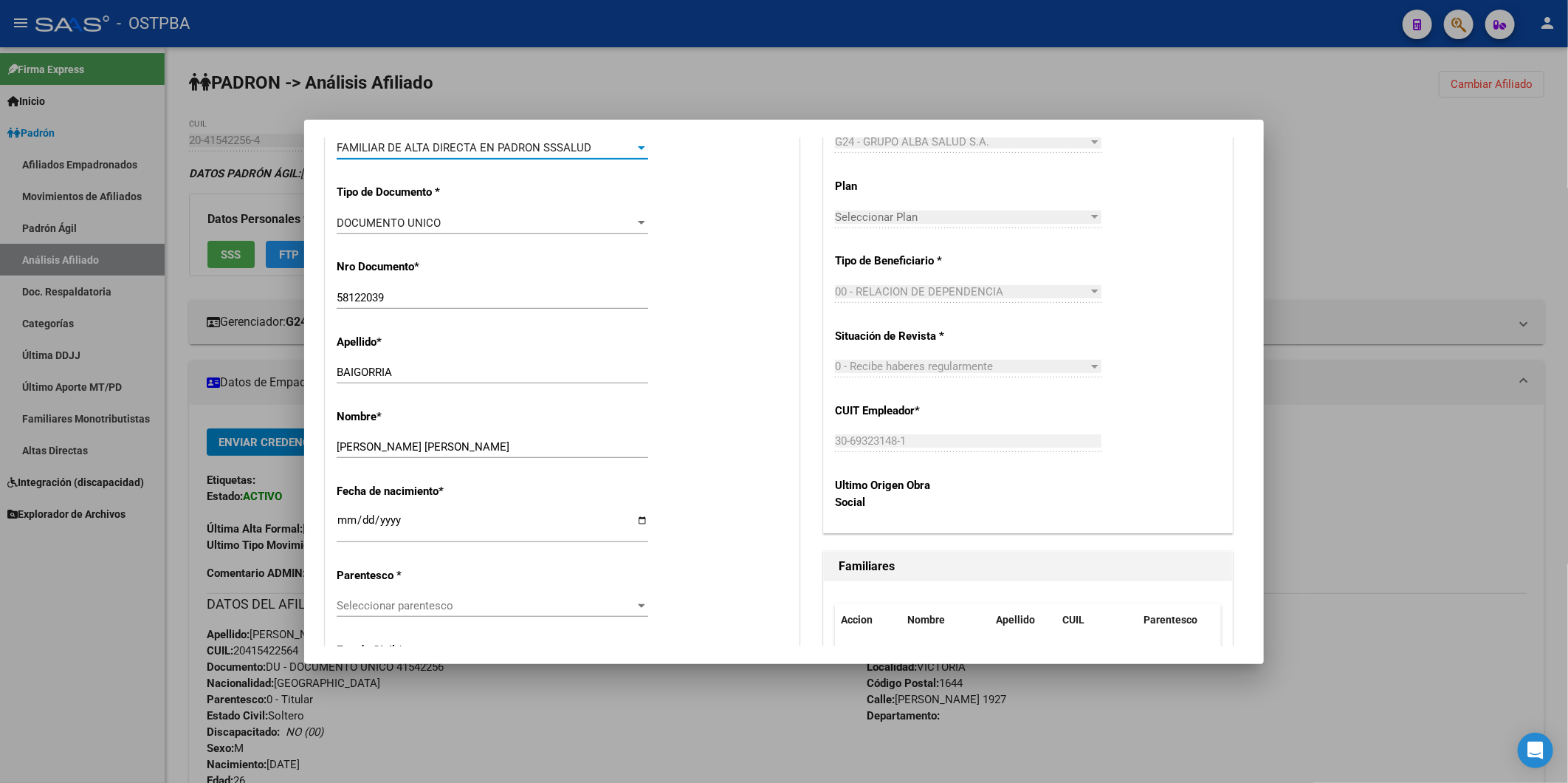
scroll to position [574, 0]
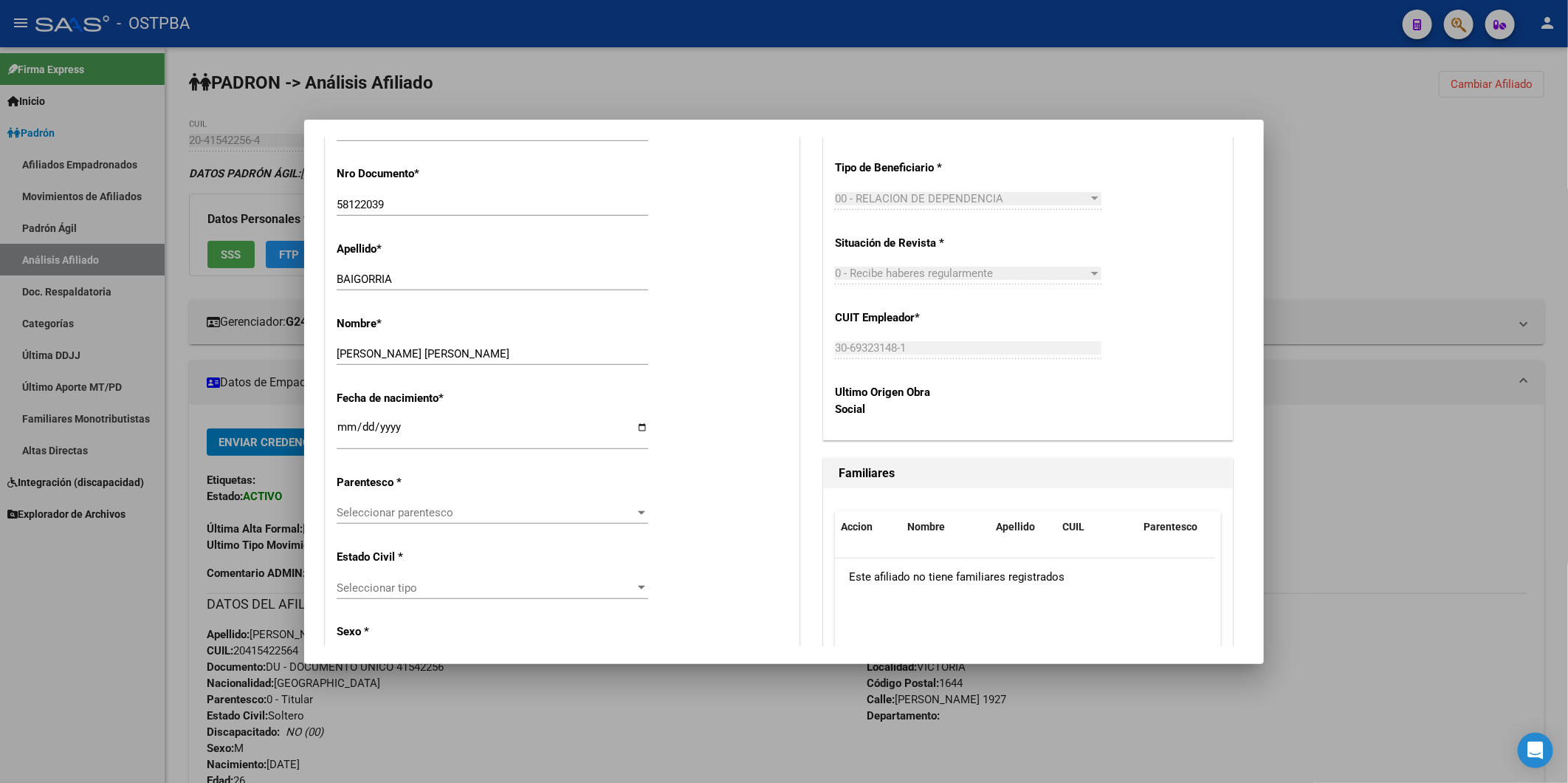
click at [638, 512] on div at bounding box center [641, 513] width 7 height 4
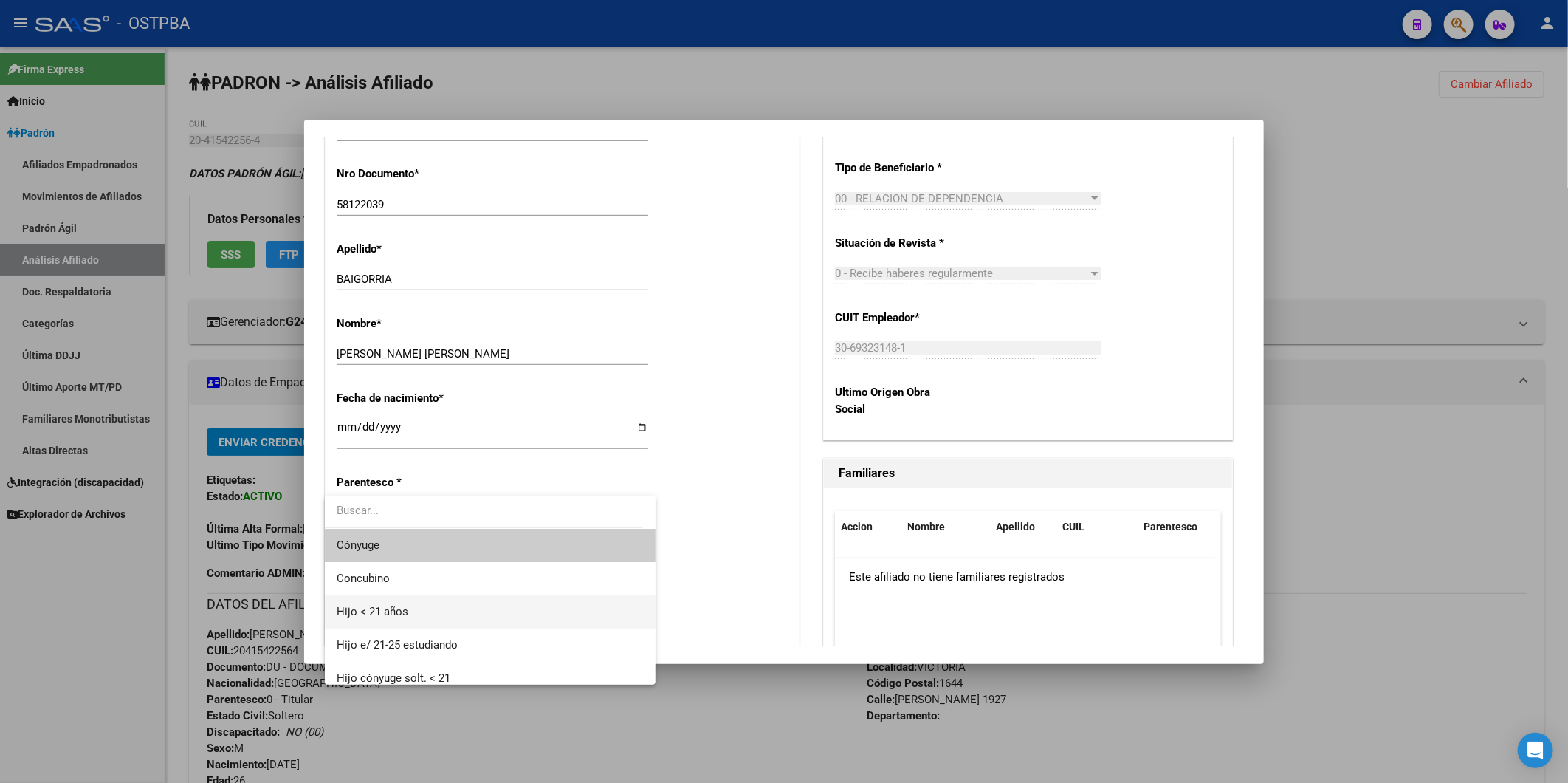
click at [525, 610] on span "Hijo < 21 años" at bounding box center [490, 612] width 306 height 34
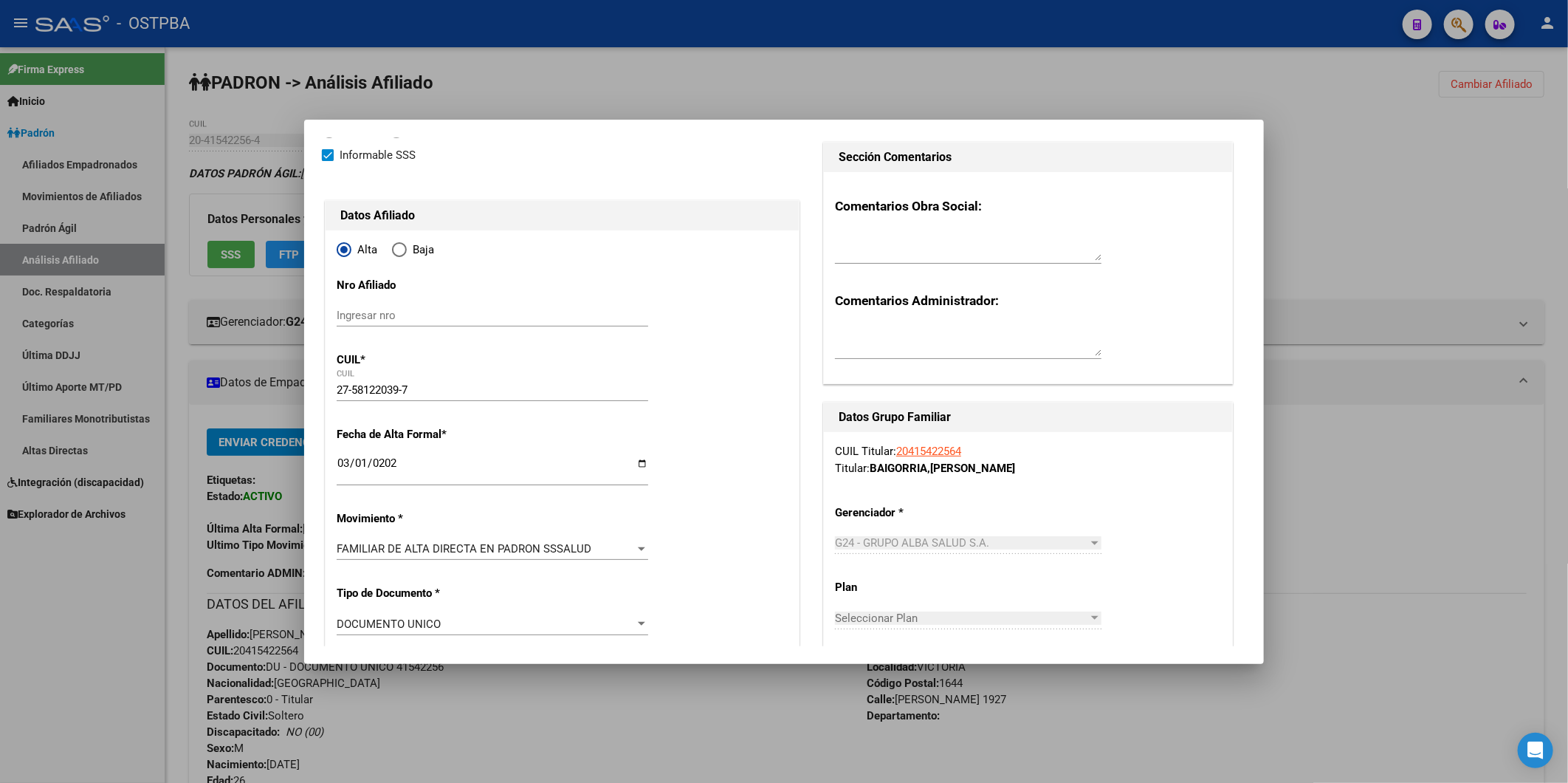
scroll to position [0, 0]
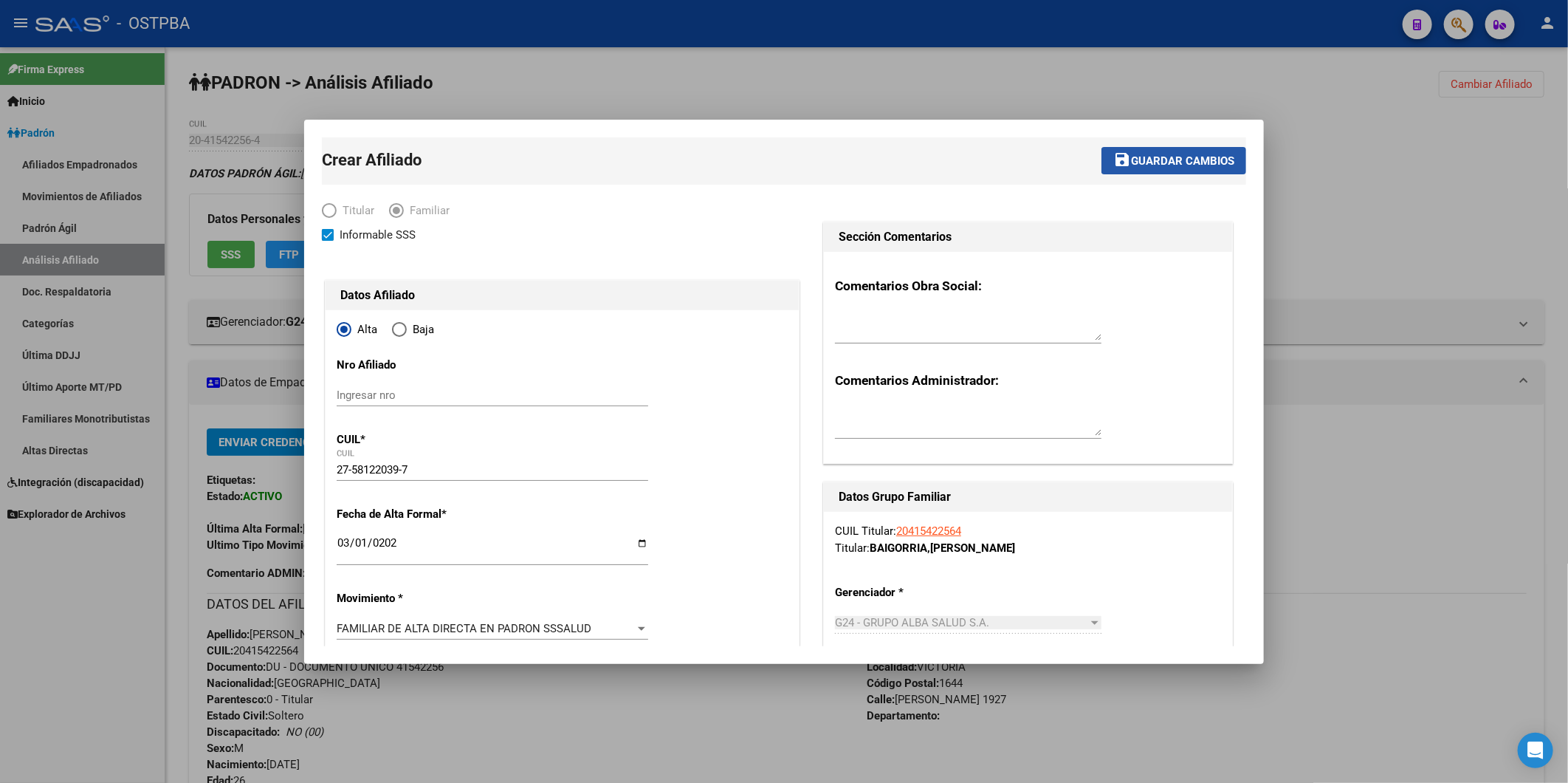
click at [1141, 162] on span "Guardar cambios" at bounding box center [1182, 161] width 103 height 13
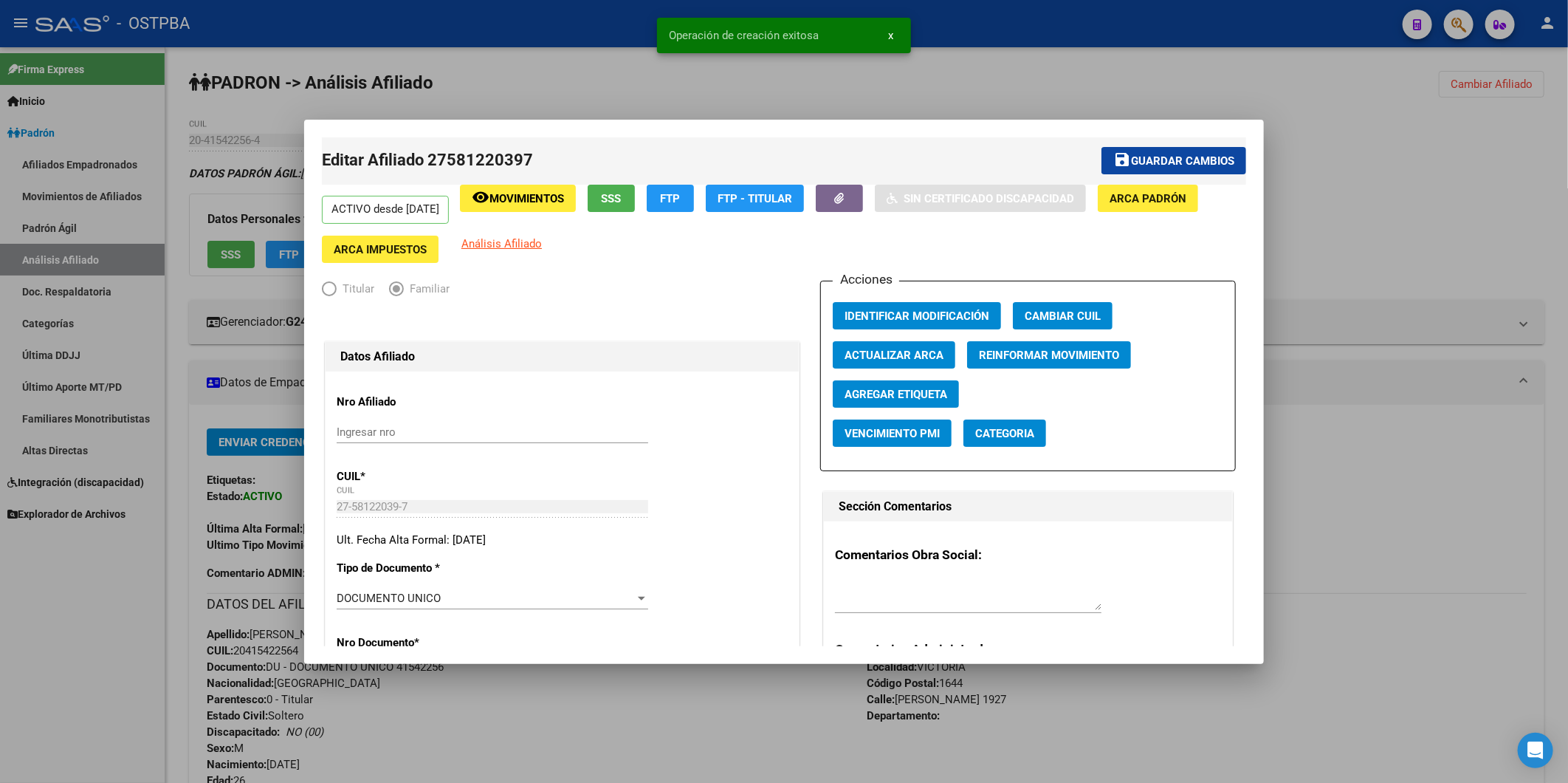
click at [1362, 517] on div at bounding box center [784, 392] width 1568 height 783
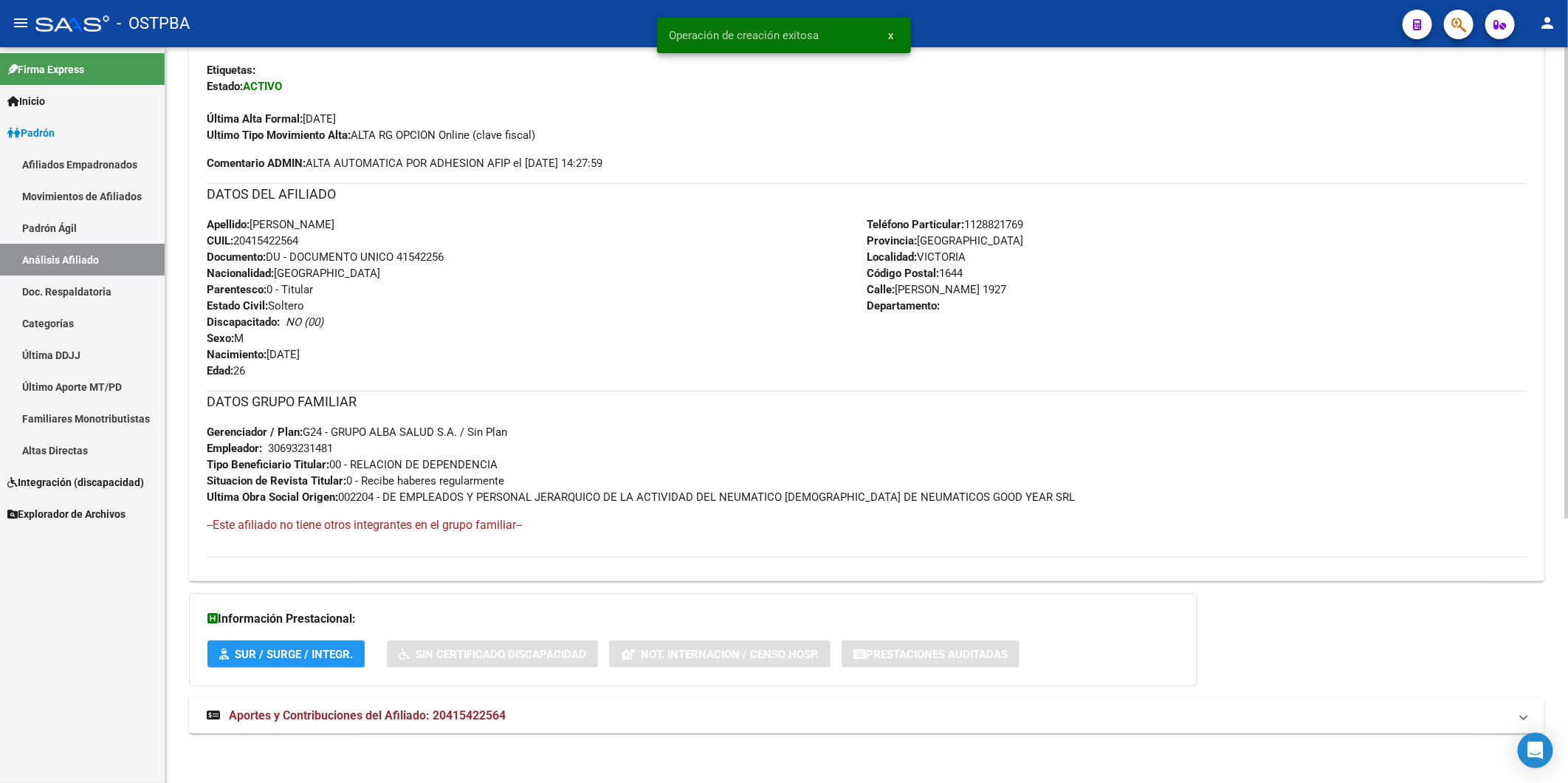
scroll to position [414, 0]
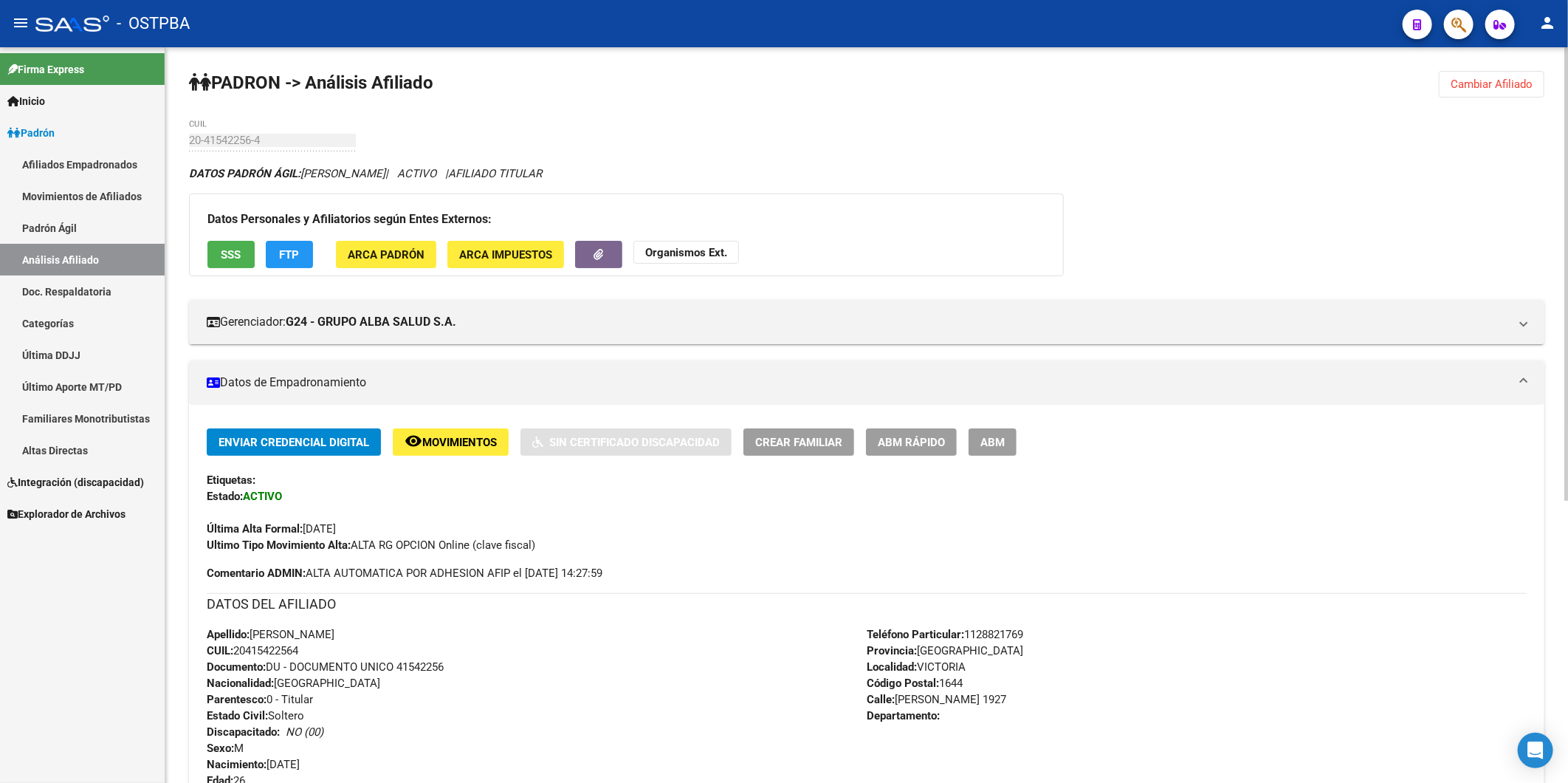
click at [1460, 81] on span "Cambiar Afiliado" at bounding box center [1492, 84] width 82 height 13
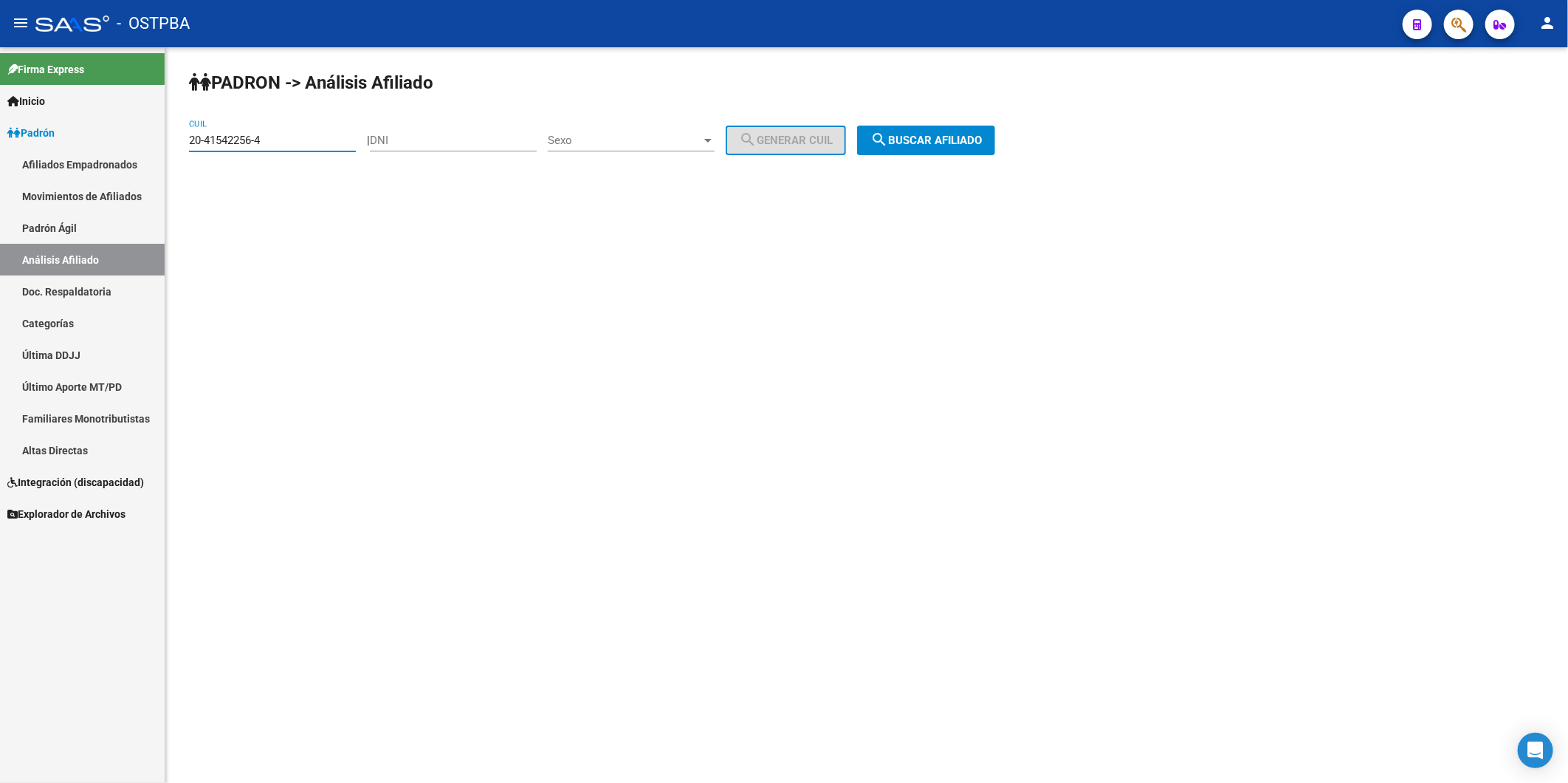
drag, startPoint x: 338, startPoint y: 138, endPoint x: 140, endPoint y: 156, distance: 198.8
click at [140, 156] on mat-sidenav-container "Firma Express Inicio Instructivos Contacto OS Padrón Afiliados Empadronados Mov…" at bounding box center [784, 415] width 1568 height 735
click at [422, 152] on div "DNI" at bounding box center [454, 135] width 167 height 32
type input "4785327"
click at [715, 143] on div at bounding box center [708, 140] width 13 height 11
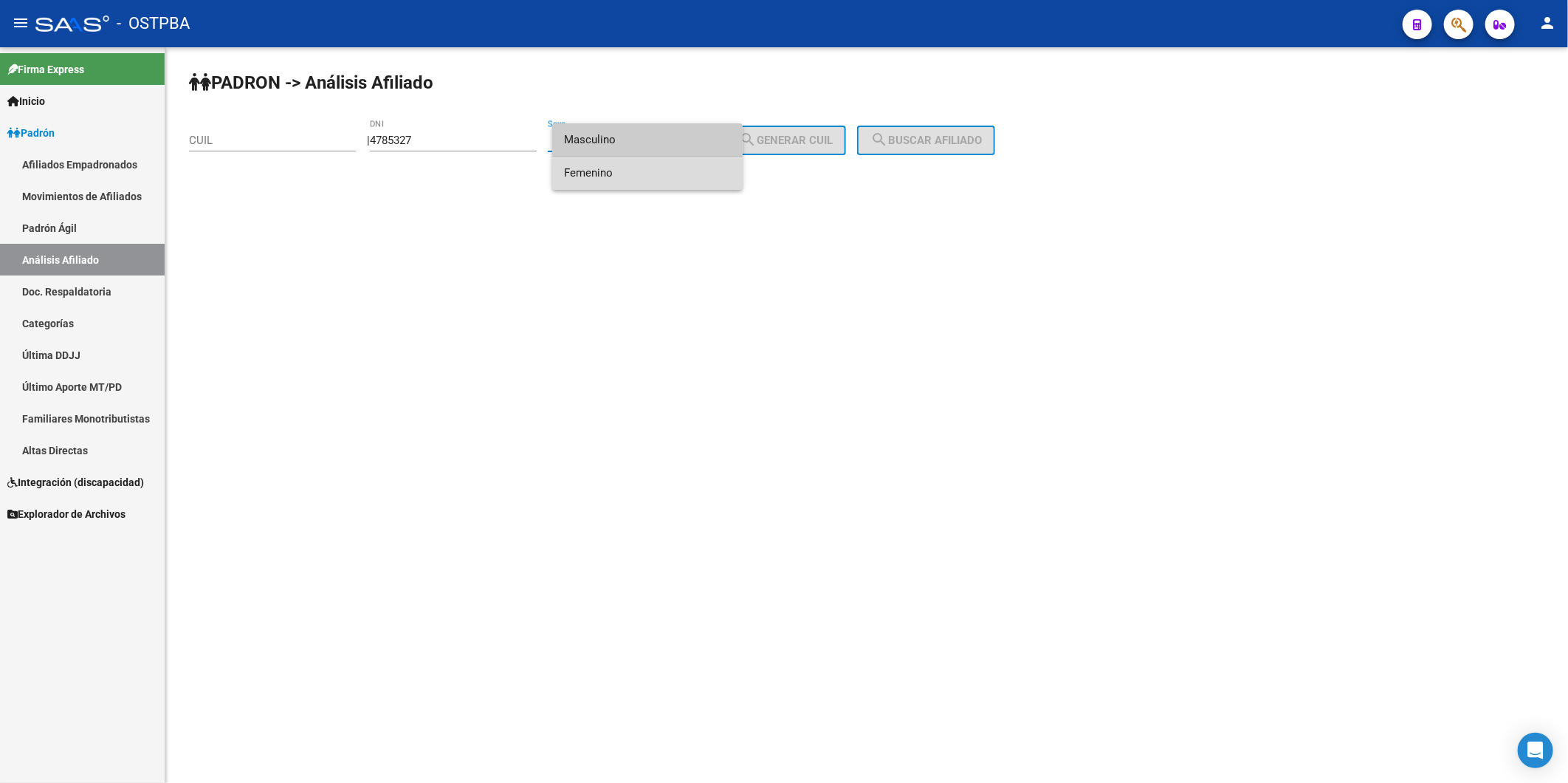
click at [707, 180] on span "Femenino" at bounding box center [648, 173] width 167 height 34
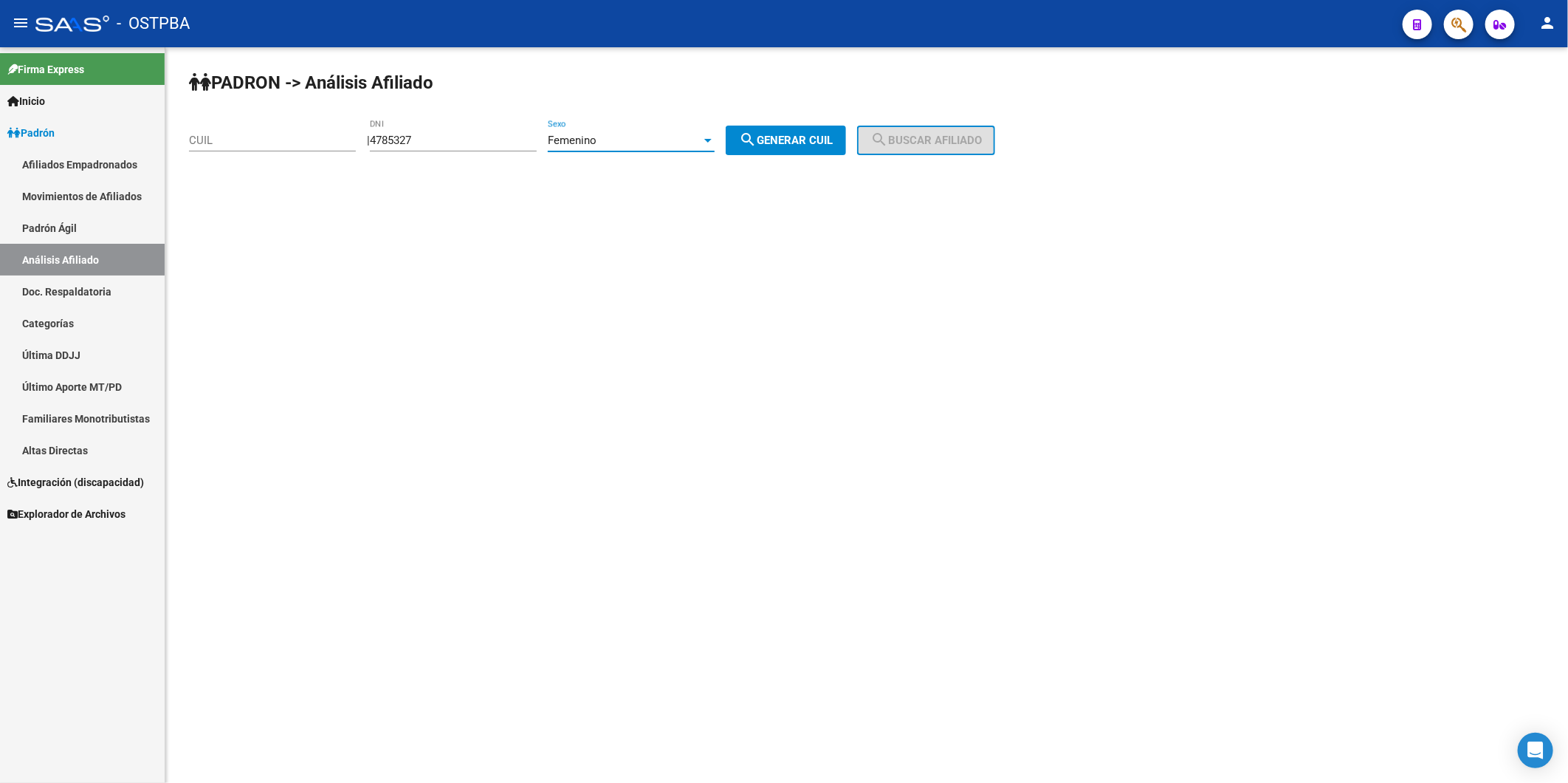
click at [833, 138] on span "search Generar CUIL" at bounding box center [786, 140] width 94 height 13
click at [938, 138] on span "search Buscar afiliado" at bounding box center [926, 140] width 111 height 13
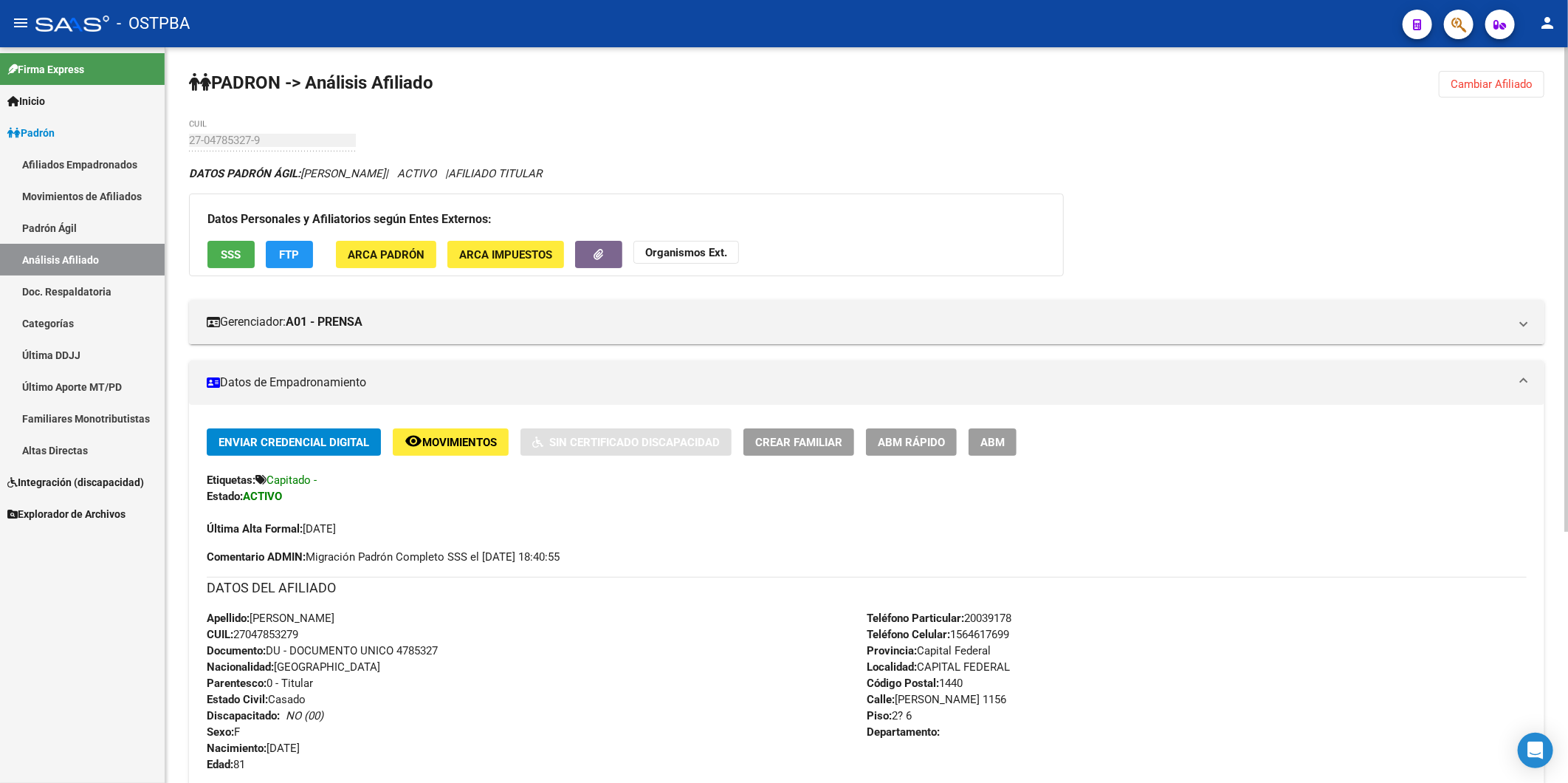
drag, startPoint x: 308, startPoint y: 635, endPoint x: 238, endPoint y: 631, distance: 70.1
click at [238, 631] on div "Apellido: HAYDEE OLGA CAPIELLO CUIL: 27047853279 Documento: DU - DOCUMENTO UNIC…" at bounding box center [536, 691] width 660 height 162
copy span "27047853279"
click at [608, 681] on div "Apellido: HAYDEE OLGA CAPIELLO CUIL: 27047853279 Documento: DU - DOCUMENTO UNIC…" at bounding box center [536, 691] width 660 height 162
click at [1512, 74] on button "Cambiar Afiliado" at bounding box center [1491, 84] width 106 height 26
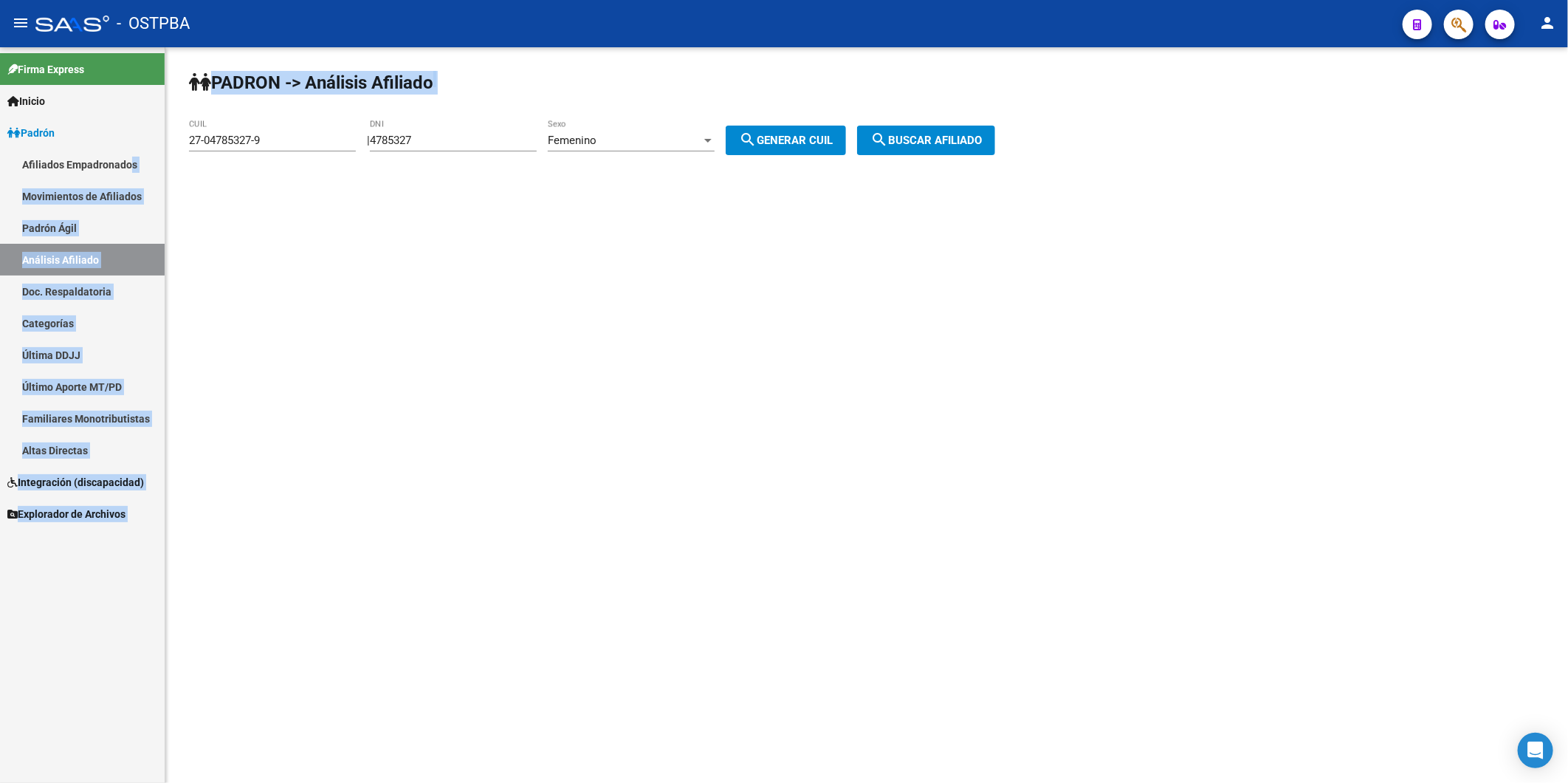
drag, startPoint x: 315, startPoint y: 129, endPoint x: 131, endPoint y: 178, distance: 190.4
click at [131, 178] on mat-sidenav-container "Firma Express Inicio Instructivos Contacto OS Padrón Afiliados Empadronados Mov…" at bounding box center [784, 415] width 1568 height 735
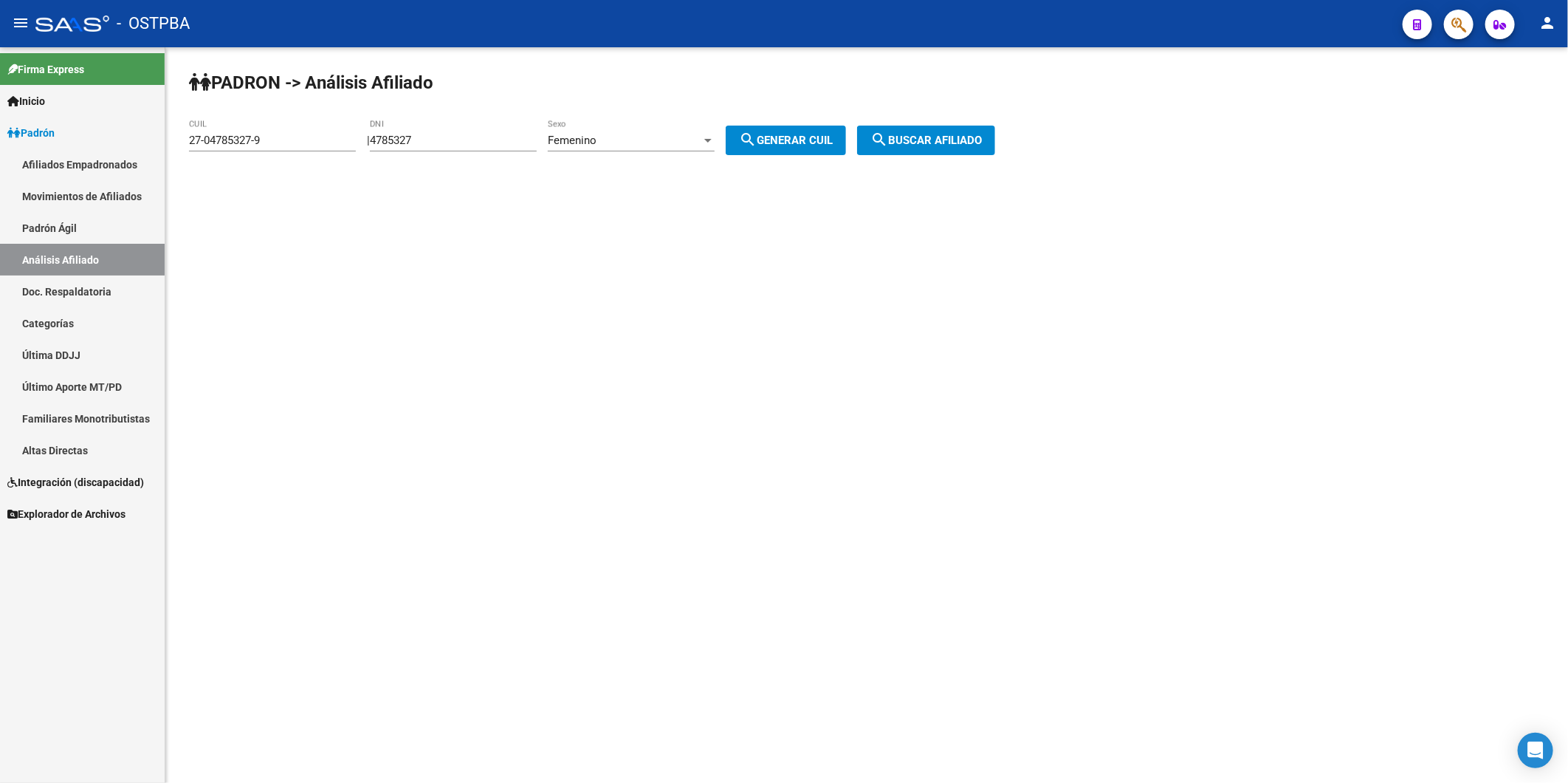
drag, startPoint x: 131, startPoint y: 178, endPoint x: 290, endPoint y: 282, distance: 190.0
click at [290, 282] on mat-sidenav-content "PADRON -> Análisis Afiliado 27-04785327-9 CUIL | 4785327 DNI Femenino Sexo sear…" at bounding box center [866, 415] width 1403 height 735
drag, startPoint x: 289, startPoint y: 142, endPoint x: 0, endPoint y: 319, distance: 338.9
click at [116, 158] on mat-sidenav-container "Firma Express Inicio Instructivos Contacto OS Padrón Afiliados Empadronados Mov…" at bounding box center [784, 415] width 1568 height 735
paste input "5761807-3"
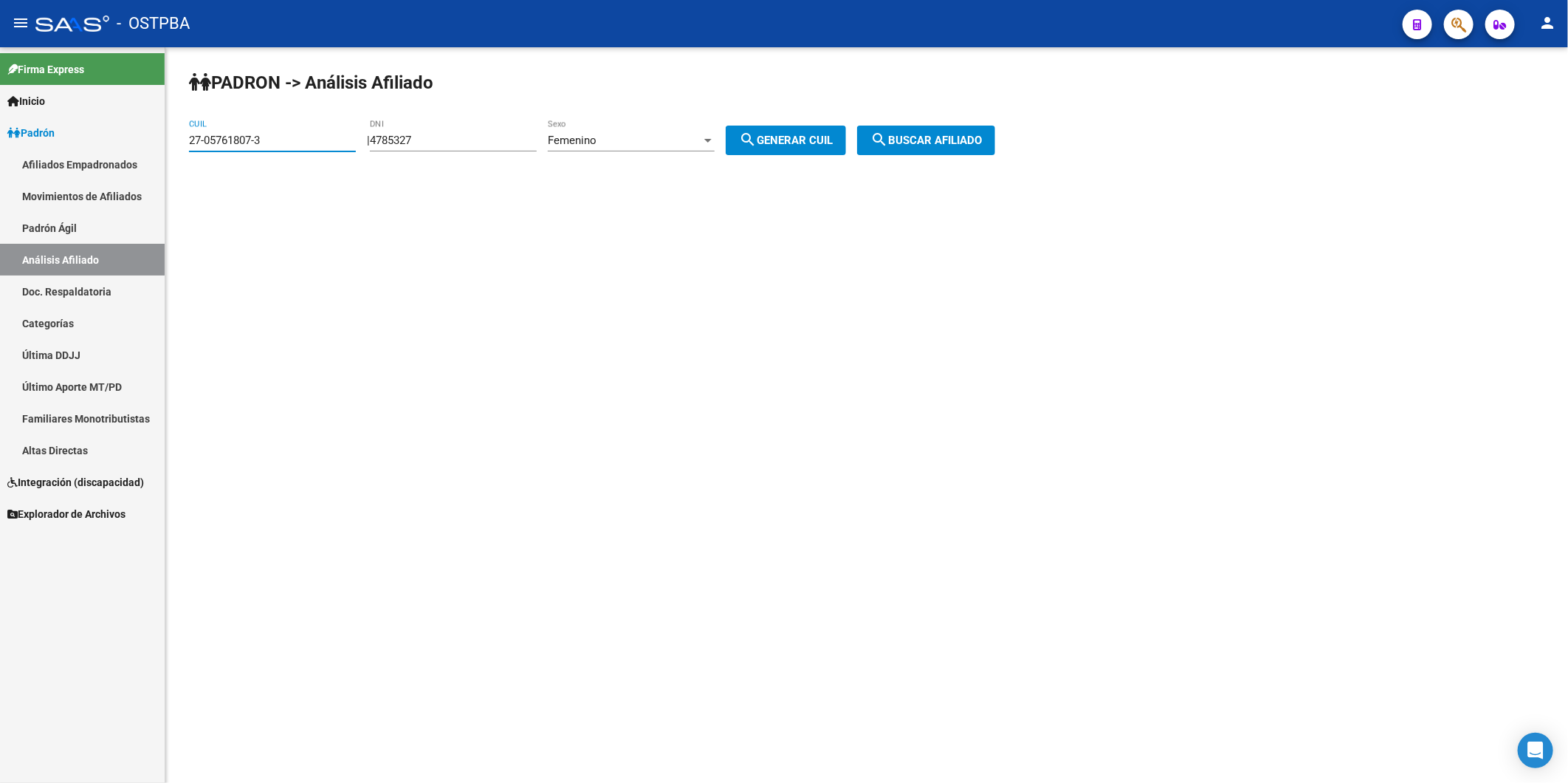
type input "27-05761807-3"
click at [914, 146] on span "search Buscar afiliado" at bounding box center [926, 140] width 111 height 13
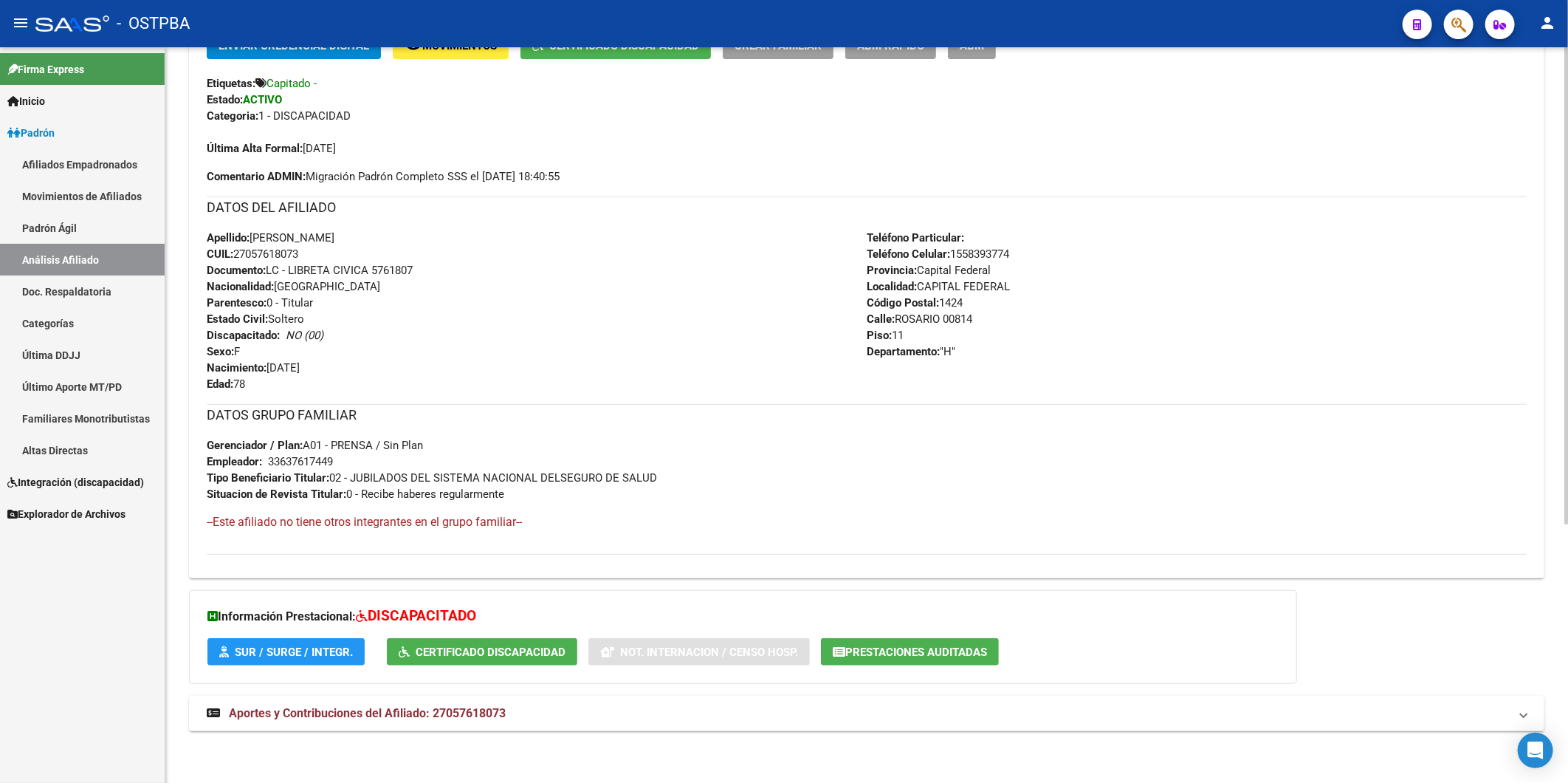
scroll to position [152, 0]
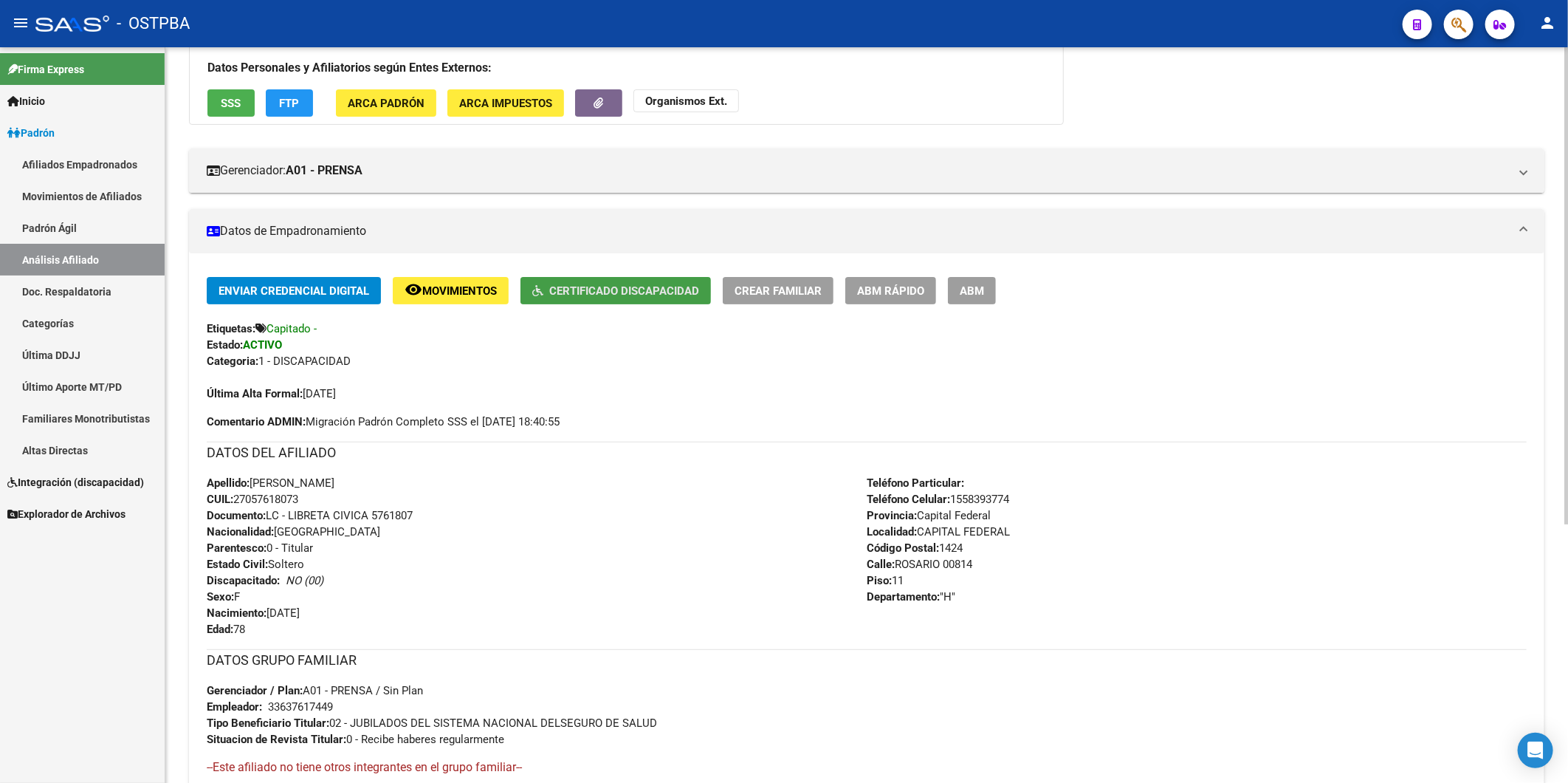
click at [577, 291] on span "Certificado Discapacidad" at bounding box center [624, 291] width 150 height 13
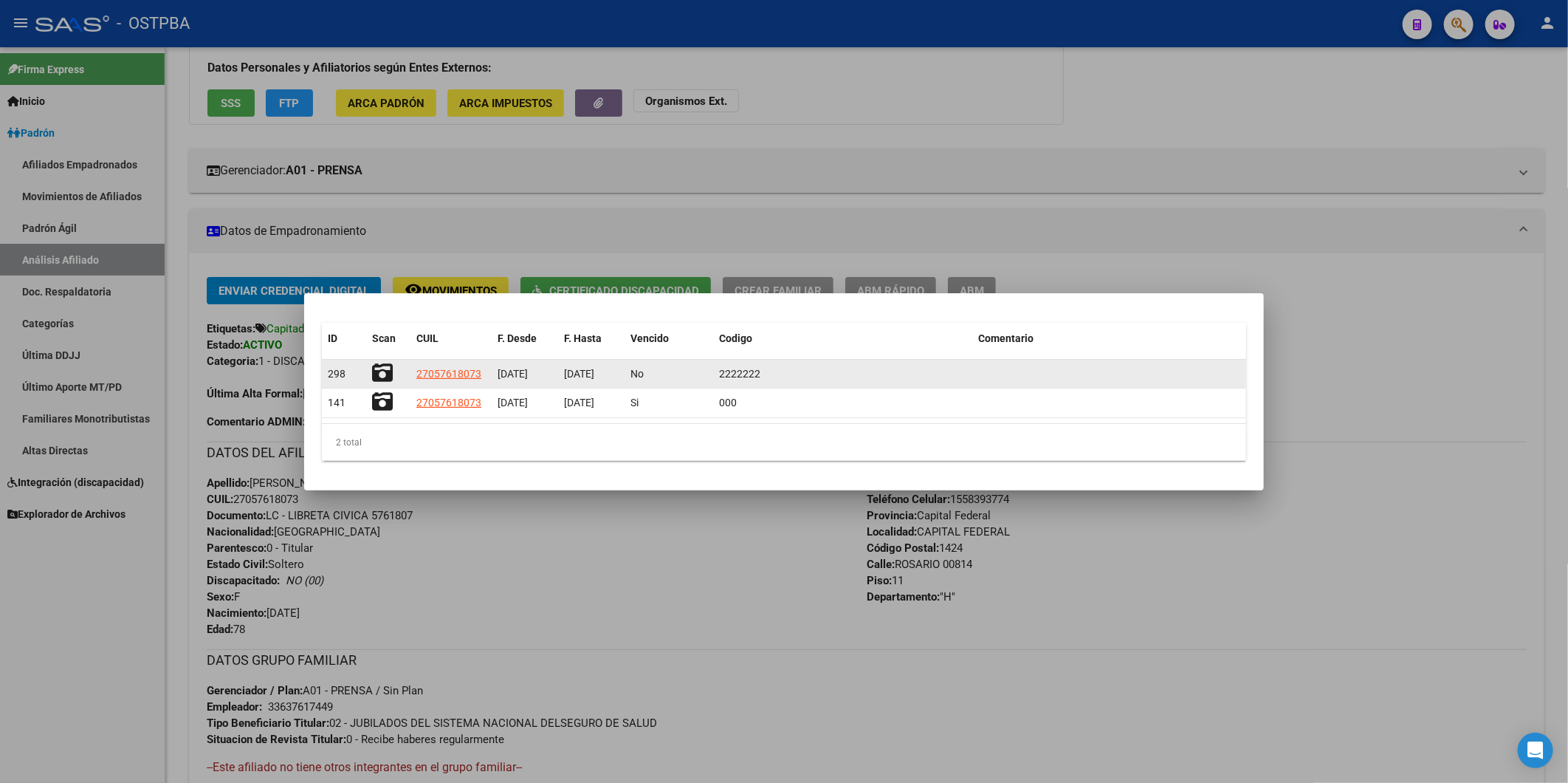
click at [374, 370] on icon at bounding box center [382, 373] width 20 height 20
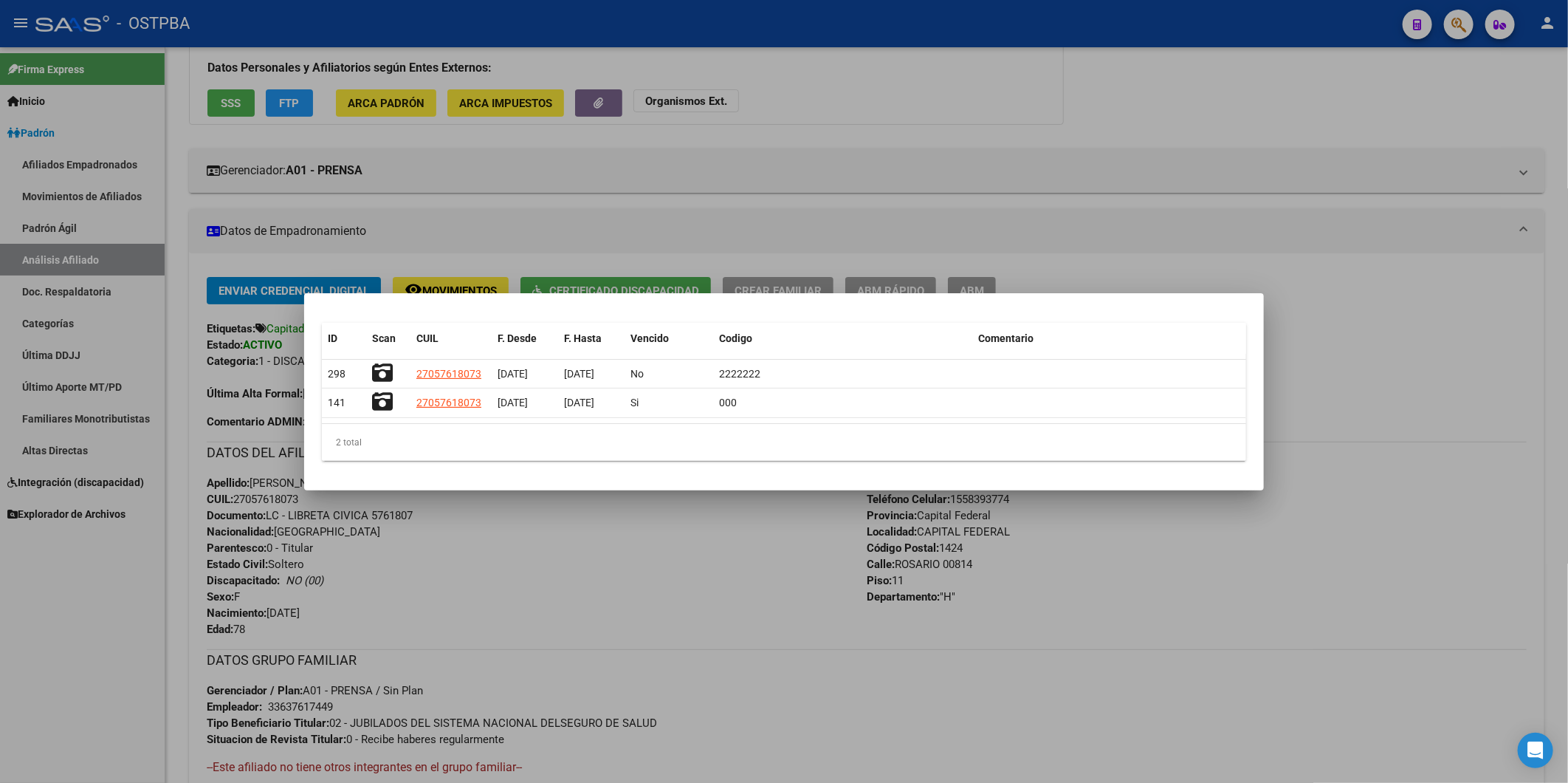
drag, startPoint x: 800, startPoint y: 131, endPoint x: 717, endPoint y: 107, distance: 86.4
click at [799, 131] on div at bounding box center [784, 392] width 1568 height 783
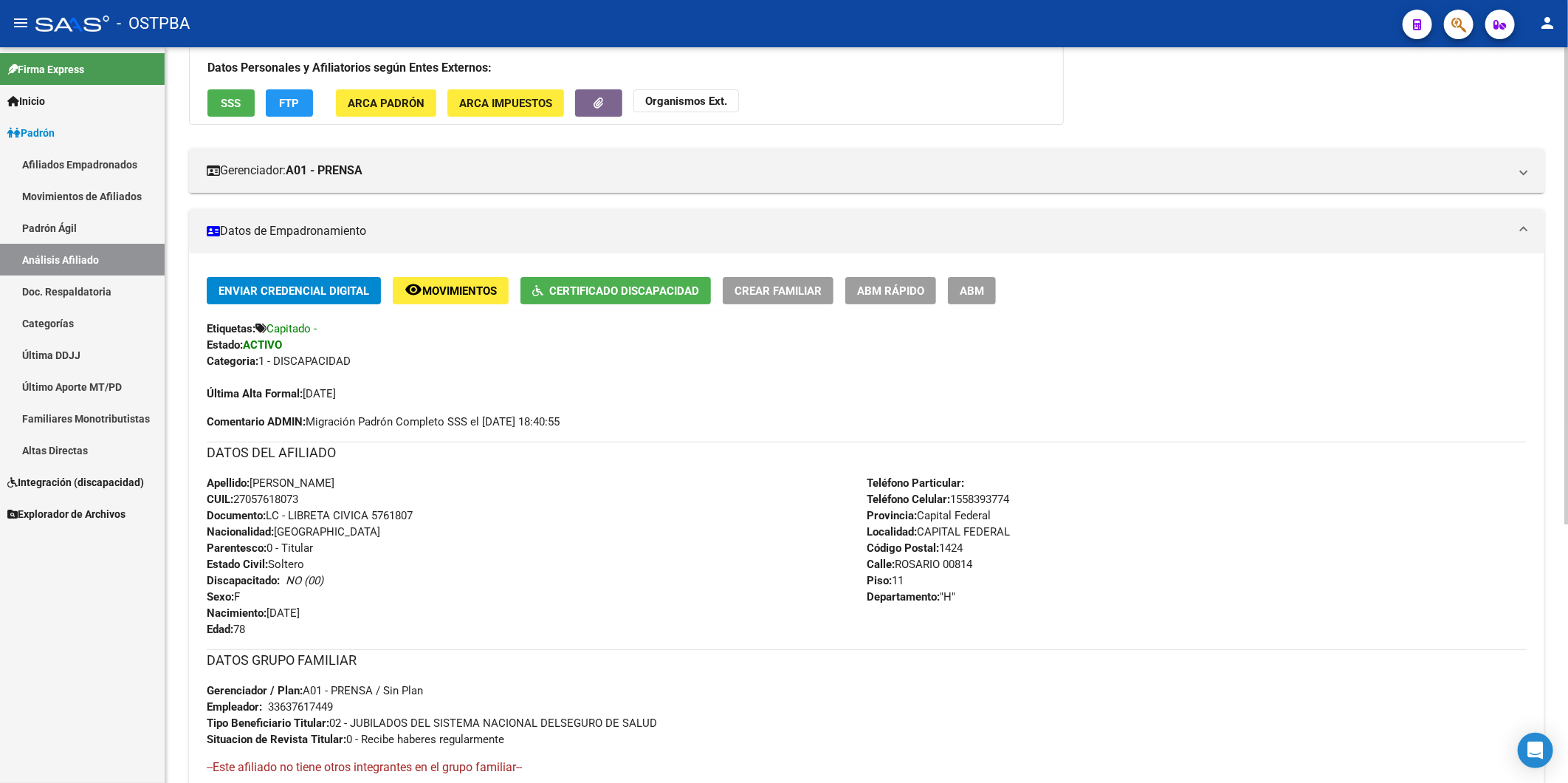
scroll to position [0, 0]
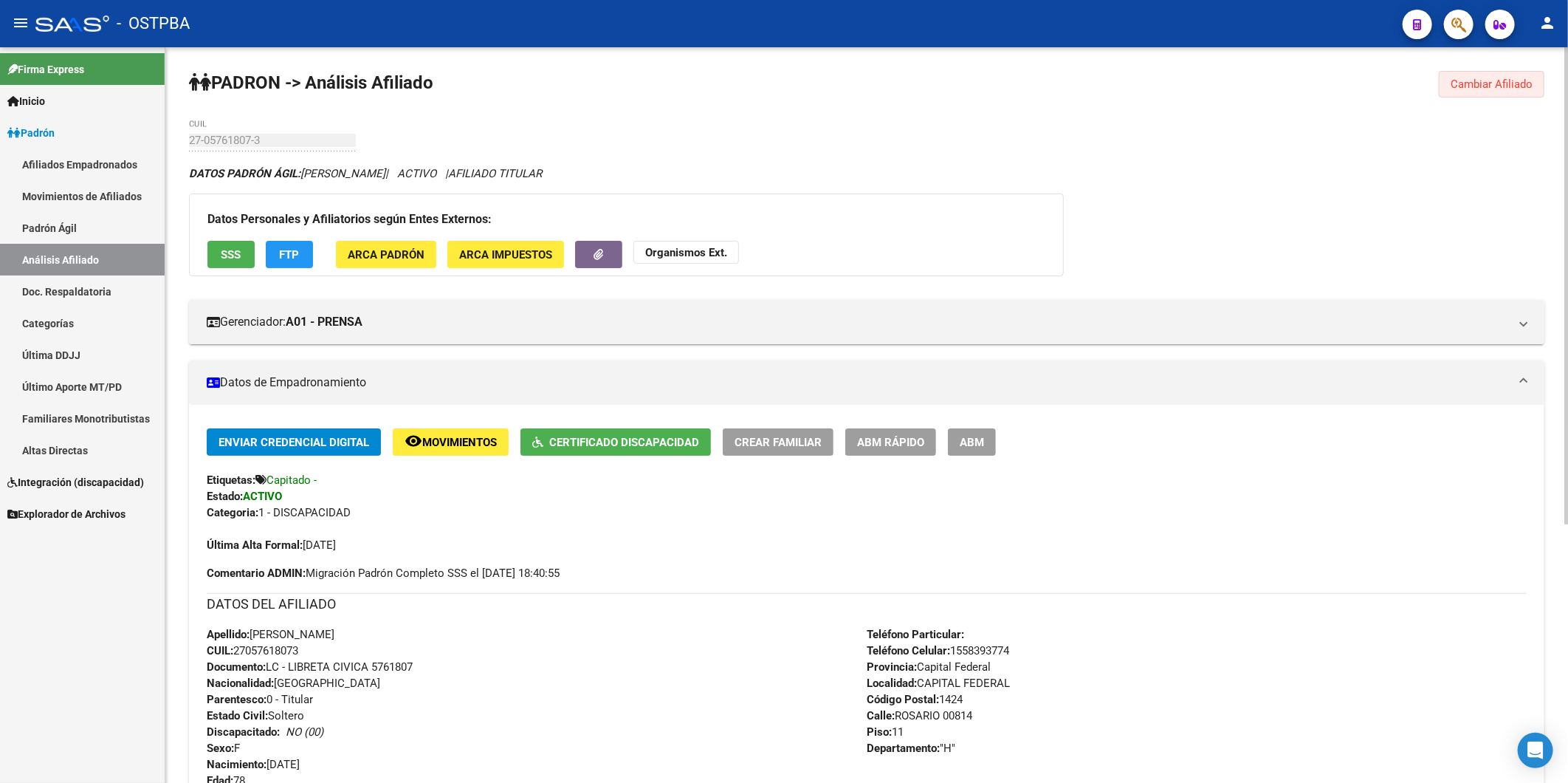
drag, startPoint x: 1524, startPoint y: 86, endPoint x: 865, endPoint y: 76, distance: 659.1
click at [1525, 81] on span "Cambiar Afiliado" at bounding box center [1492, 84] width 82 height 13
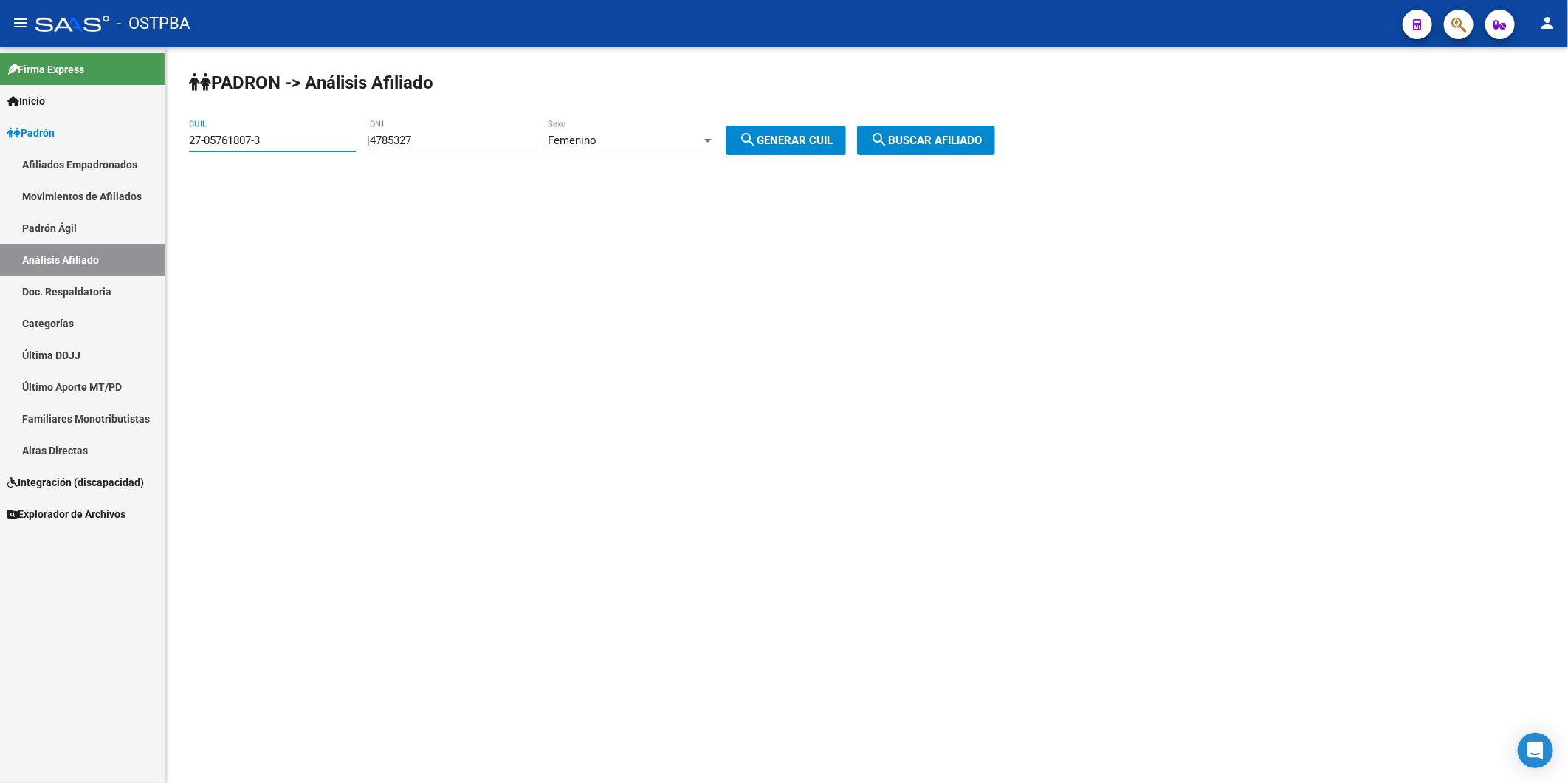
drag, startPoint x: 281, startPoint y: 141, endPoint x: -4, endPoint y: 202, distance: 291.5
click at [0, 202] on html "menu - OSTPBA person Firma Express Inicio Instructivos Contacto OS Padrón Afili…" at bounding box center [784, 392] width 1568 height 783
drag, startPoint x: 445, startPoint y: 133, endPoint x: 397, endPoint y: 140, distance: 48.5
click at [389, 140] on div "4785327 DNI" at bounding box center [454, 135] width 167 height 32
drag, startPoint x: 445, startPoint y: 140, endPoint x: 382, endPoint y: 148, distance: 63.5
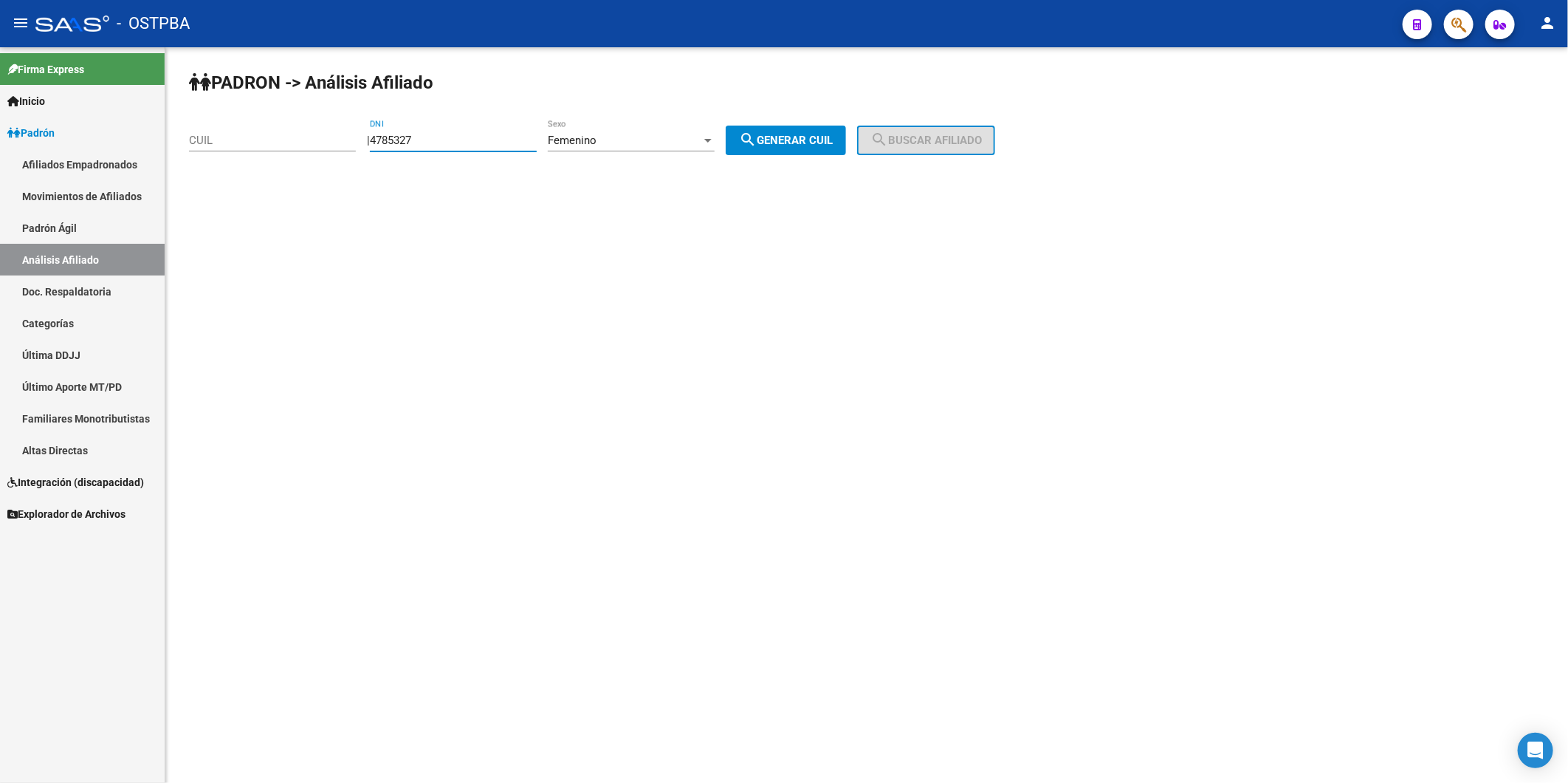
click at [384, 148] on div "PADRON -> Análisis Afiliado CUIL | 4785327 DNI Femenino Sexo search Generar CUI…" at bounding box center [866, 124] width 1403 height 155
click at [267, 155] on div "CUIL" at bounding box center [273, 143] width 167 height 46
drag, startPoint x: 267, startPoint y: 155, endPoint x: 319, endPoint y: 202, distance: 70.1
click at [319, 202] on mat-sidenav-content "PADRON -> Análisis Afiliado CUIL | DNI Femenino Sexo search Generar CUIL search…" at bounding box center [866, 415] width 1403 height 735
click at [255, 145] on input "CUIL" at bounding box center [273, 140] width 167 height 13
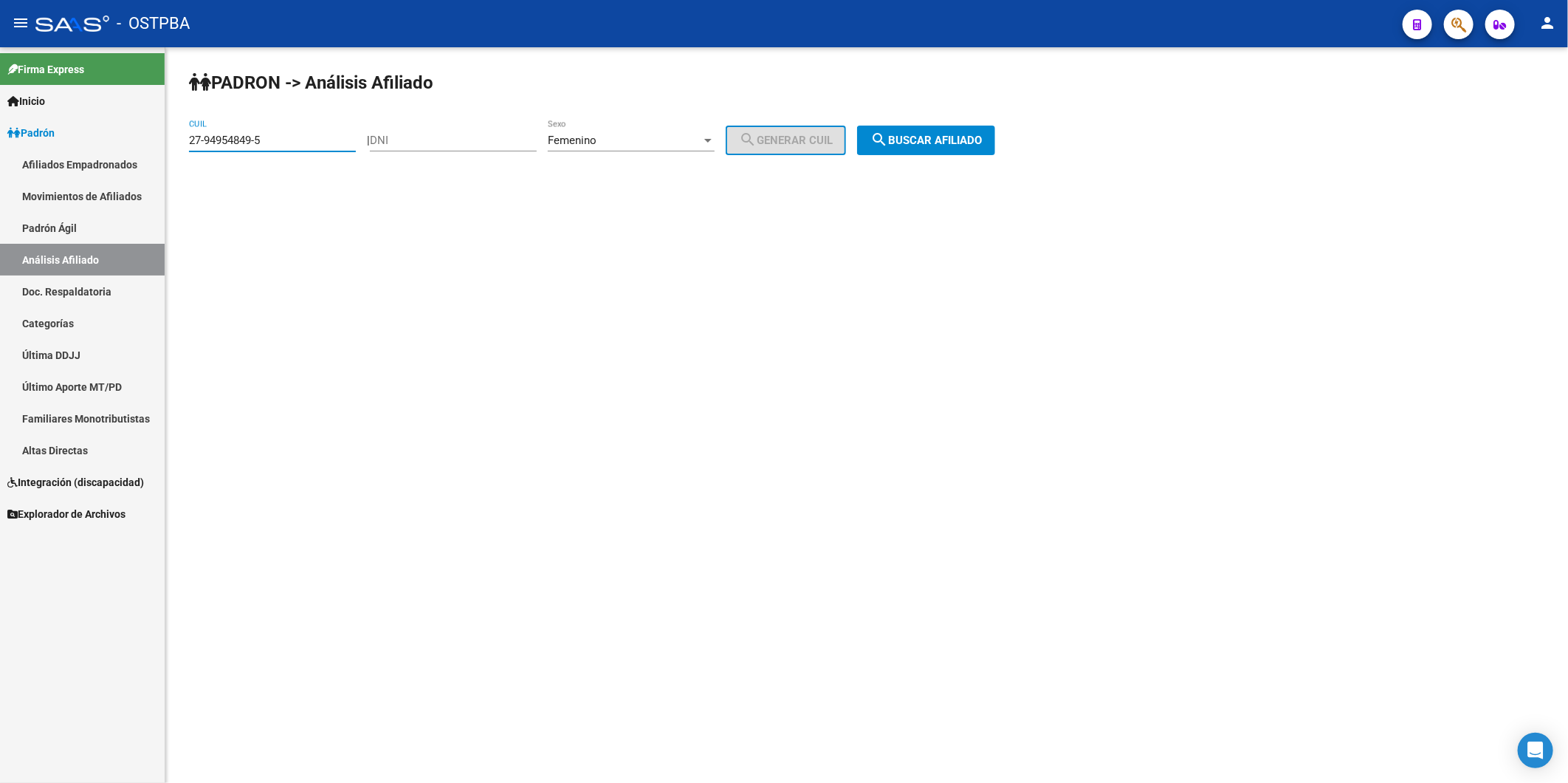
type input "27-94954849-5"
click at [979, 135] on span "search Buscar afiliado" at bounding box center [926, 140] width 111 height 13
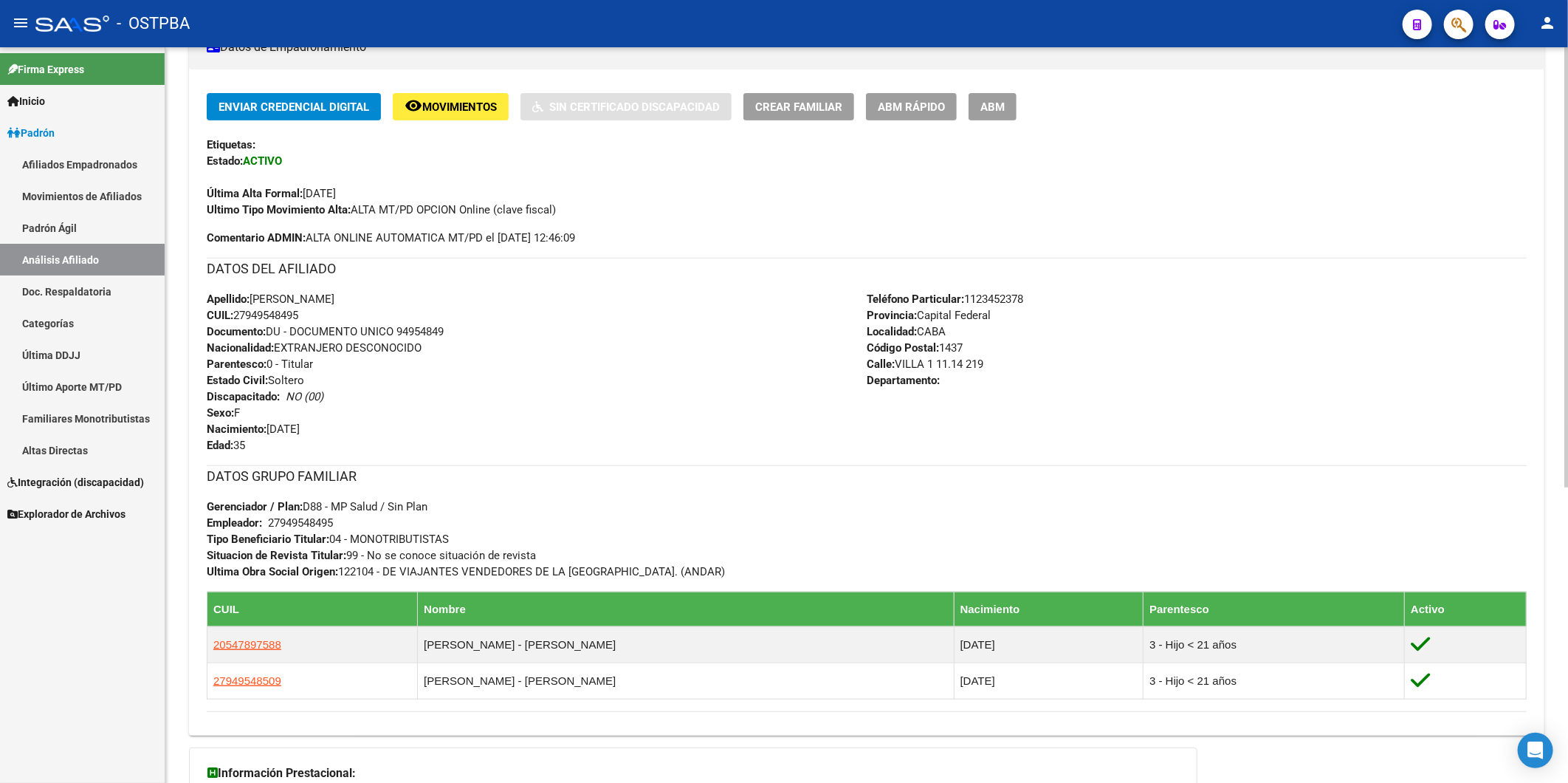
scroll to position [410, 0]
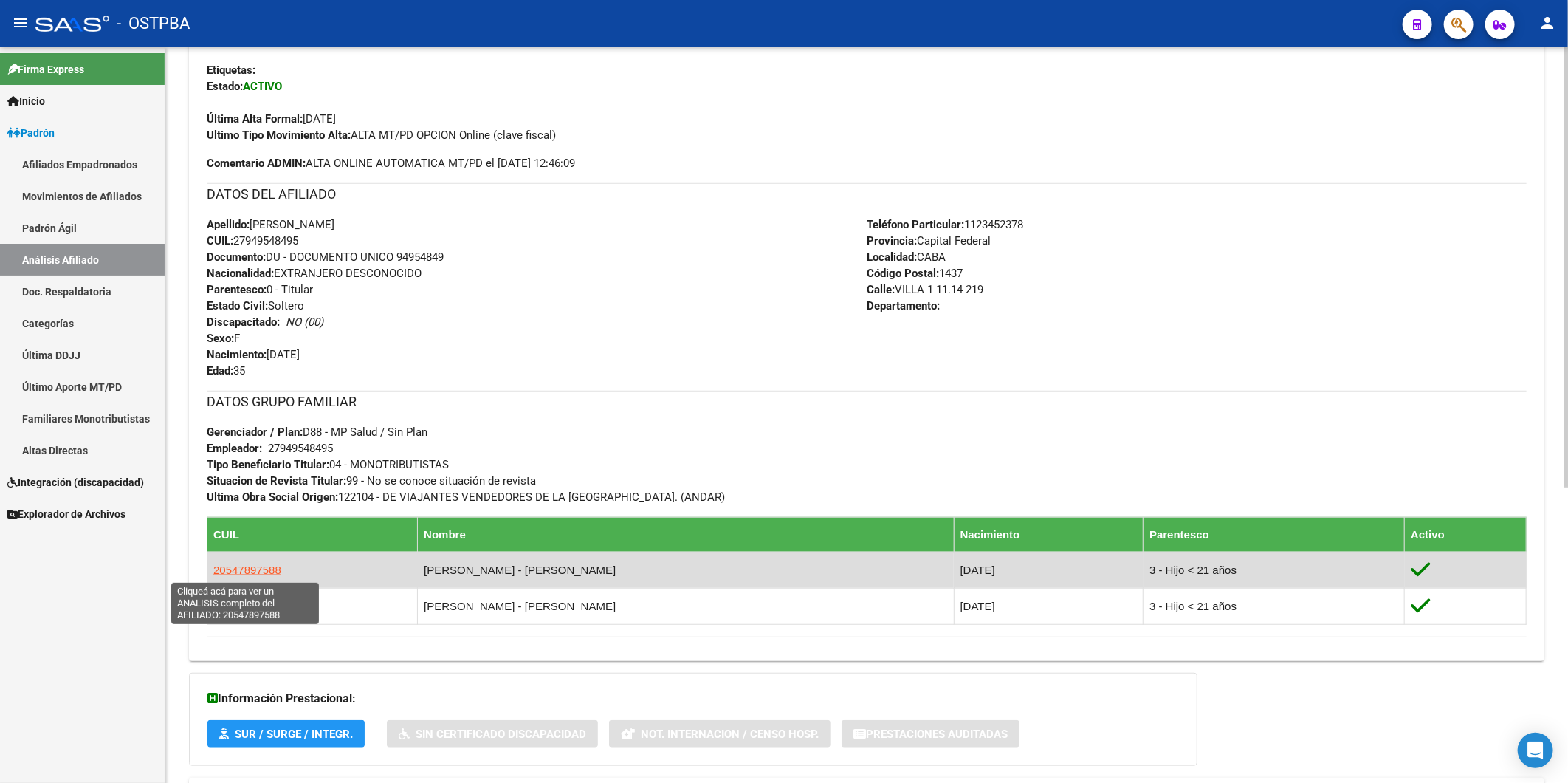
click at [229, 567] on span "20547897588" at bounding box center [247, 569] width 68 height 12
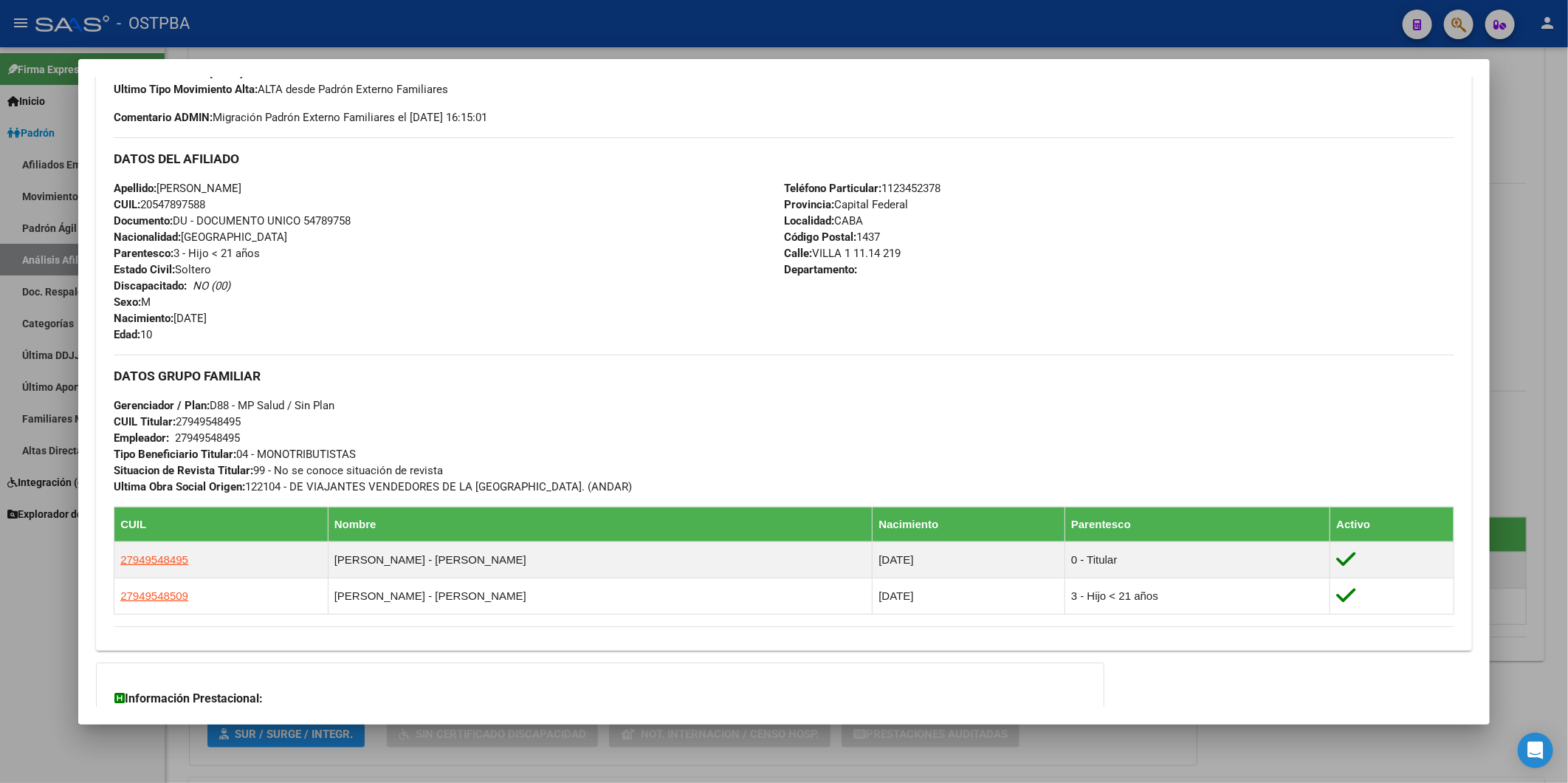
scroll to position [604, 0]
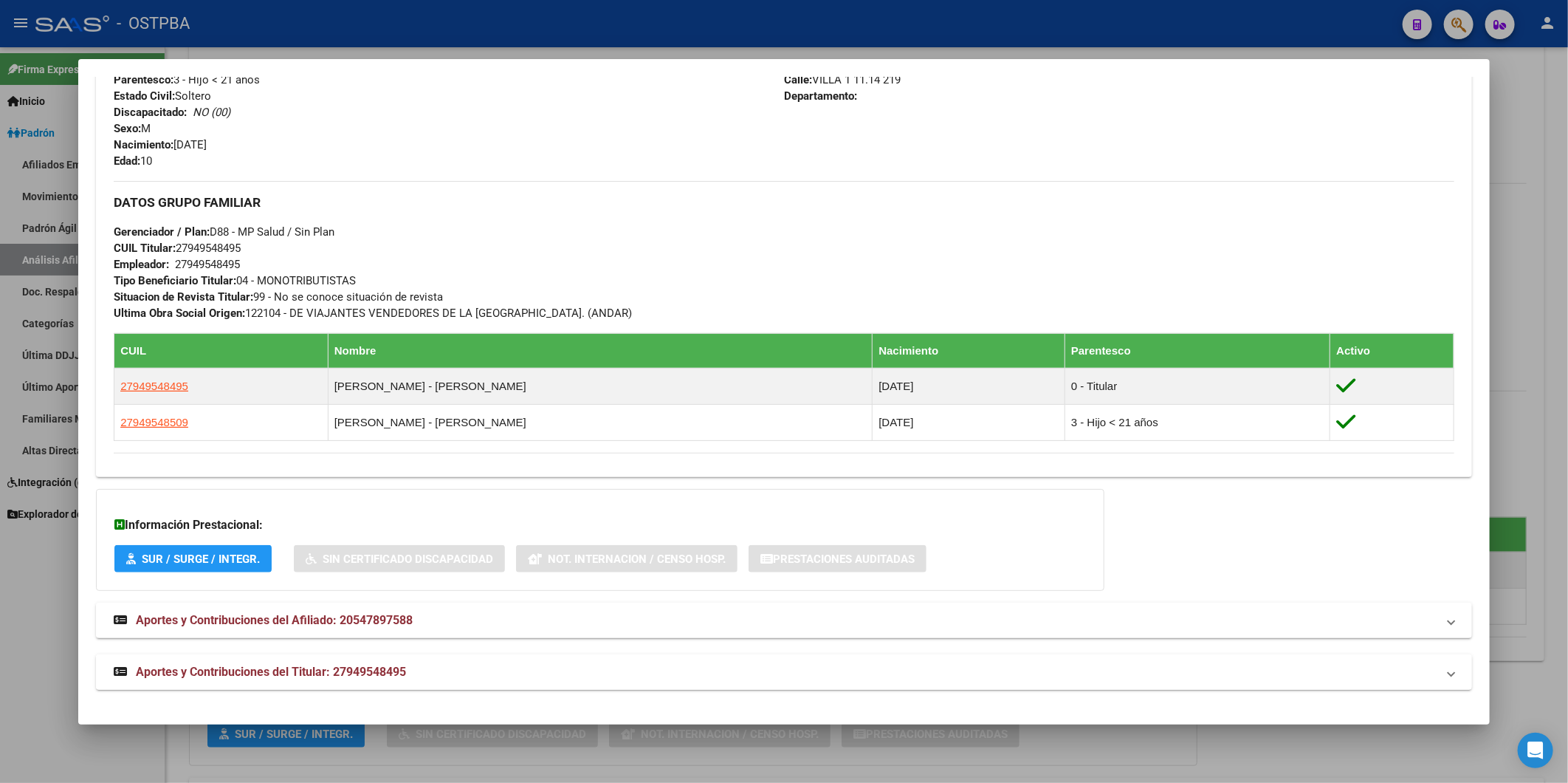
click at [329, 667] on span "Aportes y Contribuciones del Titular: 27949548495" at bounding box center [271, 671] width 270 height 14
click at [386, 672] on span "Aportes y Contribuciones del Titular: 27949548495" at bounding box center [271, 677] width 270 height 14
click at [366, 615] on span "Aportes y Contribuciones del Afiliado: 20547897588" at bounding box center [274, 619] width 277 height 14
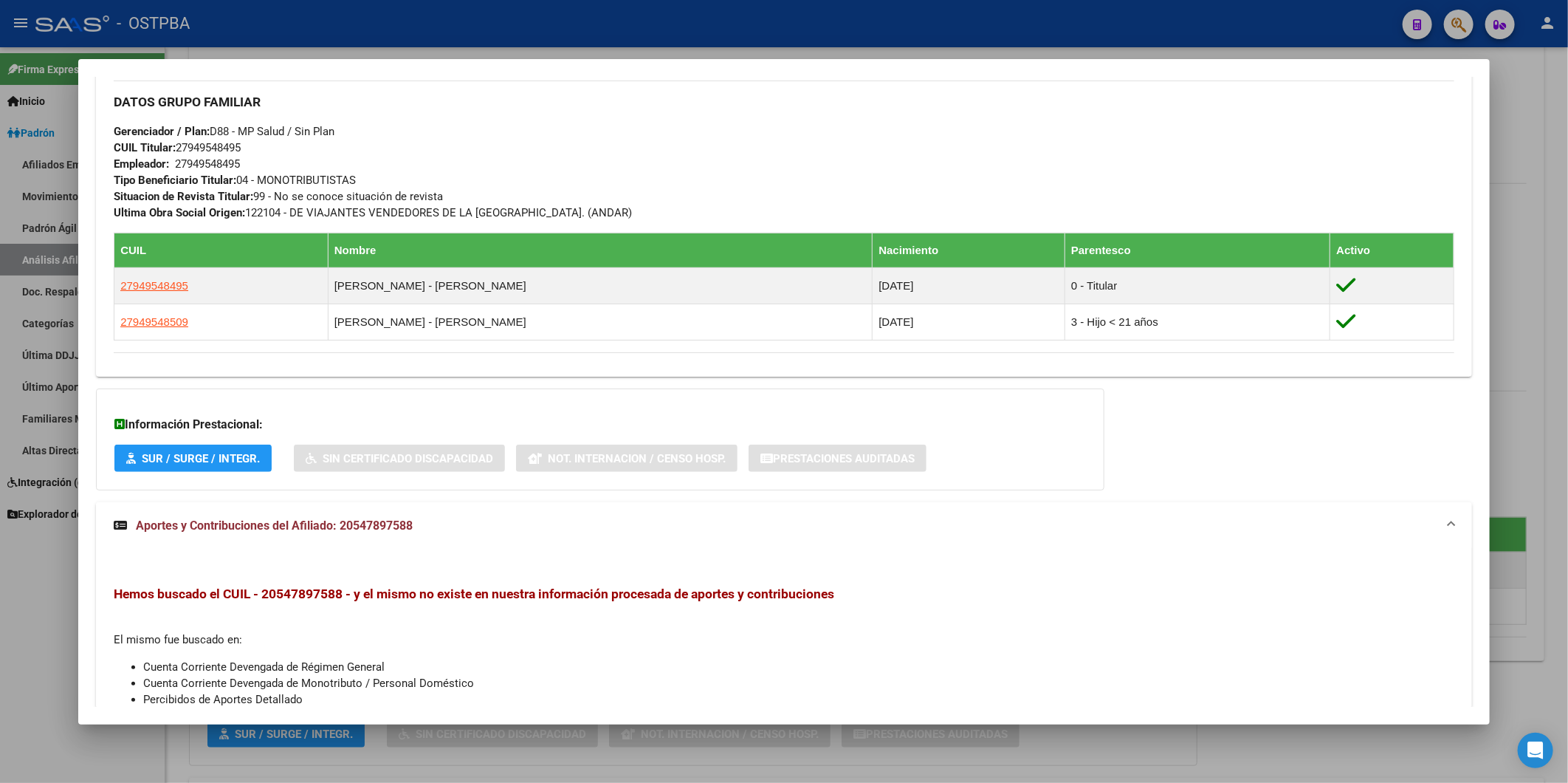
scroll to position [907, 0]
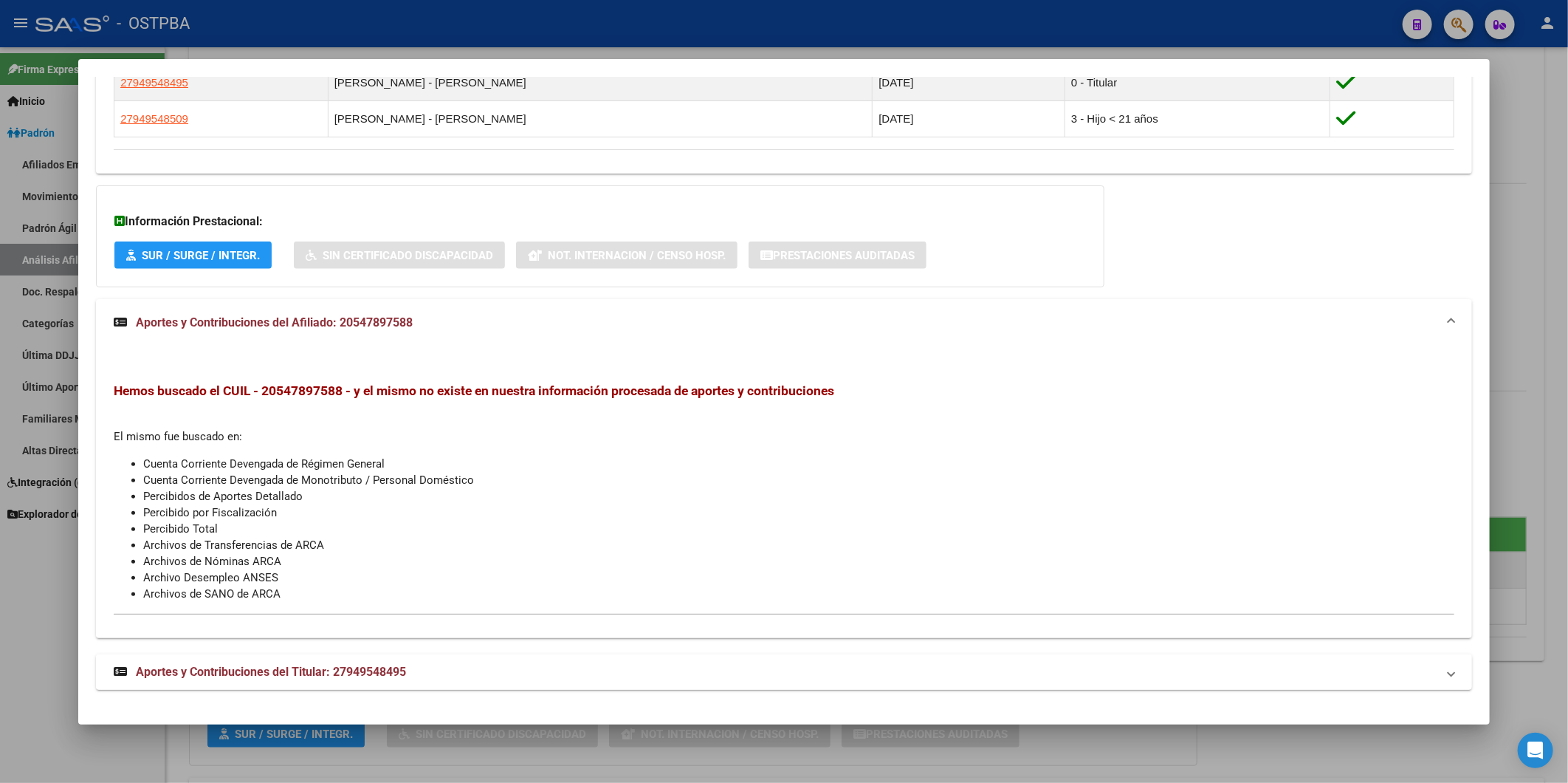
click at [371, 672] on span "Aportes y Contribuciones del Titular: 27949548495" at bounding box center [271, 671] width 270 height 14
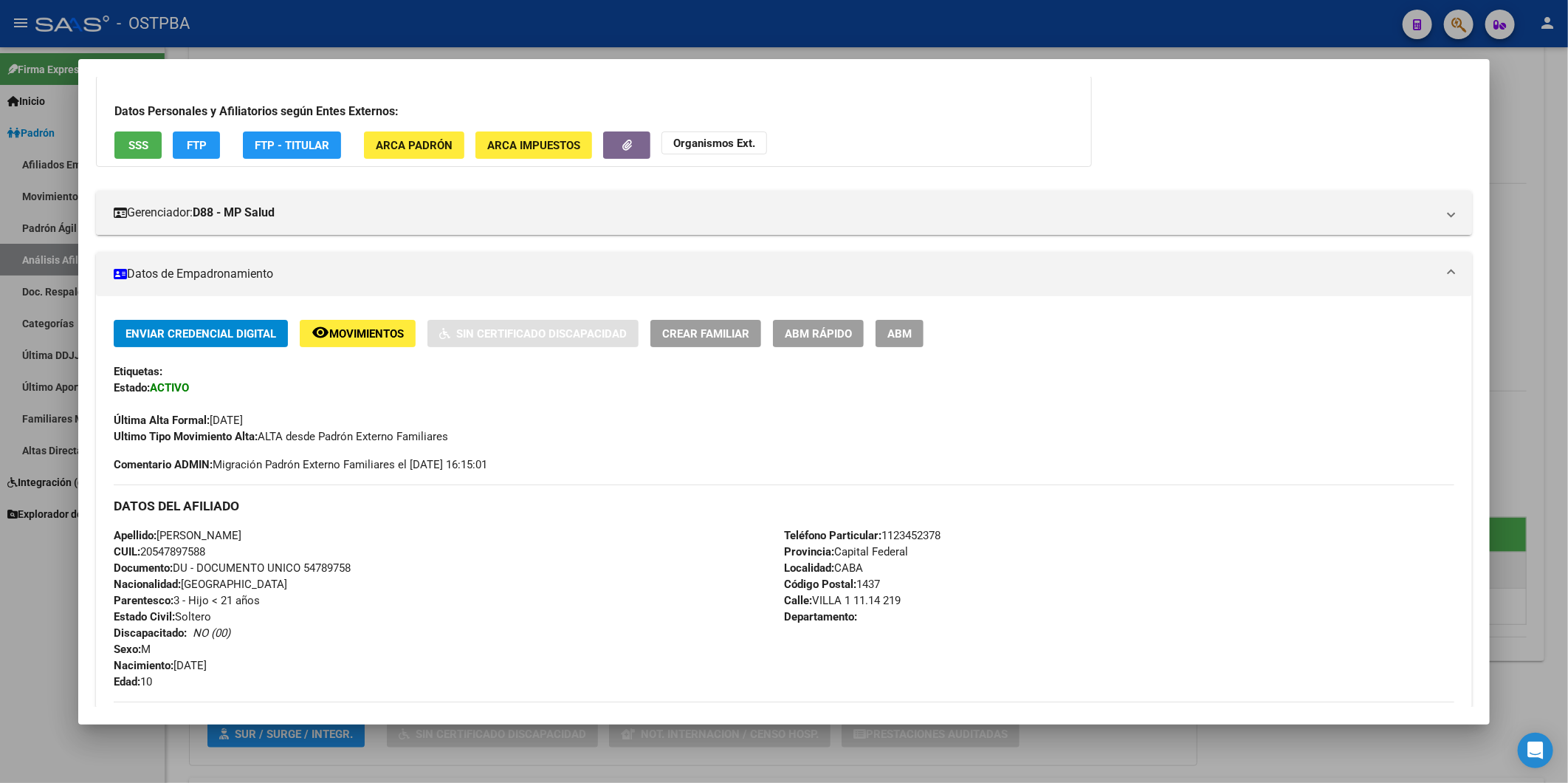
scroll to position [0, 0]
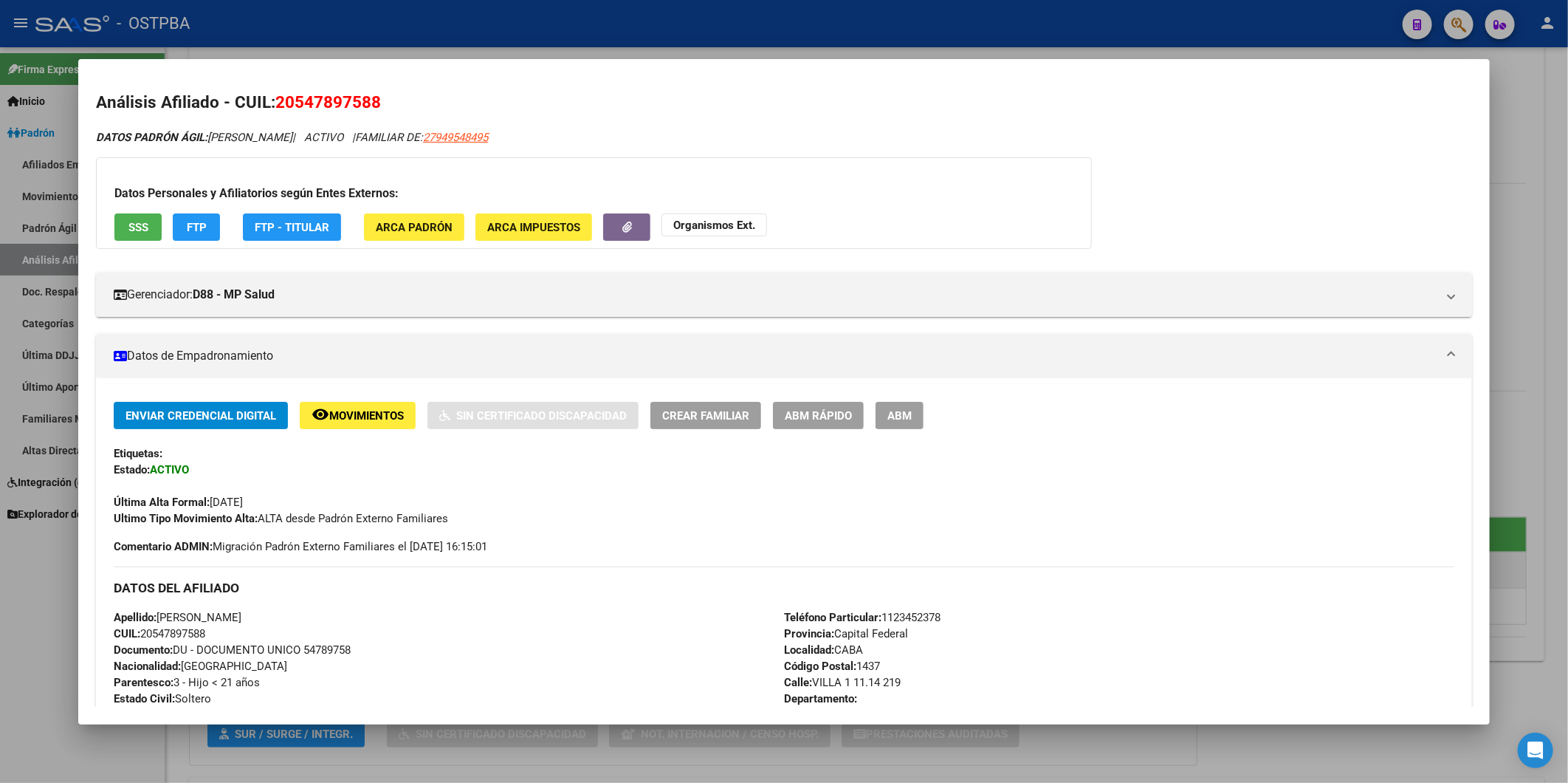
click at [1208, 104] on h2 "Análisis Afiliado - CUIL: 20547897588" at bounding box center [784, 102] width 1376 height 25
click at [488, 135] on span "27949548495" at bounding box center [455, 138] width 65 height 13
type textarea "27949548495"
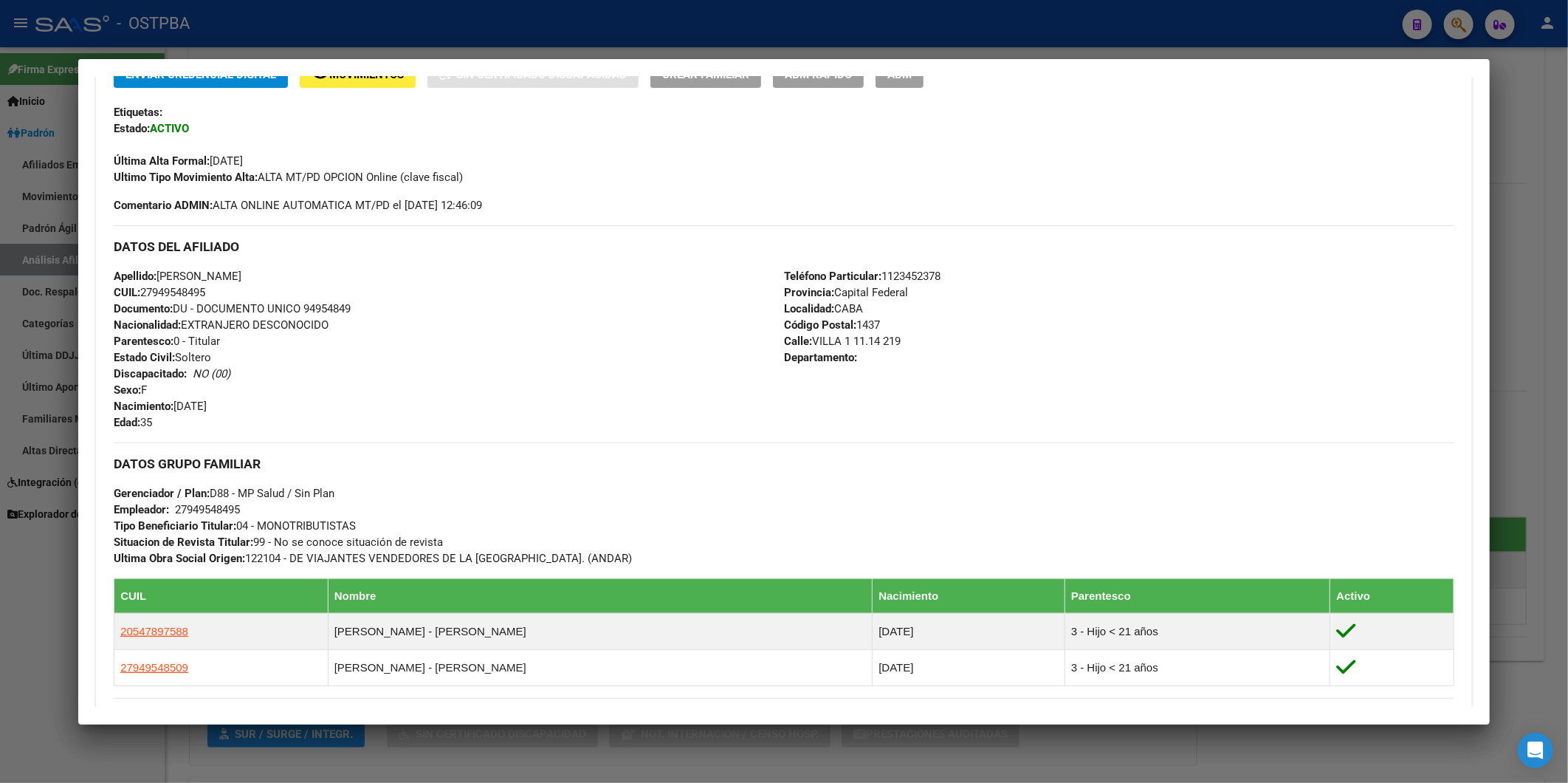
scroll to position [224, 0]
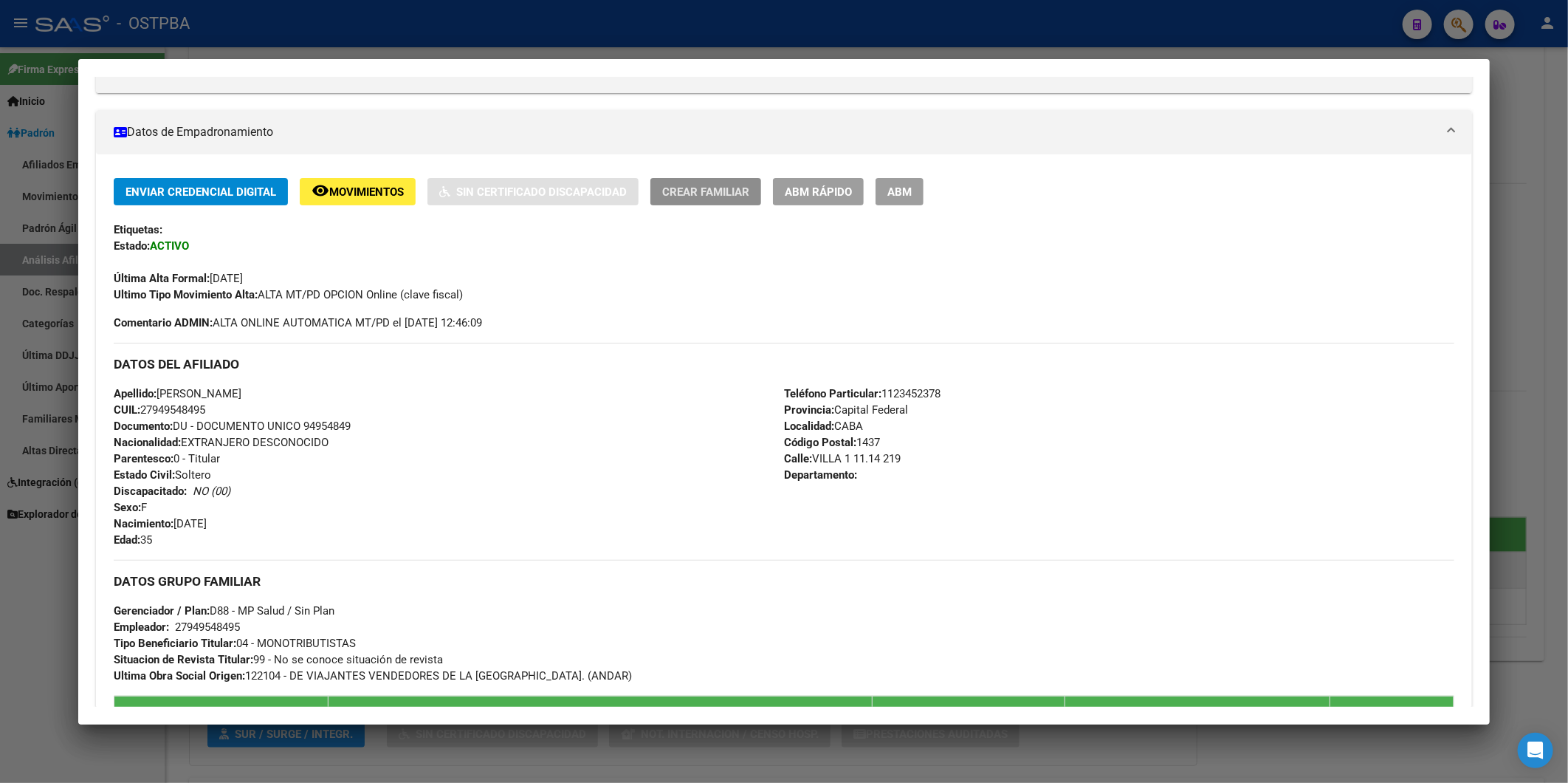
click at [730, 187] on span "Crear Familiar" at bounding box center [706, 192] width 87 height 13
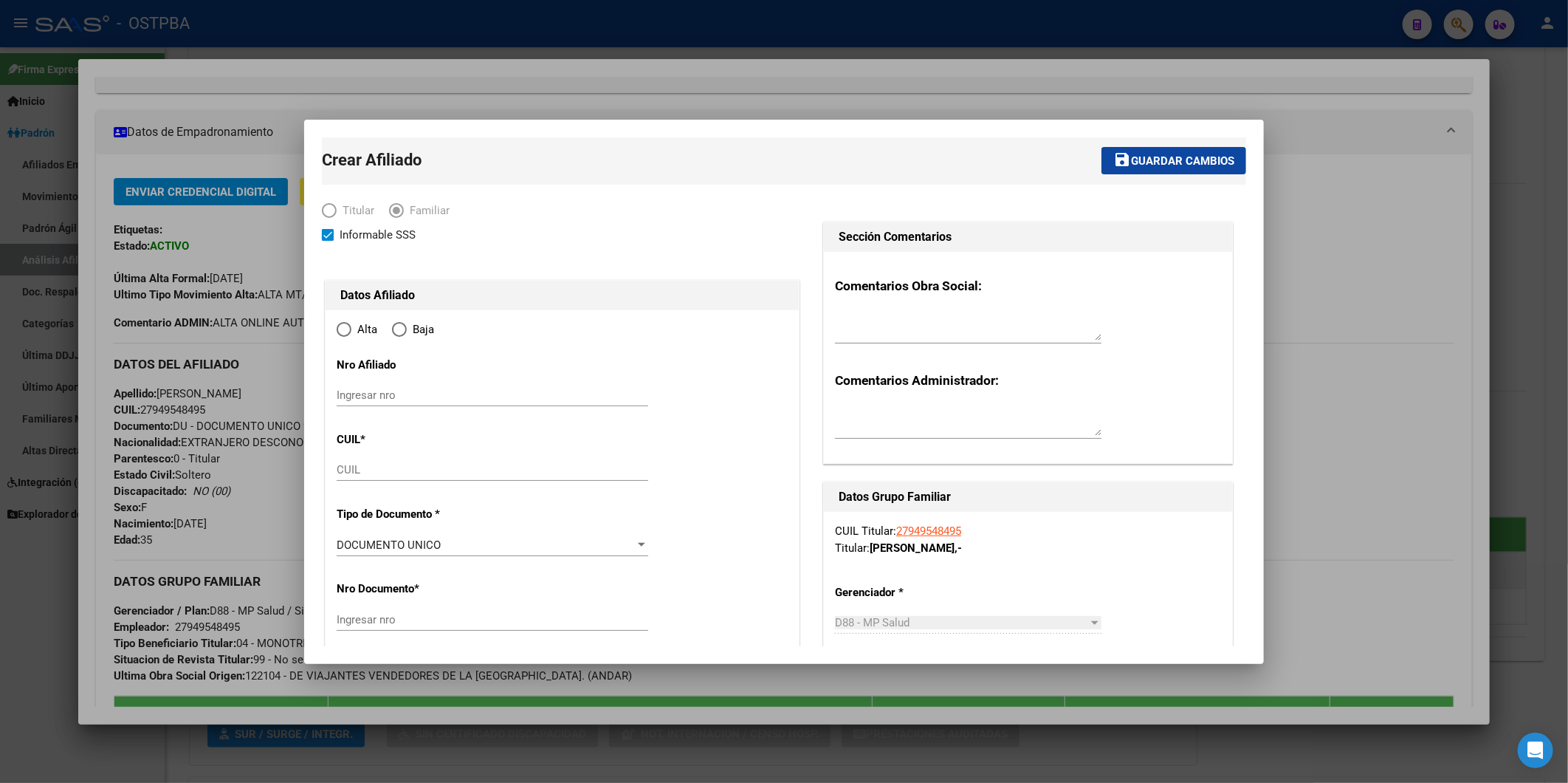
type input "27-94954849-5"
radio input "true"
type input "CABA"
type input "1437"
type input "VILLA 1 11.14"
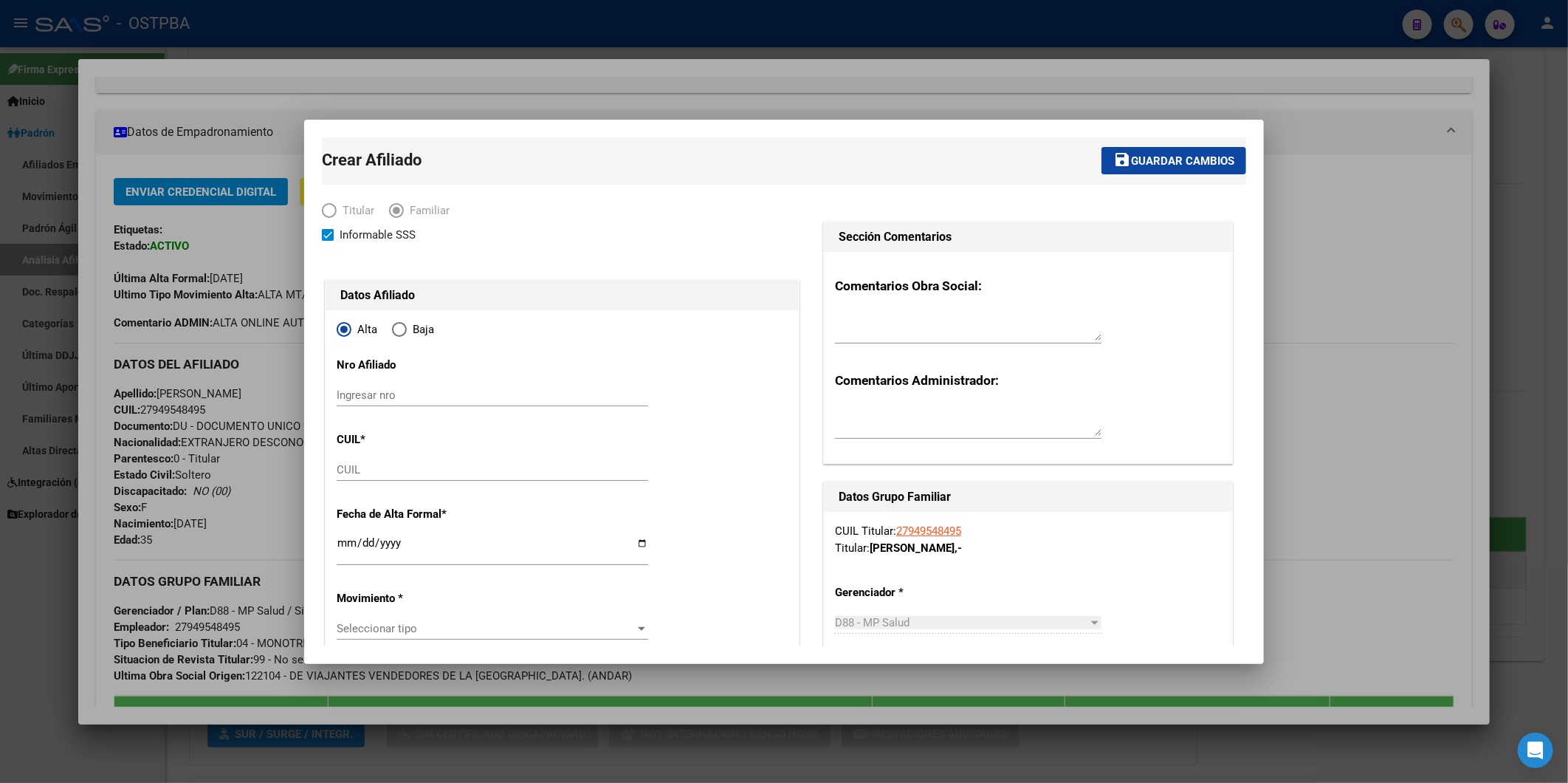
type input "219"
click at [359, 395] on input "Ingresar nro" at bounding box center [492, 395] width 311 height 13
drag, startPoint x: 1353, startPoint y: 215, endPoint x: 1342, endPoint y: 188, distance: 29.2
click at [1353, 215] on div at bounding box center [784, 392] width 1568 height 783
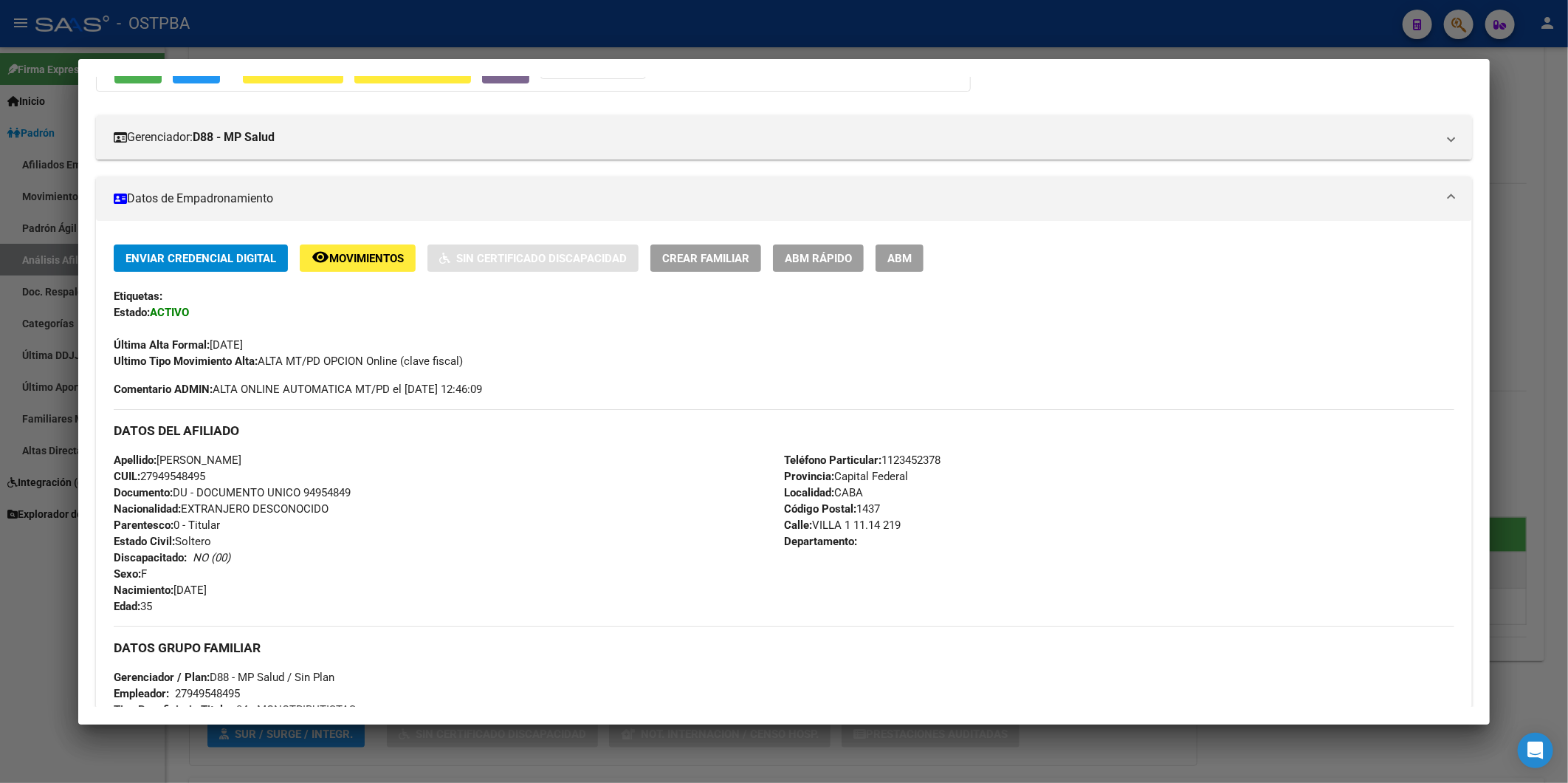
scroll to position [0, 0]
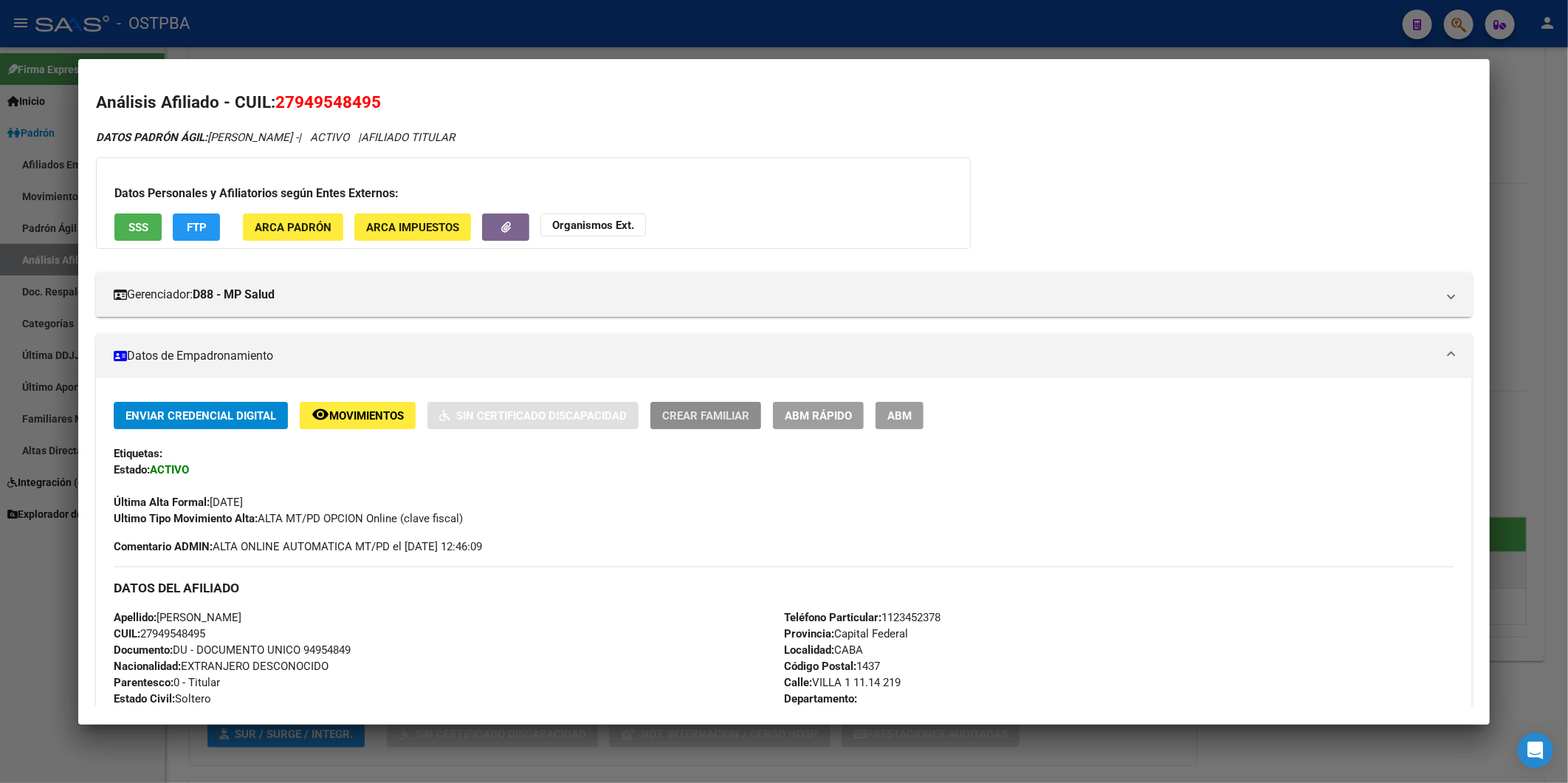
click at [744, 416] on span "Crear Familiar" at bounding box center [706, 416] width 87 height 13
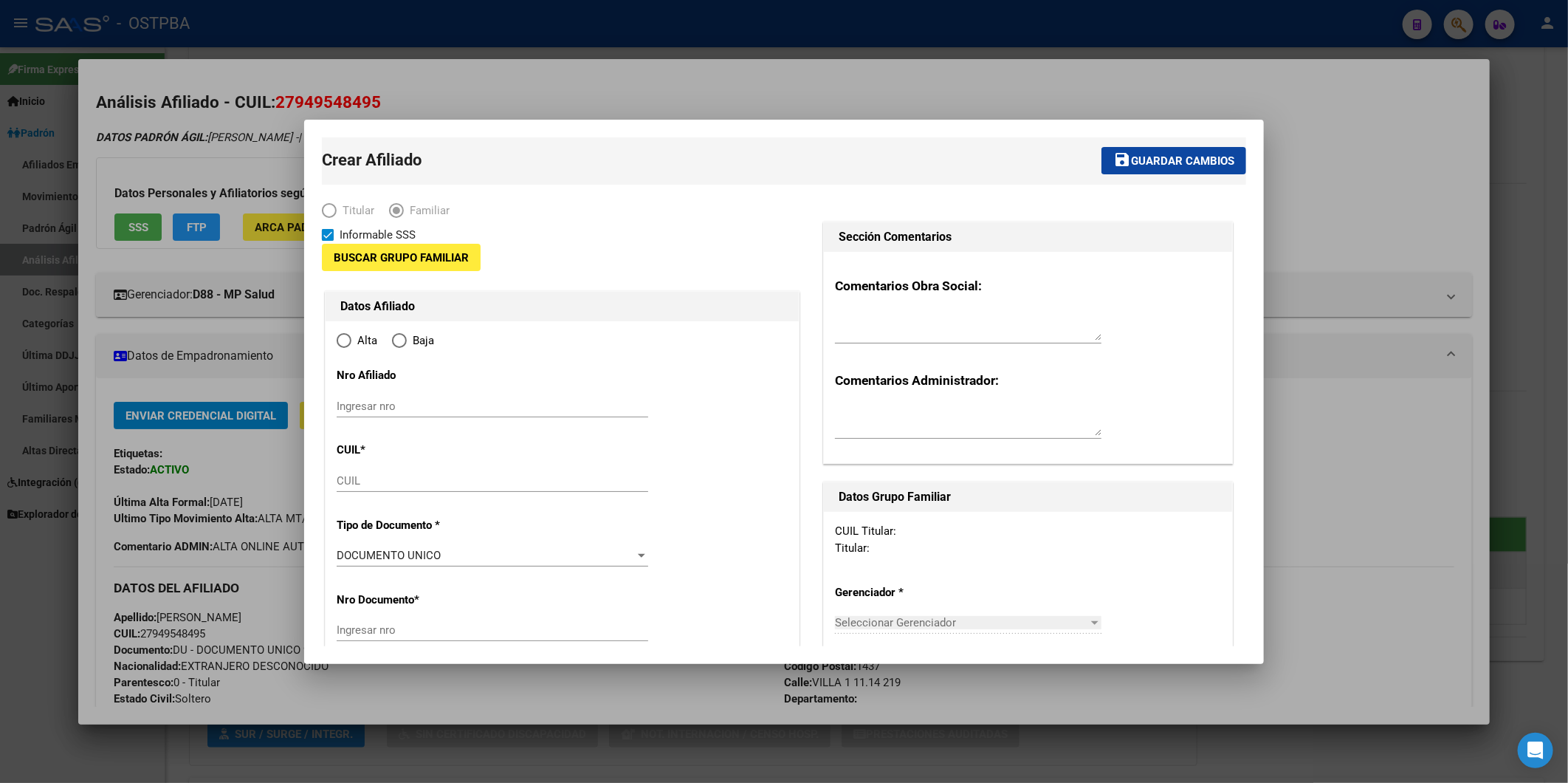
type input "27-94954849-5"
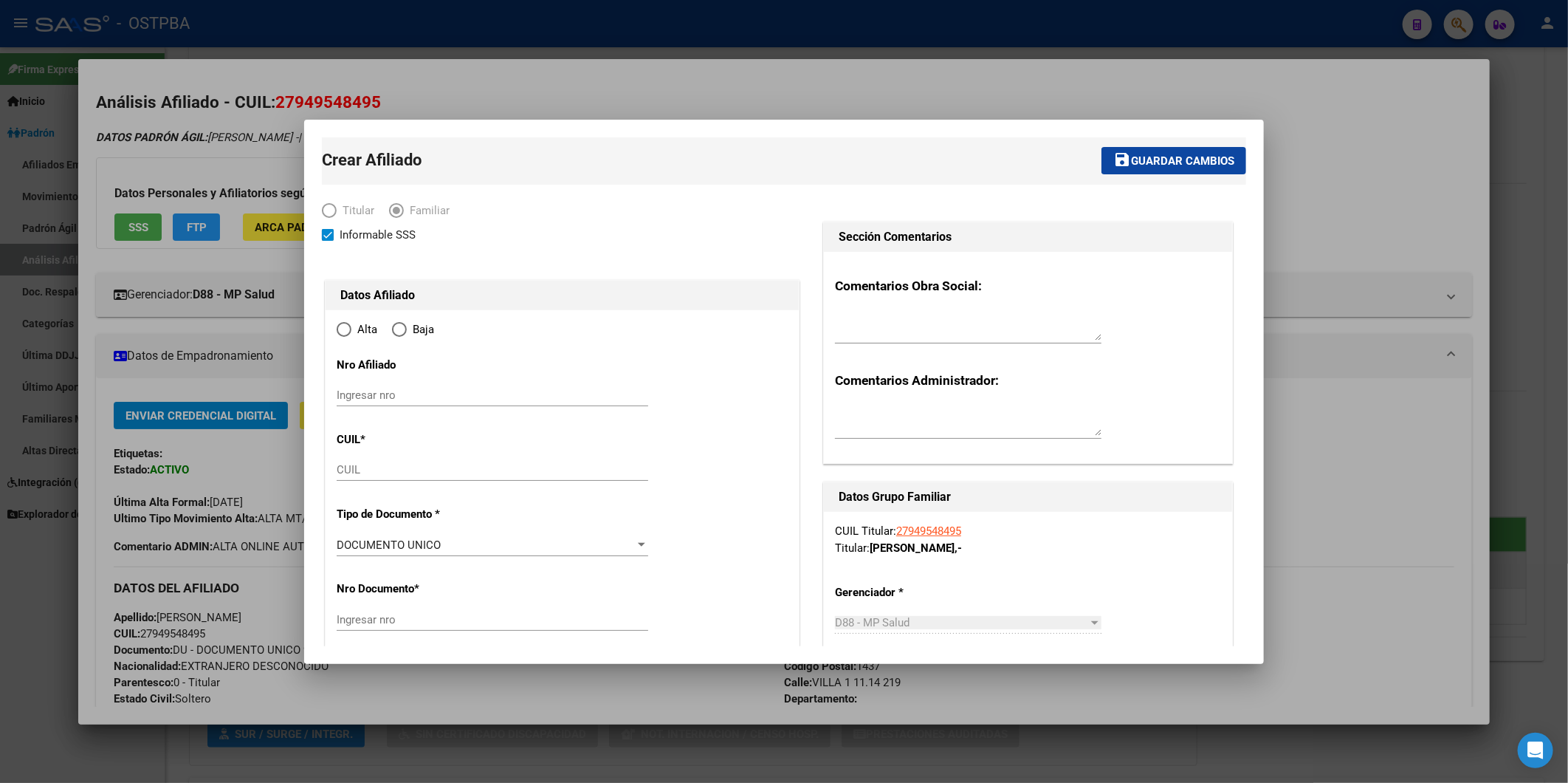
radio input "true"
type input "CABA"
type input "1437"
type input "VILLA 1 11.14"
type input "219"
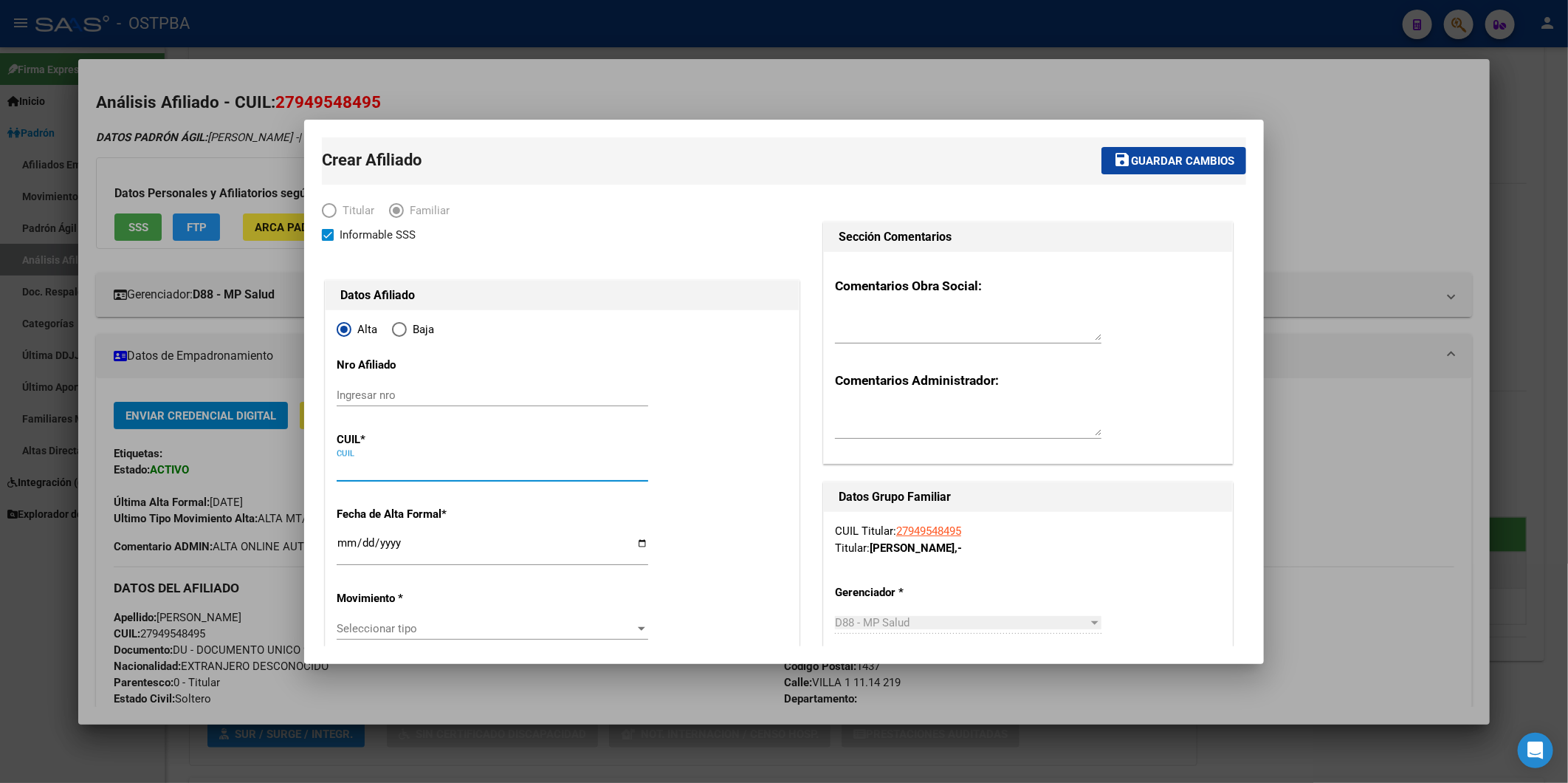
click at [378, 469] on input "CUIL" at bounding box center [492, 469] width 311 height 13
type input "20-70671891-6"
type input "70671891"
type input "SILVA LLANOS"
type input "LORENZO SANTINO"
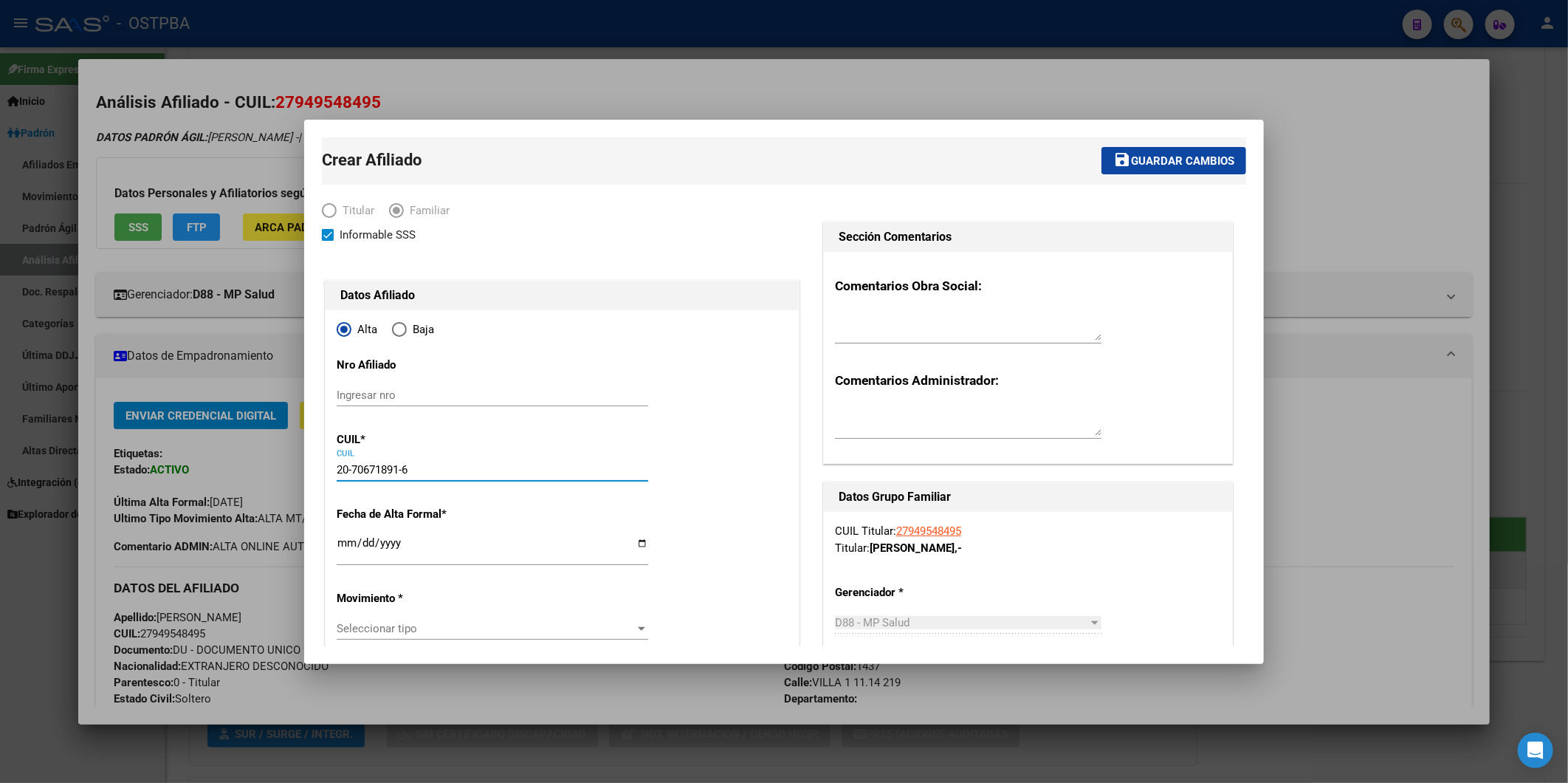
type input "2025-02-19"
type input "MONTE GRANDE"
type input "1842"
type input "AV DEL SUR"
type input "2678"
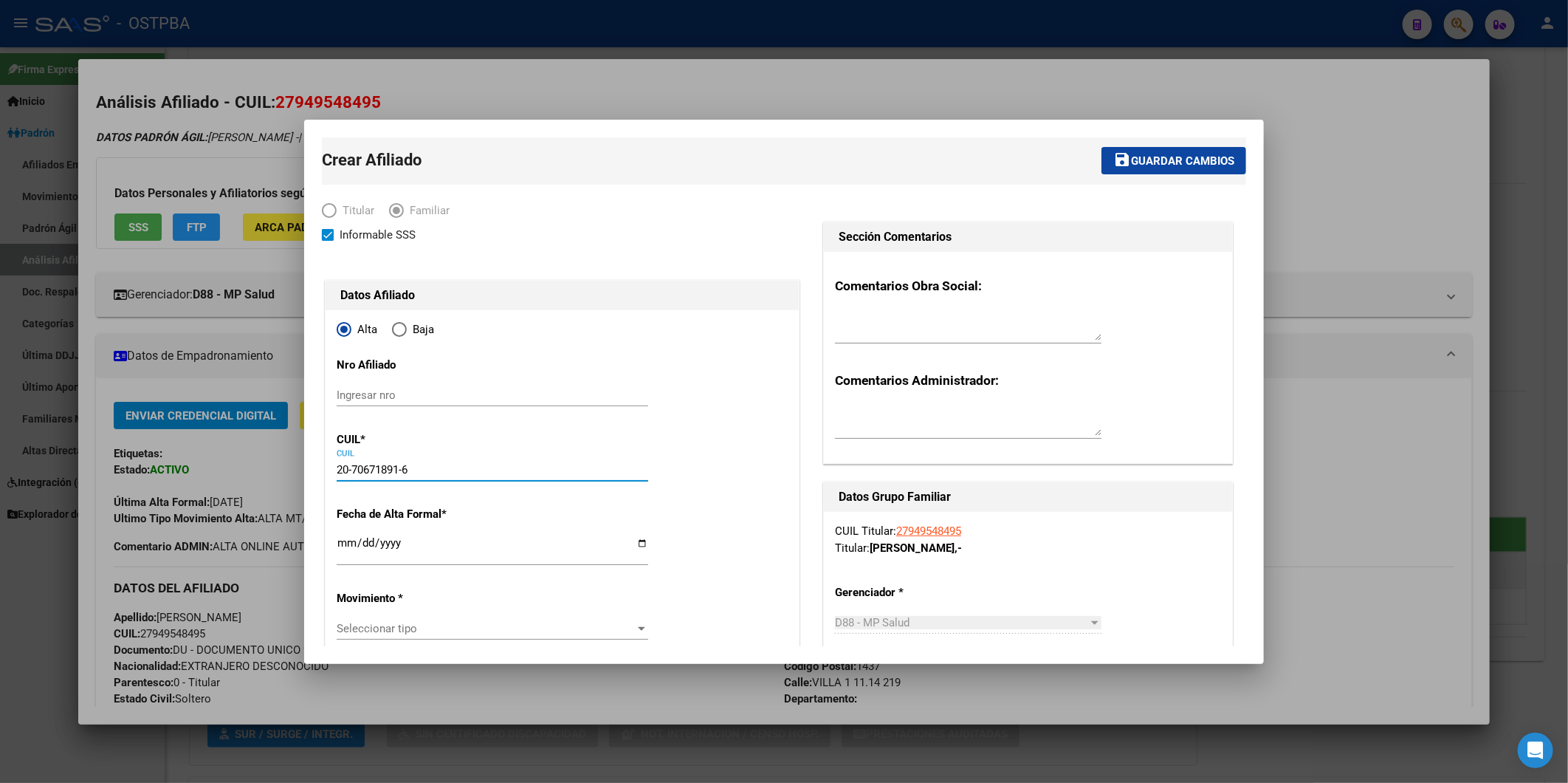
type input "20-70671891-6"
click at [349, 544] on input "Ingresar fecha" at bounding box center [492, 548] width 311 height 24
type input "2025-03-01"
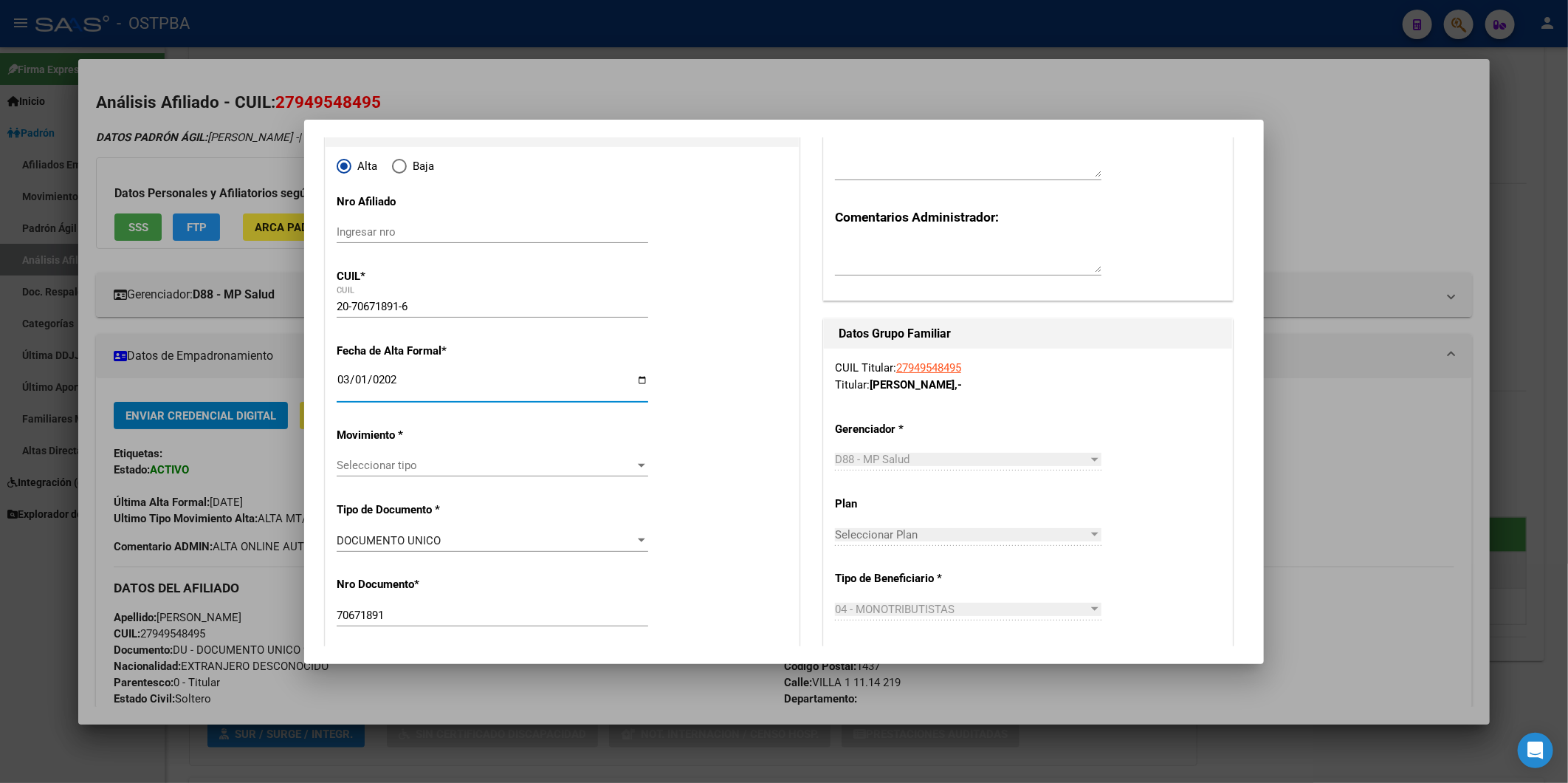
scroll to position [164, 0]
click at [638, 466] on div at bounding box center [641, 464] width 7 height 4
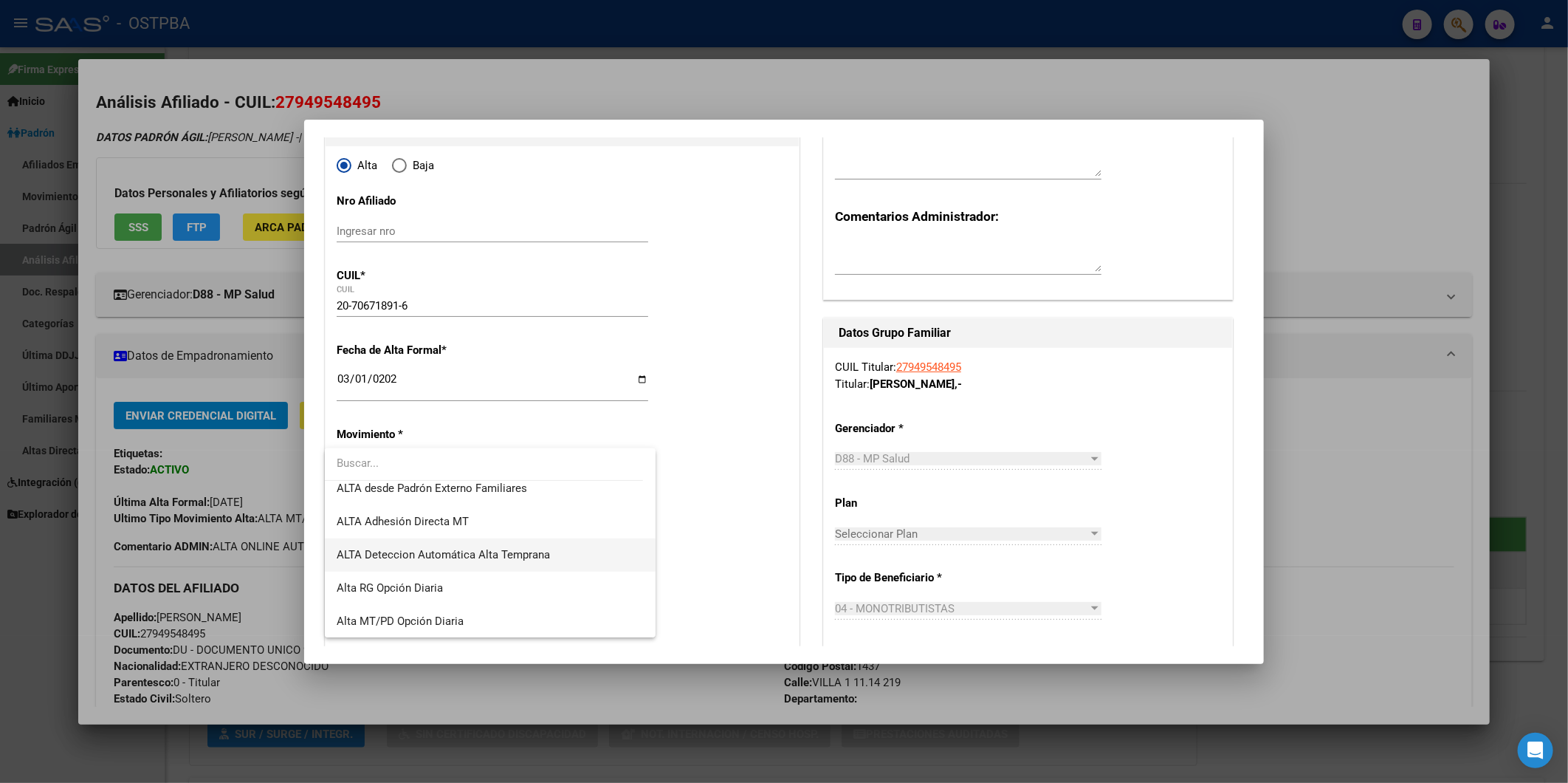
scroll to position [262, 0]
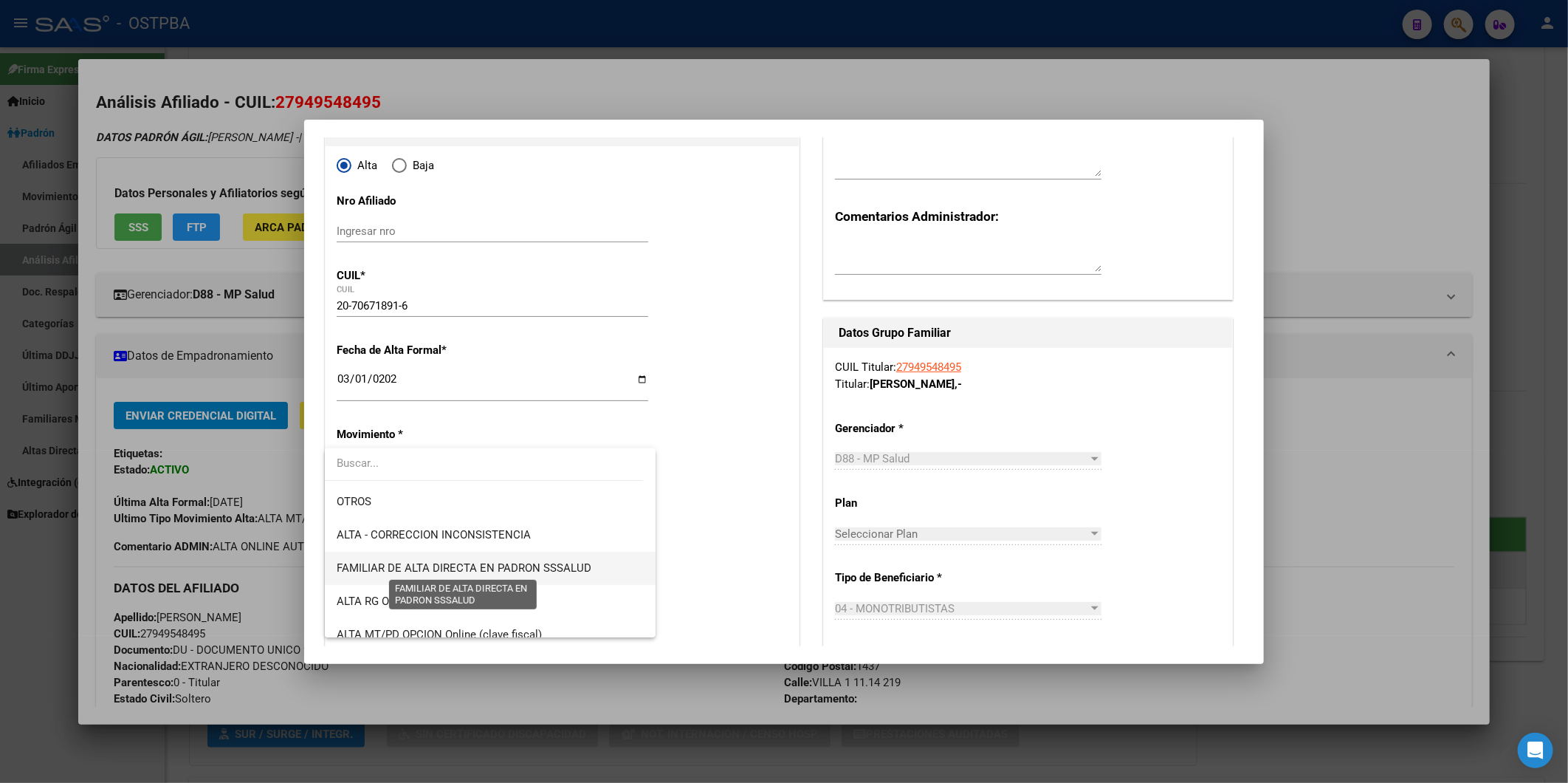
click at [522, 564] on span "FAMILIAR DE ALTA DIRECTA EN PADRON SSSALUD" at bounding box center [463, 568] width 255 height 13
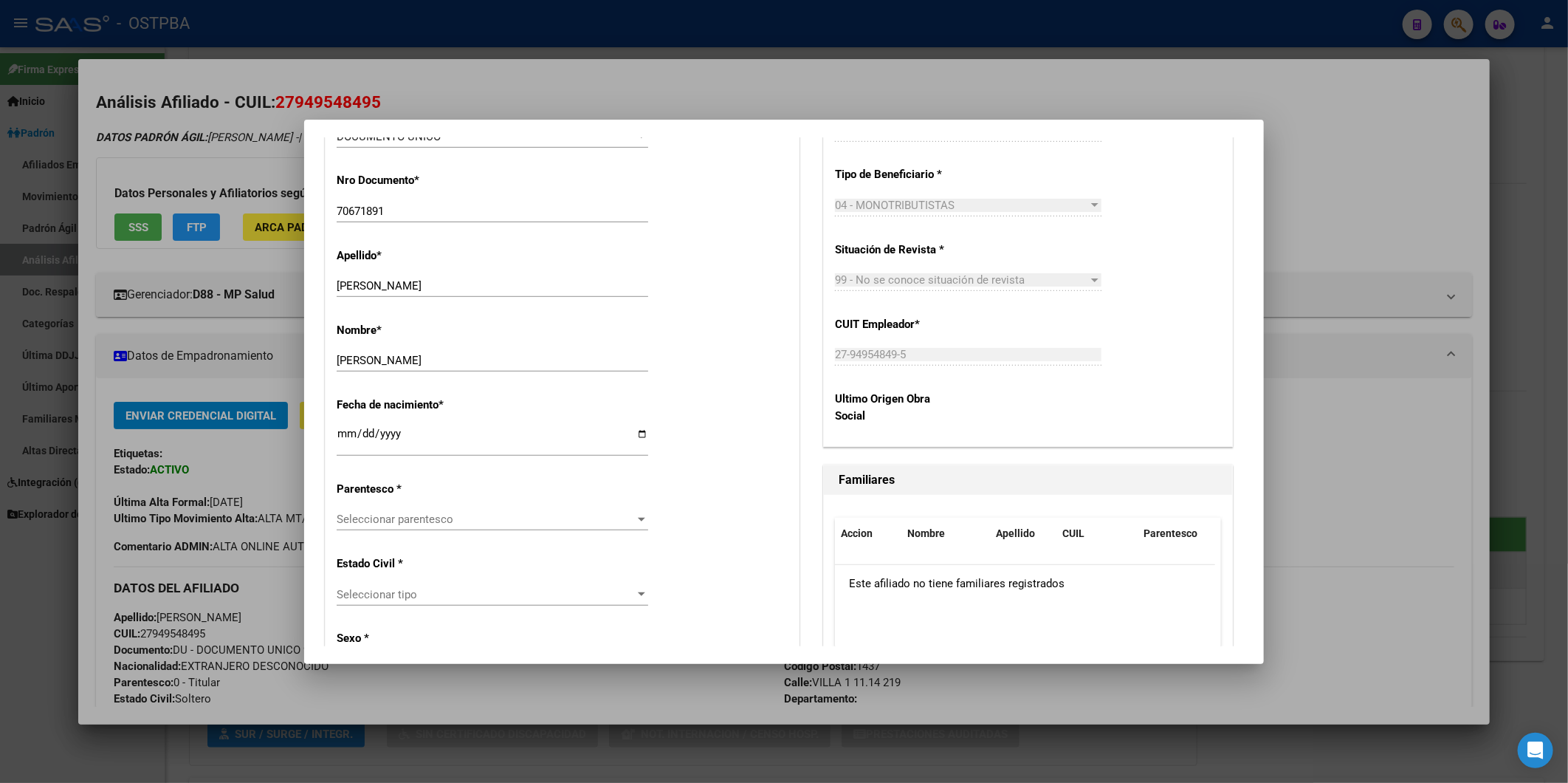
scroll to position [656, 0]
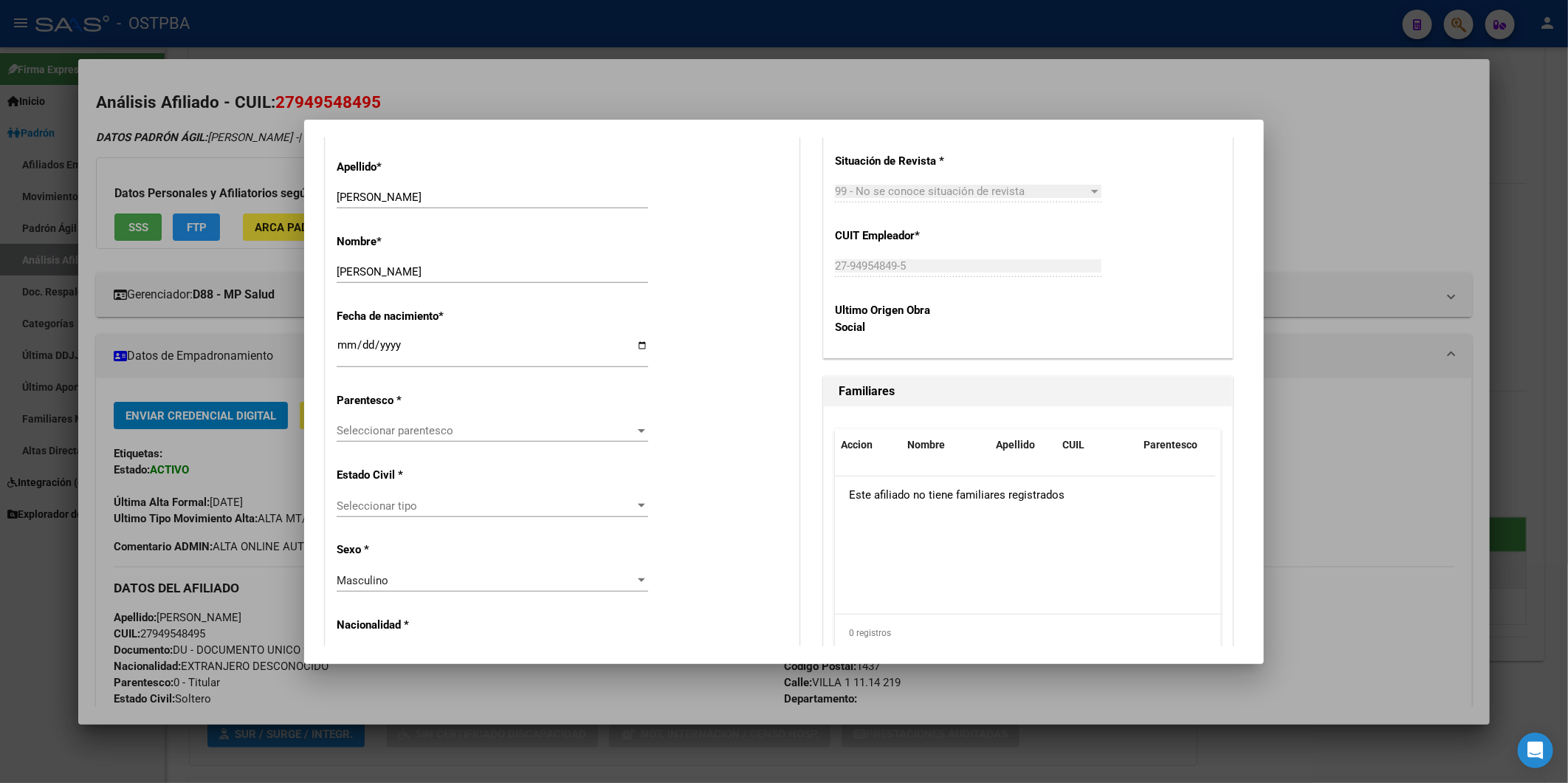
click at [640, 432] on div at bounding box center [641, 430] width 13 height 11
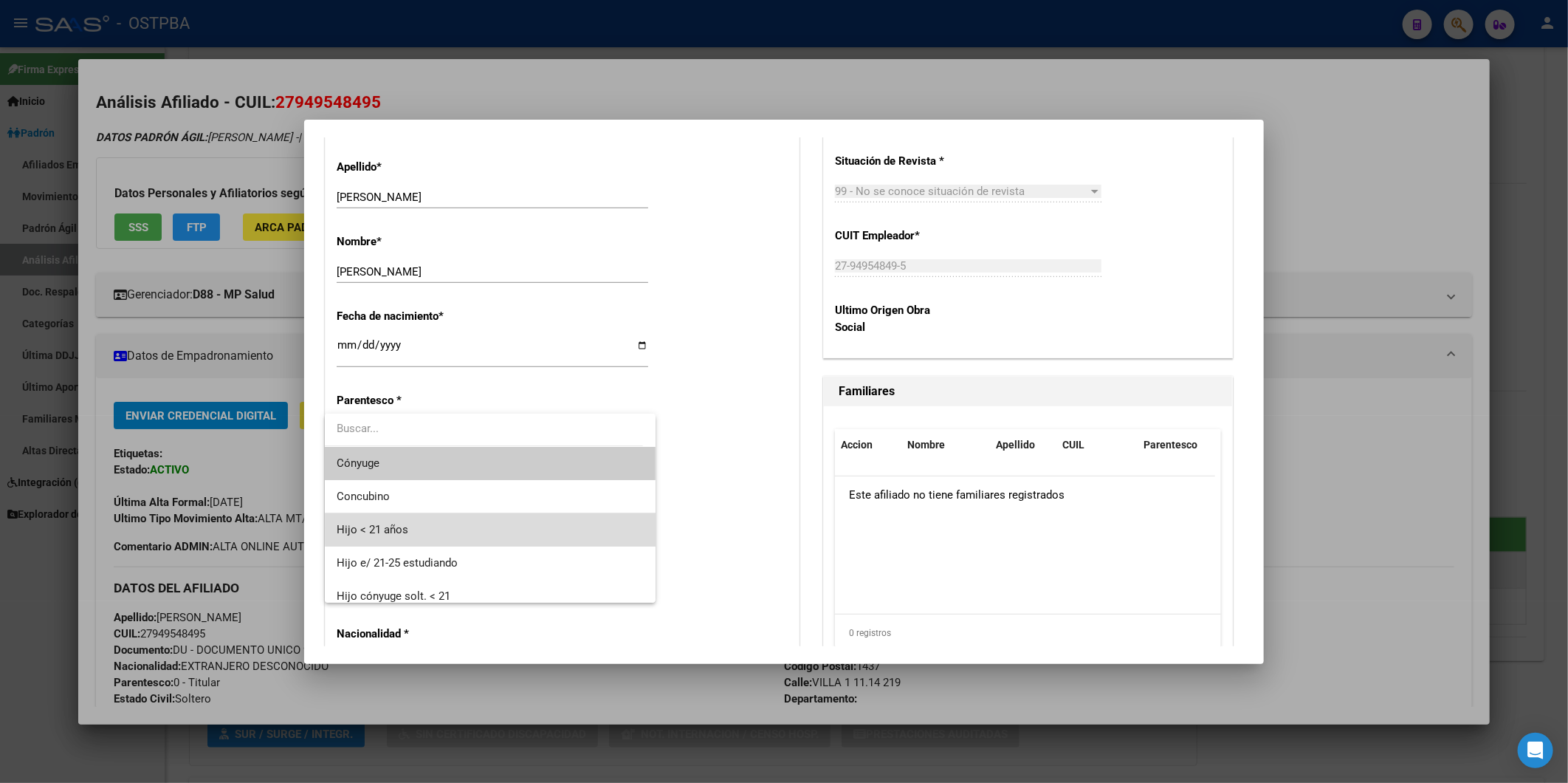
click at [519, 529] on span "Hijo < 21 años" at bounding box center [490, 530] width 306 height 34
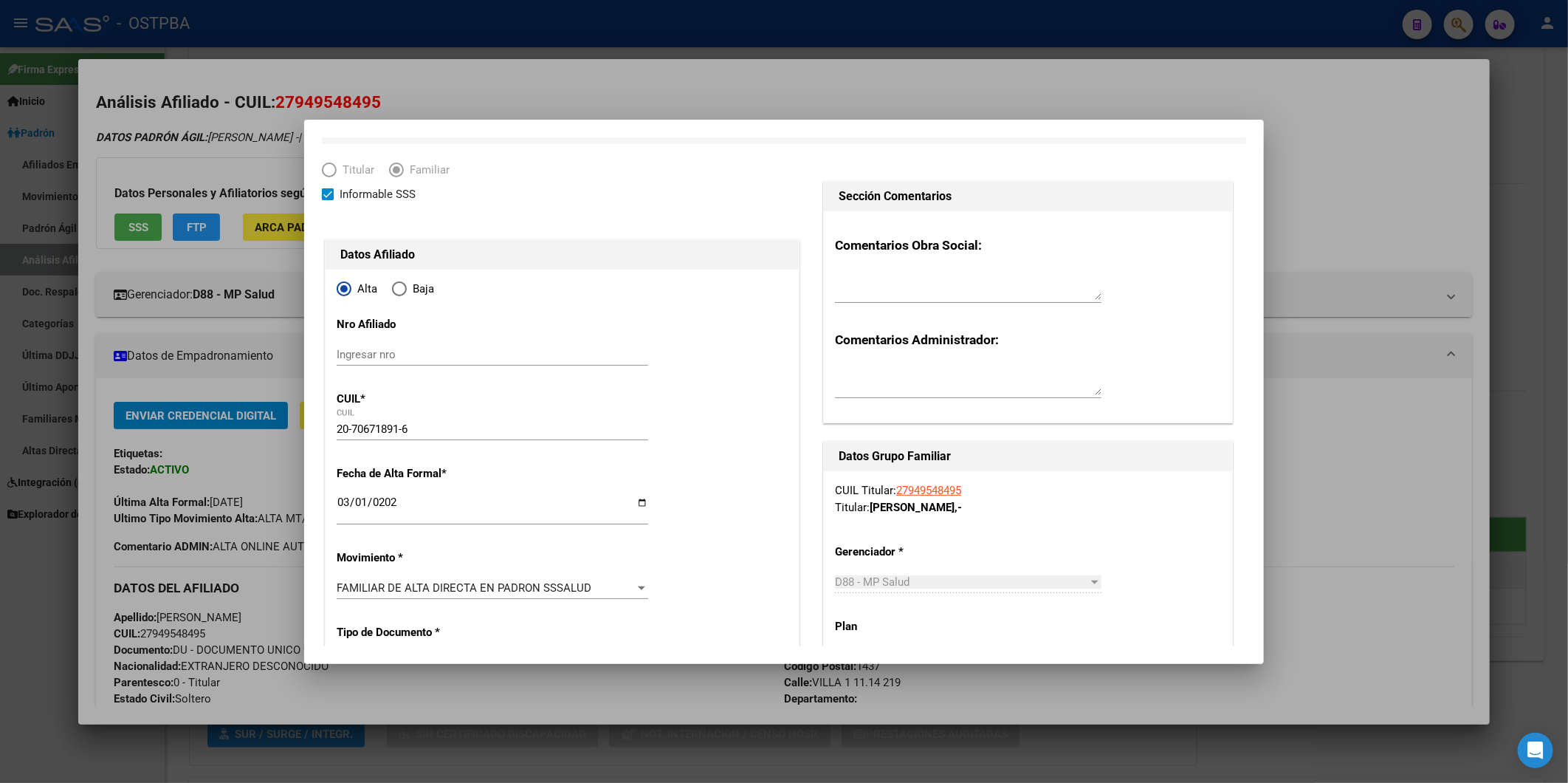
scroll to position [0, 0]
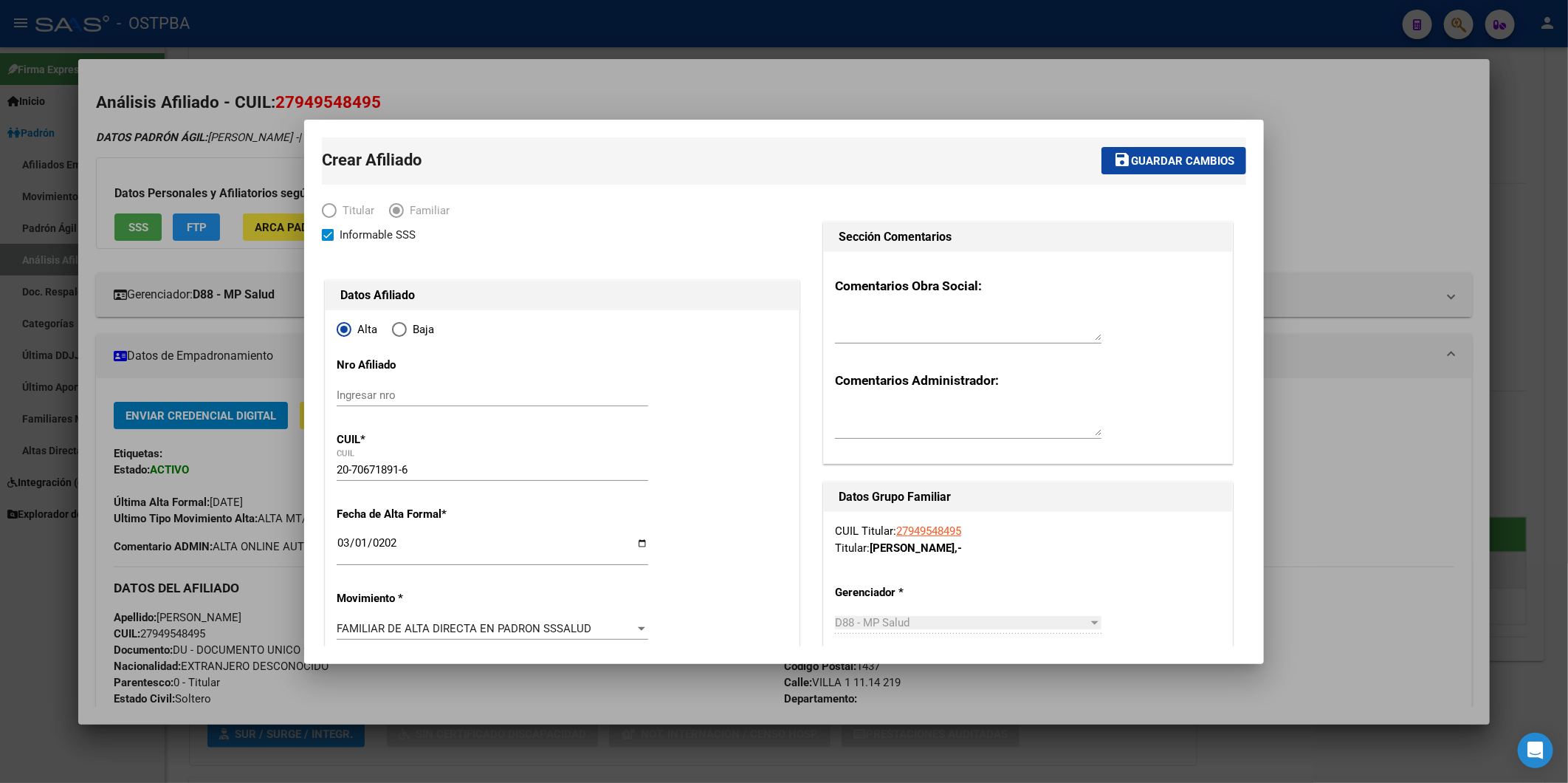
click at [1204, 157] on span "Guardar cambios" at bounding box center [1182, 161] width 103 height 13
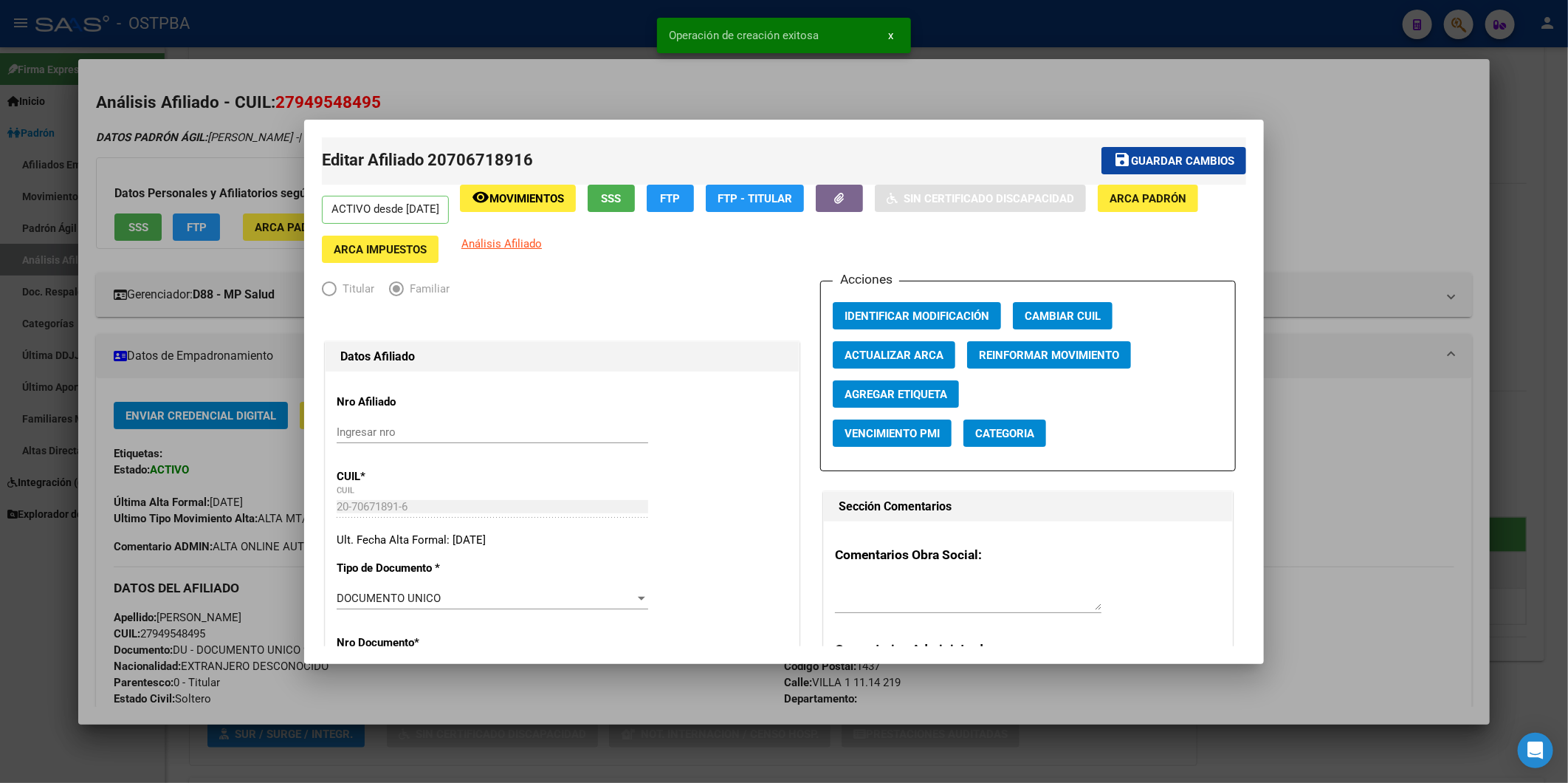
click at [1355, 167] on div at bounding box center [784, 392] width 1568 height 783
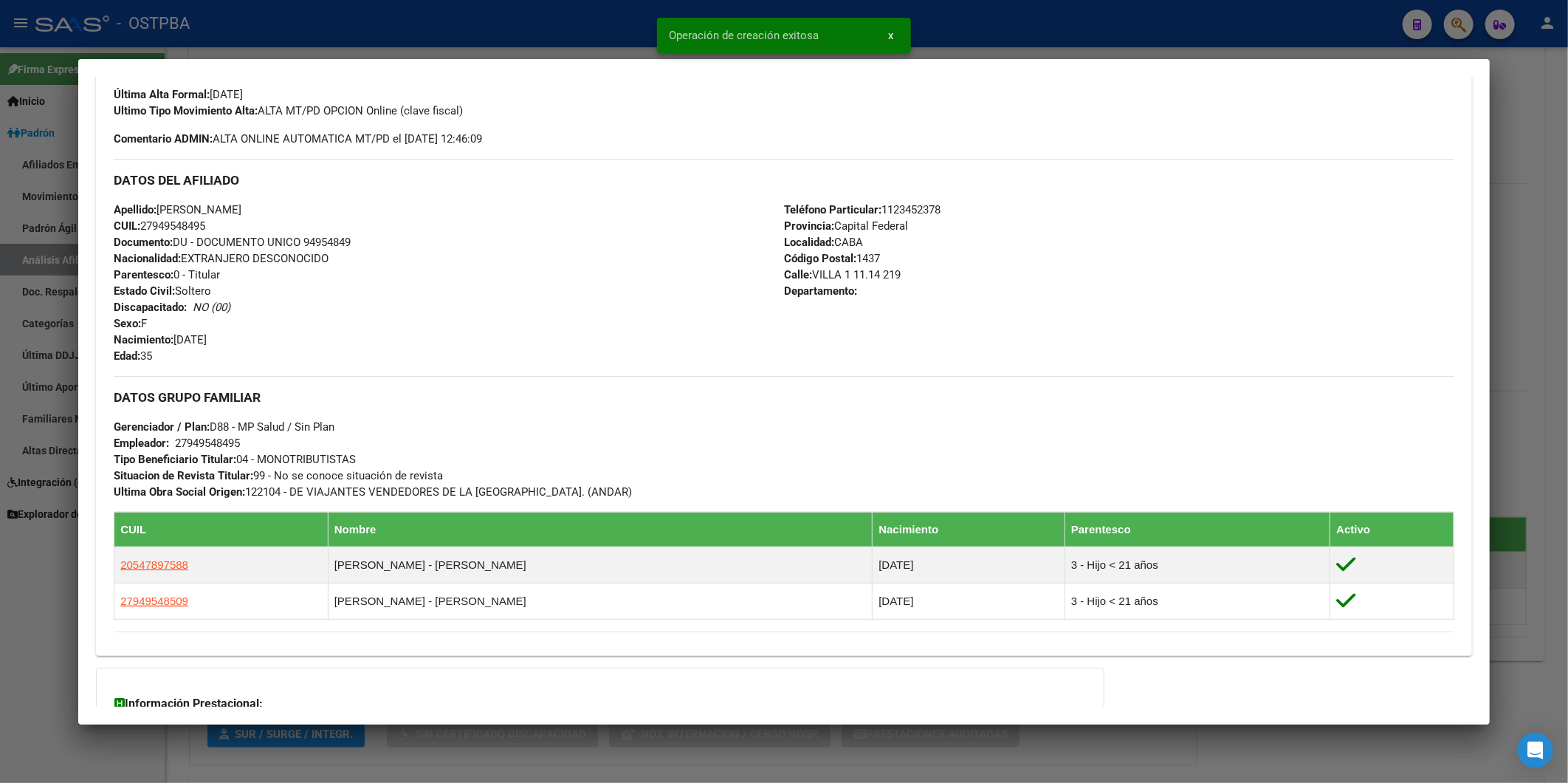
scroll to position [410, 0]
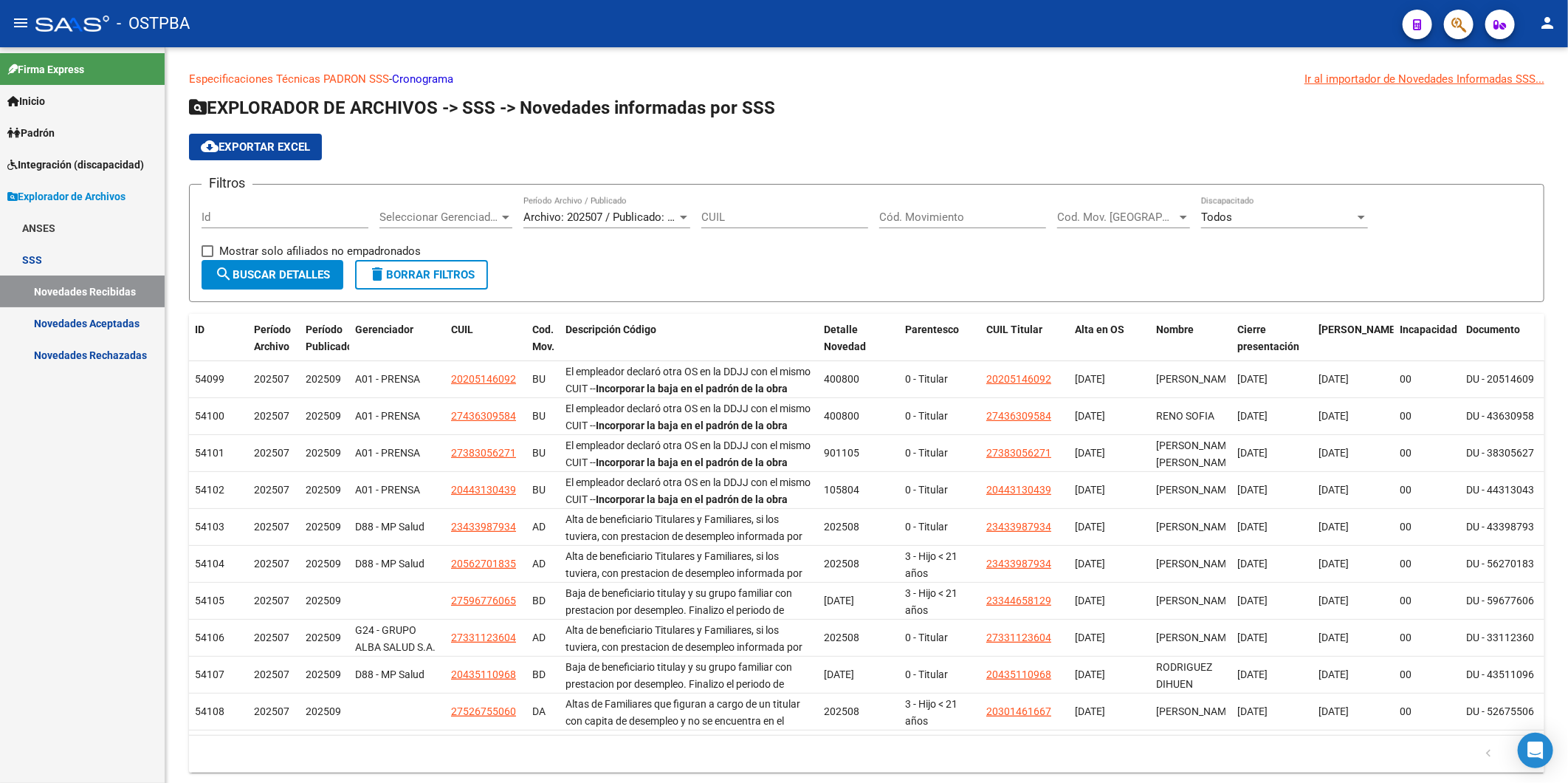
click at [34, 96] on span "Inicio" at bounding box center [26, 102] width 38 height 16
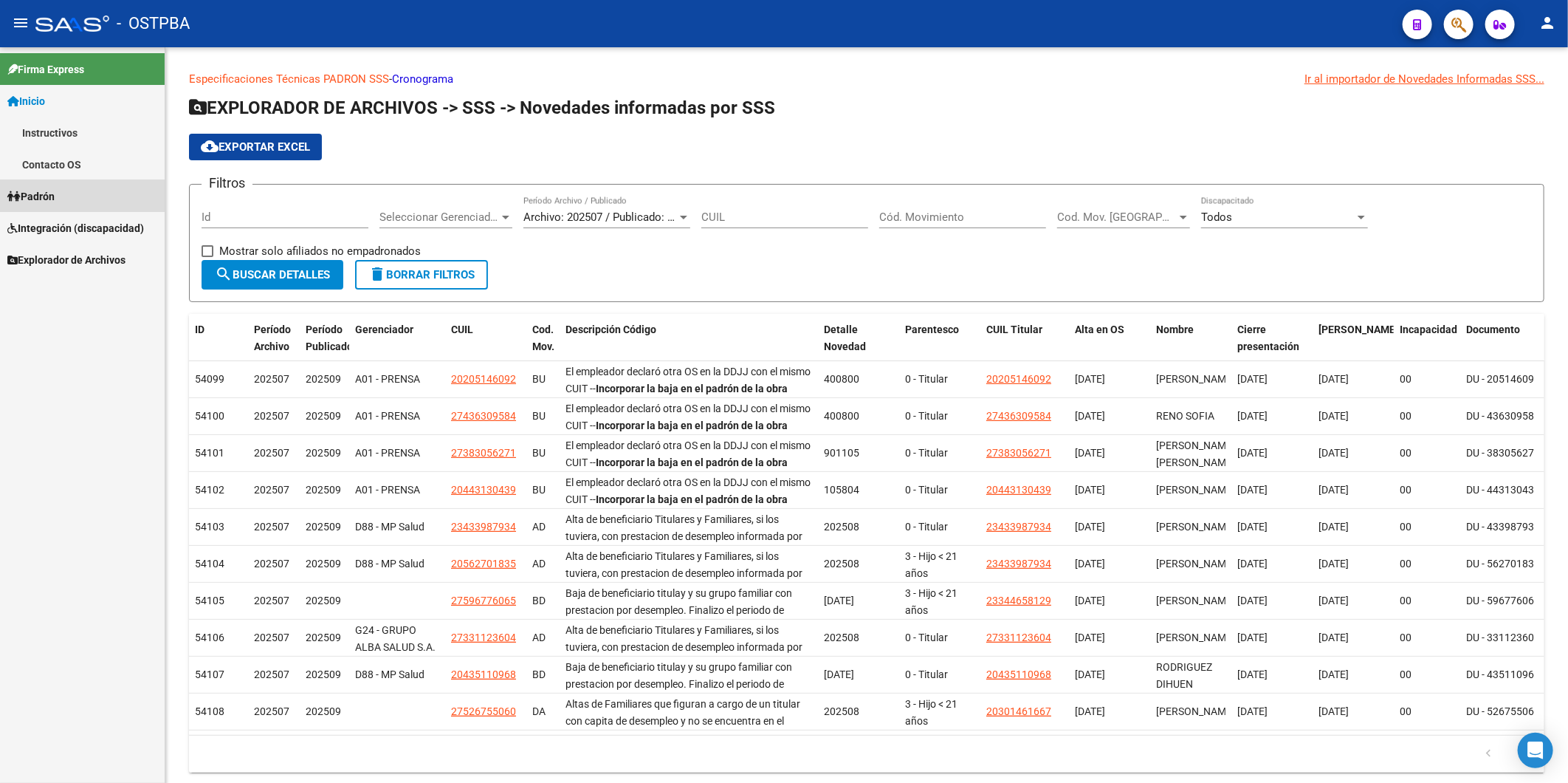
click at [16, 192] on icon at bounding box center [14, 197] width 13 height 11
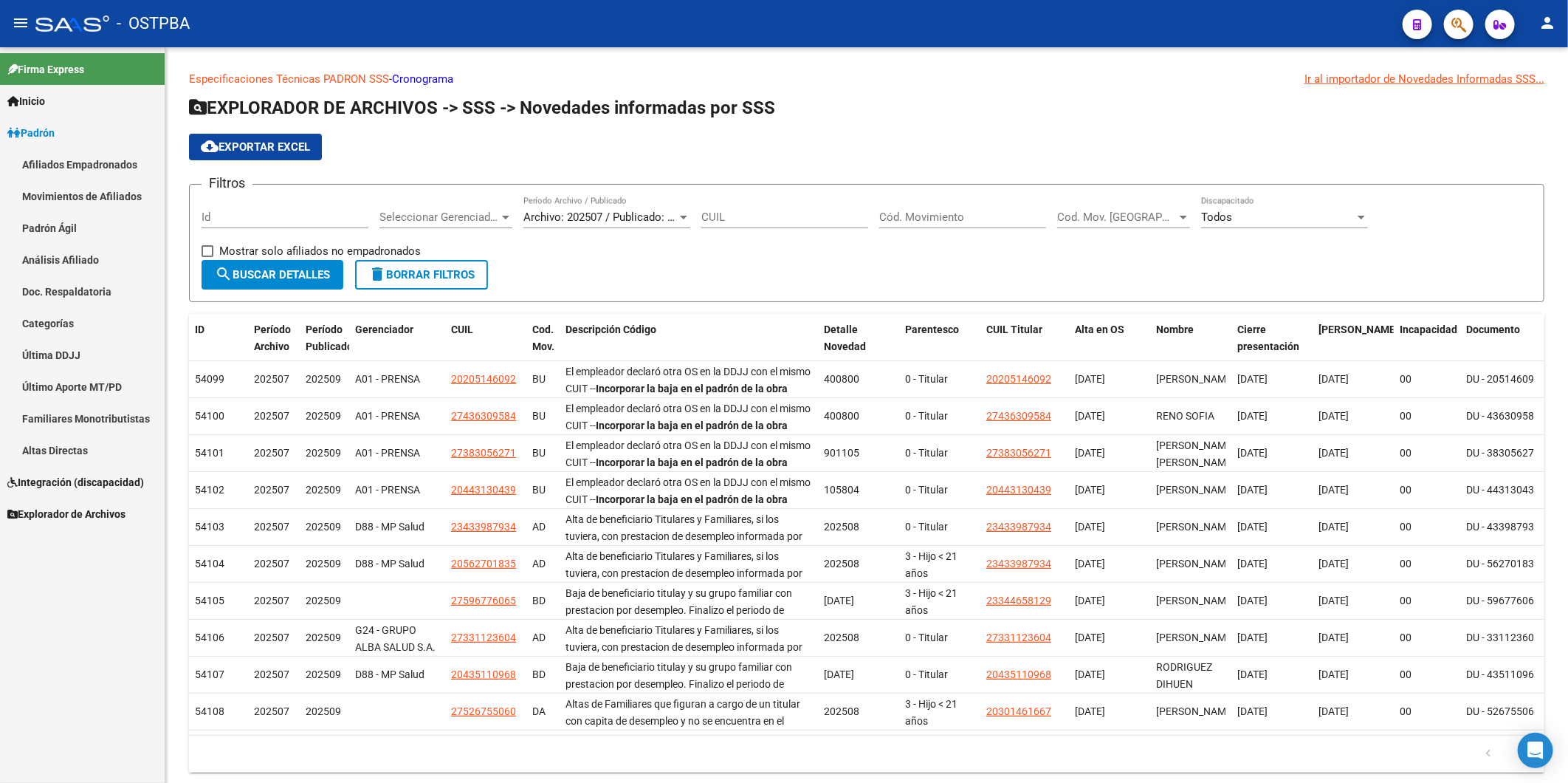
click at [47, 259] on link "Análisis Afiliado" at bounding box center [82, 260] width 165 height 32
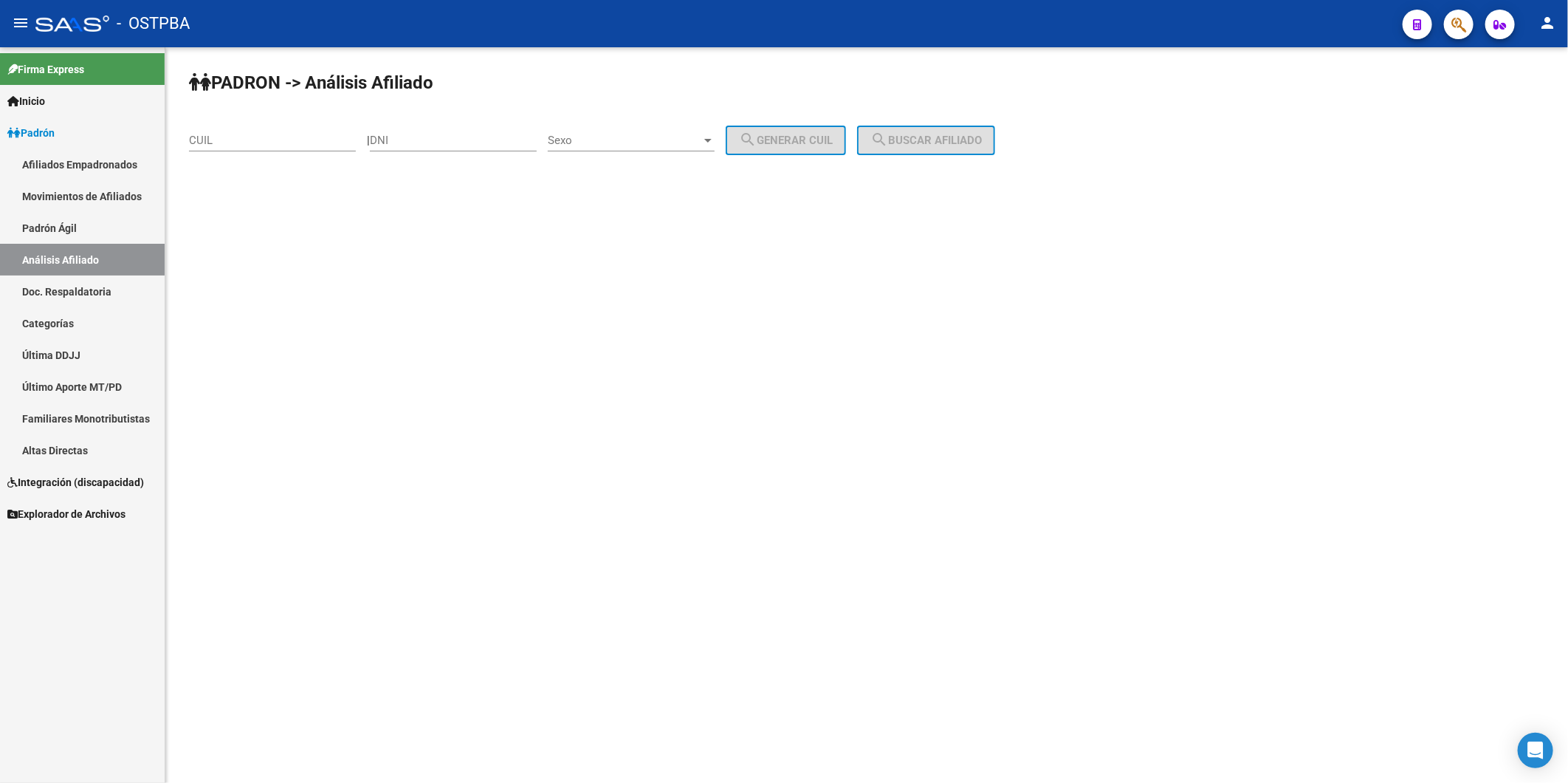
click at [454, 136] on input "DNI" at bounding box center [454, 140] width 167 height 13
type input "25296625"
click at [715, 145] on div at bounding box center [708, 140] width 13 height 11
click at [706, 144] on span "Masculino" at bounding box center [648, 140] width 167 height 34
click at [815, 138] on span "search Generar CUIL" at bounding box center [786, 140] width 94 height 13
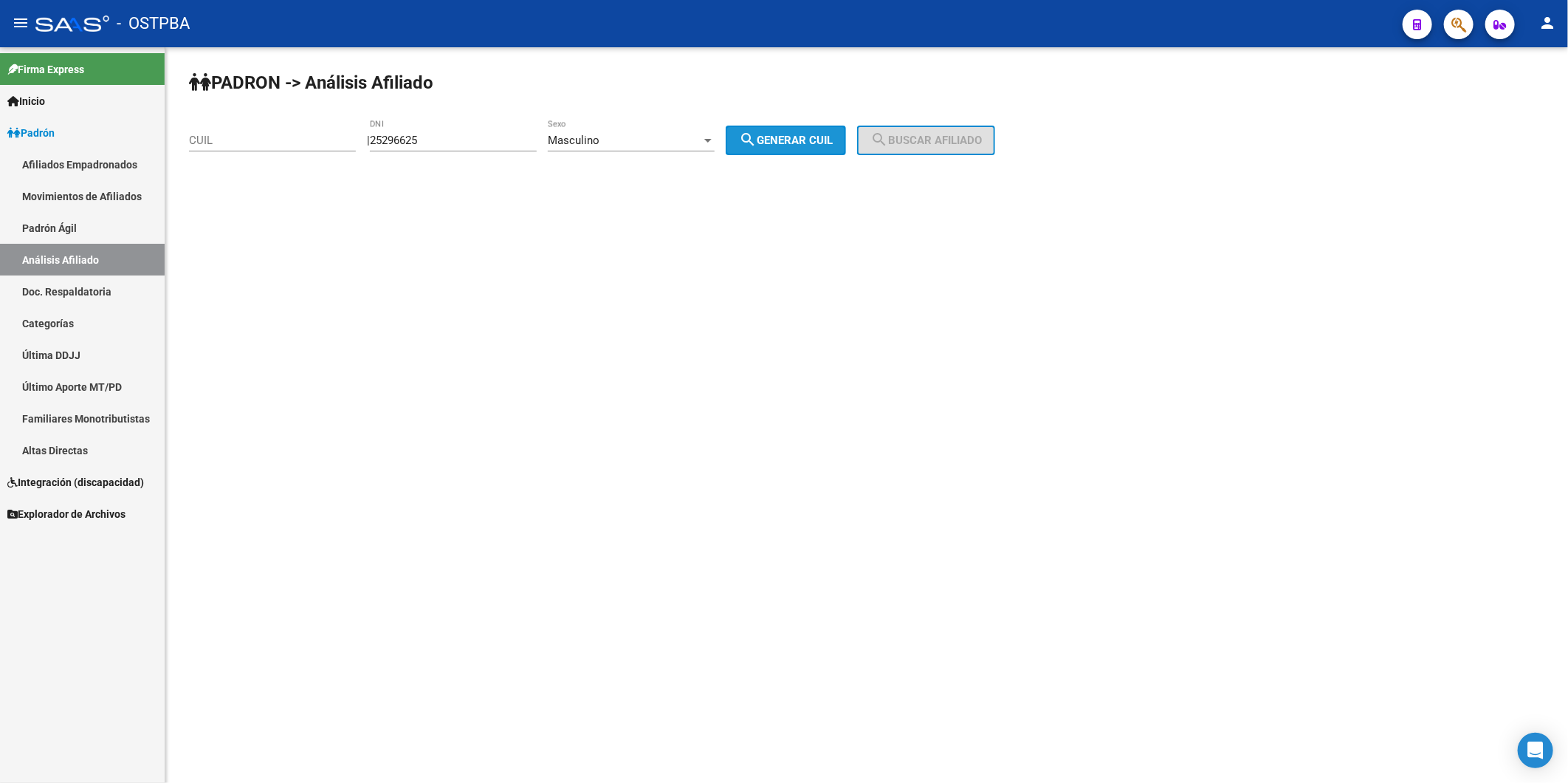
type input "20-25296625-1"
click at [982, 141] on span "search Buscar afiliado" at bounding box center [926, 140] width 111 height 13
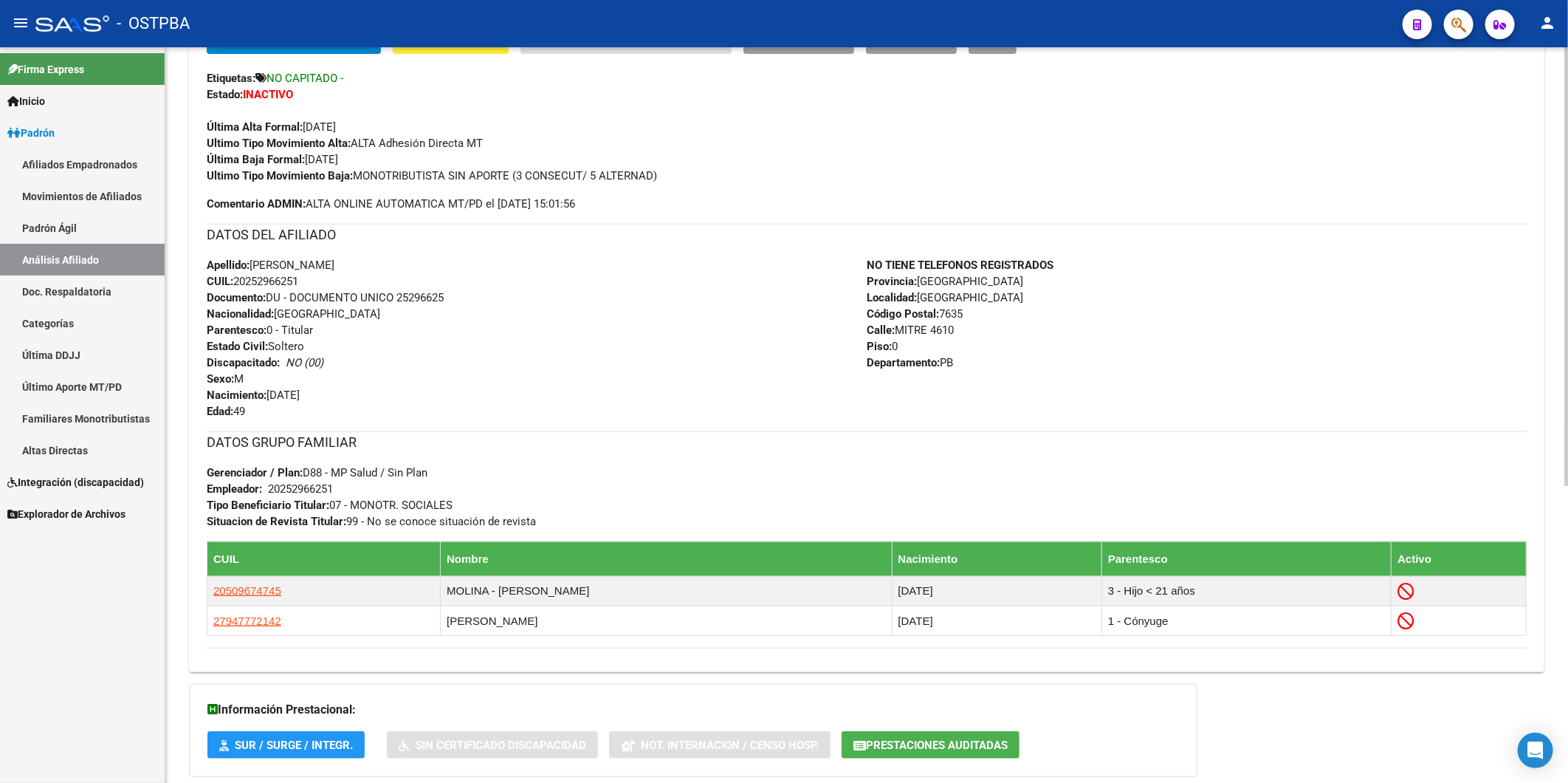
scroll to position [497, 0]
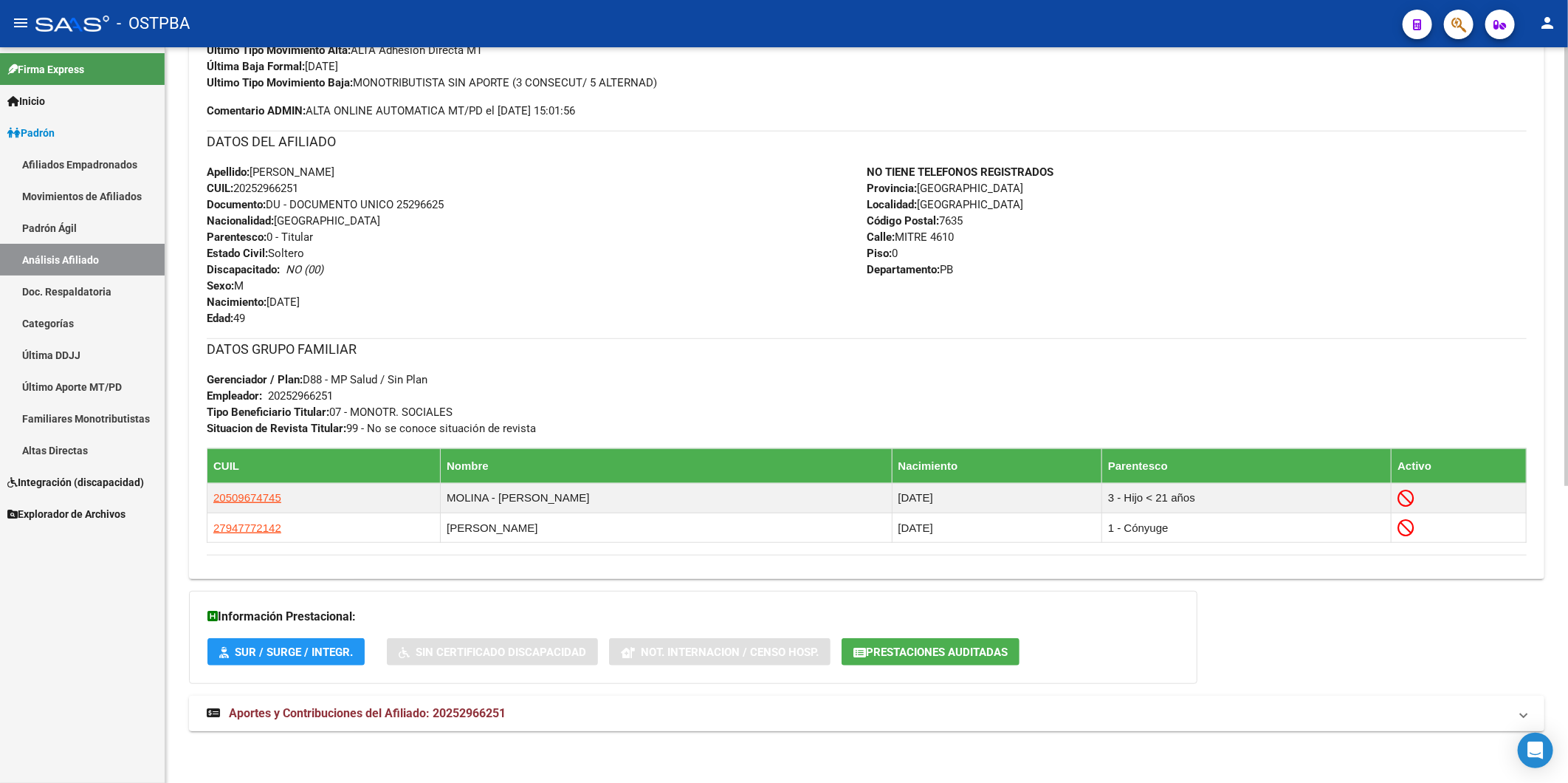
click at [455, 710] on span "Aportes y Contribuciones del Afiliado: 20252966251" at bounding box center [368, 713] width 277 height 14
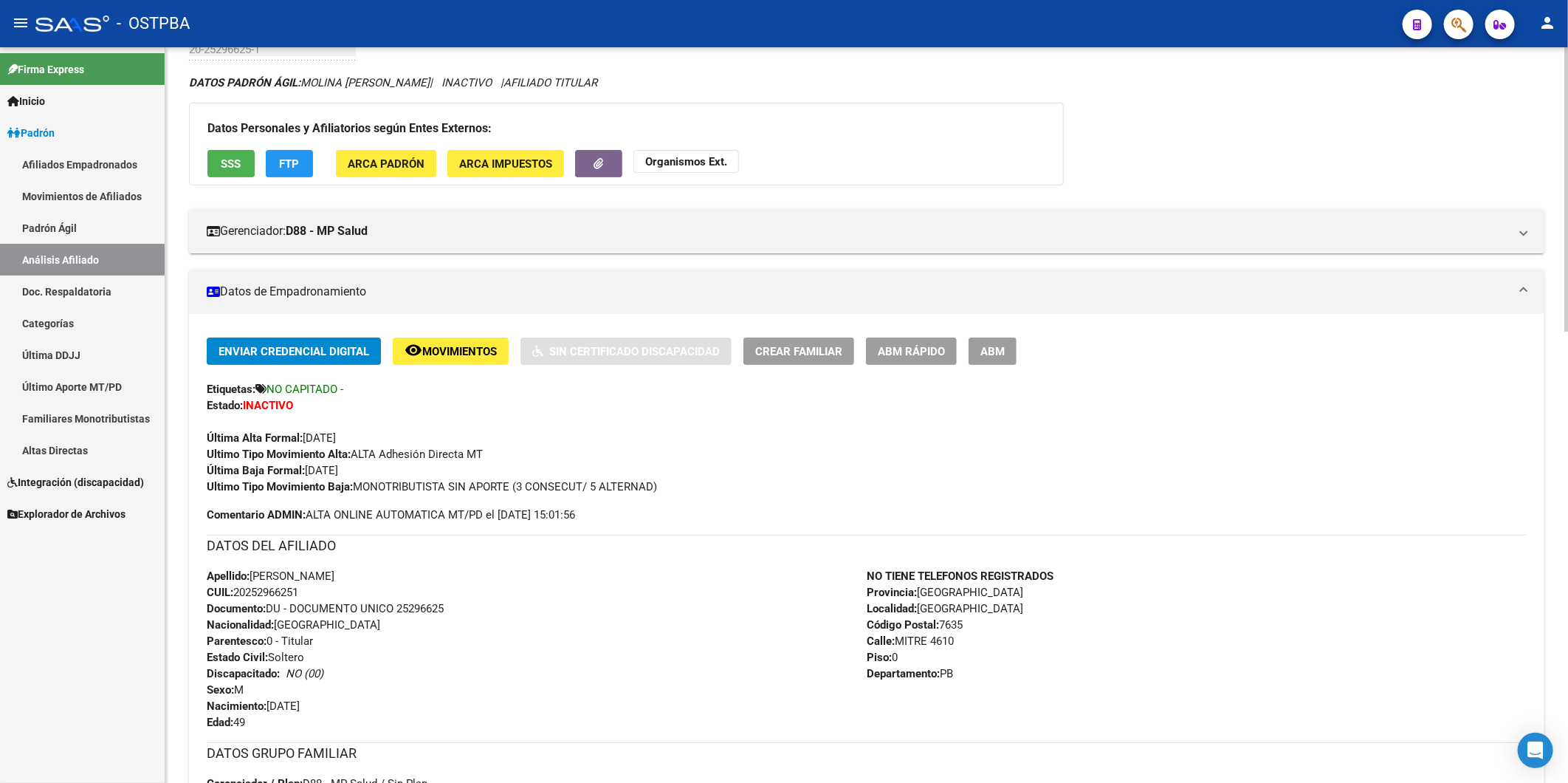
scroll to position [0, 0]
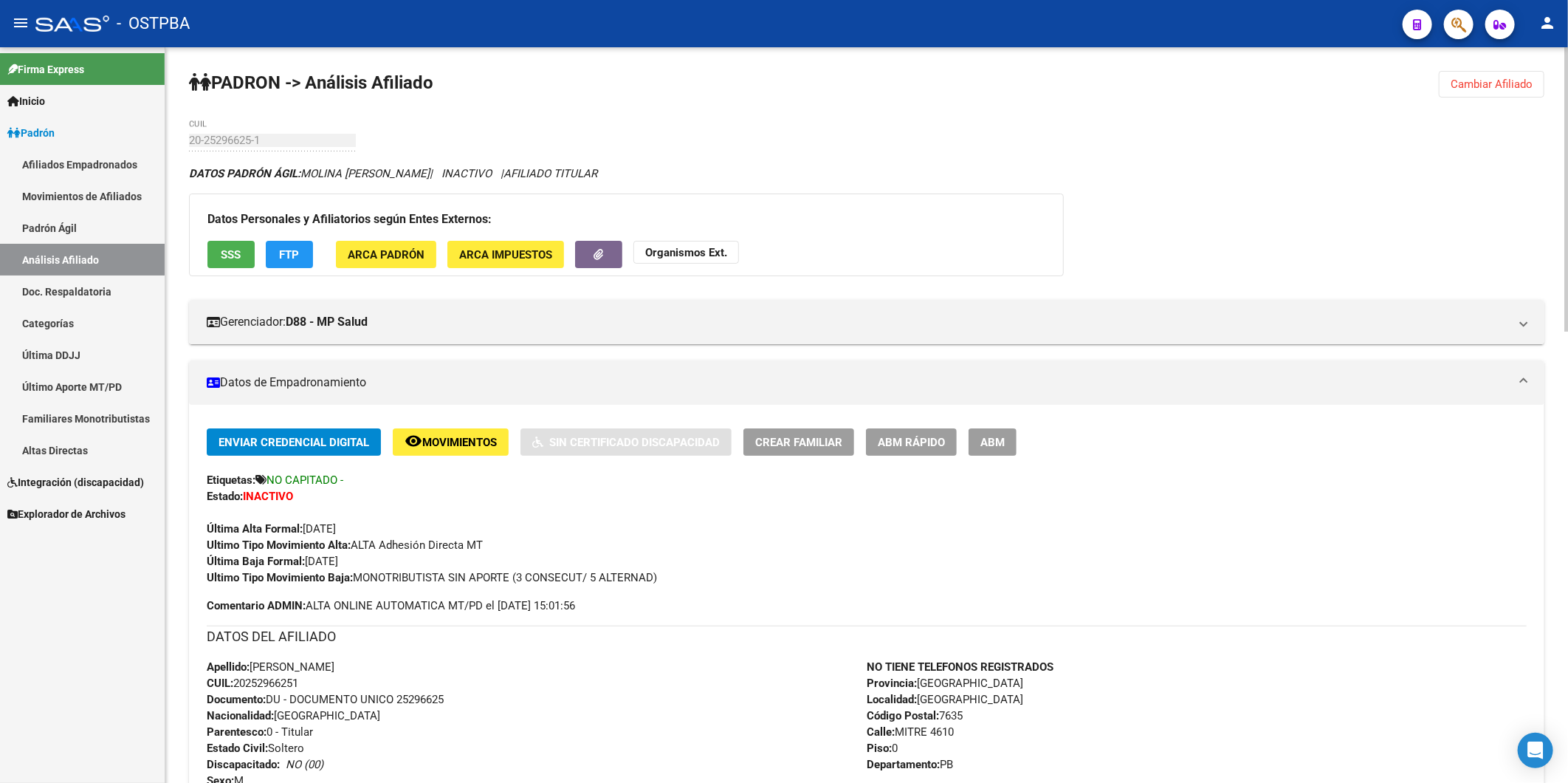
click at [689, 251] on strong "Organismos Ext." at bounding box center [686, 252] width 82 height 13
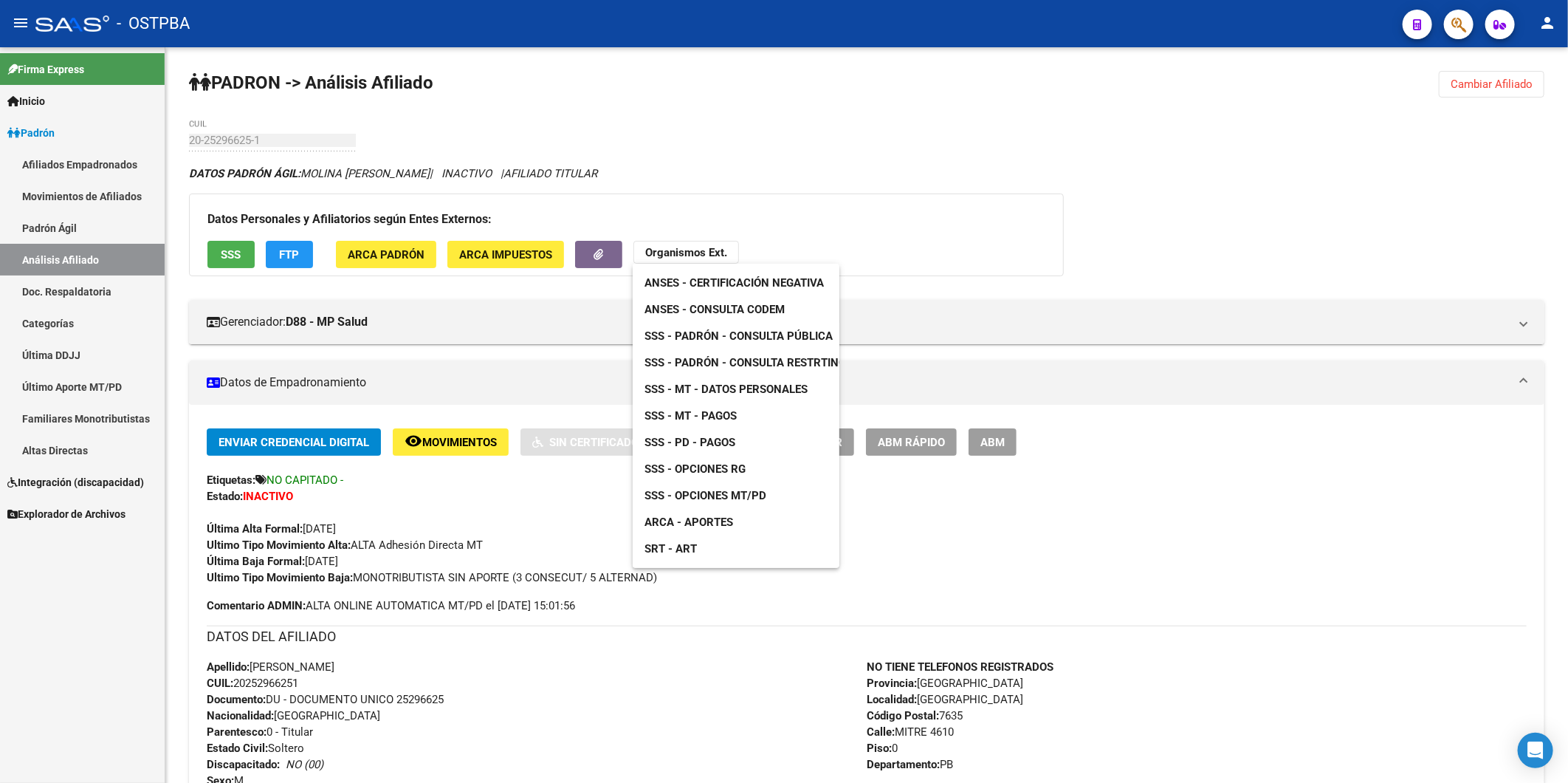
click at [725, 134] on div at bounding box center [784, 392] width 1568 height 783
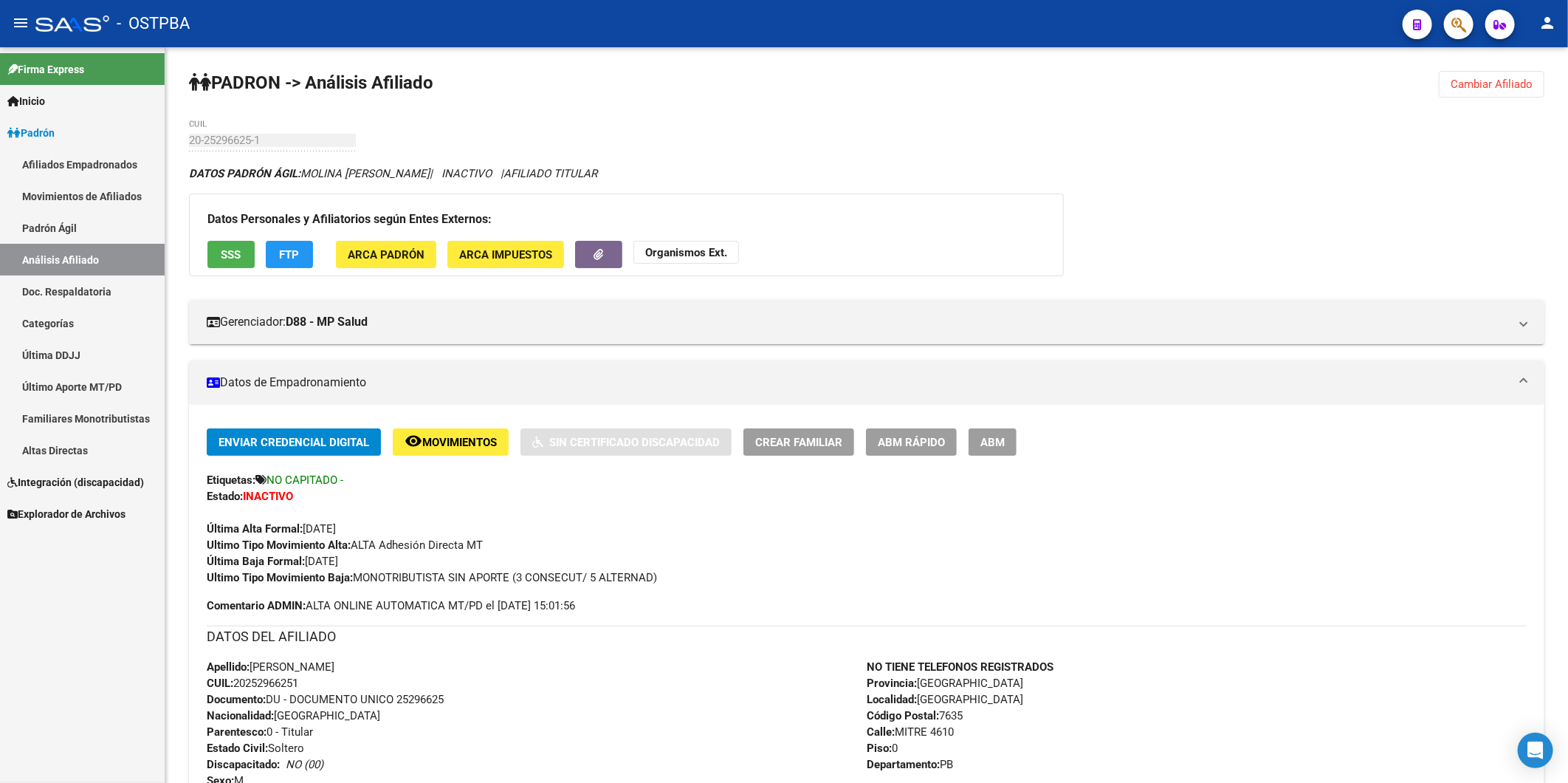
click at [70, 257] on link "Análisis Afiliado" at bounding box center [82, 260] width 165 height 32
click at [311, 259] on button "FTP" at bounding box center [290, 254] width 47 height 27
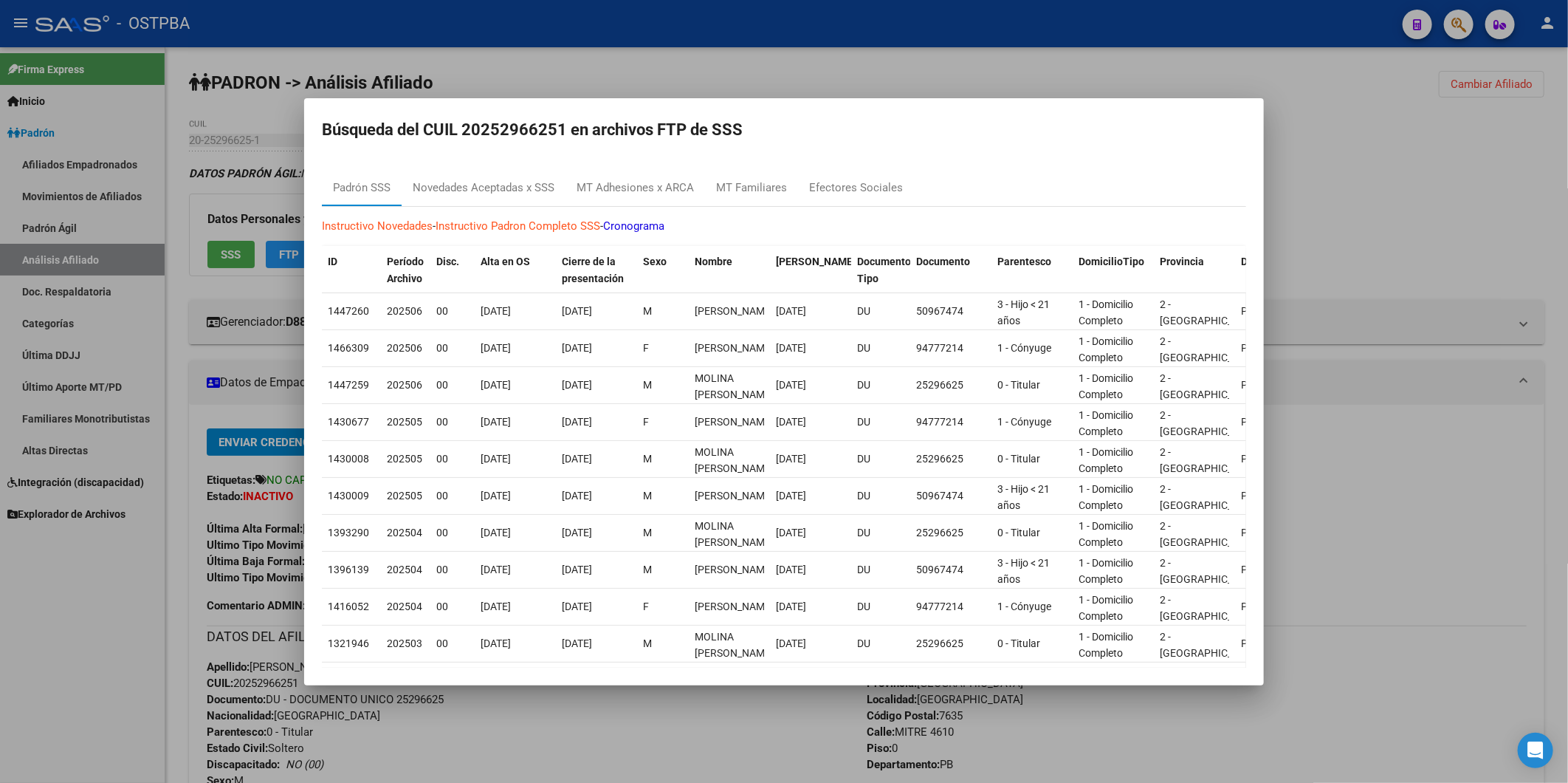
click at [234, 251] on div at bounding box center [784, 392] width 1568 height 783
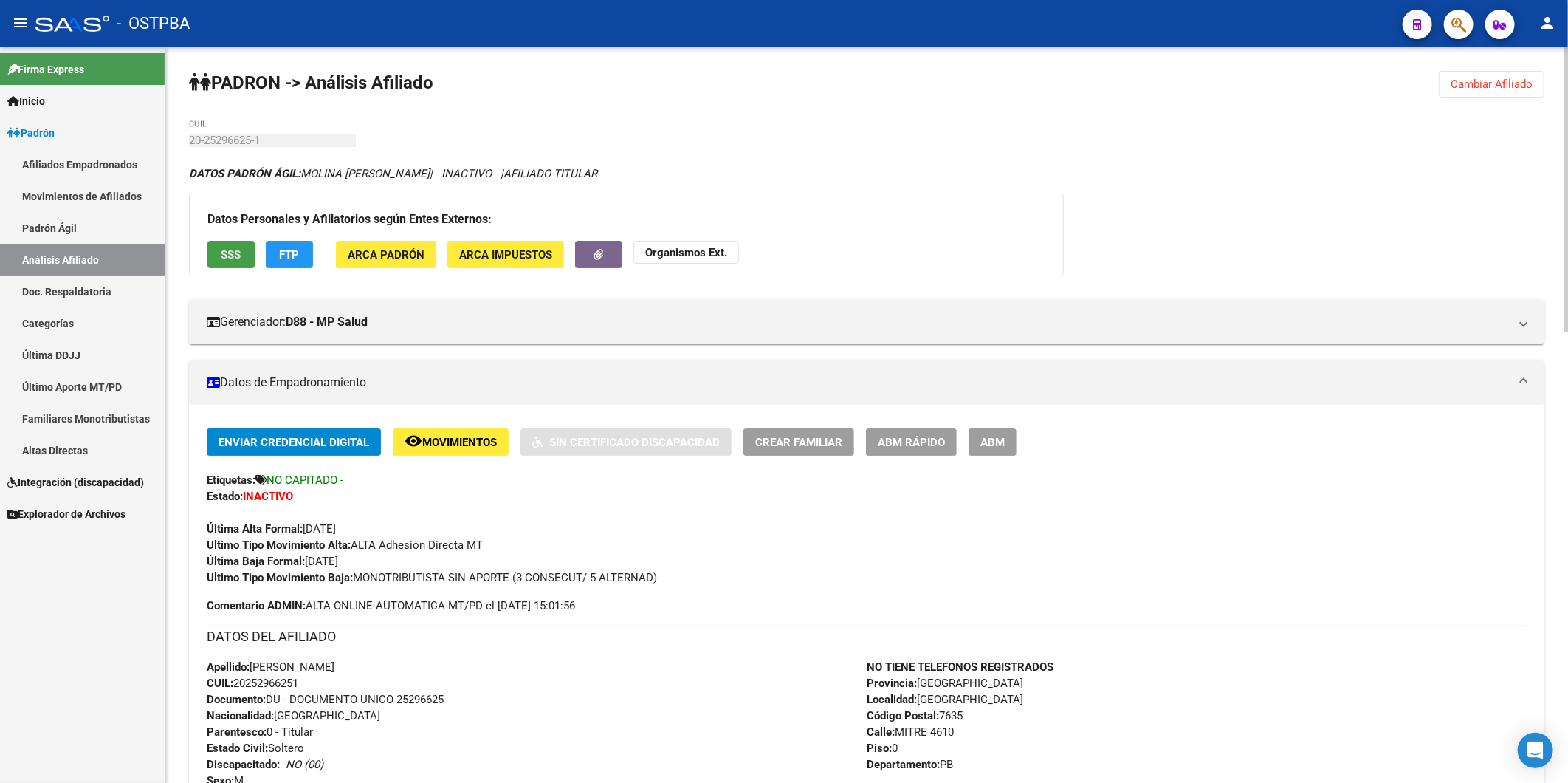
click at [233, 254] on span "SSS" at bounding box center [231, 255] width 20 height 13
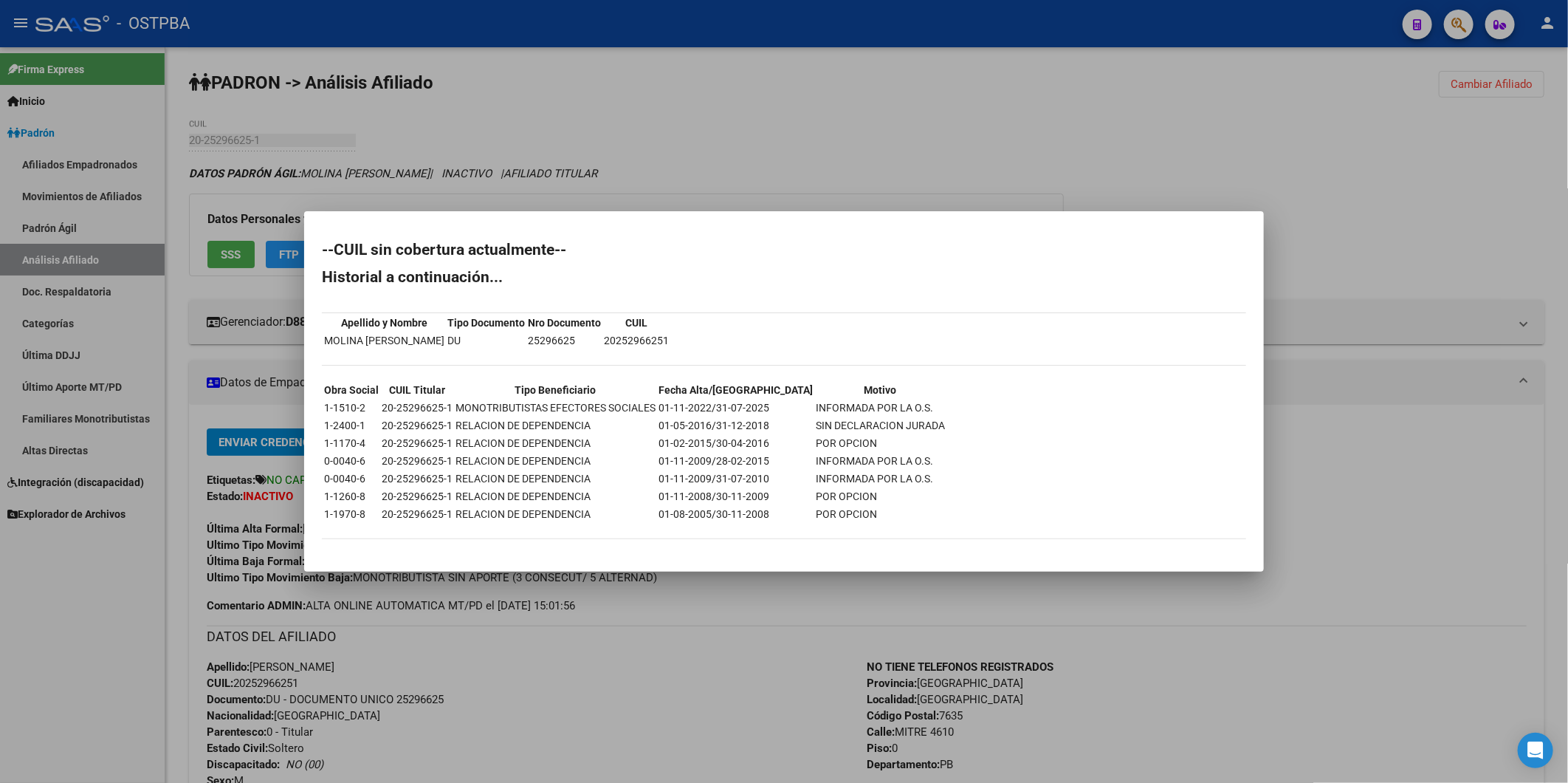
click at [1362, 559] on div at bounding box center [784, 392] width 1568 height 783
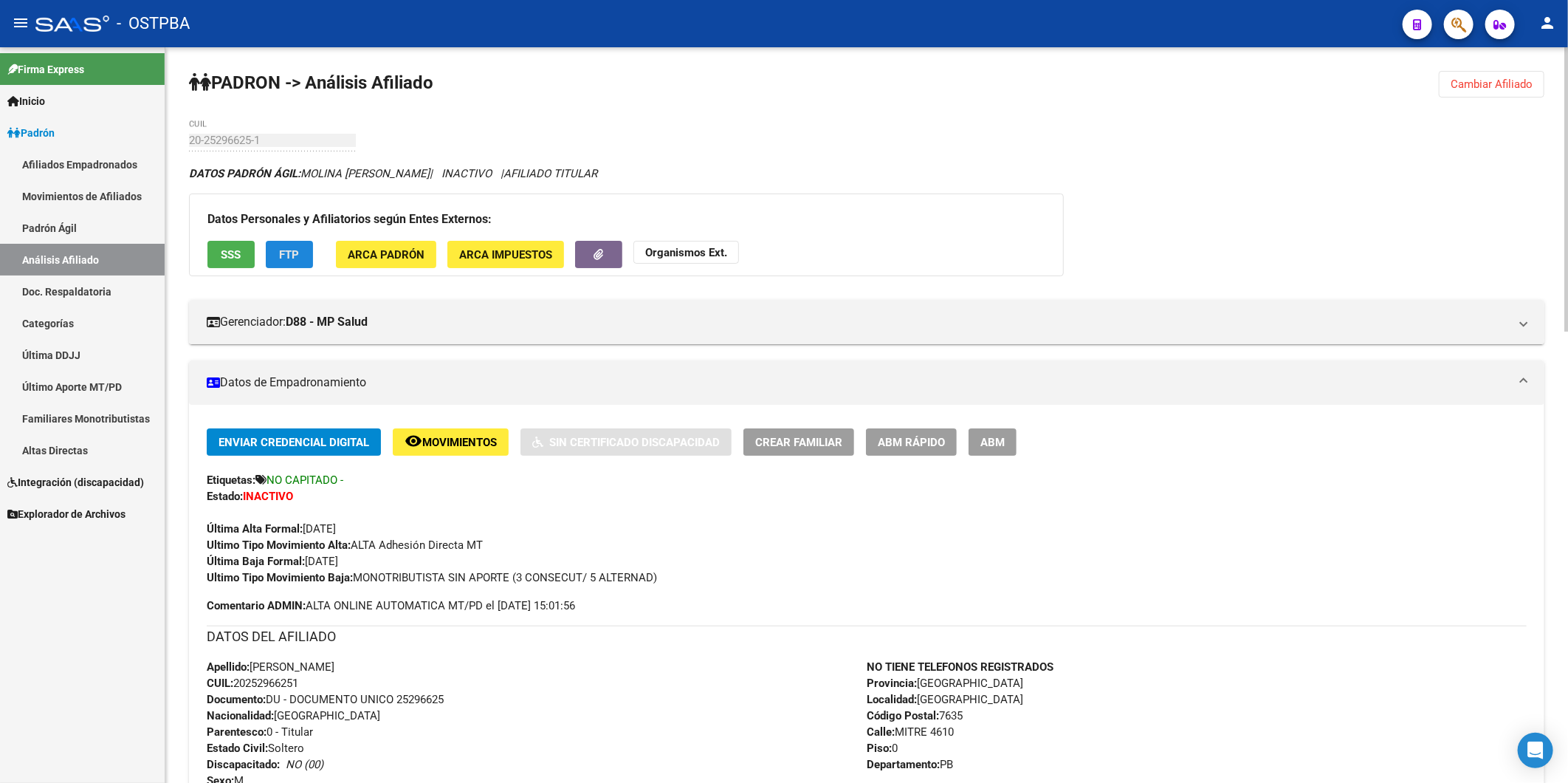
click at [291, 256] on span "FTP" at bounding box center [290, 255] width 20 height 13
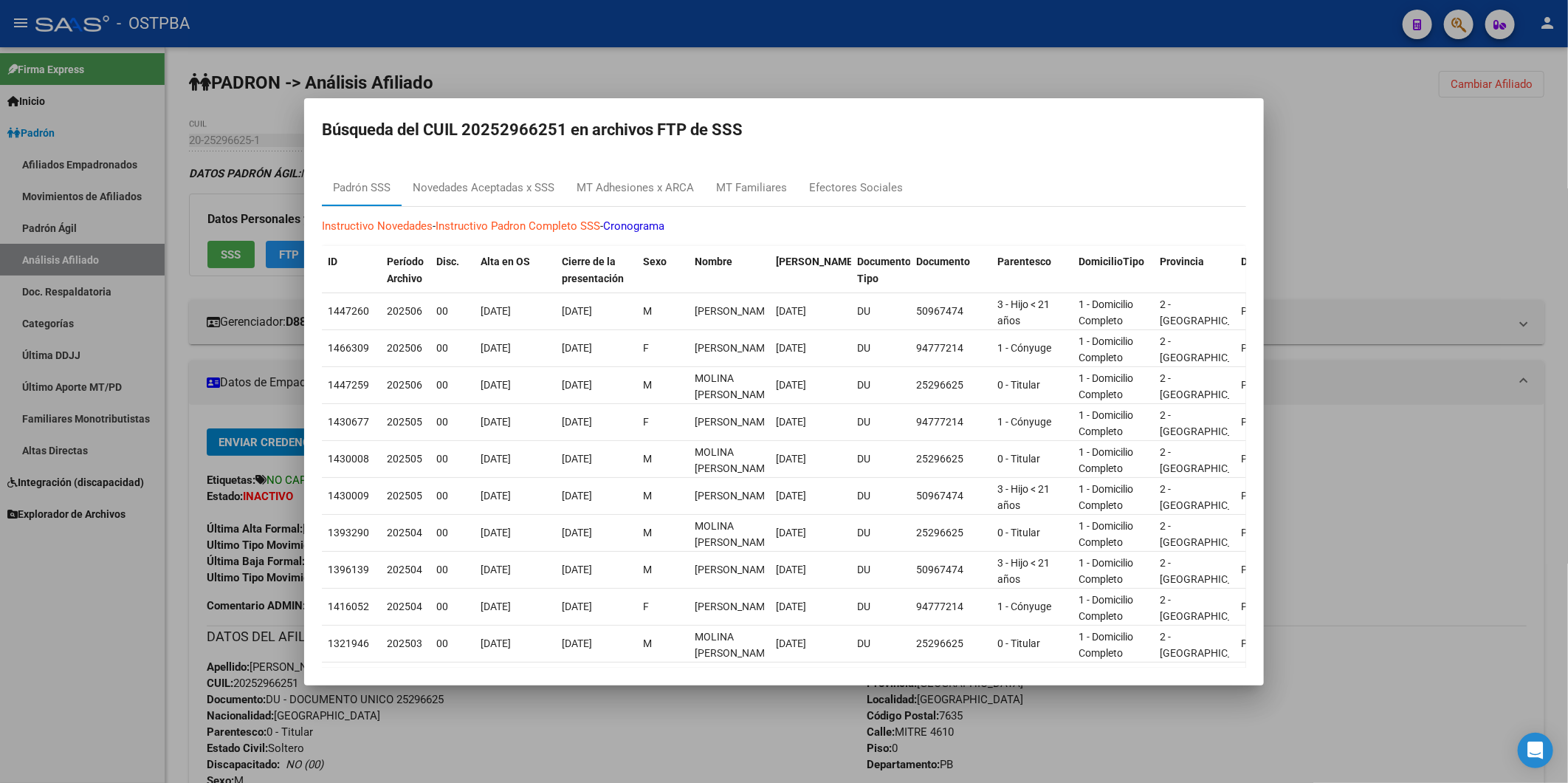
click at [1457, 209] on div at bounding box center [784, 392] width 1568 height 783
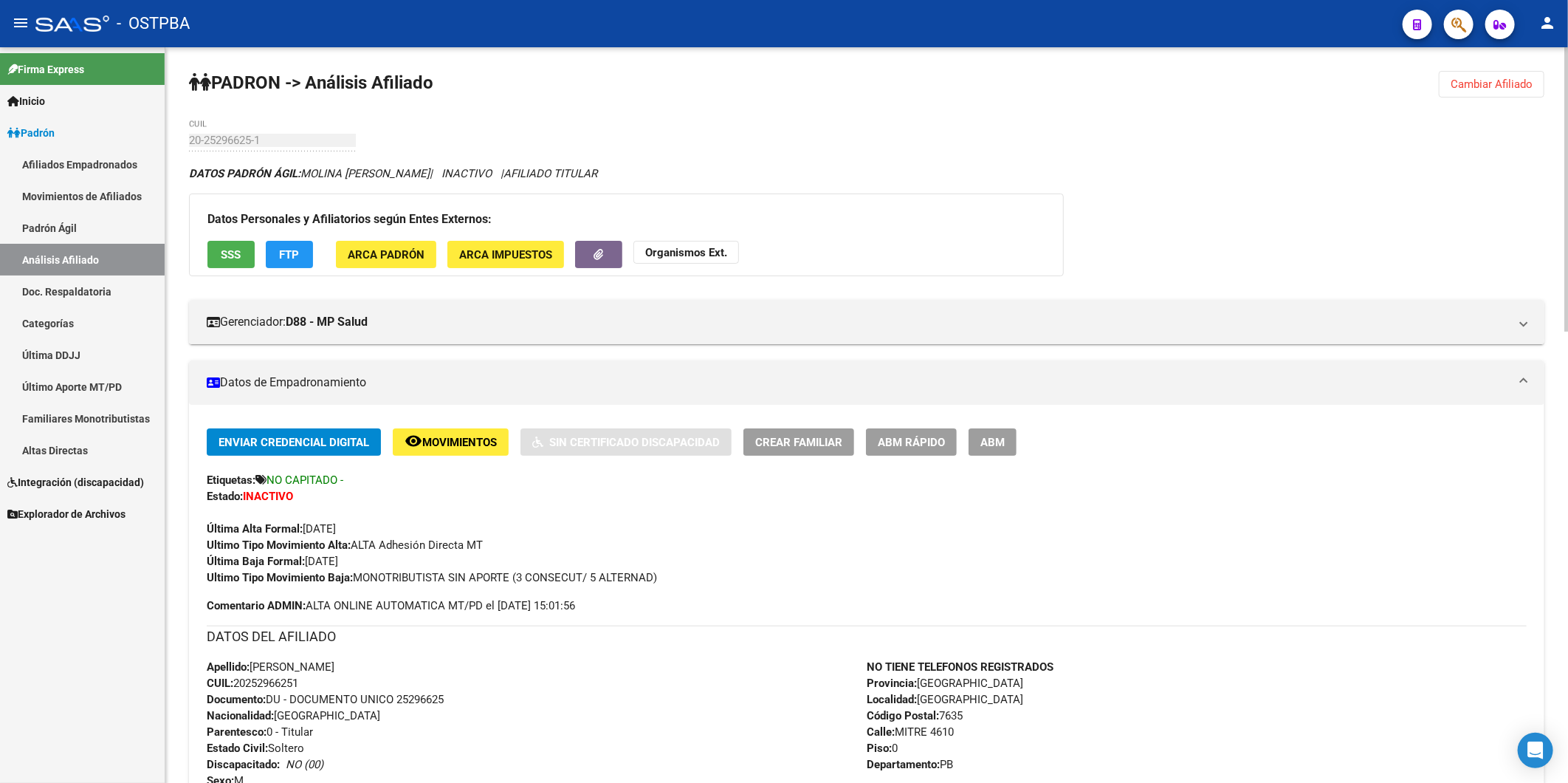
drag, startPoint x: 306, startPoint y: 688, endPoint x: 234, endPoint y: 674, distance: 73.3
click at [234, 674] on div "Apellido: DIEGO HERNAN MOLINA CUIL: 20252966251 Documento: DU - DOCUMENTO UNICO…" at bounding box center [536, 740] width 660 height 162
copy div "do: DIEGO HERNAN MOLINA CUIL: 20252966251"
click at [1221, 482] on div "Etiquetas: NO CAPITADO -" at bounding box center [866, 480] width 1320 height 16
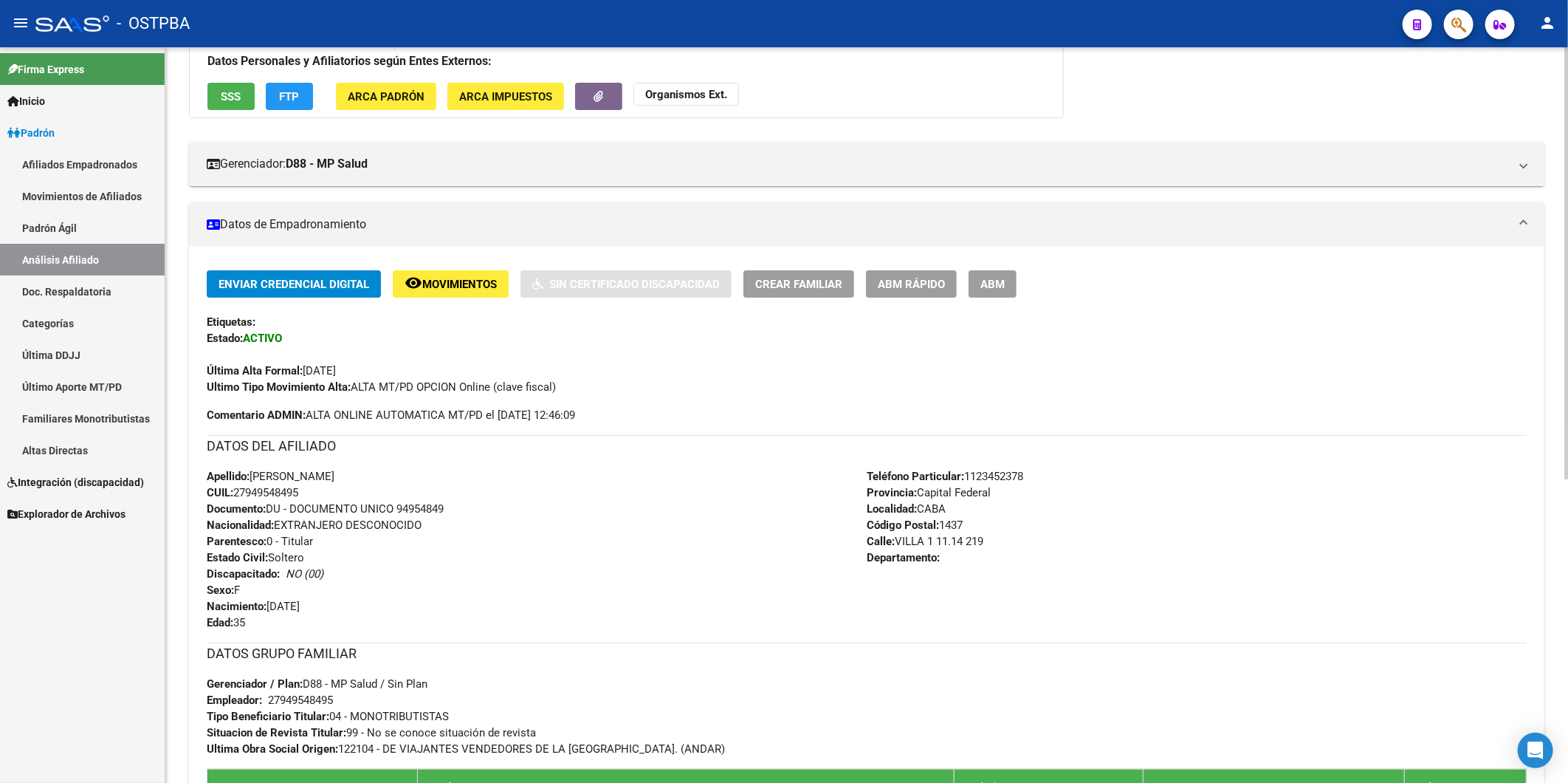
scroll to position [410, 0]
